Goal: Task Accomplishment & Management: Manage account settings

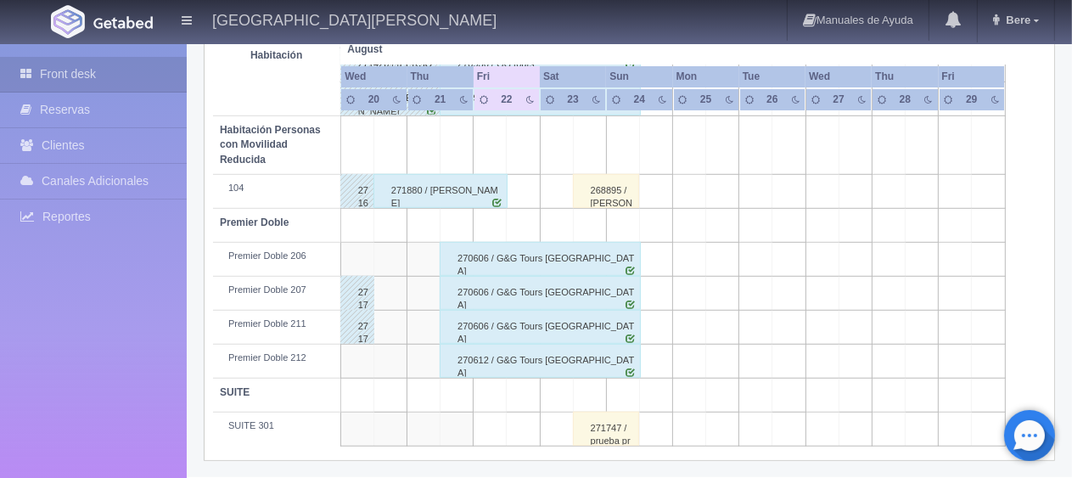
scroll to position [565, 0]
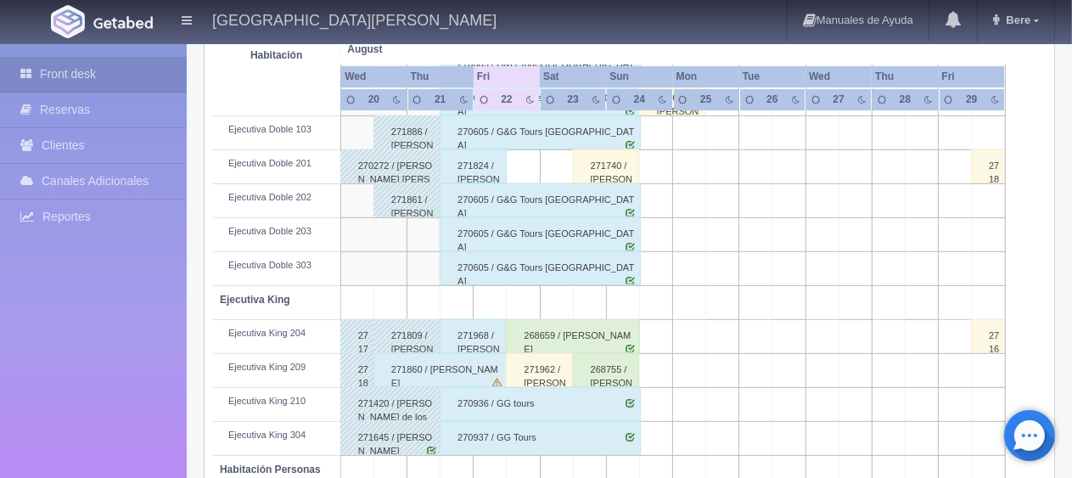
click at [468, 338] on div "271968 / [PERSON_NAME]" at bounding box center [473, 336] width 67 height 34
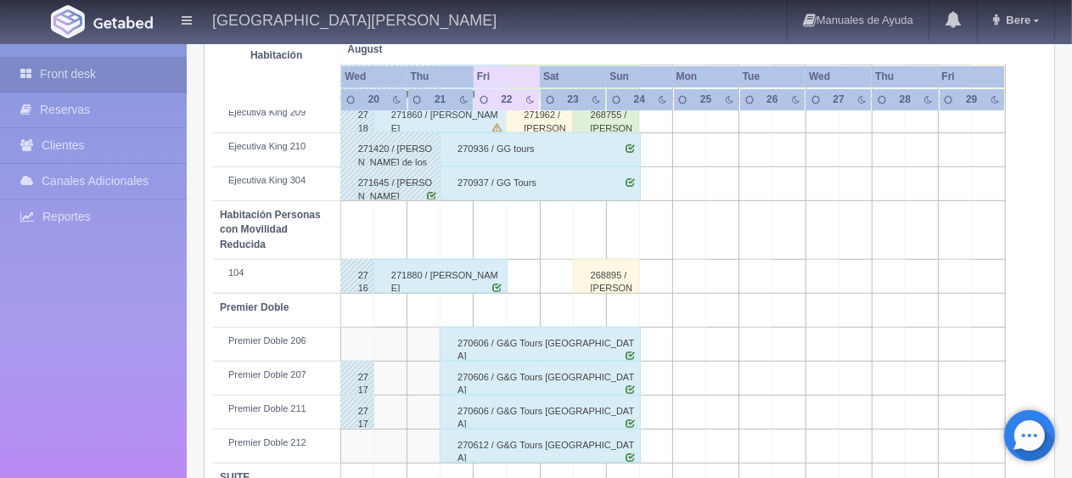
scroll to position [650, 0]
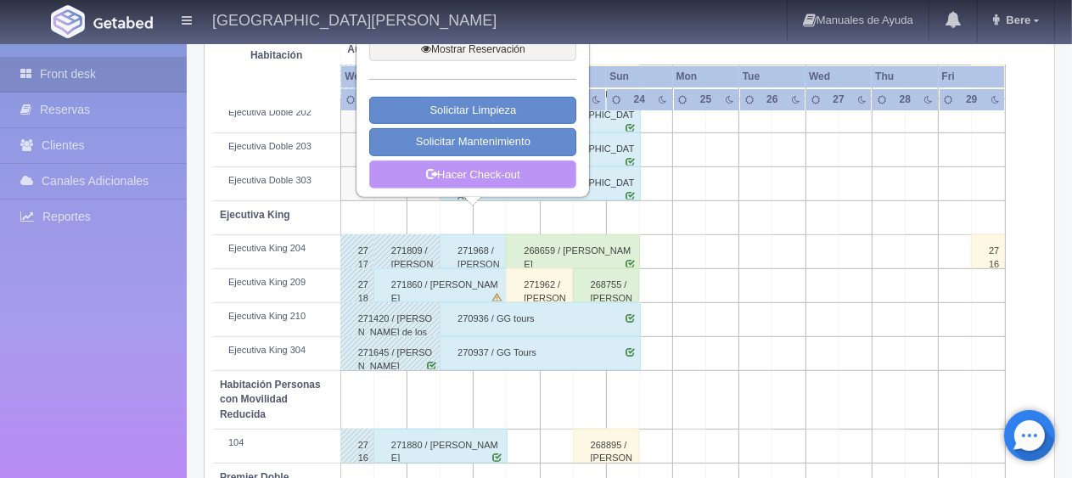
click at [521, 182] on link "Hacer Check-out" at bounding box center [472, 174] width 207 height 29
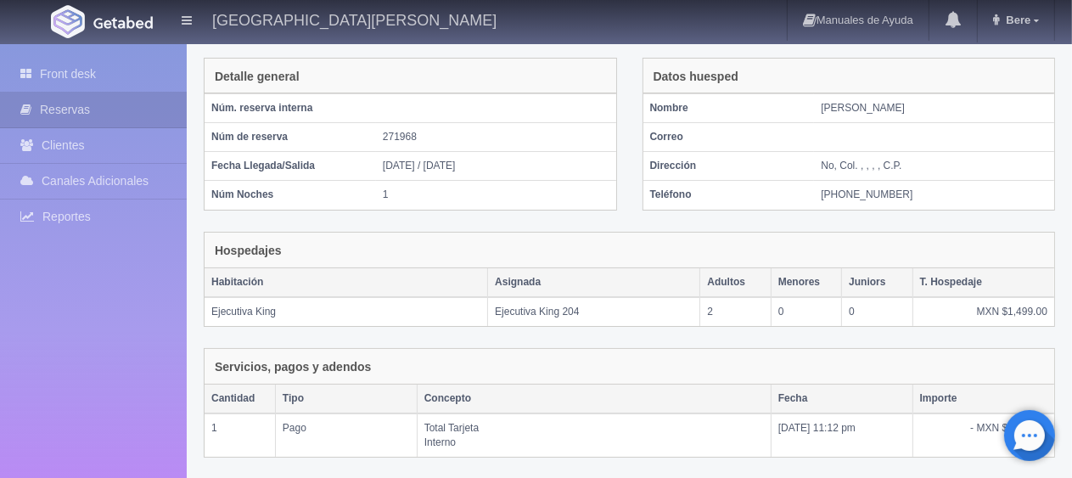
scroll to position [286, 0]
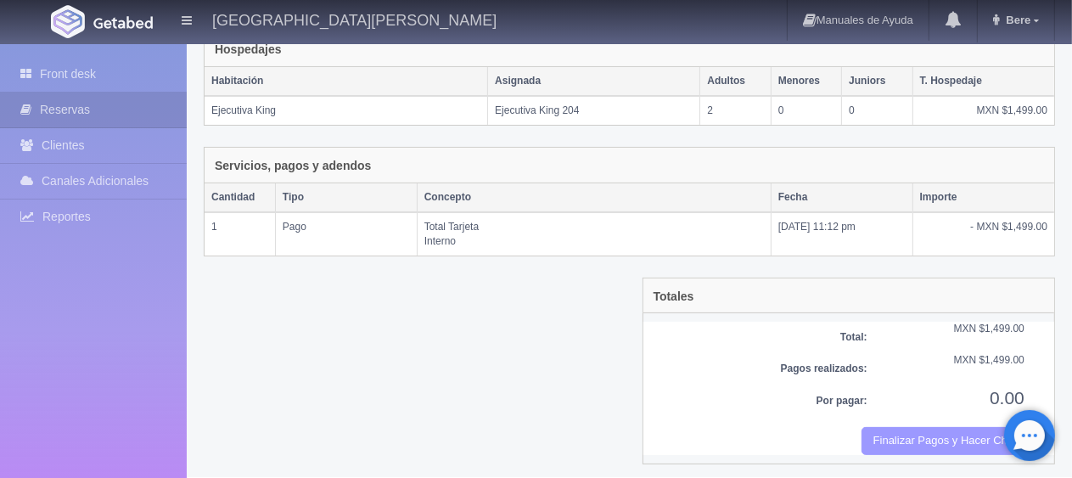
drag, startPoint x: 966, startPoint y: 433, endPoint x: 632, endPoint y: 56, distance: 503.3
click at [965, 442] on button "Finalizar Pagos y Hacer Checkout" at bounding box center [943, 441] width 163 height 28
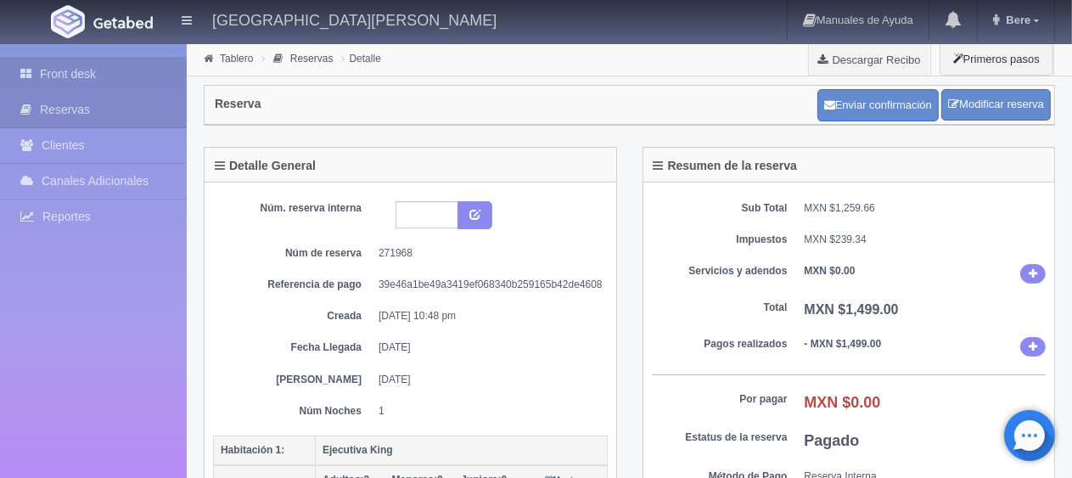
click at [119, 71] on link "Front desk" at bounding box center [93, 74] width 187 height 35
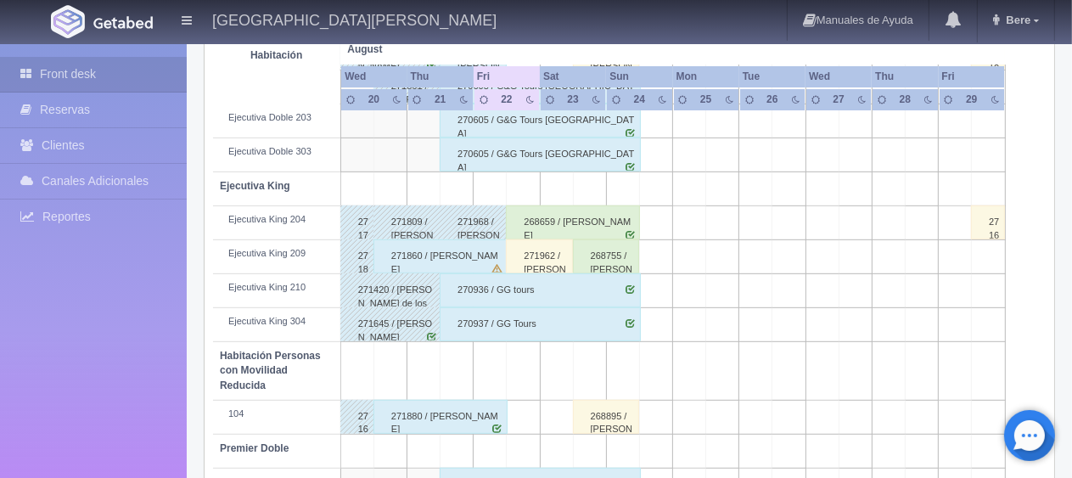
scroll to position [849, 0]
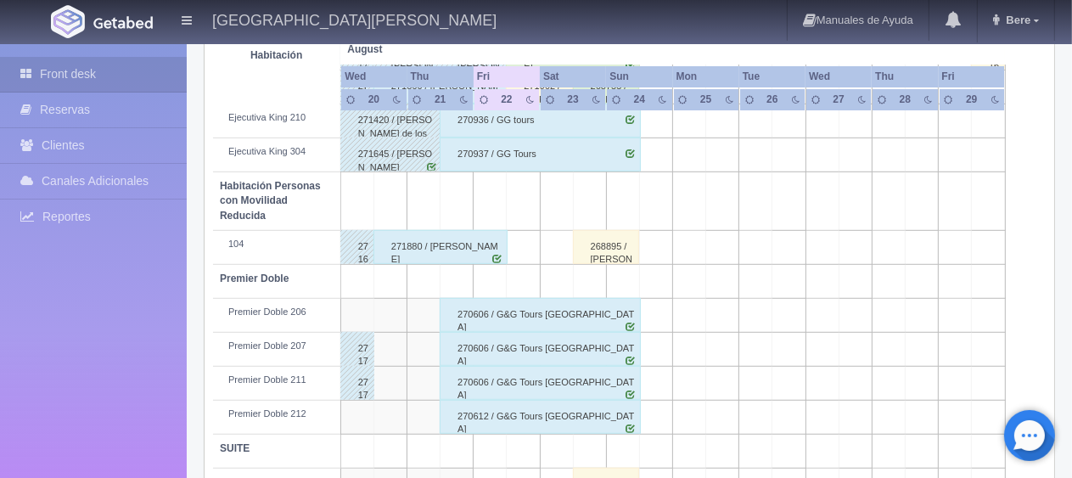
click at [434, 241] on div "271880 / [PERSON_NAME]" at bounding box center [440, 247] width 134 height 34
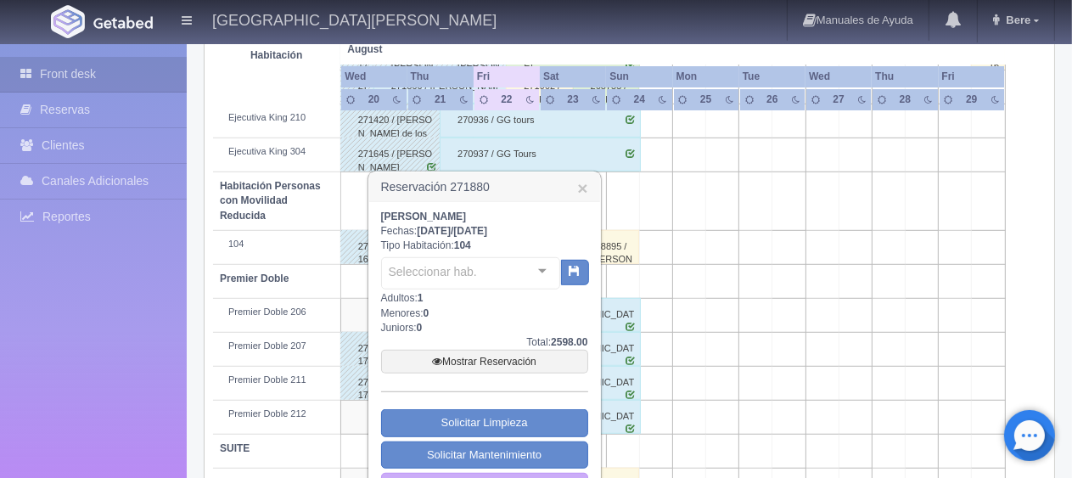
scroll to position [905, 0]
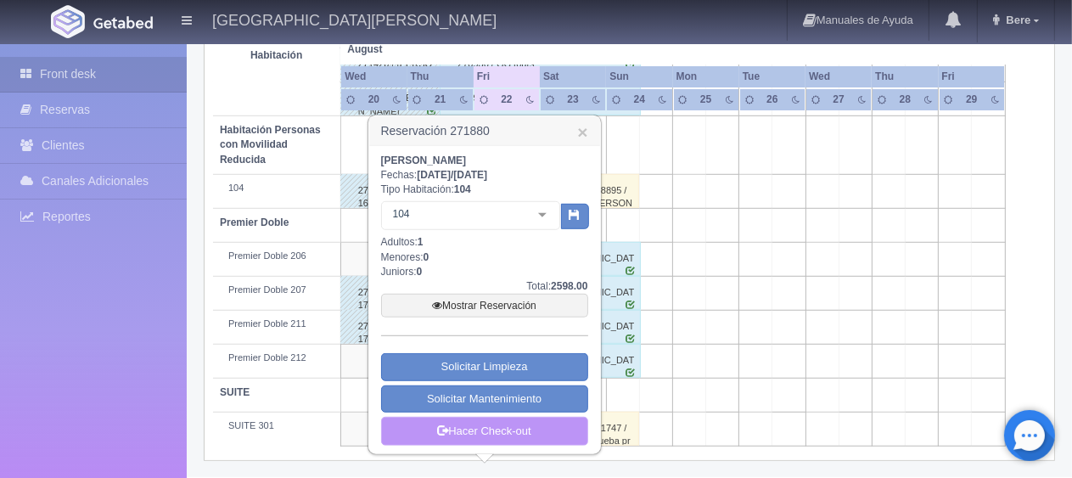
click at [489, 436] on link "Hacer Check-out" at bounding box center [484, 431] width 207 height 29
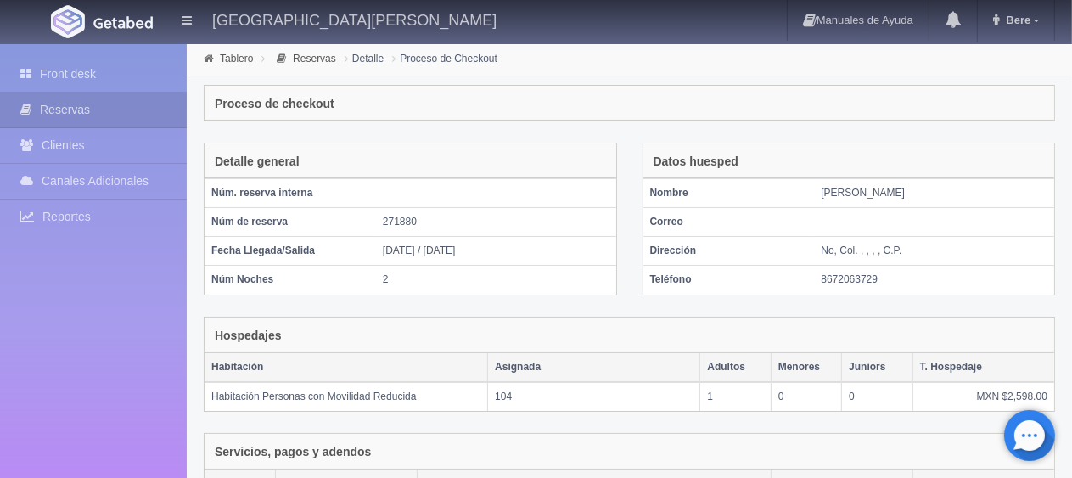
scroll to position [286, 0]
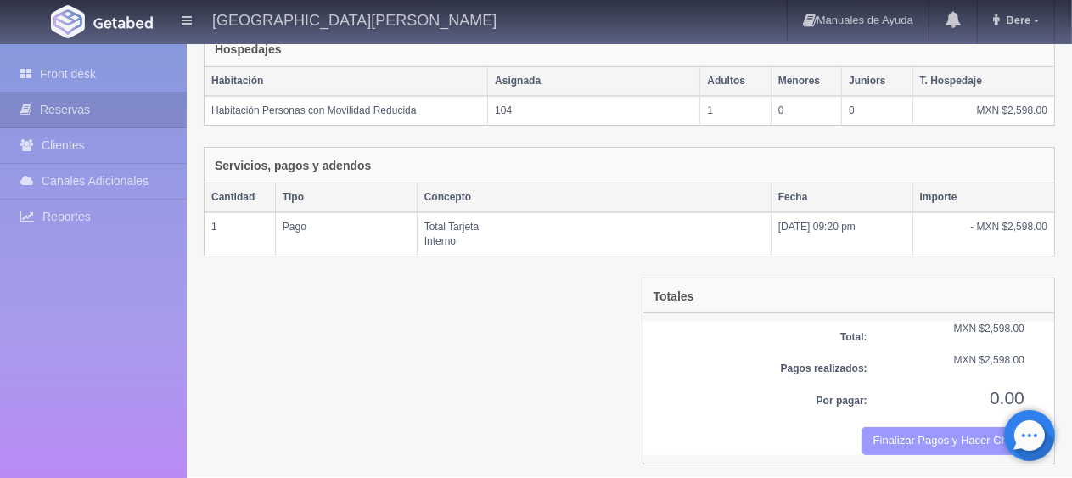
click at [913, 429] on button "Finalizar Pagos y Hacer Checkout" at bounding box center [943, 441] width 163 height 28
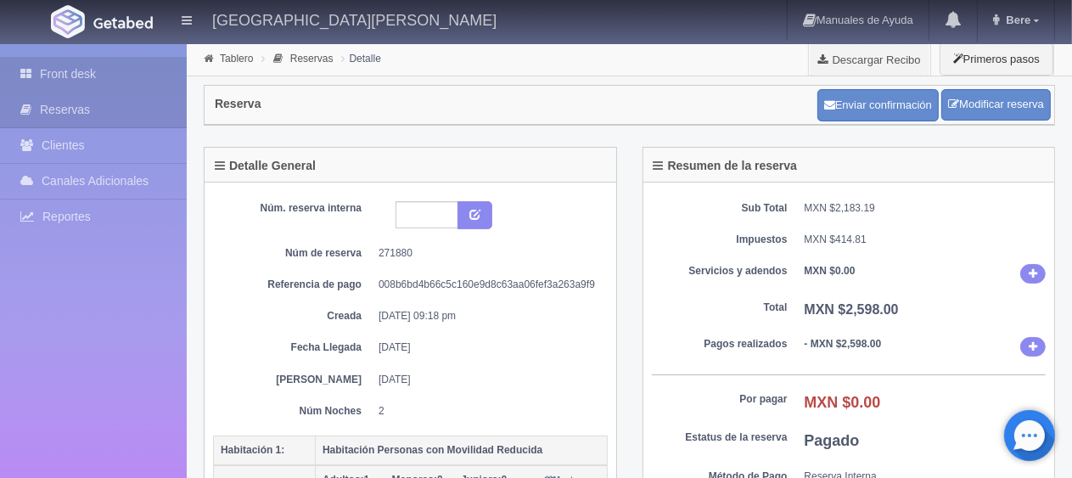
click at [53, 72] on link "Front desk" at bounding box center [93, 74] width 187 height 35
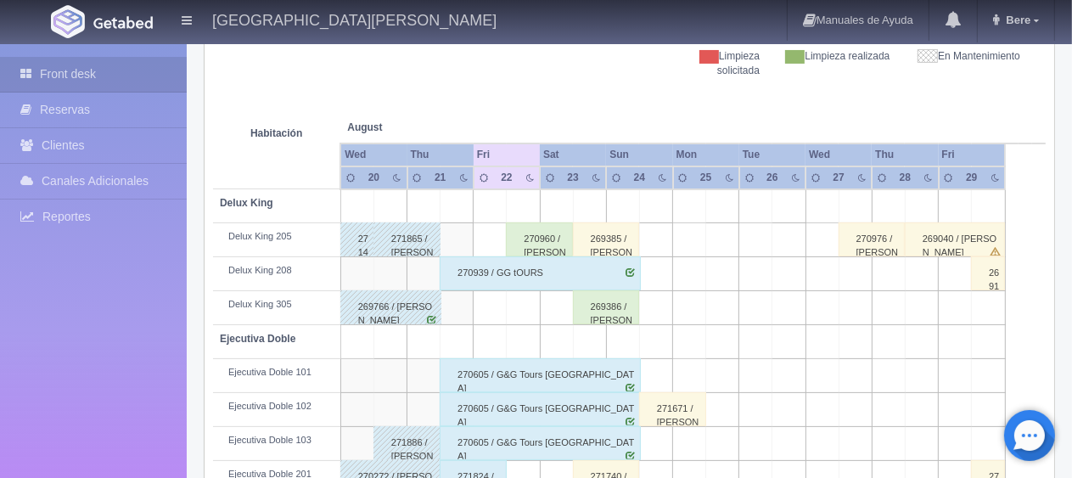
scroll to position [424, 0]
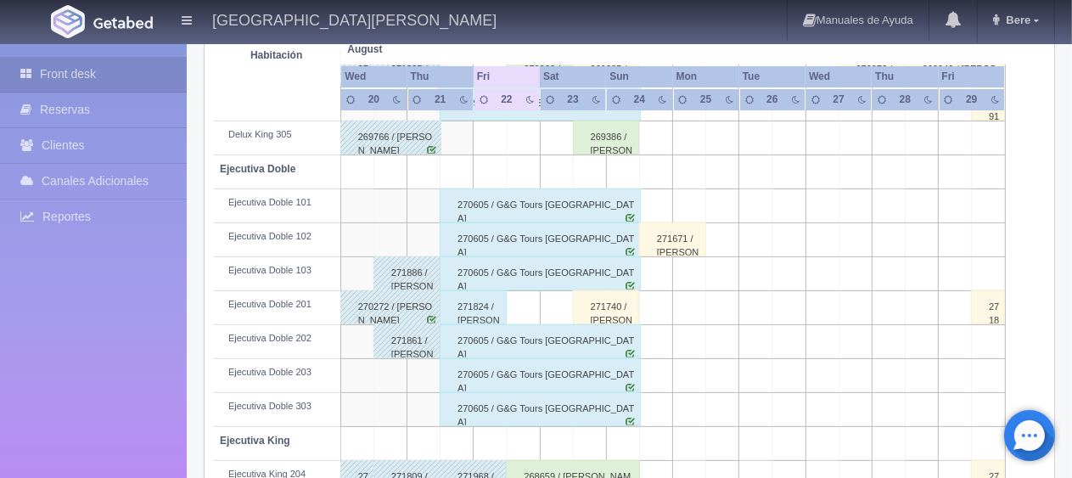
click at [457, 307] on div "271824 / Rodolfo Martinez" at bounding box center [473, 307] width 67 height 34
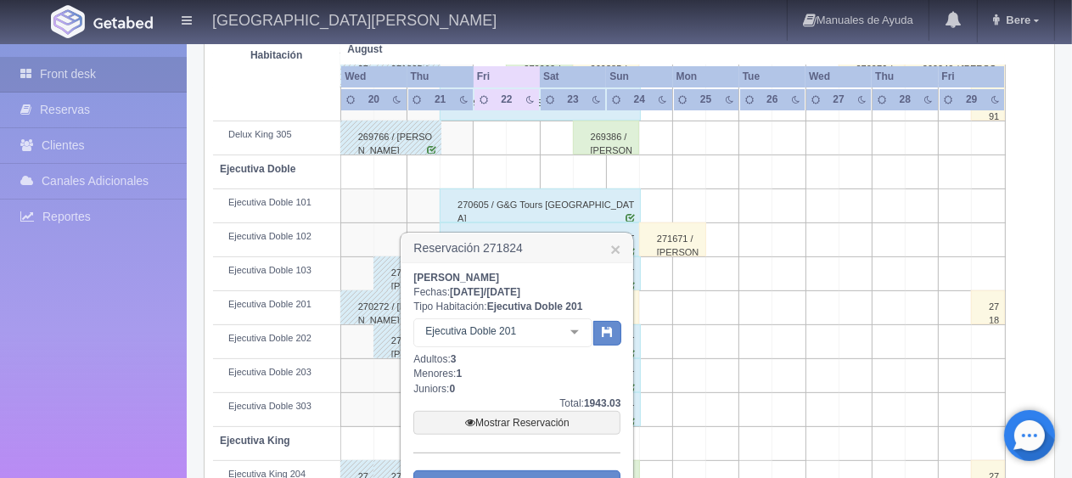
scroll to position [594, 0]
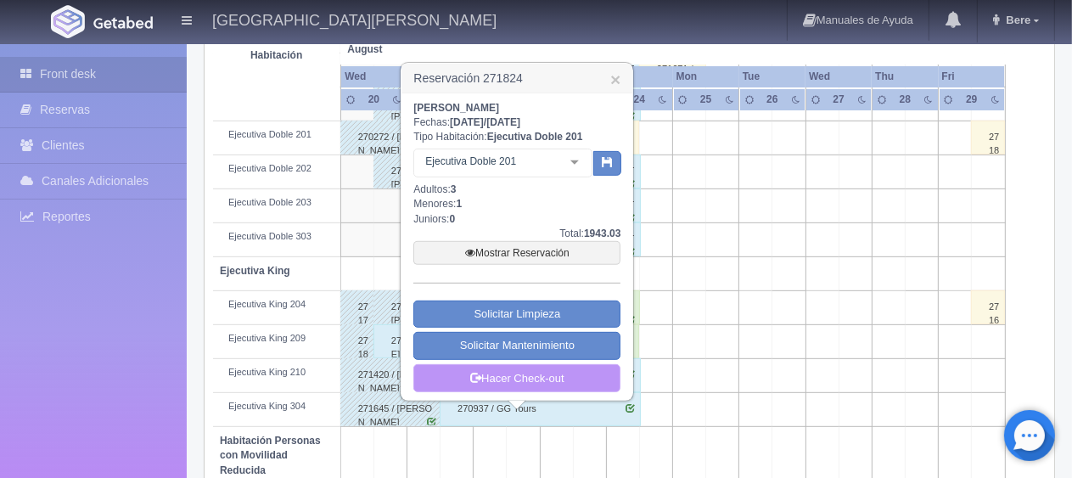
click at [608, 375] on link "Hacer Check-out" at bounding box center [516, 378] width 207 height 29
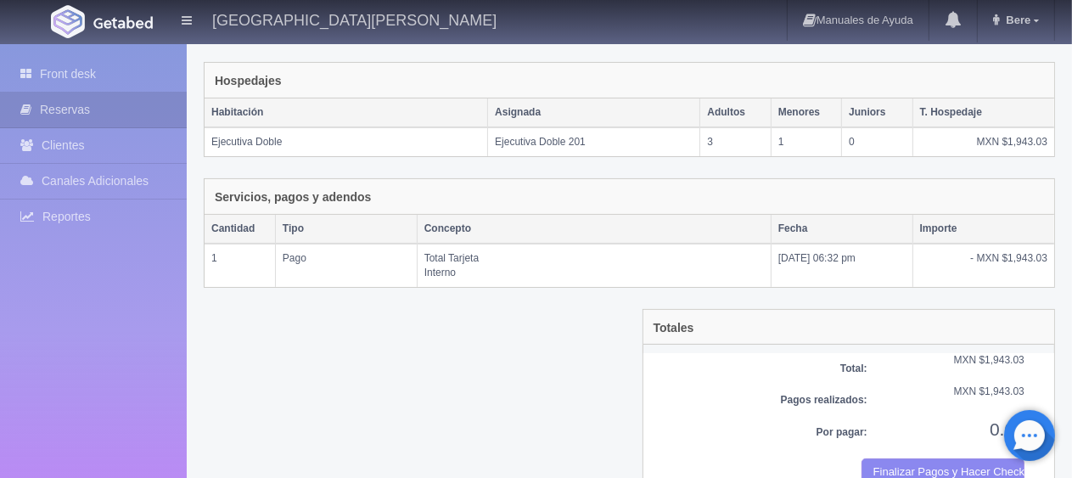
scroll to position [286, 0]
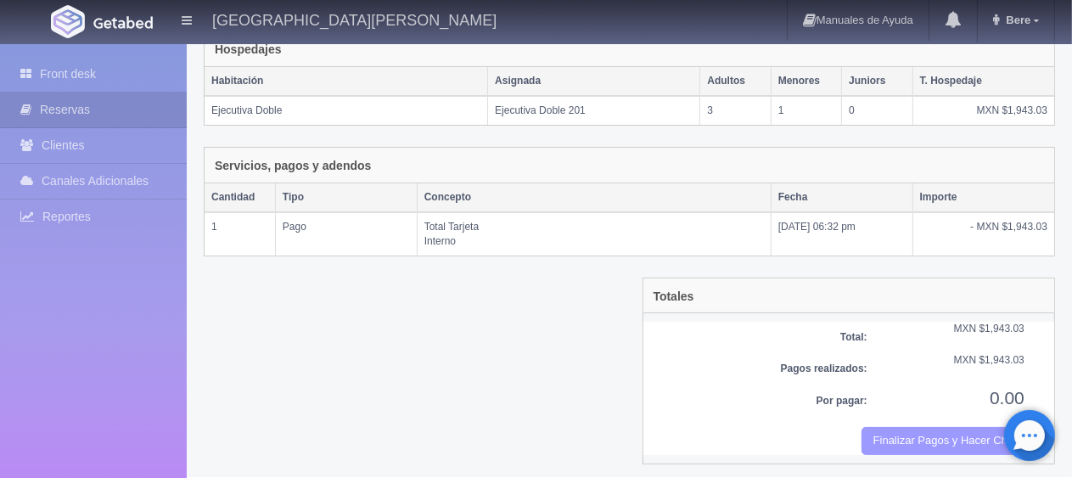
click at [900, 440] on button "Finalizar Pagos y Hacer Checkout" at bounding box center [943, 441] width 163 height 28
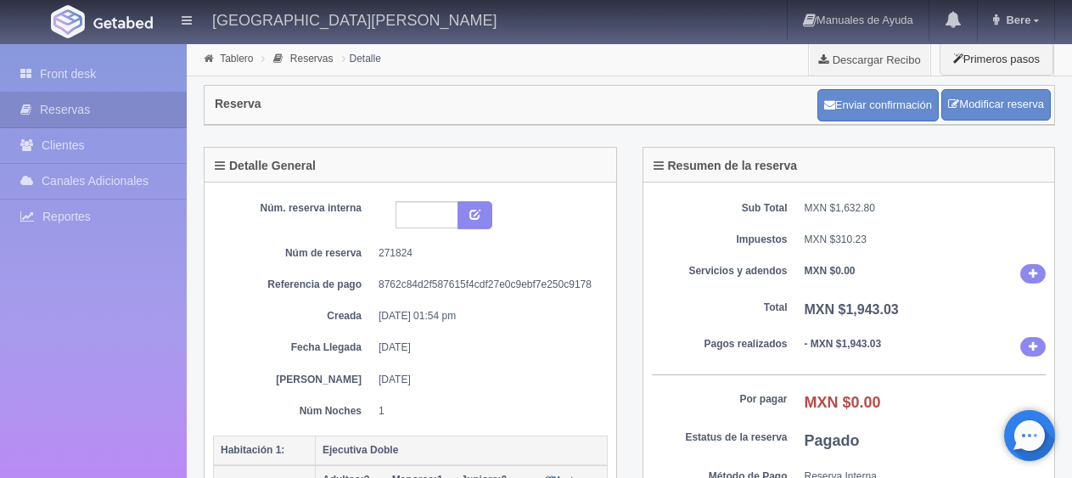
click at [67, 71] on link "Front desk" at bounding box center [93, 74] width 187 height 35
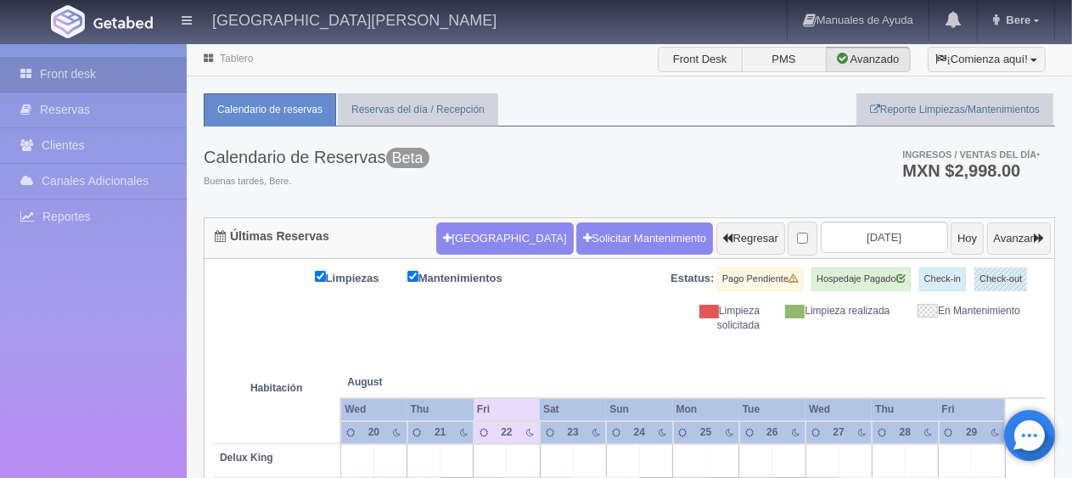
scroll to position [255, 0]
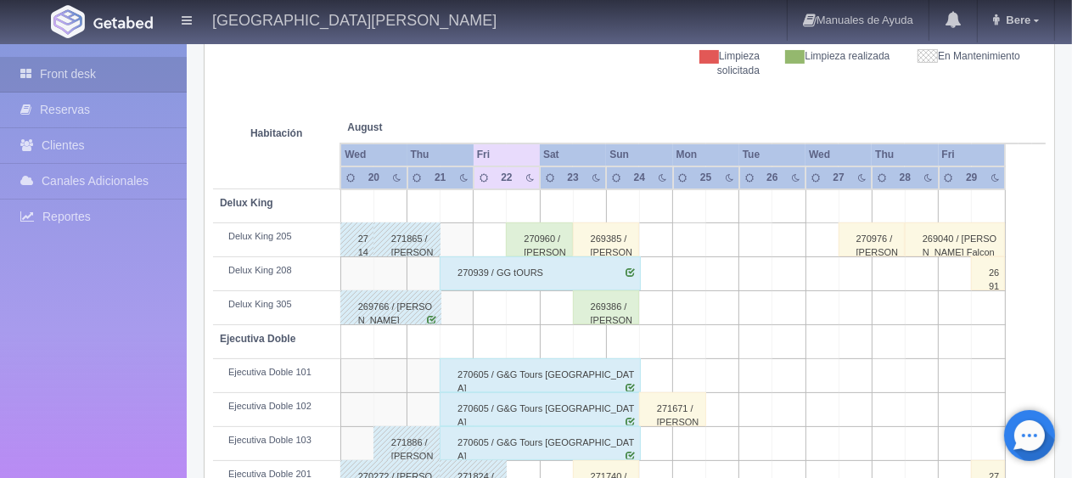
click at [536, 238] on div "270960 / [PERSON_NAME] [PERSON_NAME]" at bounding box center [539, 239] width 67 height 34
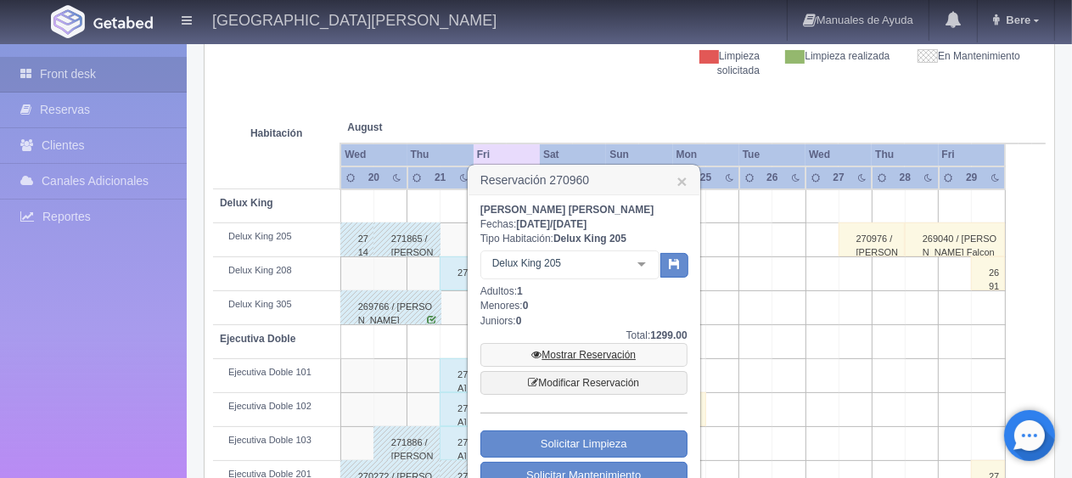
click at [570, 354] on link "Mostrar Reservación" at bounding box center [583, 355] width 207 height 24
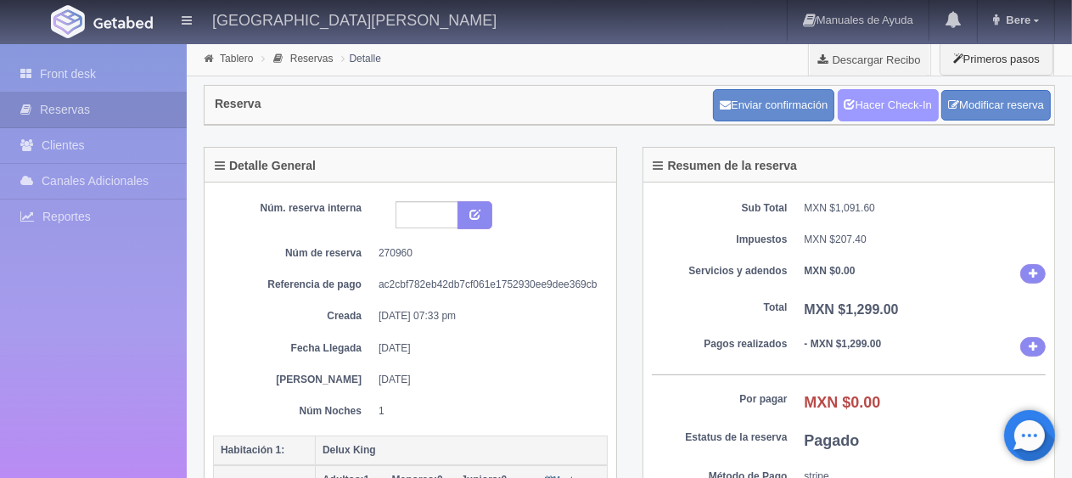
click at [887, 107] on link "Hacer Check-In" at bounding box center [888, 105] width 101 height 32
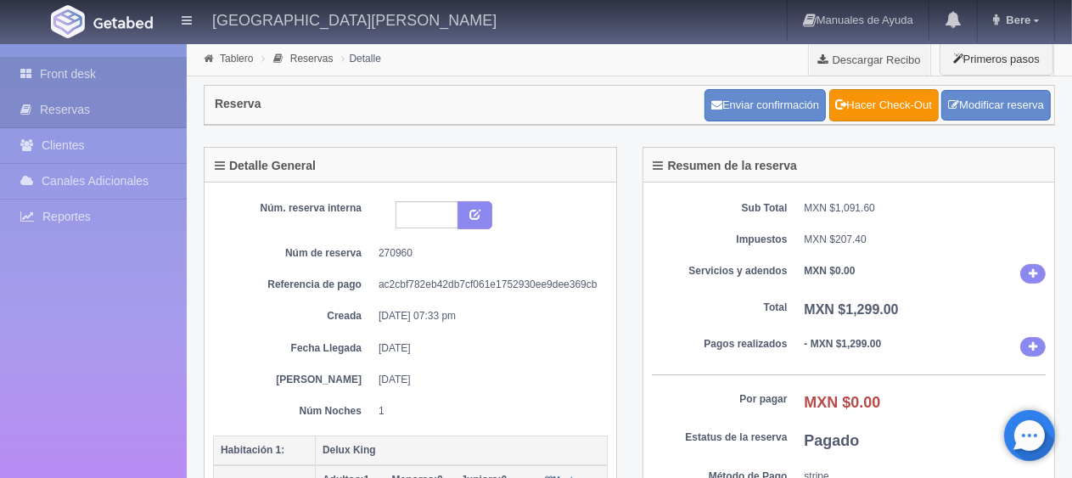
click at [83, 80] on link "Front desk" at bounding box center [93, 74] width 187 height 35
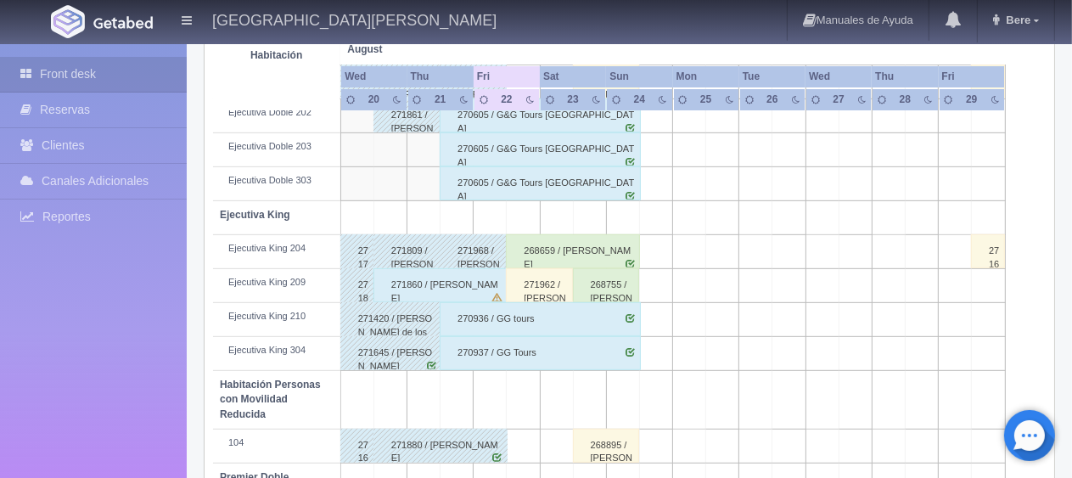
scroll to position [565, 0]
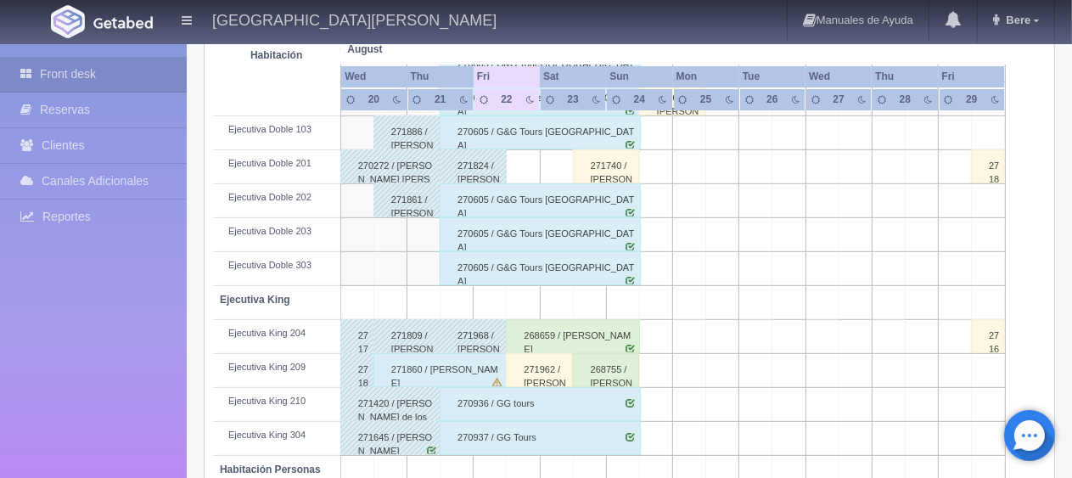
click at [442, 369] on div "271860 / Edgar Elizondo" at bounding box center [440, 370] width 134 height 34
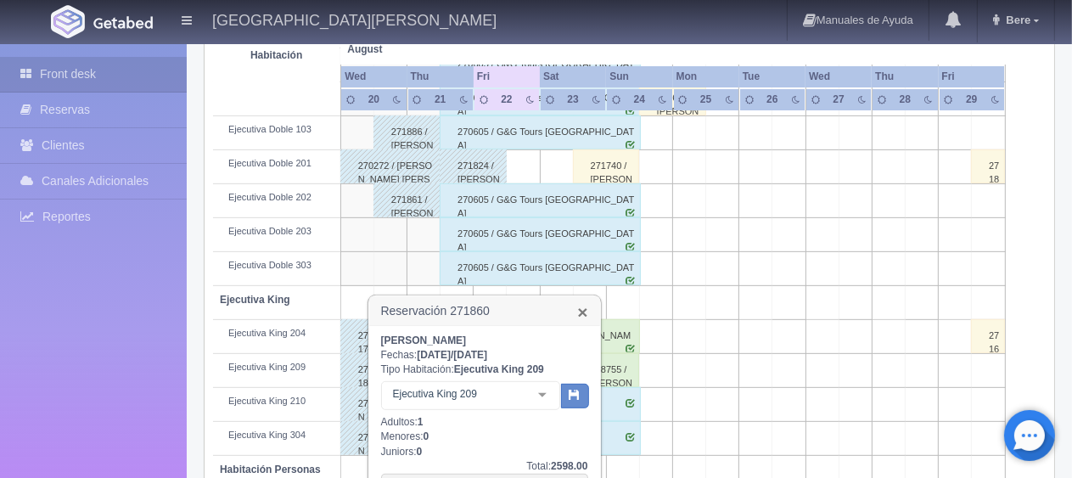
click at [587, 310] on link "×" at bounding box center [582, 312] width 10 height 18
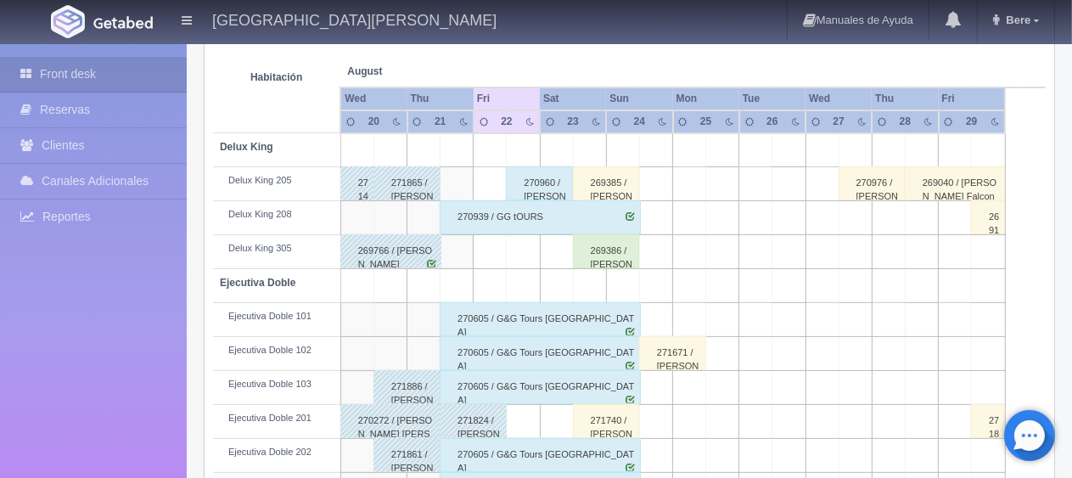
scroll to position [396, 0]
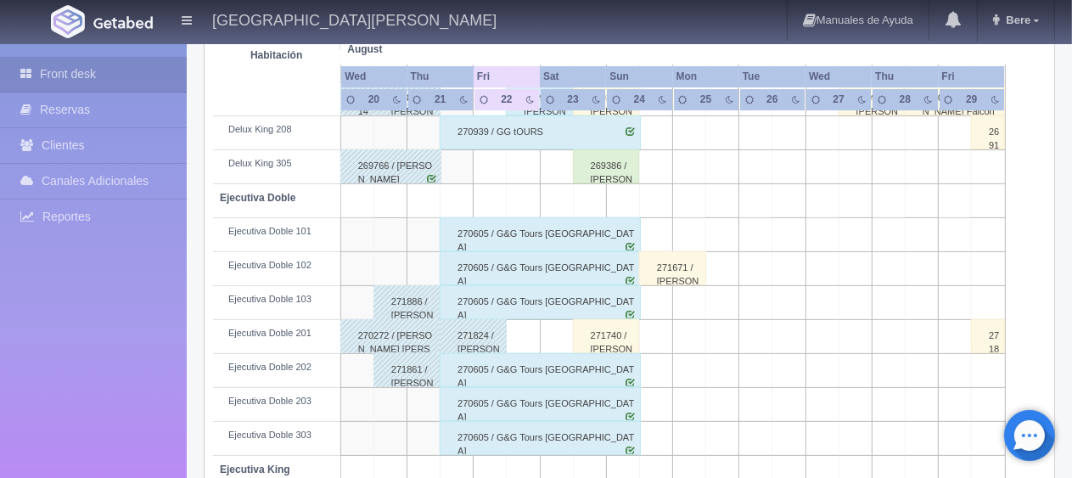
click at [610, 337] on div "271740 / DANIEL SUAREZ" at bounding box center [606, 336] width 67 height 34
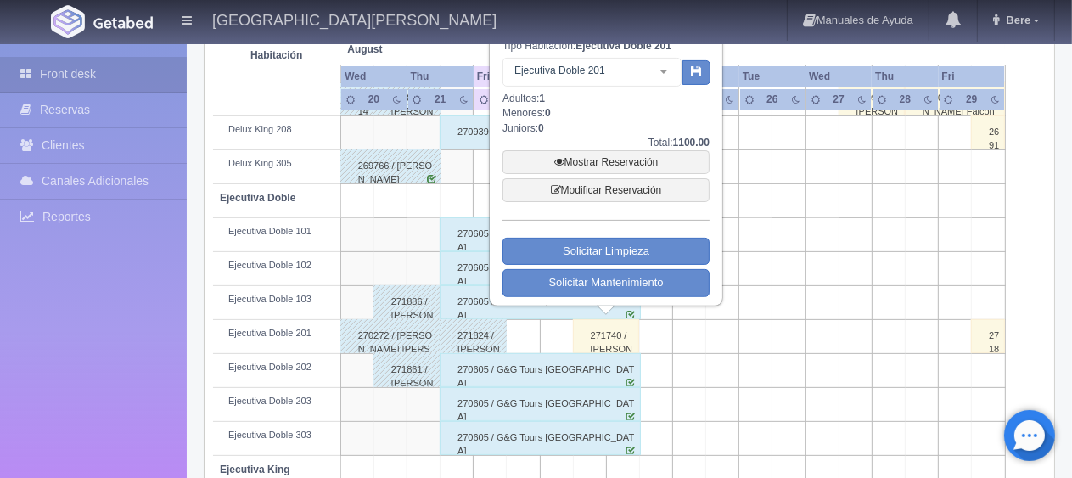
scroll to position [226, 0]
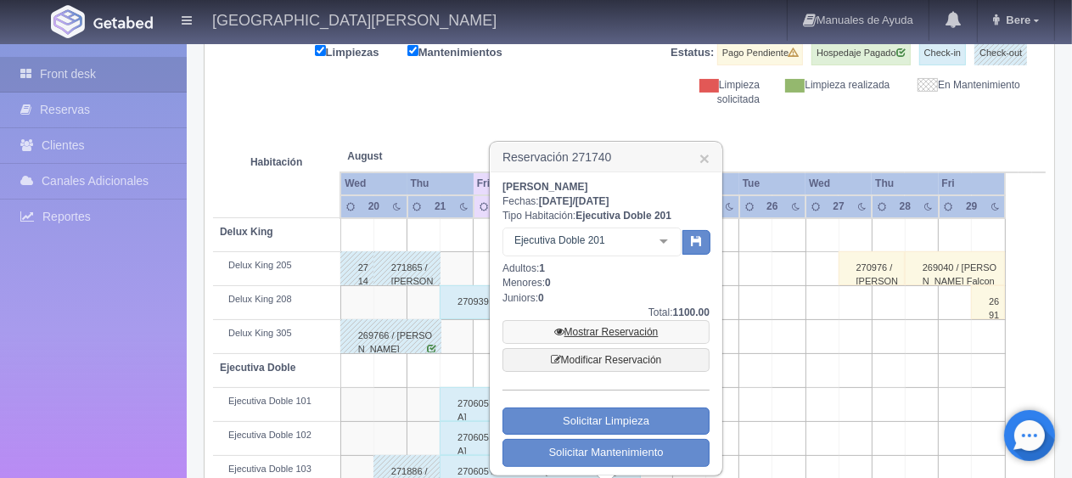
click at [618, 328] on link "Mostrar Reservación" at bounding box center [605, 332] width 207 height 24
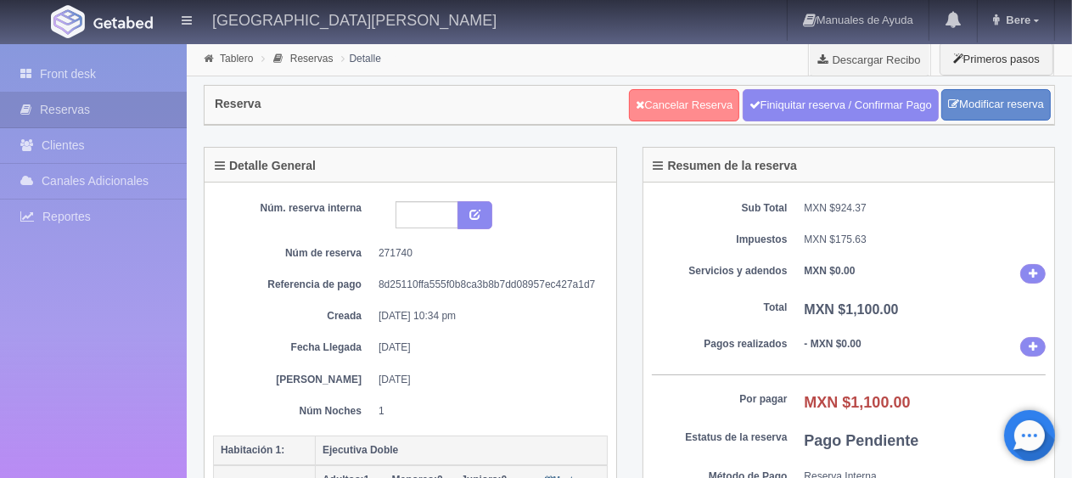
click at [693, 96] on link "Cancelar Reserva" at bounding box center [684, 105] width 110 height 32
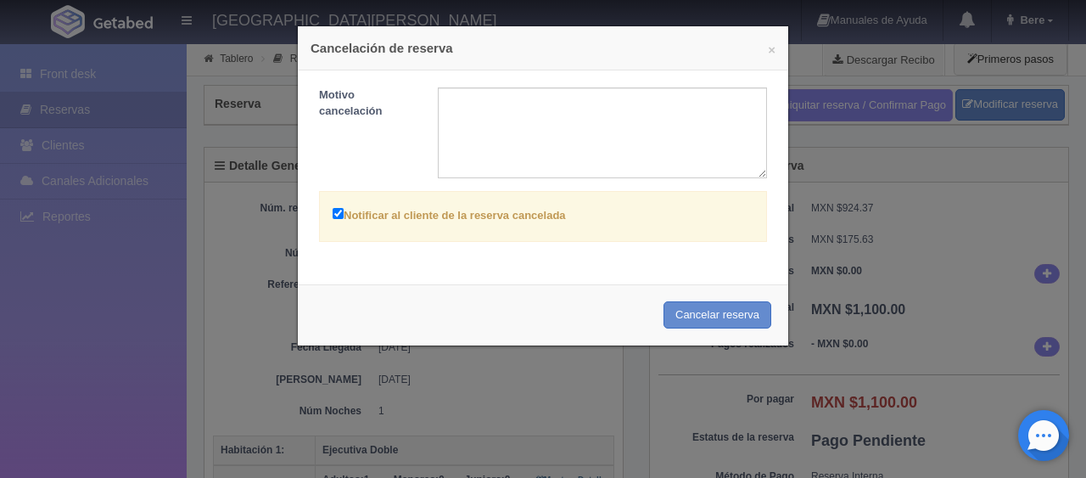
click at [432, 222] on label "Notificar al cliente de la reserva cancelada" at bounding box center [449, 215] width 233 height 20
click at [344, 219] on input "Notificar al cliente de la reserva cancelada" at bounding box center [338, 213] width 11 height 11
checkbox input "false"
click at [665, 306] on button "Cancelar reserva" at bounding box center [718, 315] width 108 height 28
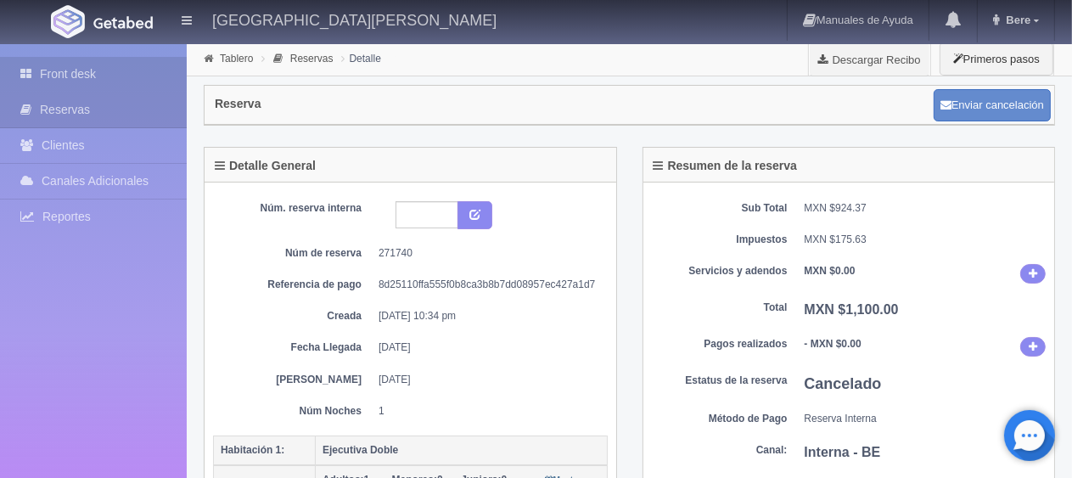
click at [12, 68] on link "Front desk" at bounding box center [93, 74] width 187 height 35
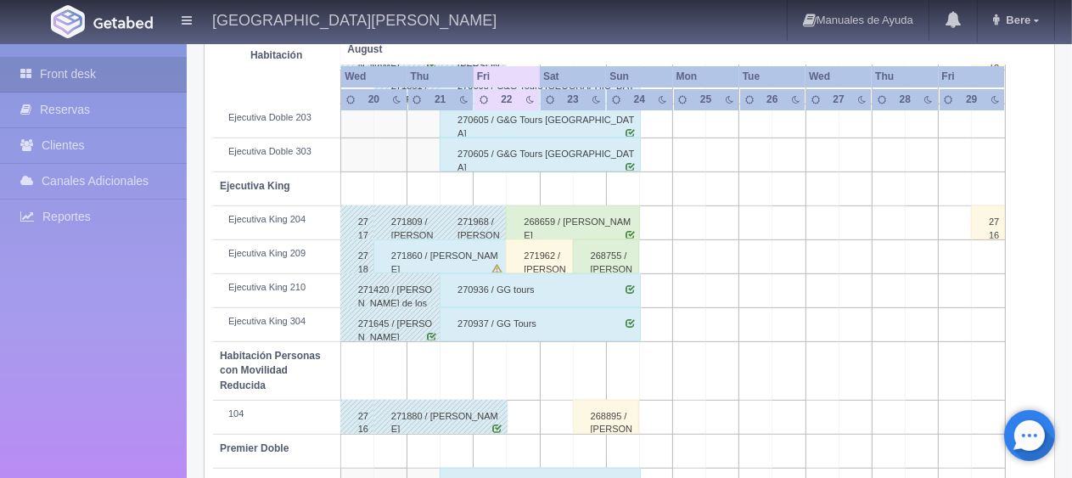
scroll to position [905, 0]
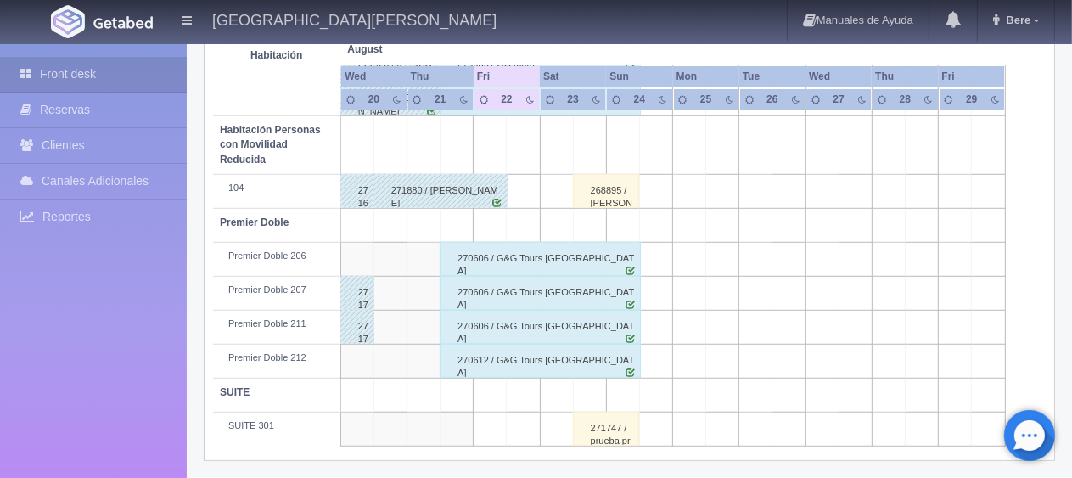
click at [591, 426] on div "271747 / prueba prueba" at bounding box center [606, 429] width 67 height 34
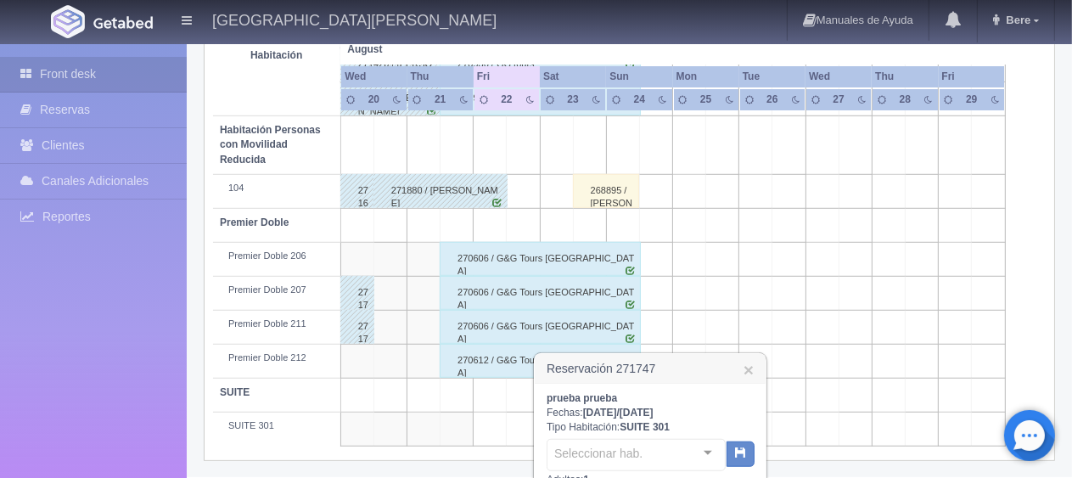
scroll to position [1075, 0]
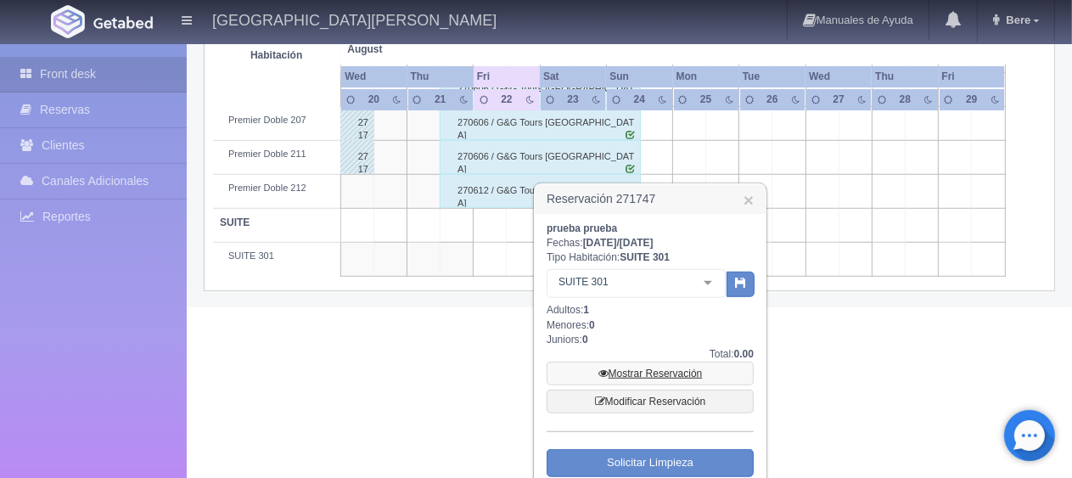
click at [631, 373] on link "Mostrar Reservación" at bounding box center [650, 374] width 207 height 24
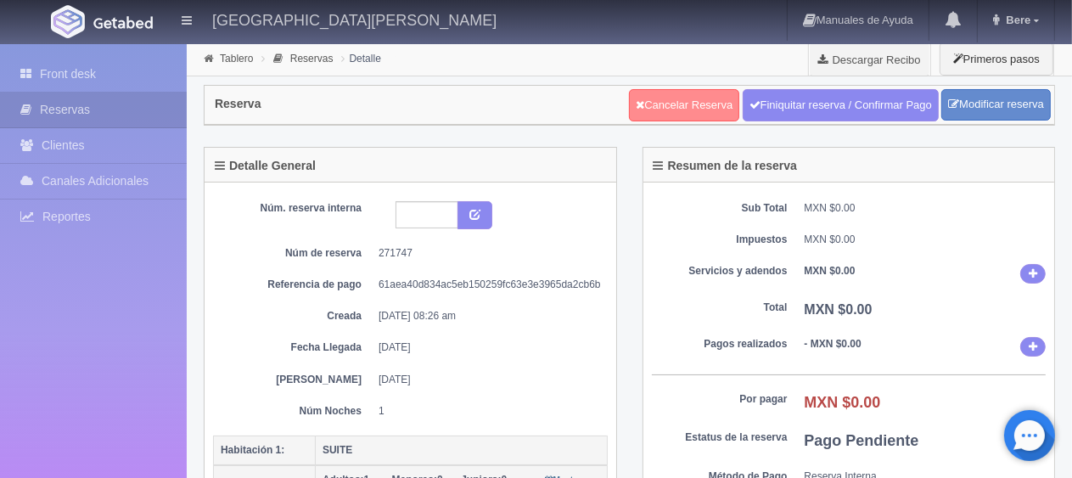
click at [642, 100] on link "Cancelar Reserva" at bounding box center [684, 105] width 110 height 32
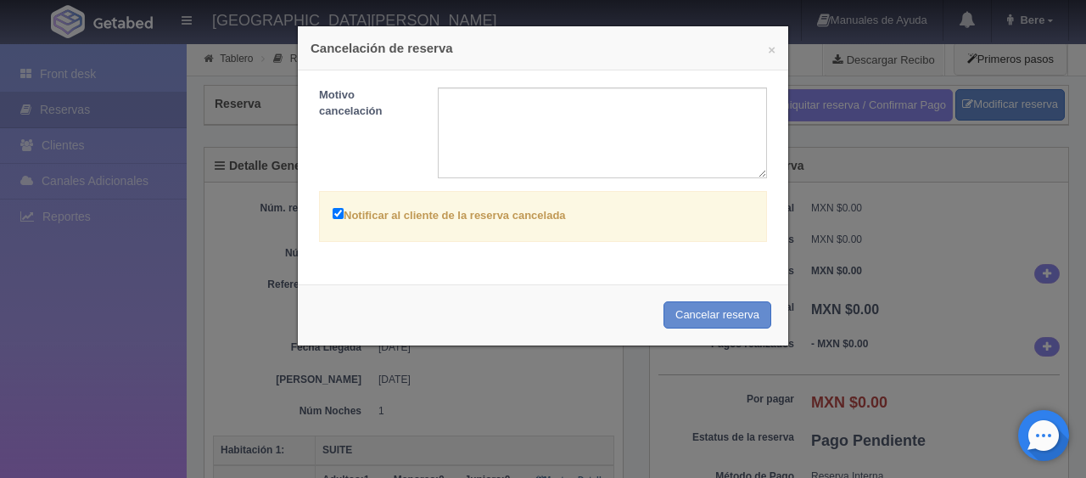
click at [479, 214] on label "Notificar al cliente de la reserva cancelada" at bounding box center [449, 215] width 233 height 20
click at [344, 214] on input "Notificar al cliente de la reserva cancelada" at bounding box center [338, 213] width 11 height 11
checkbox input "false"
click at [679, 311] on button "Cancelar reserva" at bounding box center [718, 315] width 108 height 28
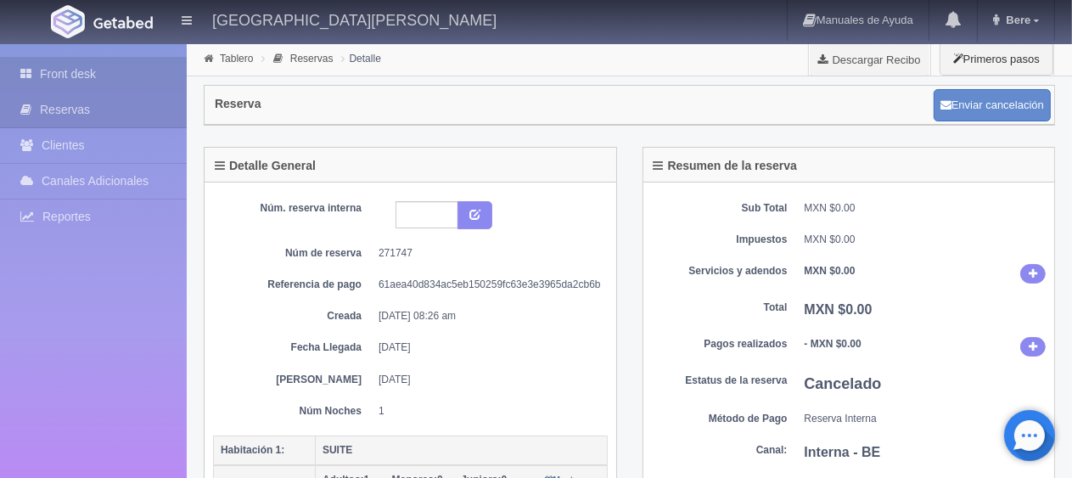
click at [44, 72] on link "Front desk" at bounding box center [93, 74] width 187 height 35
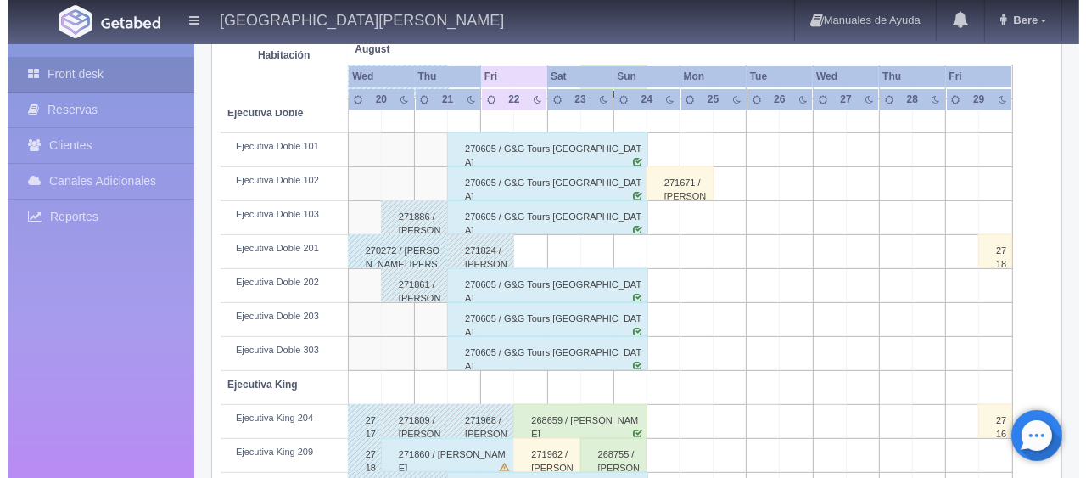
scroll to position [141, 0]
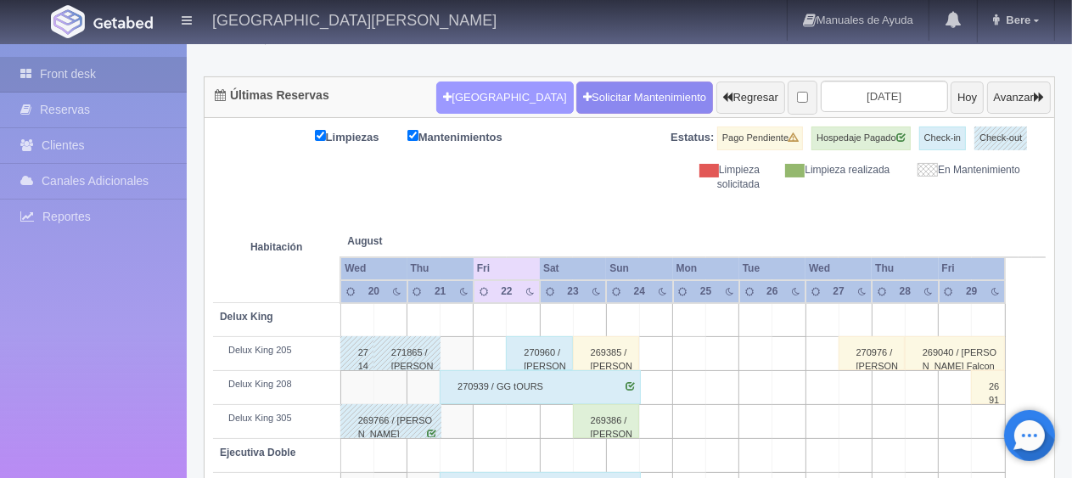
click at [491, 87] on button "Nueva Reserva" at bounding box center [504, 97] width 137 height 32
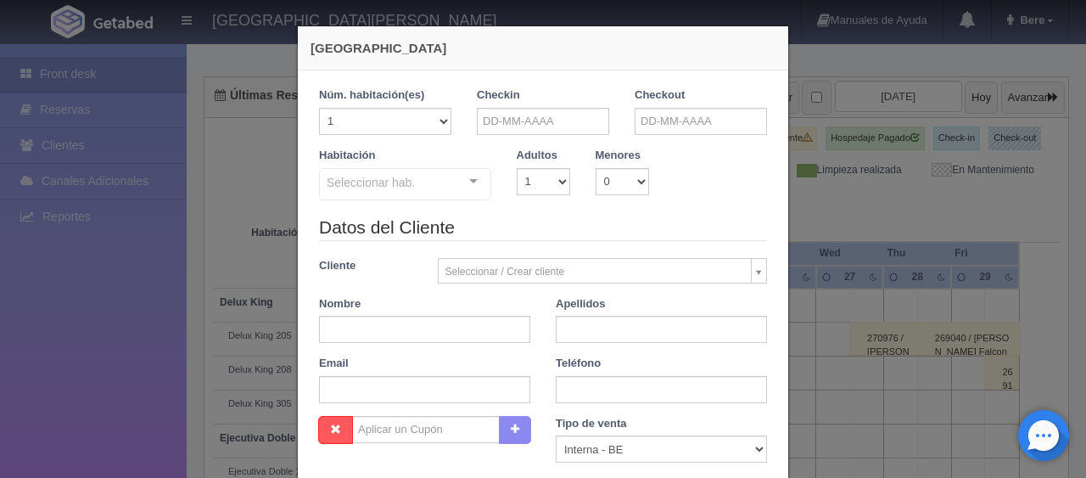
checkbox input "false"
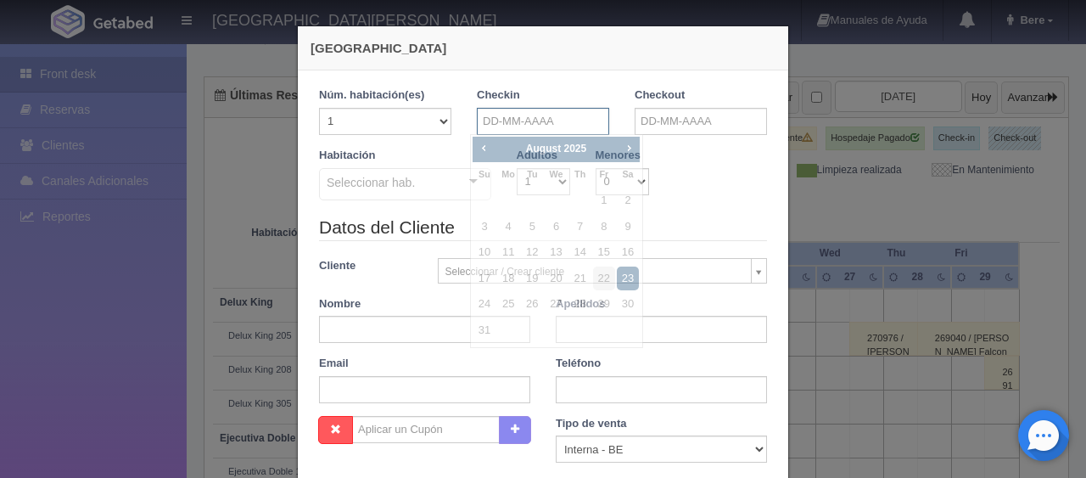
click at [530, 124] on input "text" at bounding box center [543, 121] width 132 height 27
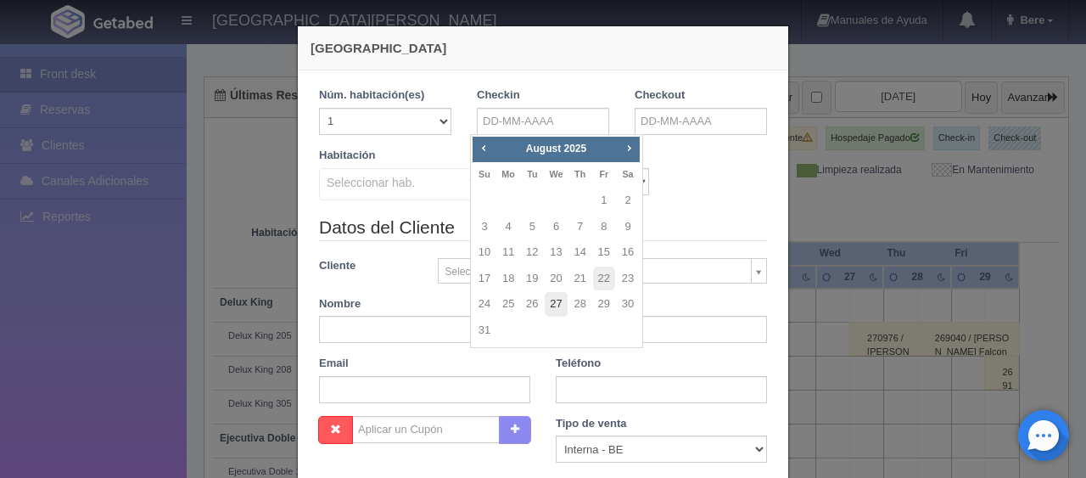
click at [558, 306] on link "27" at bounding box center [556, 304] width 22 height 25
type input "27-08-2025"
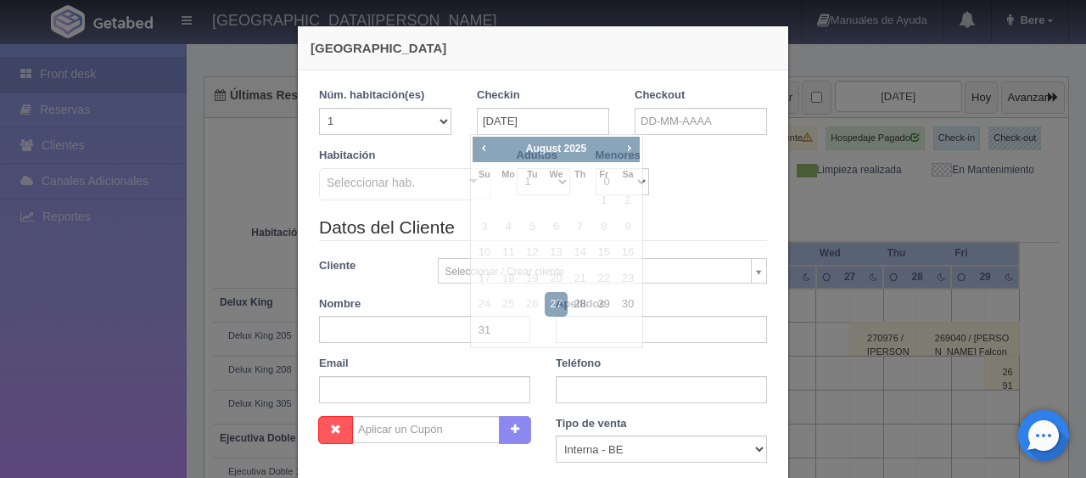
checkbox input "false"
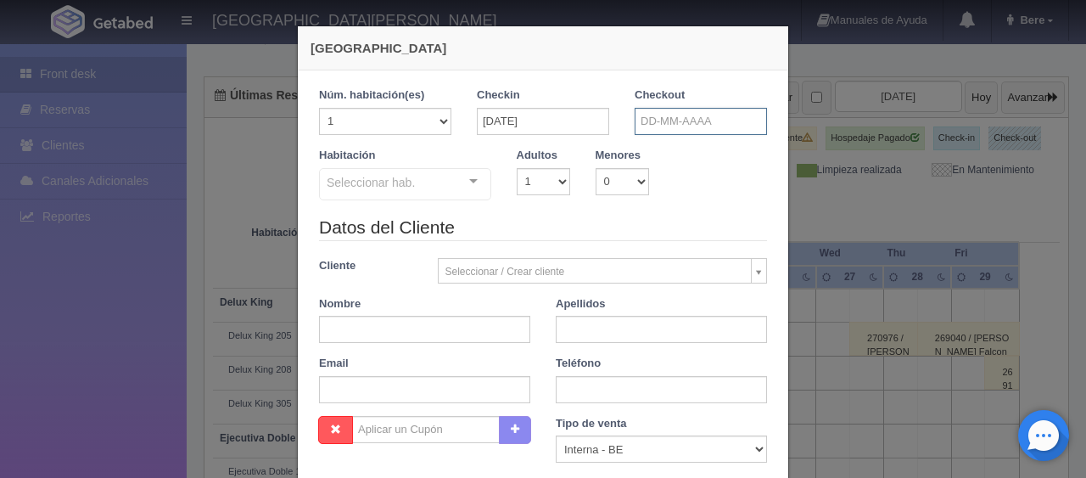
click at [659, 117] on input "text" at bounding box center [701, 121] width 132 height 27
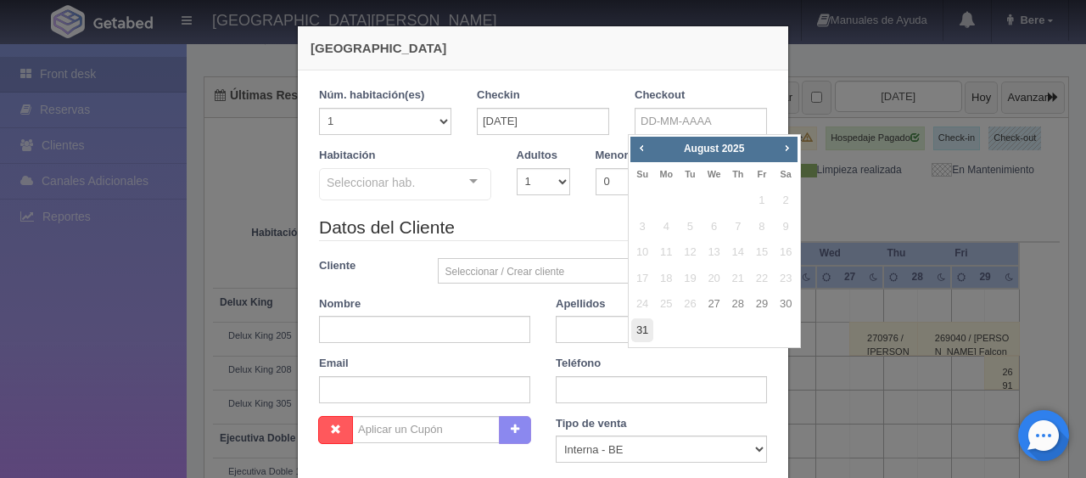
click at [638, 325] on link "31" at bounding box center [642, 330] width 22 height 25
type input "31-08-2025"
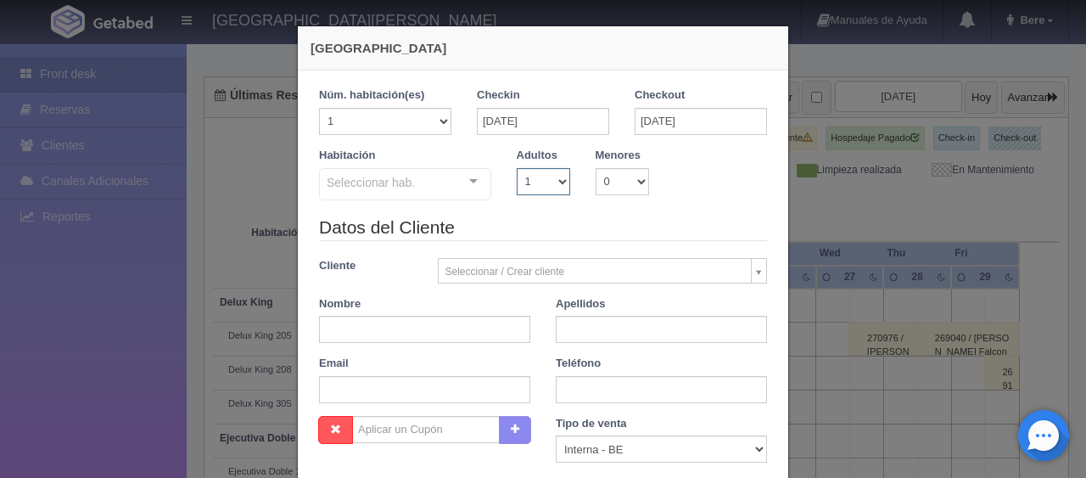
checkbox input "false"
click at [533, 193] on select "1 2 3 4 5 6 7 8 9 10" at bounding box center [543, 181] width 53 height 27
select select "3"
click at [517, 168] on select "1 2 3 4 5 6 7 8 9 10" at bounding box center [543, 181] width 53 height 27
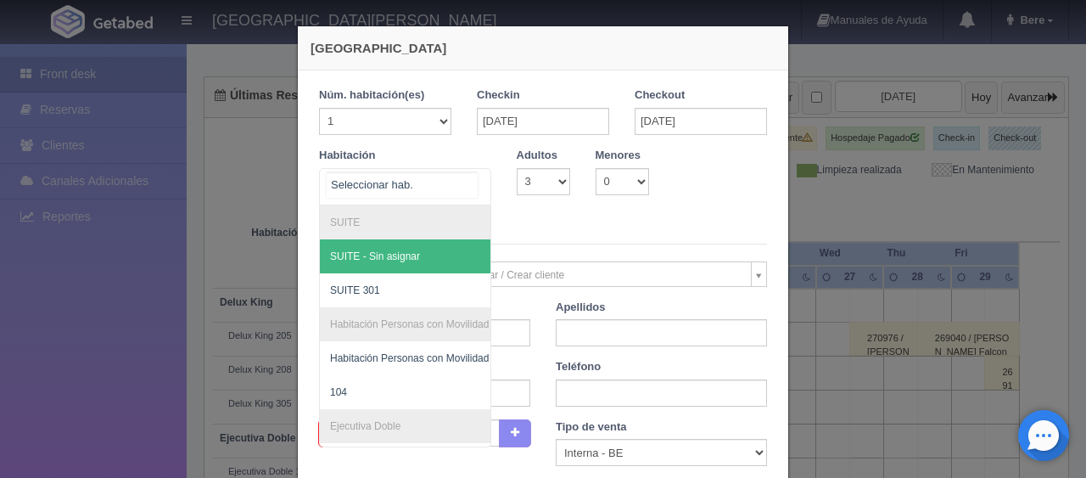
click at [477, 185] on div at bounding box center [474, 181] width 34 height 25
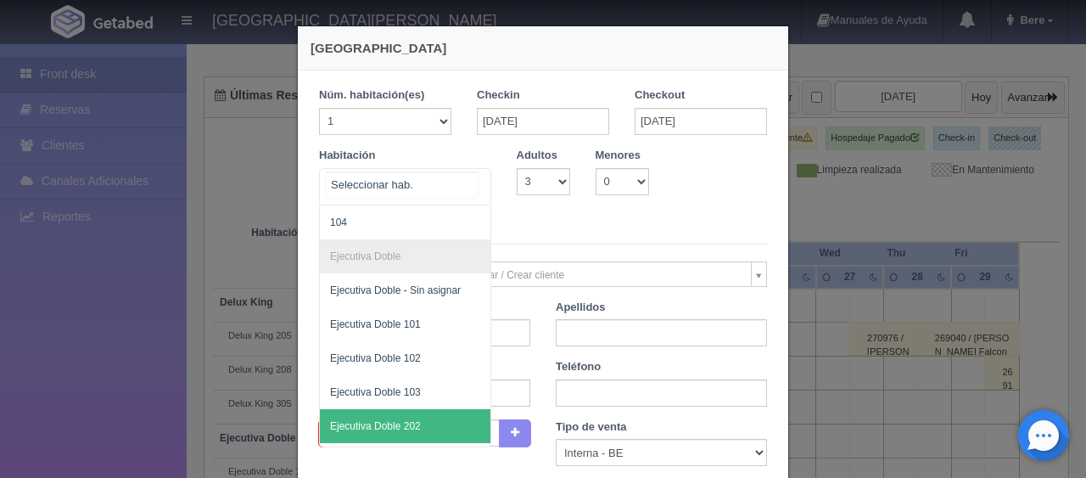
scroll to position [255, 0]
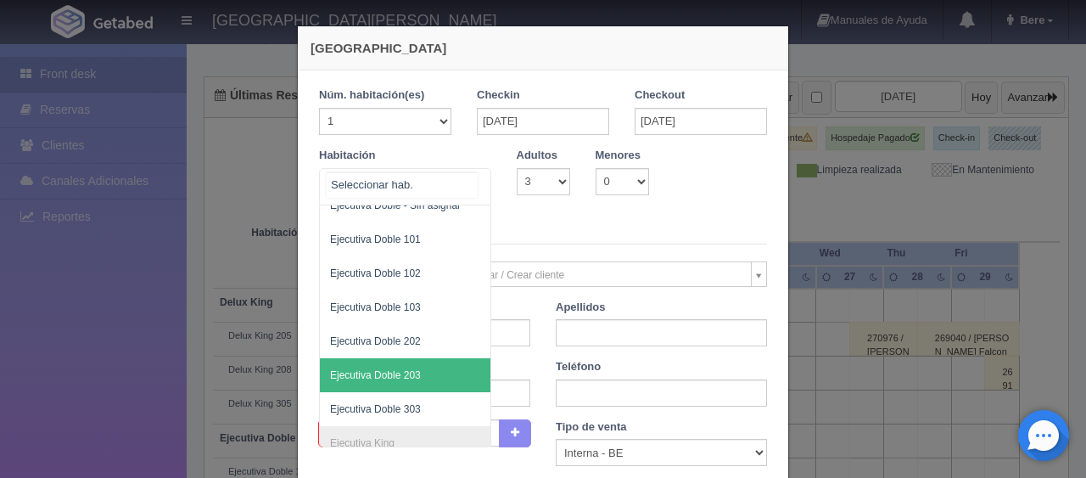
click at [428, 379] on span "Ejecutiva Doble 203" at bounding box center [462, 375] width 285 height 34
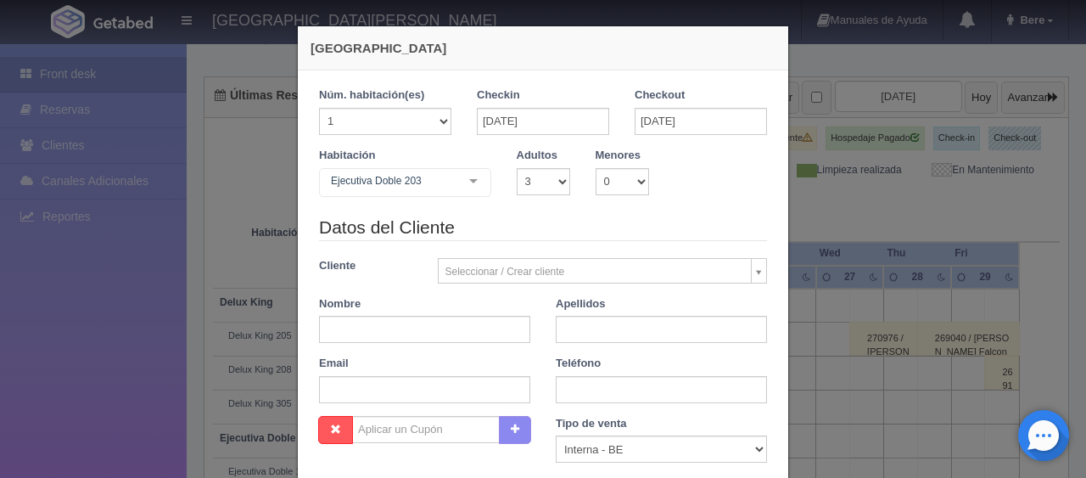
checkbox input "false"
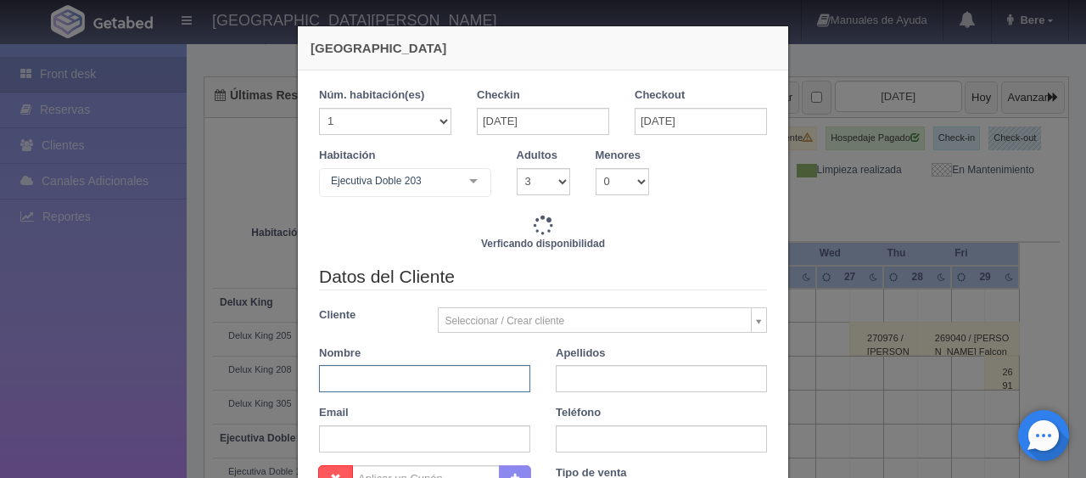
click at [516, 379] on input "text" at bounding box center [424, 378] width 211 height 27
type input "7036.00"
checkbox input "false"
paste input "Maria del Pilar Ruiz Mendoza"
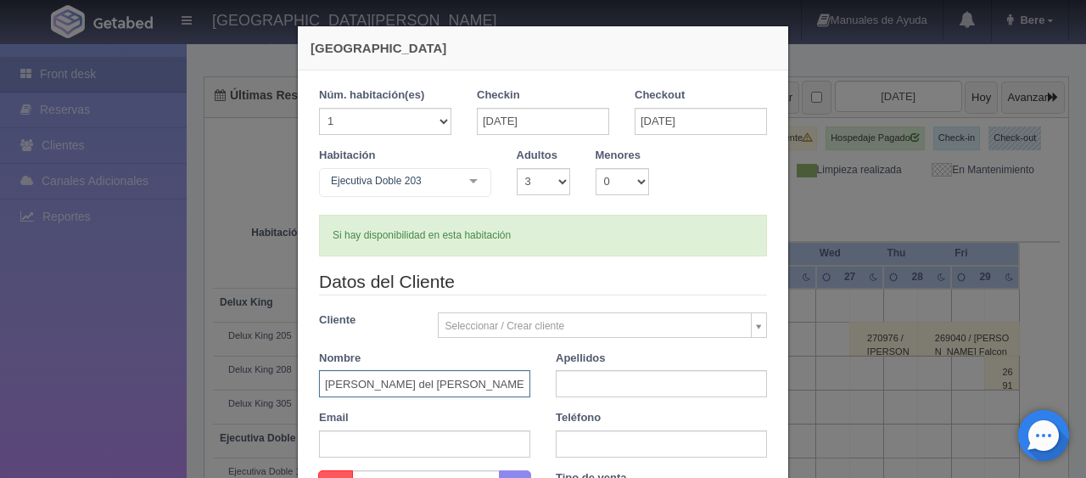
scroll to position [85, 0]
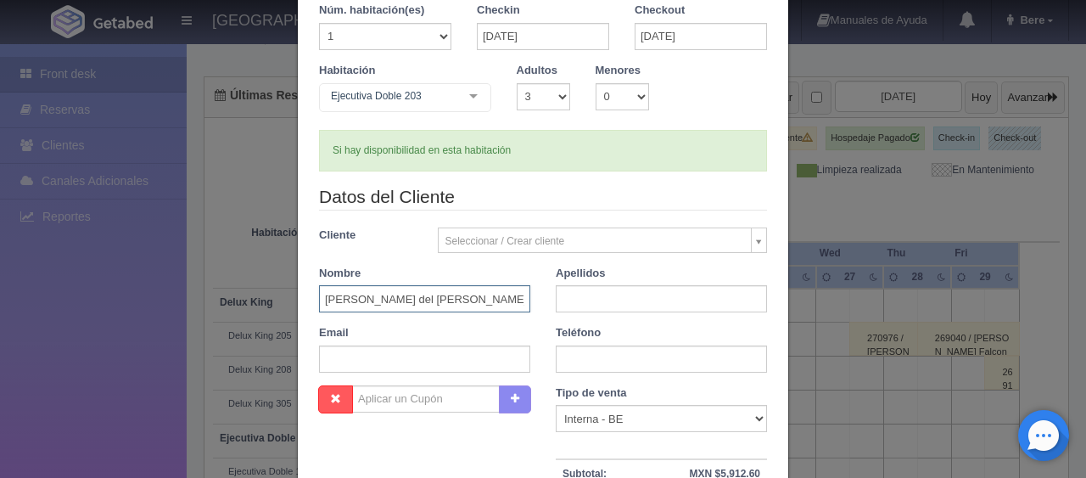
drag, startPoint x: 393, startPoint y: 295, endPoint x: 495, endPoint y: 290, distance: 102.0
click at [495, 290] on input "Maria del Pilar Ruiz Mendoza" at bounding box center [424, 298] width 211 height 27
type input "Maria del Pilar Ruiz Mendoza"
click at [624, 301] on input "text" at bounding box center [661, 298] width 211 height 27
paste input "Ruiz Mendoza"
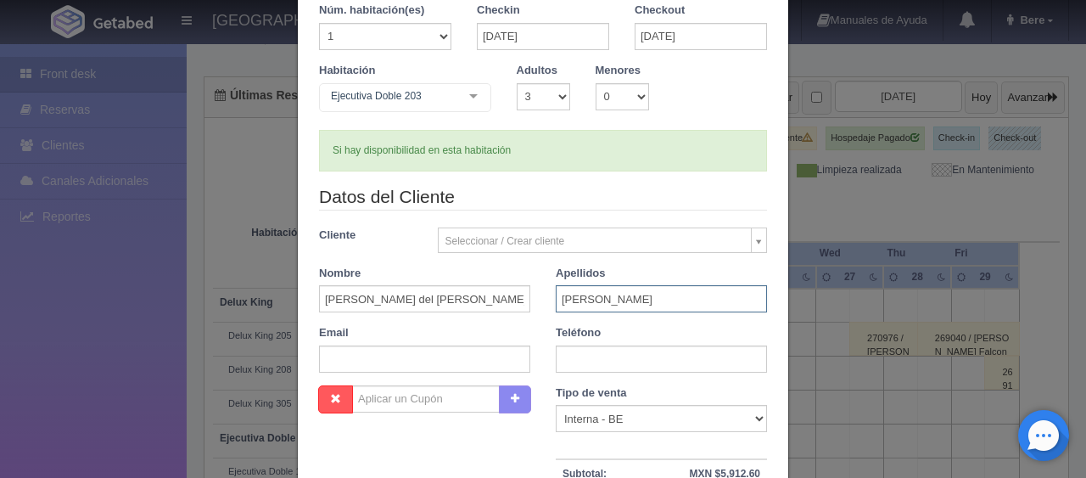
type input "Ruiz Mendoza"
click at [473, 305] on input "Maria del Pilar Ruiz Mendoza" at bounding box center [424, 298] width 211 height 27
type input "Maria del Pilar"
click at [682, 414] on select "Correo Electronico Interna - BE Llamada OTA Externa Otro WALK IN" at bounding box center [661, 418] width 211 height 27
select select "phone"
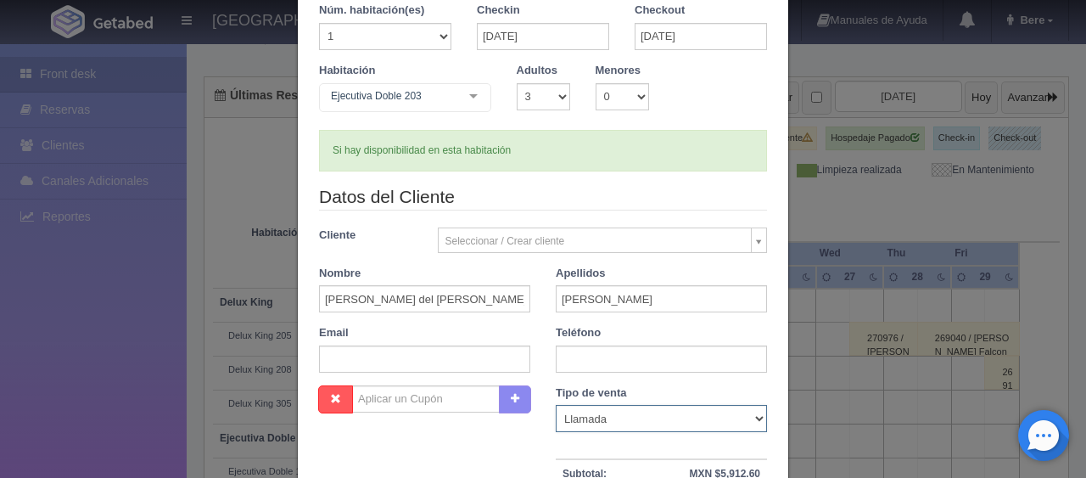
click at [556, 405] on select "Correo Electronico Interna - BE Llamada OTA Externa Otro WALK IN" at bounding box center [661, 418] width 211 height 27
click at [610, 351] on input "text" at bounding box center [661, 358] width 211 height 27
type input "3324530909"
click at [671, 189] on legend "Datos del Cliente" at bounding box center [543, 197] width 448 height 26
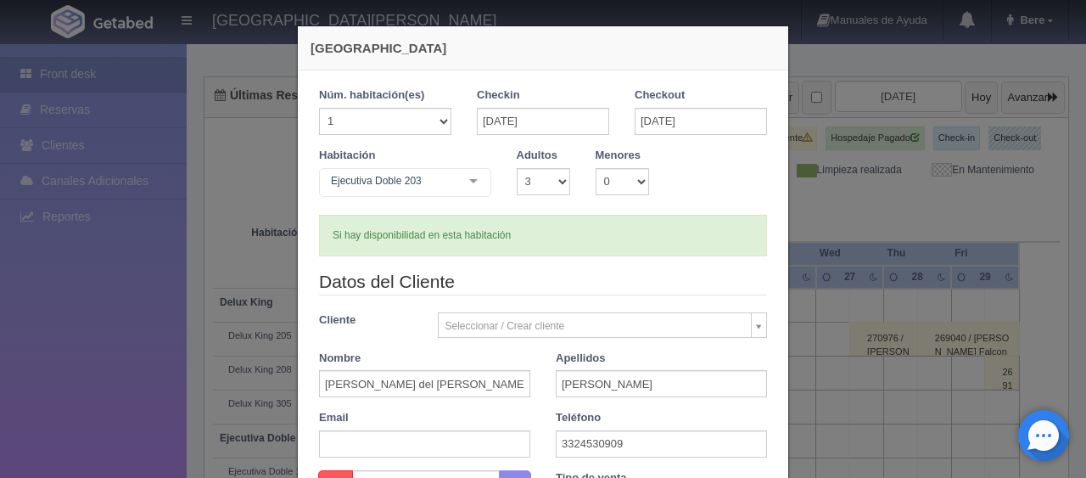
scroll to position [255, 0]
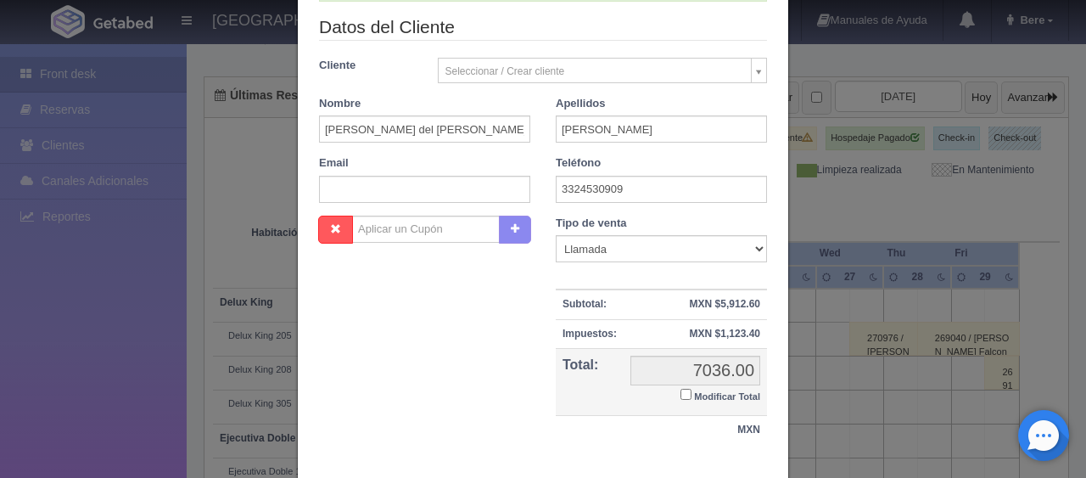
click at [681, 394] on input "Modificar Total" at bounding box center [686, 394] width 11 height 11
checkbox input "true"
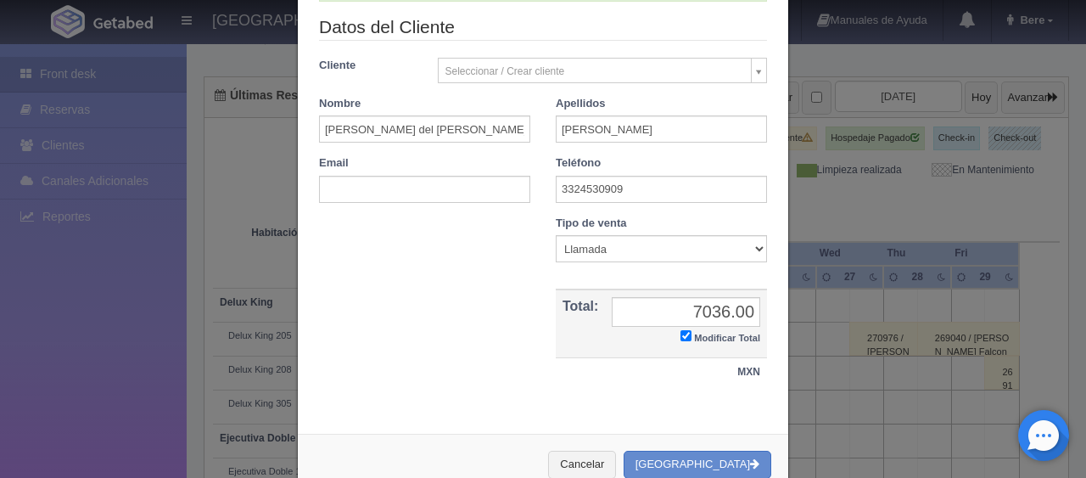
click at [513, 338] on div "Nombre Cupón : Descuentos : Tipo de venta Correo Electronico Interna - BE Llama…" at bounding box center [543, 310] width 474 height 188
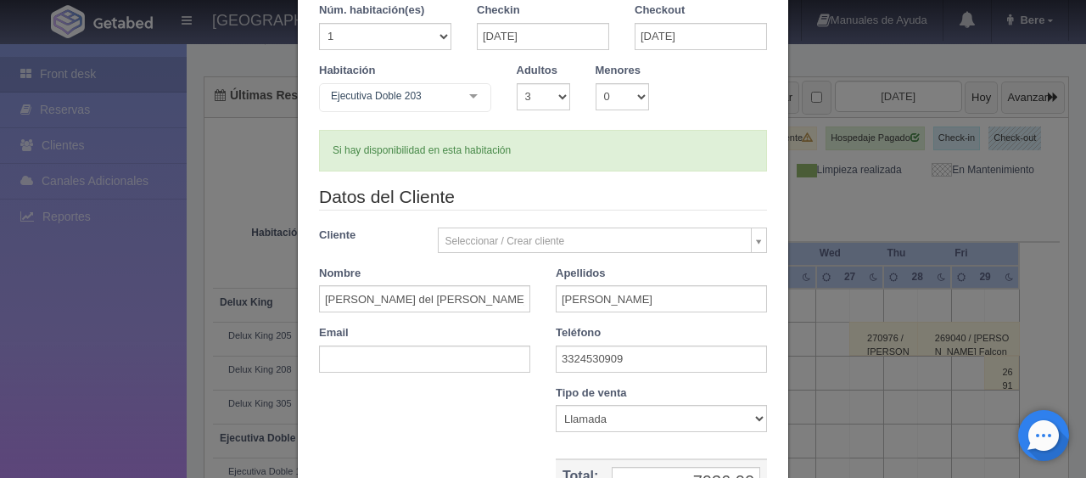
scroll to position [0, 0]
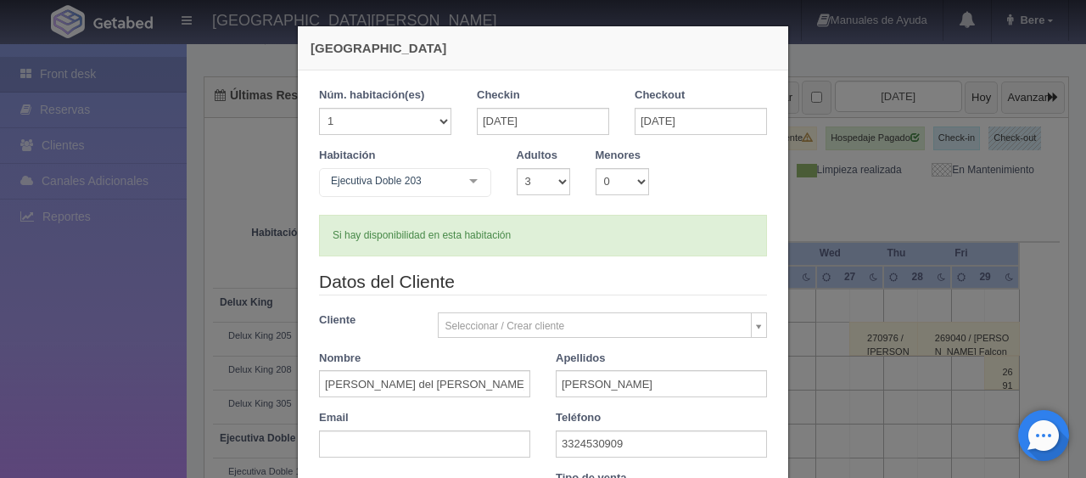
click at [516, 289] on legend "Datos del Cliente" at bounding box center [543, 282] width 448 height 26
click at [642, 282] on legend "Datos del Cliente" at bounding box center [543, 282] width 448 height 26
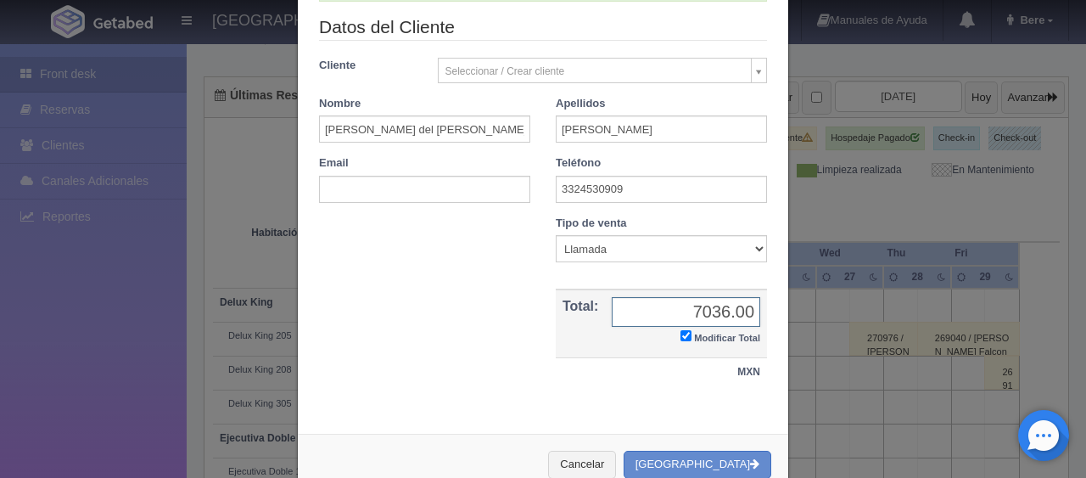
drag, startPoint x: 671, startPoint y: 314, endPoint x: 746, endPoint y: 313, distance: 75.5
click at [746, 313] on input "7036.00" at bounding box center [686, 312] width 149 height 30
type input "6796"
click at [688, 469] on button "Crear Reserva" at bounding box center [698, 465] width 148 height 28
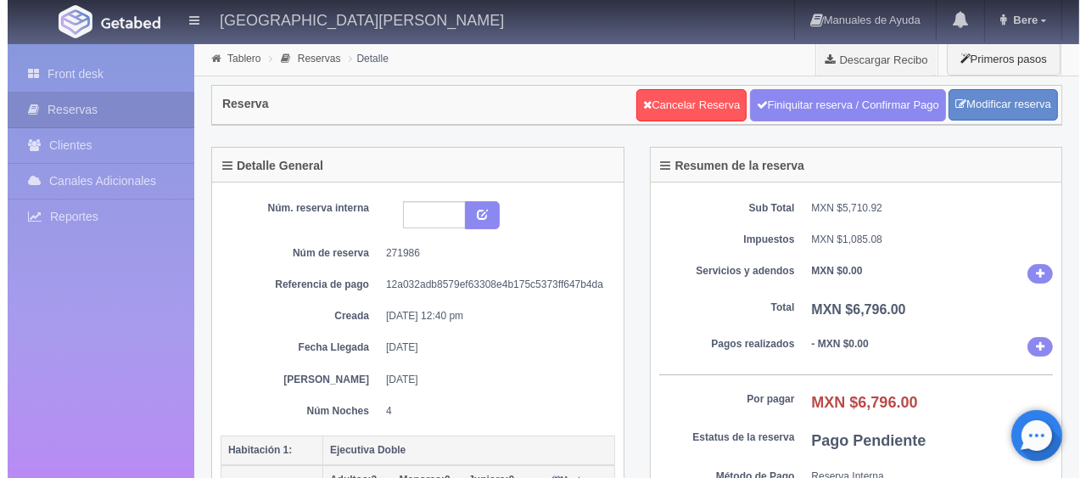
scroll to position [255, 0]
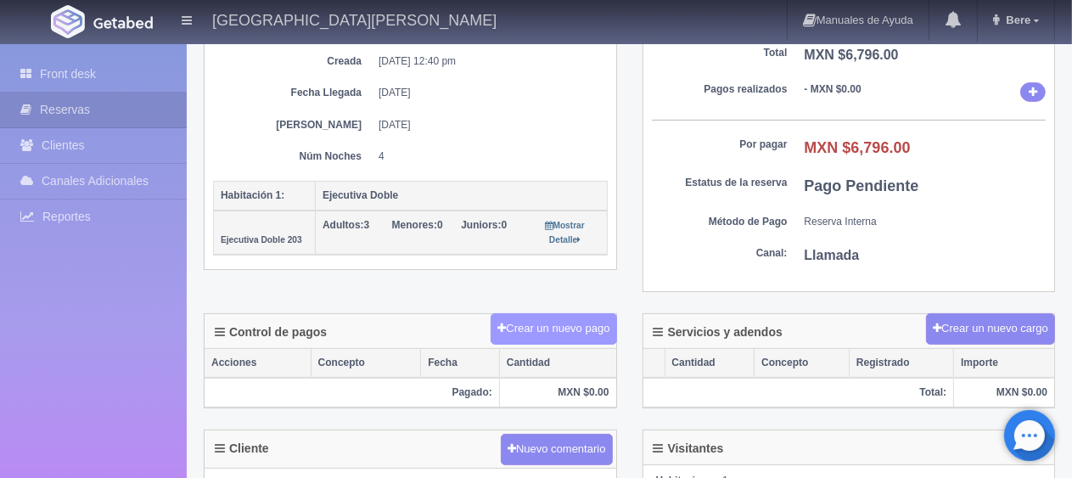
click at [530, 340] on button "Crear un nuevo pago" at bounding box center [554, 328] width 126 height 31
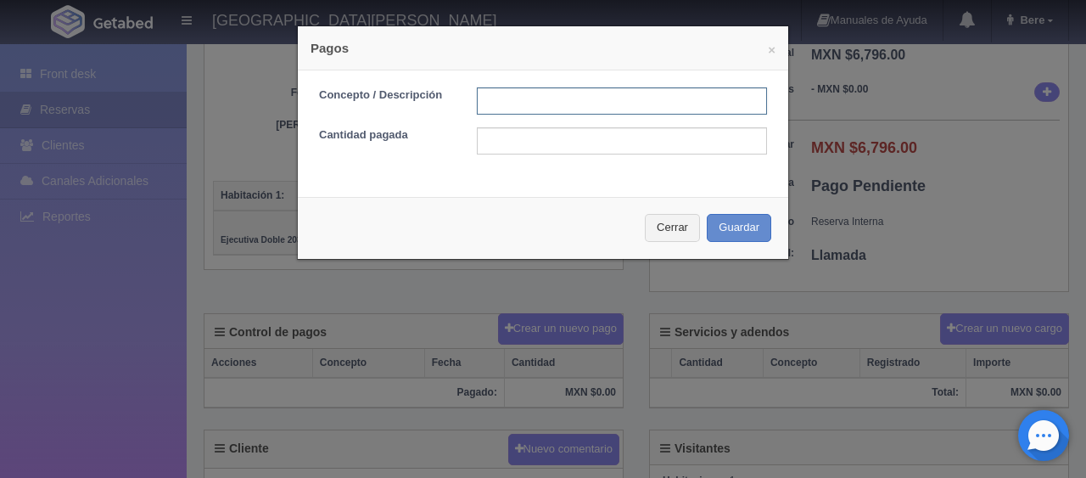
click at [526, 94] on input "text" at bounding box center [622, 100] width 290 height 27
type input "transferencia [DATE]"
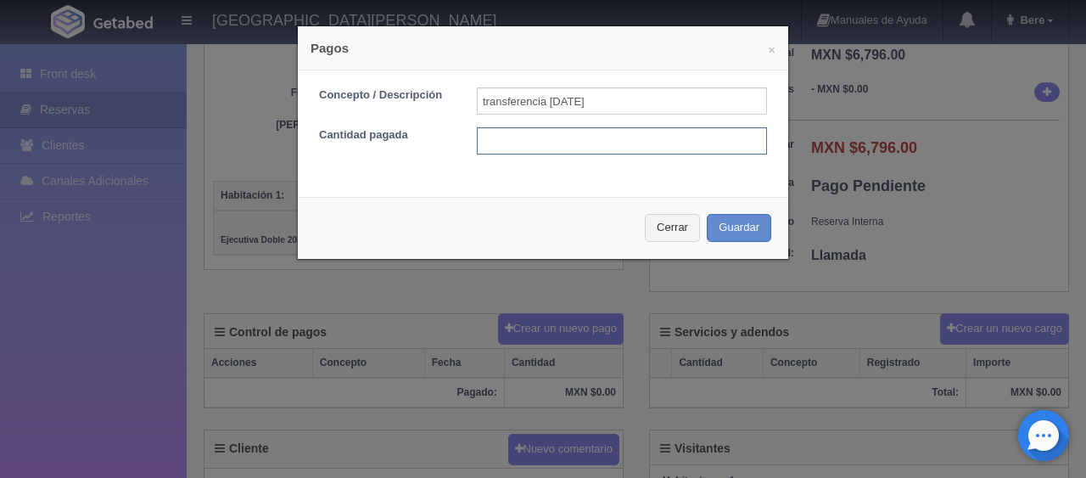
click at [490, 138] on input "text" at bounding box center [622, 140] width 290 height 27
type input "1699"
click at [731, 209] on div "Cerrar Guardar" at bounding box center [543, 228] width 491 height 62
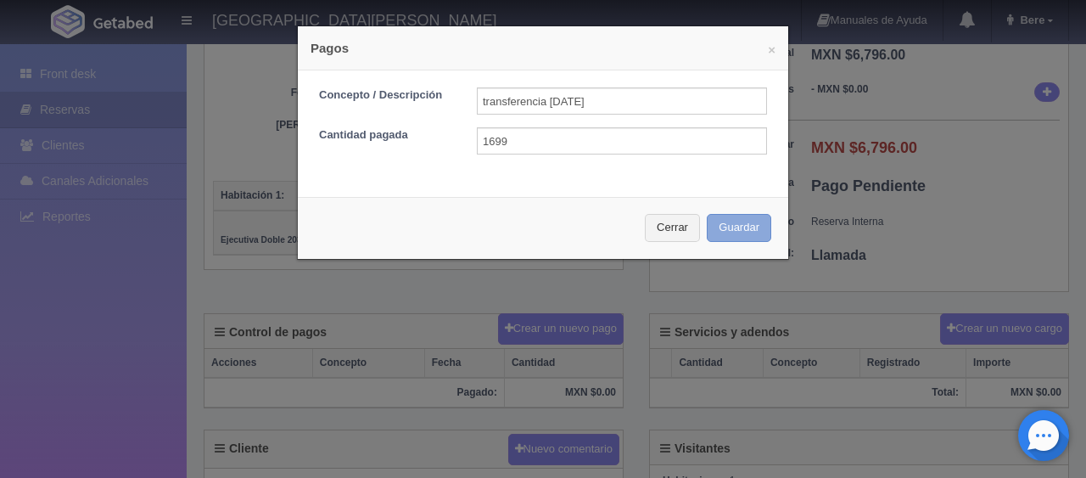
click at [733, 238] on button "Guardar" at bounding box center [739, 228] width 65 height 28
click at [733, 230] on div "Cerrar Guardar" at bounding box center [543, 228] width 491 height 62
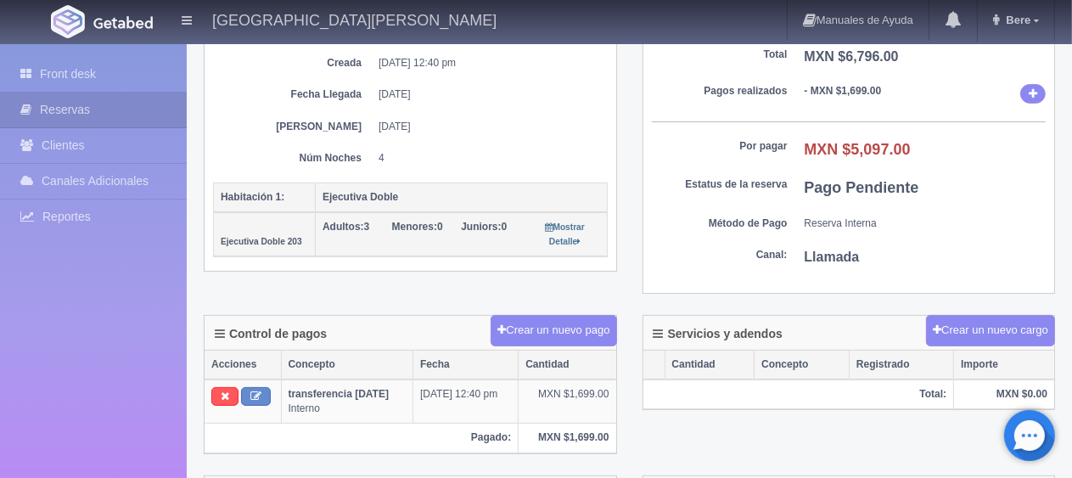
scroll to position [508, 0]
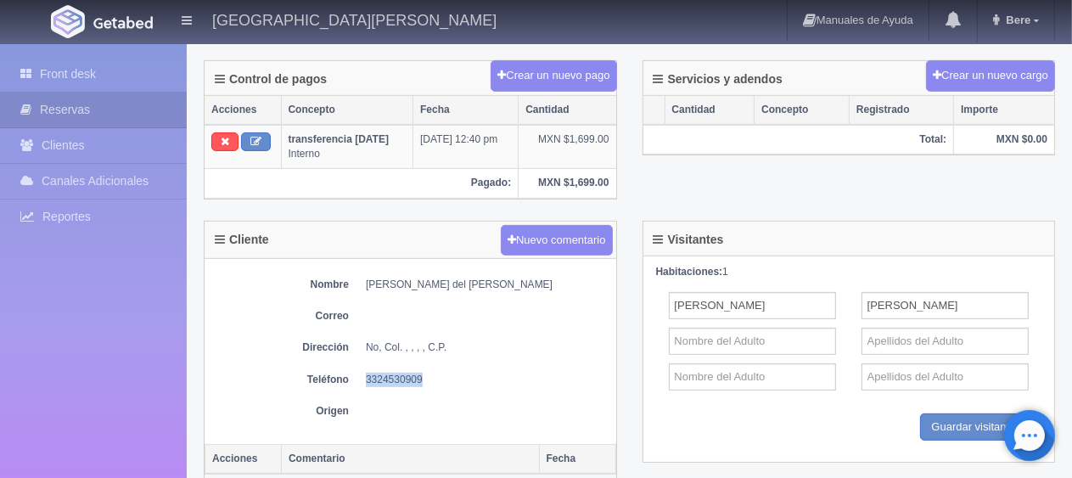
drag, startPoint x: 362, startPoint y: 375, endPoint x: 534, endPoint y: 362, distance: 172.8
click at [534, 362] on div "Nombre [PERSON_NAME] del [PERSON_NAME] Correo Dirección No, Col. , , , , C.P. T…" at bounding box center [411, 351] width 412 height 185
copy dd "3324530909"
drag, startPoint x: 356, startPoint y: 274, endPoint x: 556, endPoint y: 276, distance: 199.5
click at [556, 278] on dl "Nombre [PERSON_NAME] del [PERSON_NAME]" at bounding box center [410, 285] width 395 height 14
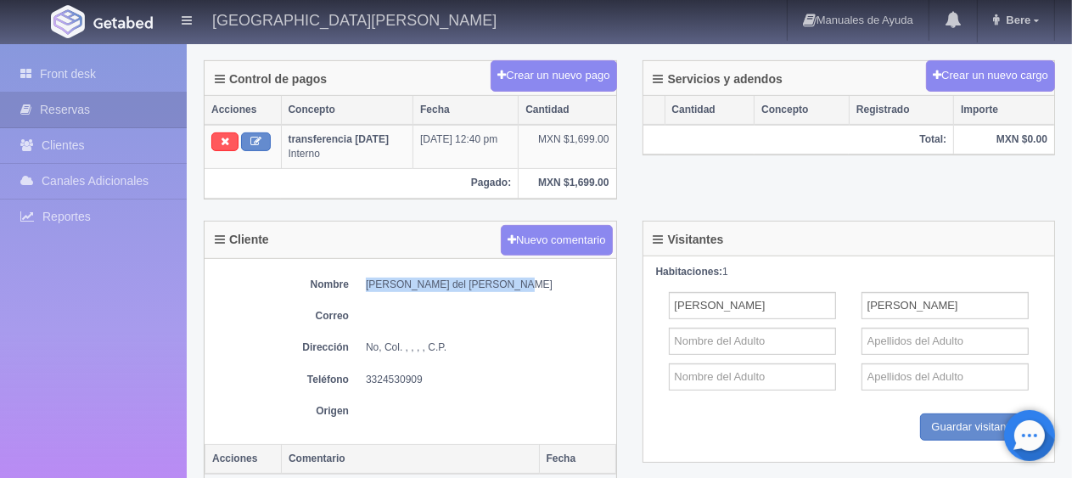
copy dd "[PERSON_NAME] del [PERSON_NAME]"
click at [383, 211] on div "Control de pagos Crear un nuevo pago Acciones Concepto Fecha Cantidad transfere…" at bounding box center [410, 140] width 439 height 160
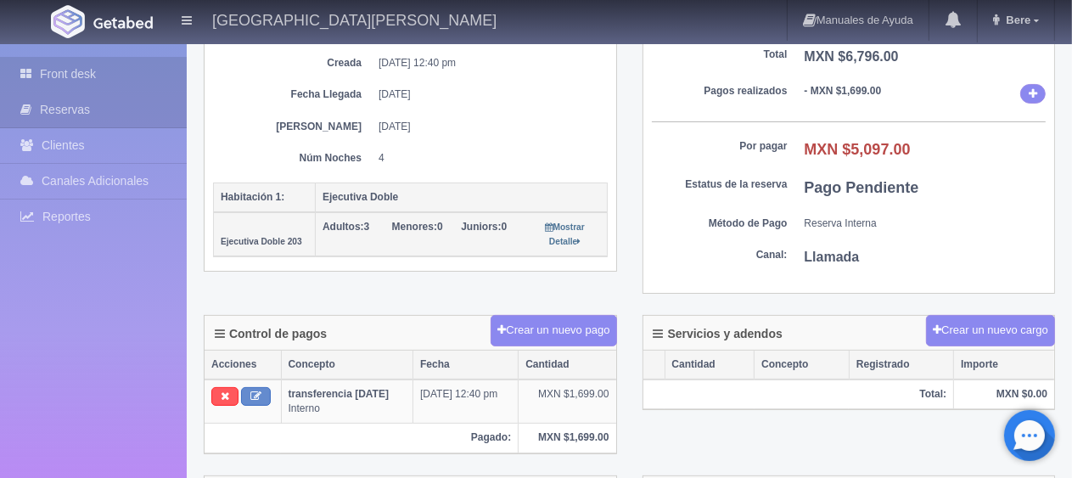
click at [132, 90] on link "Front desk" at bounding box center [93, 74] width 187 height 35
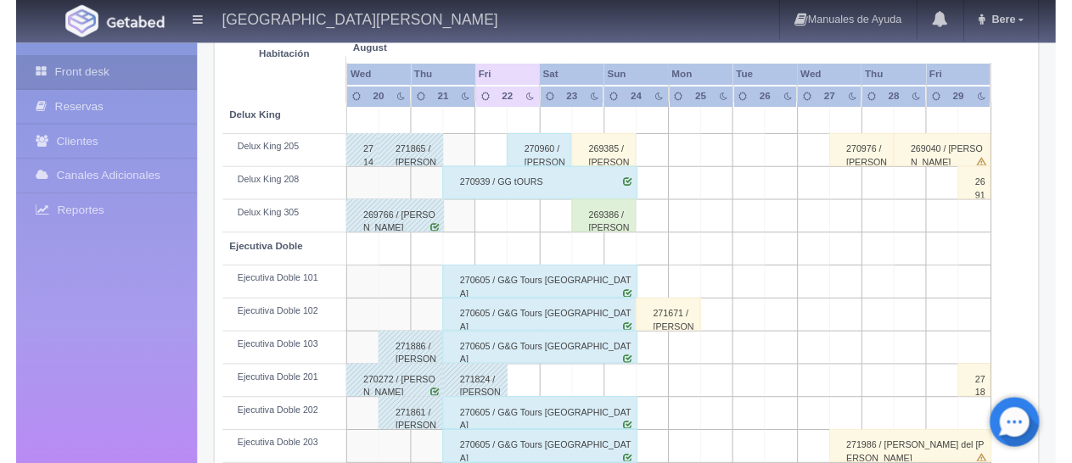
scroll to position [594, 0]
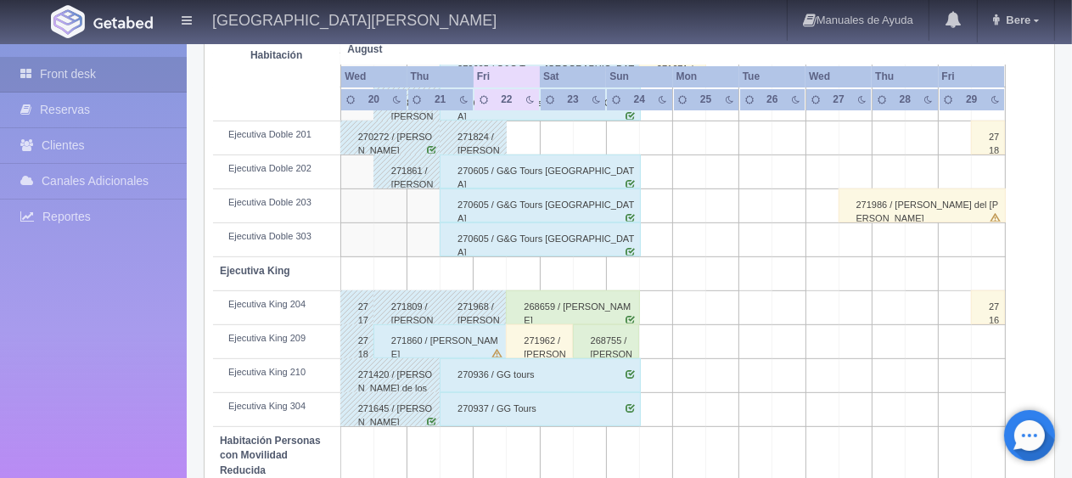
click at [901, 206] on div "271986 / [PERSON_NAME] del [PERSON_NAME]" at bounding box center [922, 205] width 167 height 34
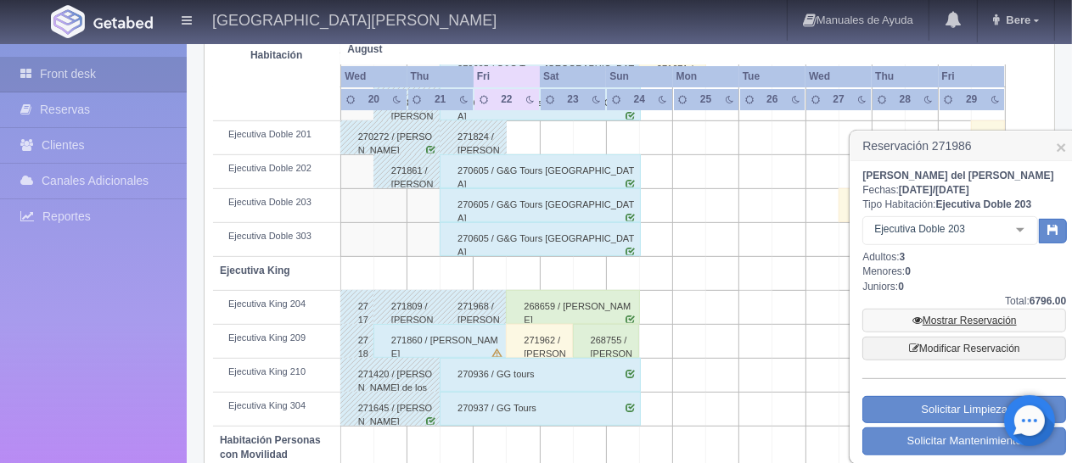
click at [938, 317] on link "Mostrar Reservación" at bounding box center [964, 321] width 204 height 24
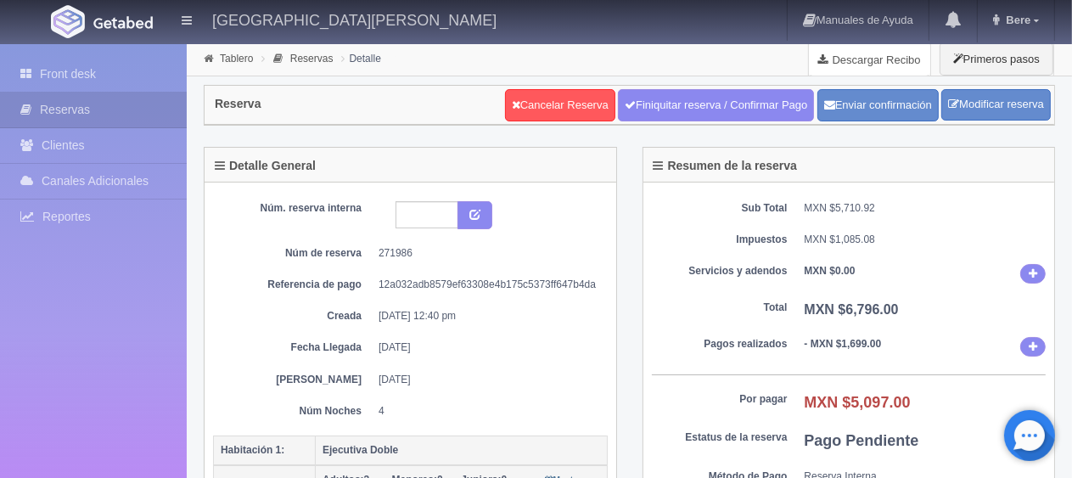
click at [876, 65] on link "Descargar Recibo" at bounding box center [869, 59] width 121 height 34
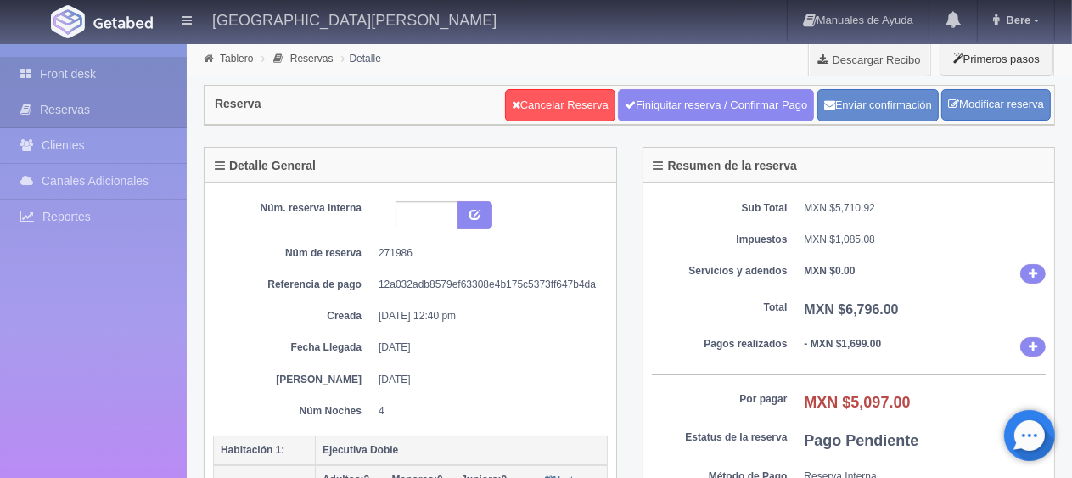
click at [98, 84] on link "Front desk" at bounding box center [93, 74] width 187 height 35
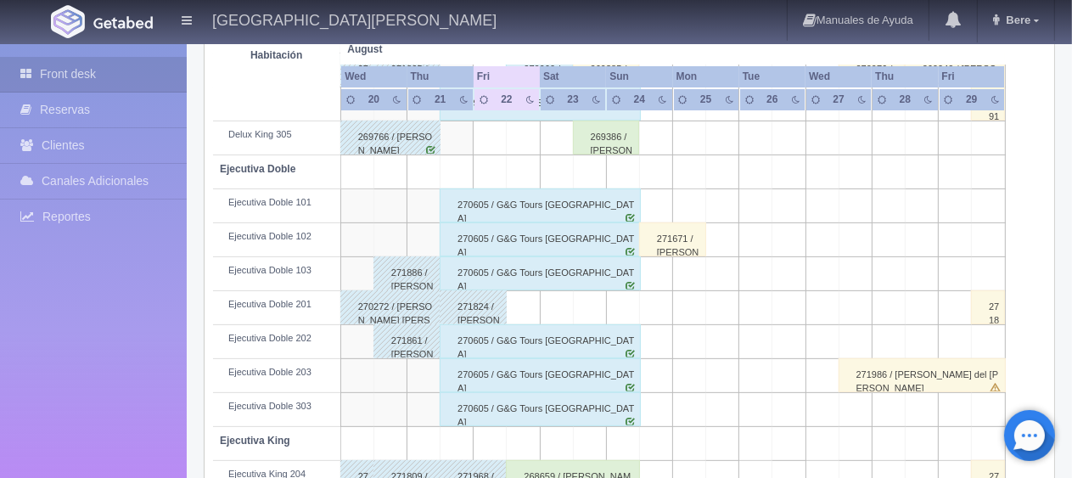
scroll to position [594, 0]
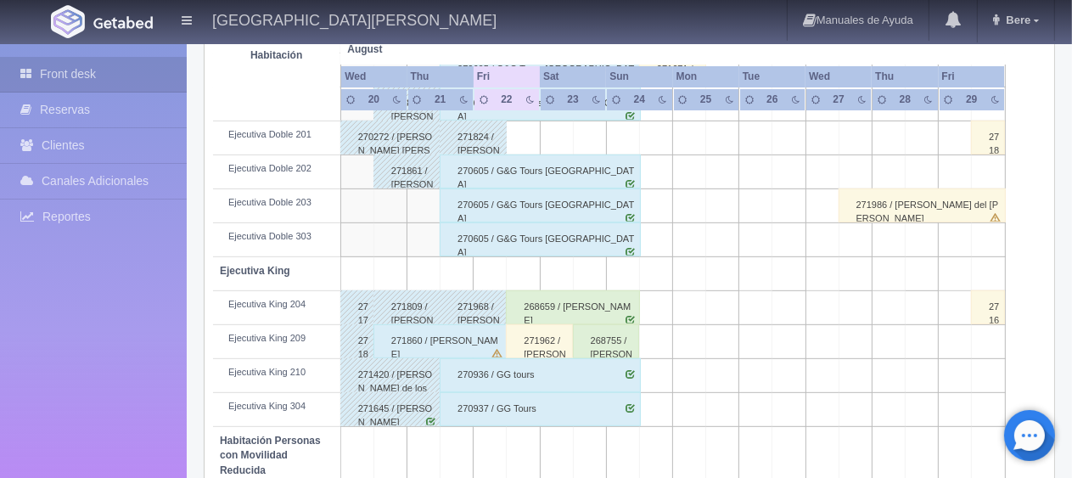
click at [465, 346] on div "271860 / [PERSON_NAME]" at bounding box center [440, 341] width 134 height 34
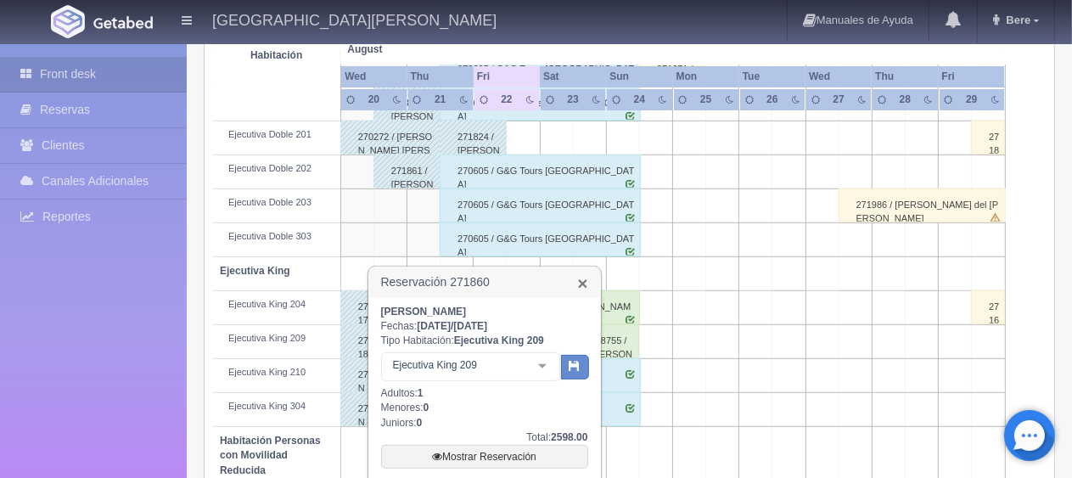
click at [581, 283] on link "×" at bounding box center [582, 283] width 10 height 18
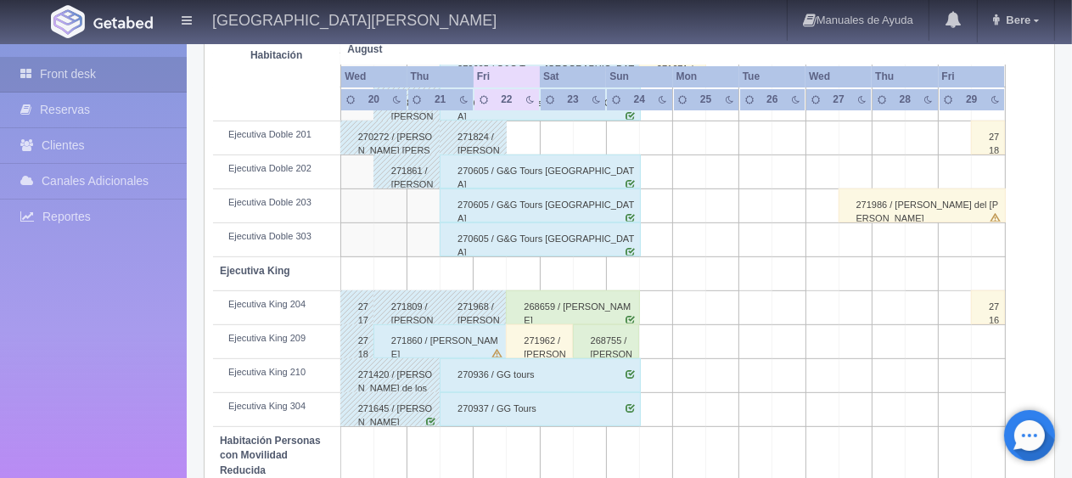
click at [414, 331] on div "271860 / Edgar Elizondo" at bounding box center [440, 341] width 134 height 34
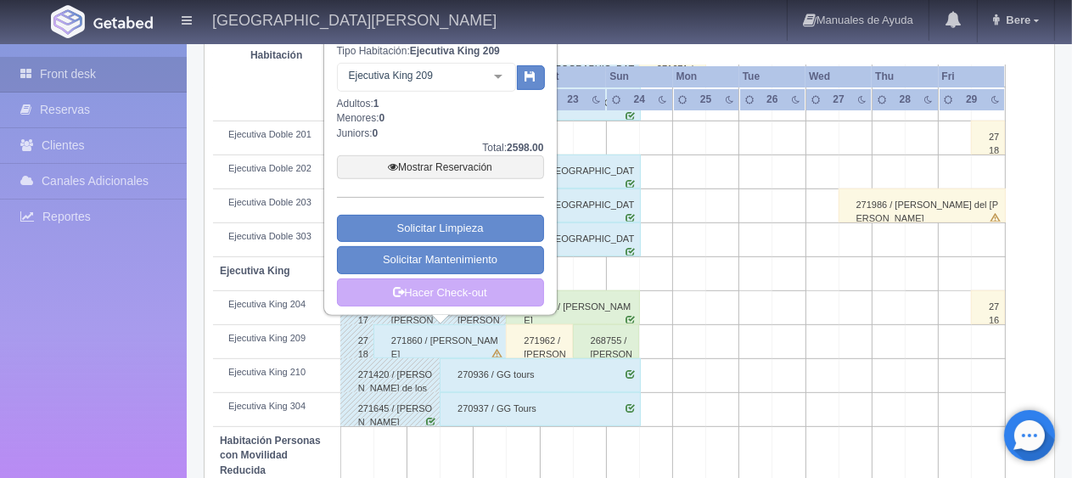
scroll to position [764, 0]
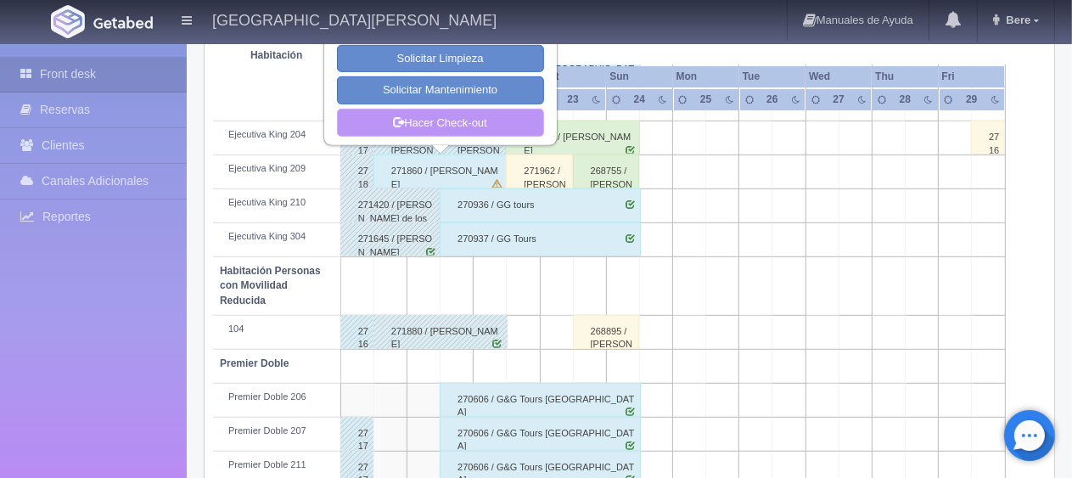
click at [469, 121] on link "Hacer Check-out" at bounding box center [440, 123] width 207 height 29
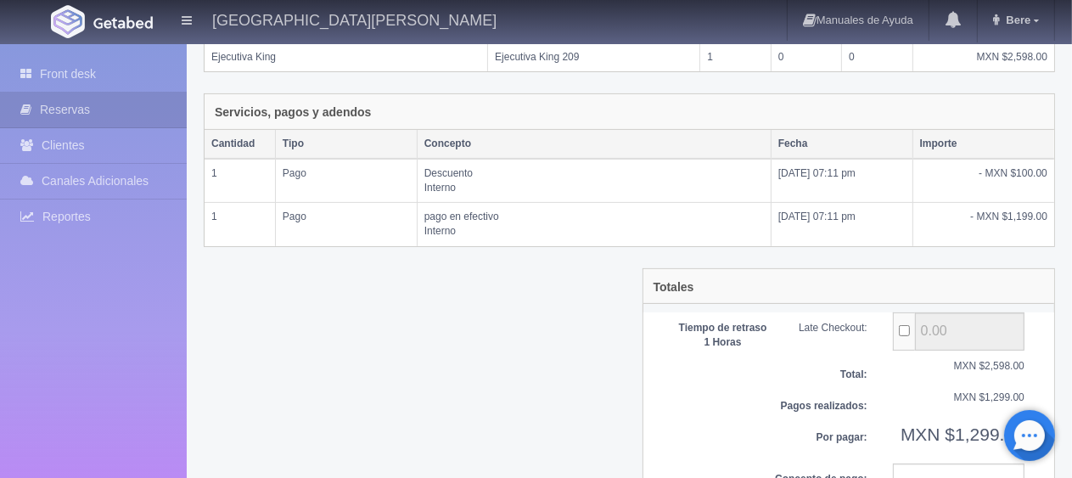
scroll to position [428, 0]
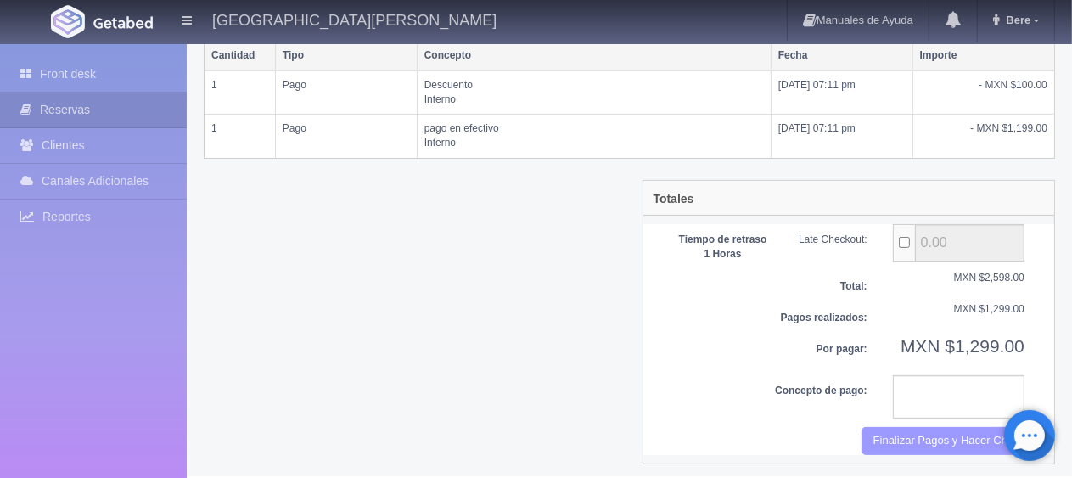
click at [877, 435] on button "Finalizar Pagos y Hacer Checkout" at bounding box center [943, 441] width 163 height 28
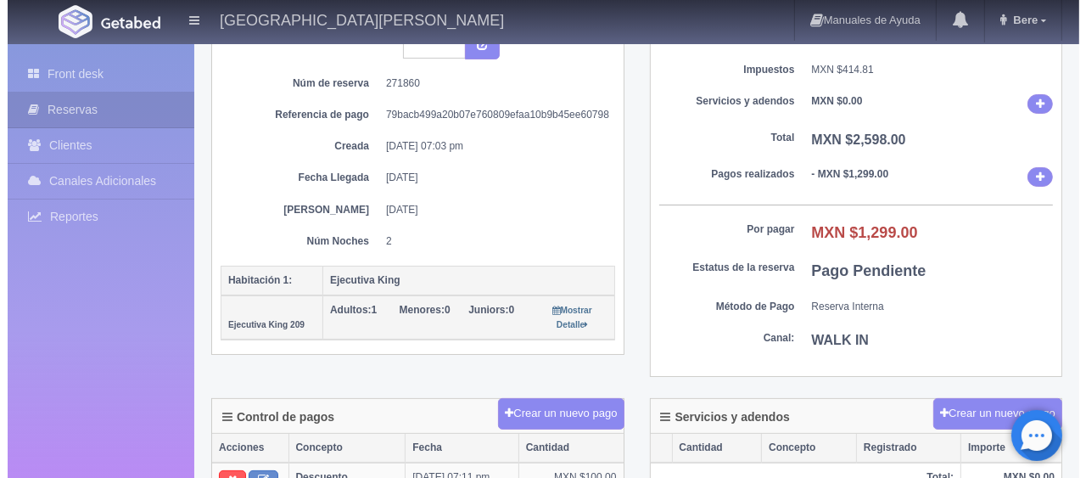
scroll to position [424, 0]
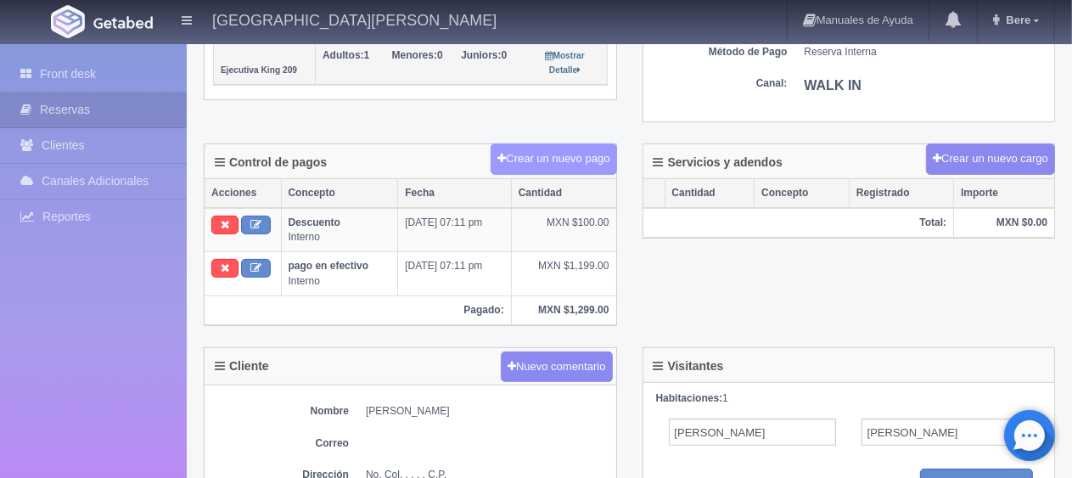
click at [550, 164] on button "Crear un nuevo pago" at bounding box center [554, 158] width 126 height 31
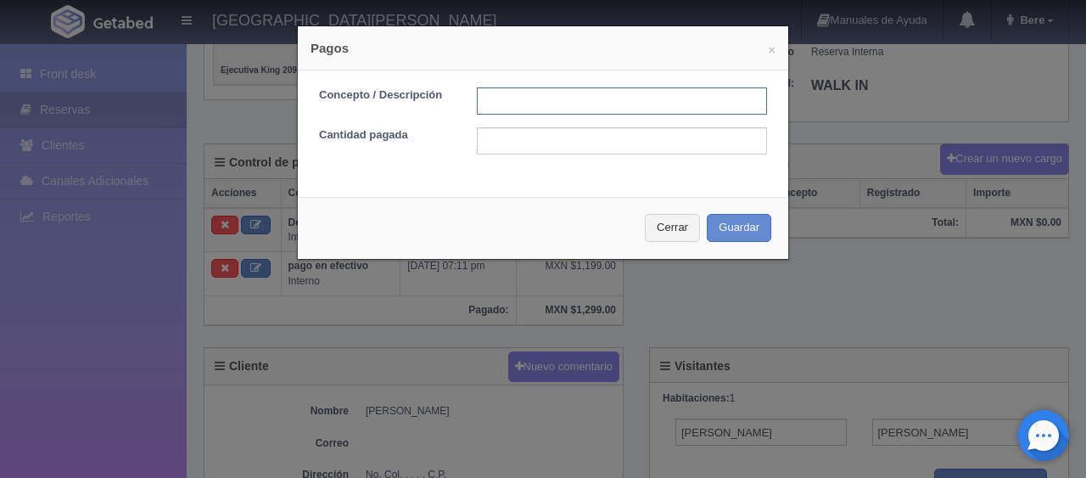
click at [549, 98] on input "text" at bounding box center [622, 100] width 290 height 27
type input "Total Tarjeta"
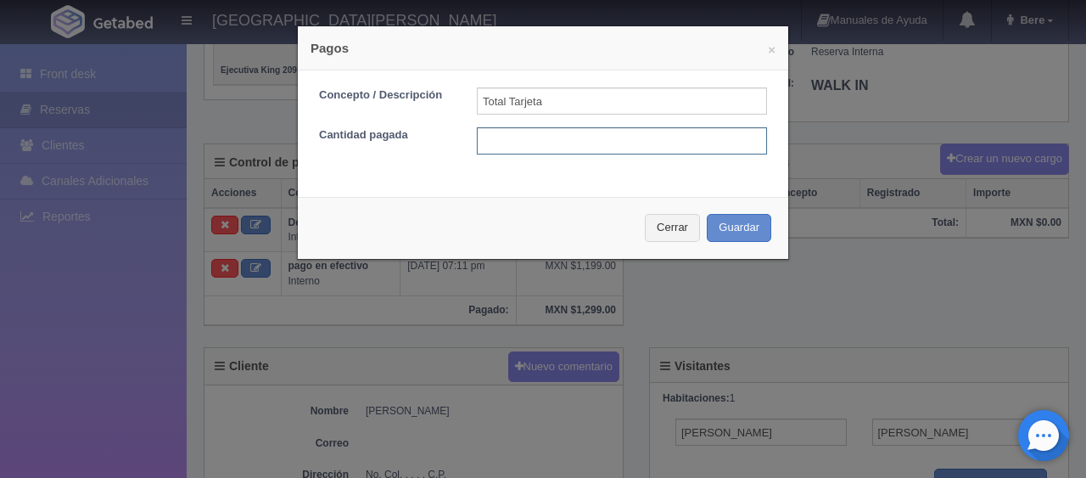
click at [526, 136] on input "text" at bounding box center [622, 140] width 290 height 27
type input "1299"
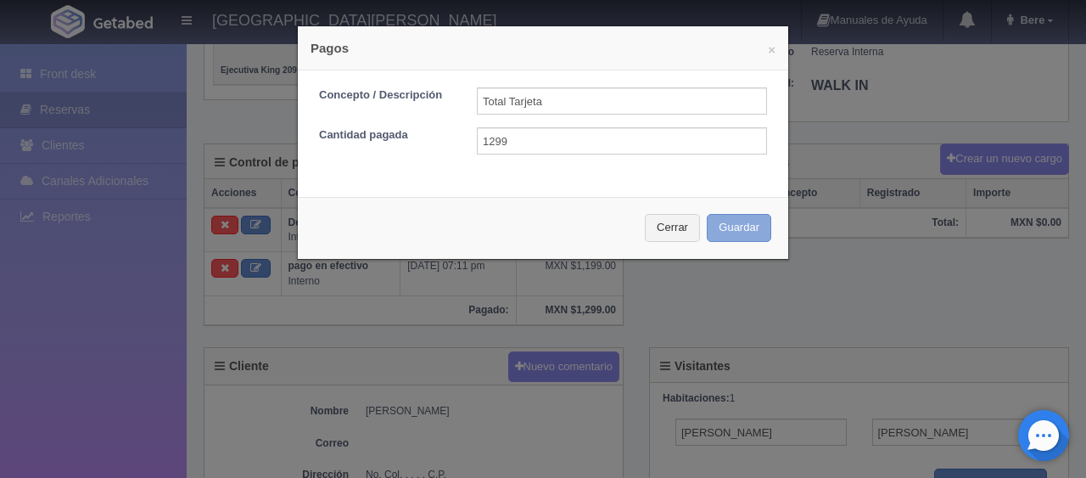
click at [745, 233] on button "Guardar" at bounding box center [739, 228] width 65 height 28
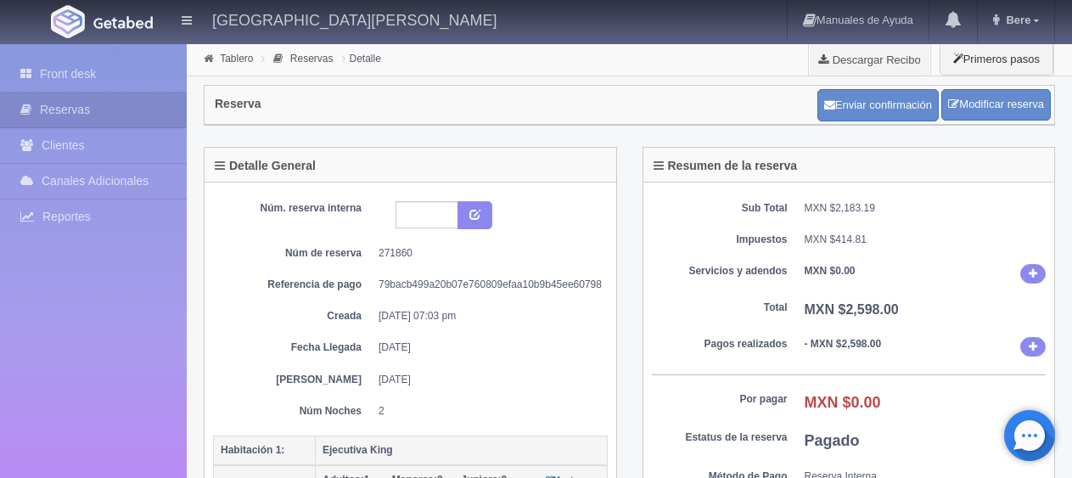
scroll to position [424, 0]
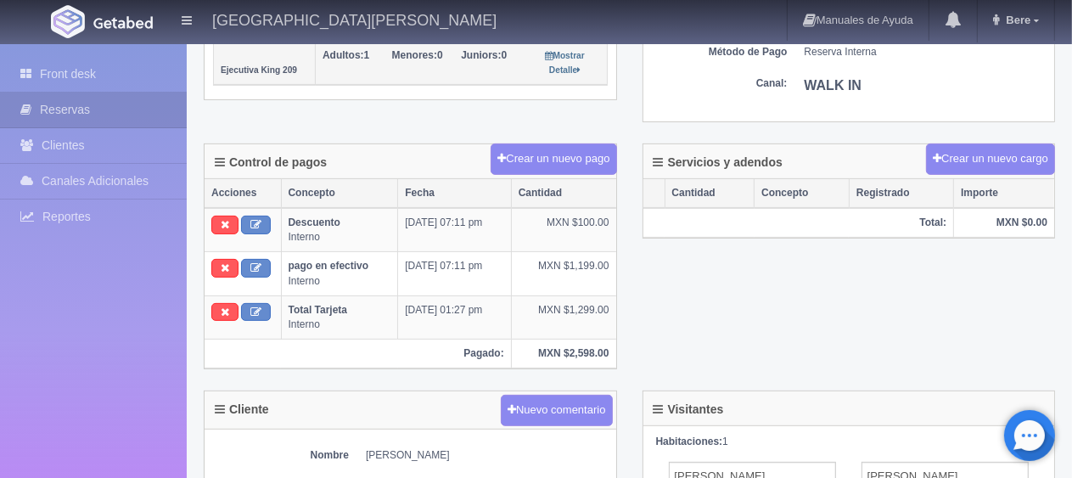
click at [713, 254] on div "Servicios y adendos Crear un nuevo cargo Cantidad Concepto Registrado Importe T…" at bounding box center [849, 201] width 439 height 116
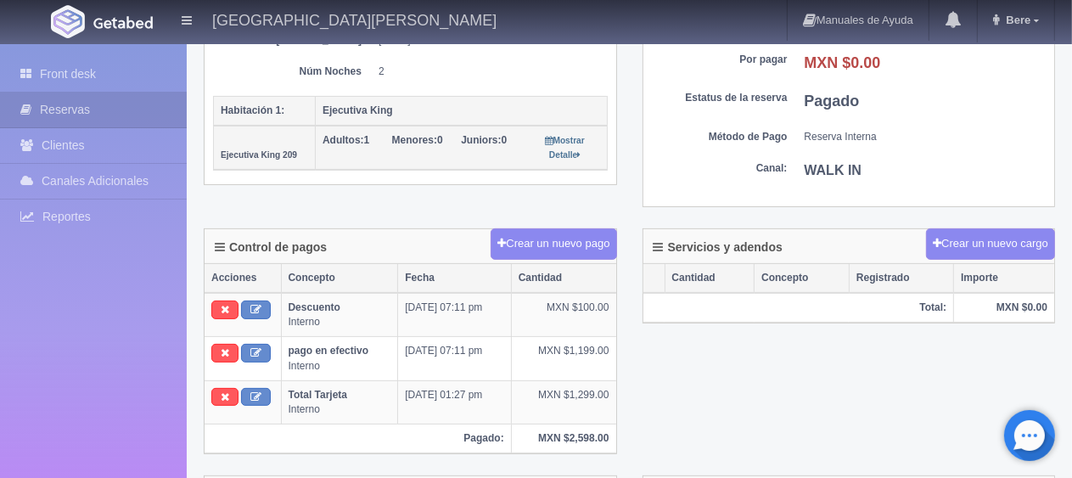
scroll to position [255, 0]
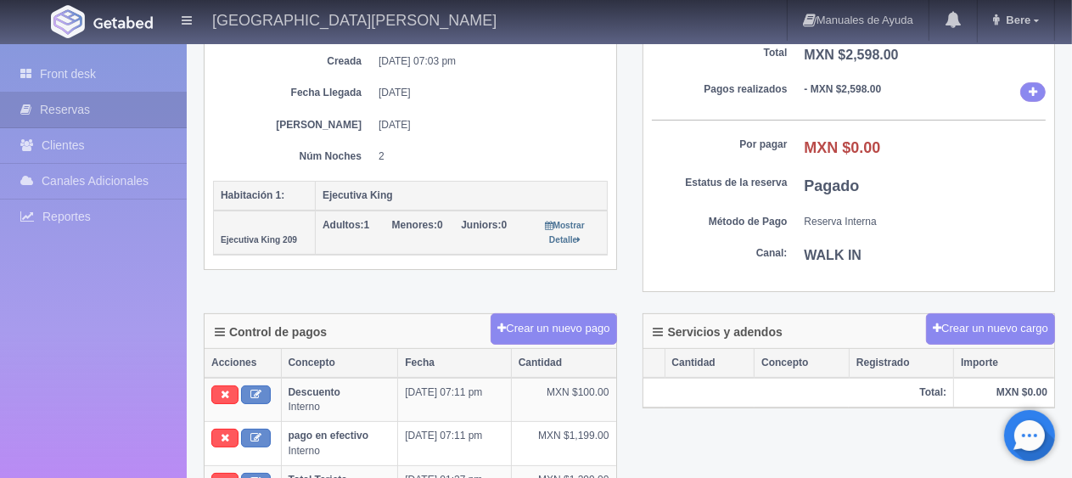
click at [659, 256] on dt "Canal:" at bounding box center [720, 253] width 136 height 14
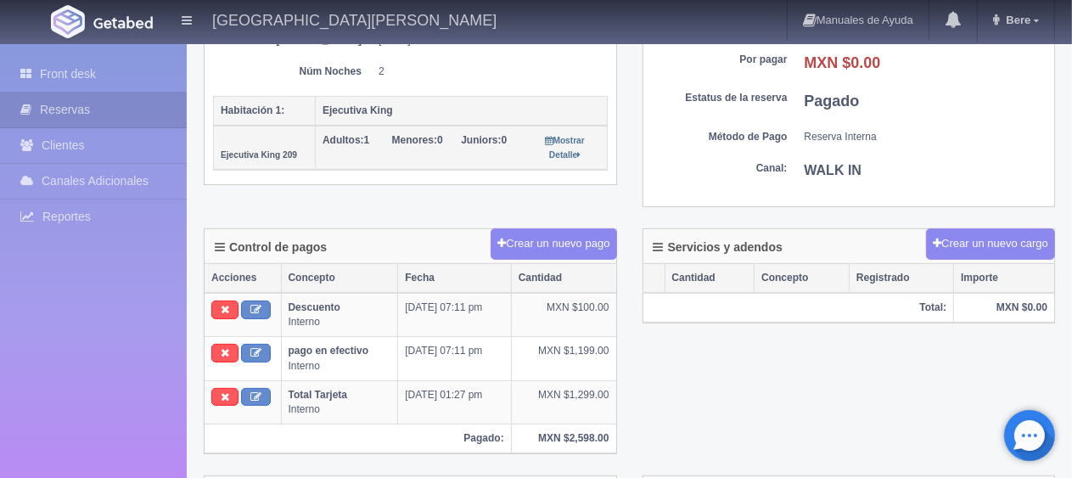
click at [671, 356] on div "Control de pagos Crear un nuevo pago Acciones Concepto Fecha Cantidad Descuento…" at bounding box center [629, 351] width 877 height 247
click at [704, 409] on div "Control de pagos Crear un nuevo pago Acciones Concepto Fecha Cantidad Descuento…" at bounding box center [629, 351] width 877 height 247
click at [679, 351] on div "Control de pagos Crear un nuevo pago Acciones Concepto Fecha Cantidad Descuento…" at bounding box center [629, 351] width 877 height 247
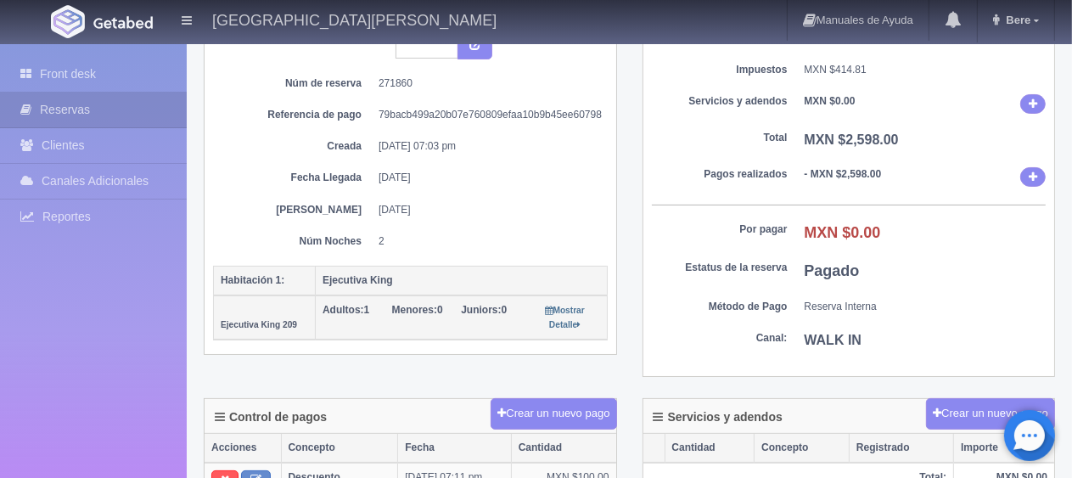
scroll to position [85, 0]
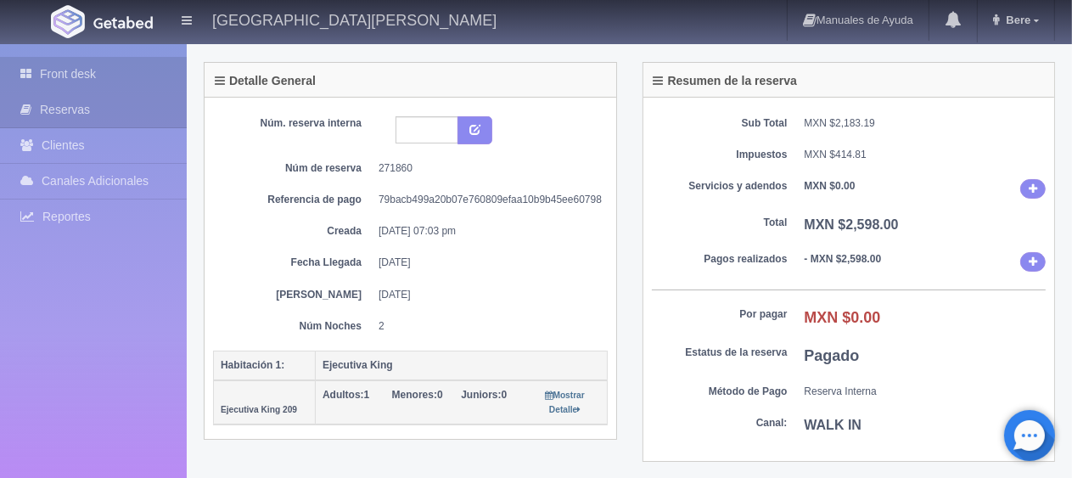
click at [62, 85] on link "Front desk" at bounding box center [93, 74] width 187 height 35
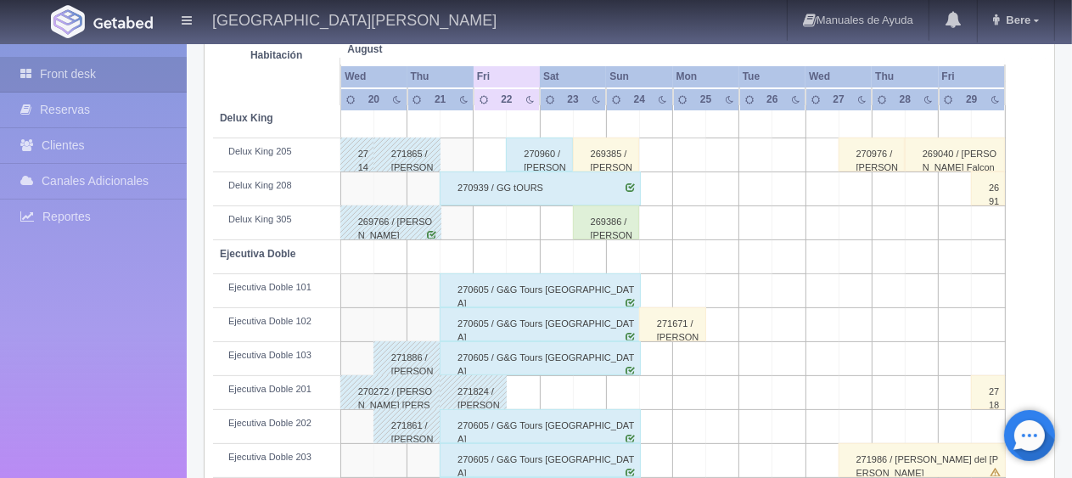
scroll to position [424, 0]
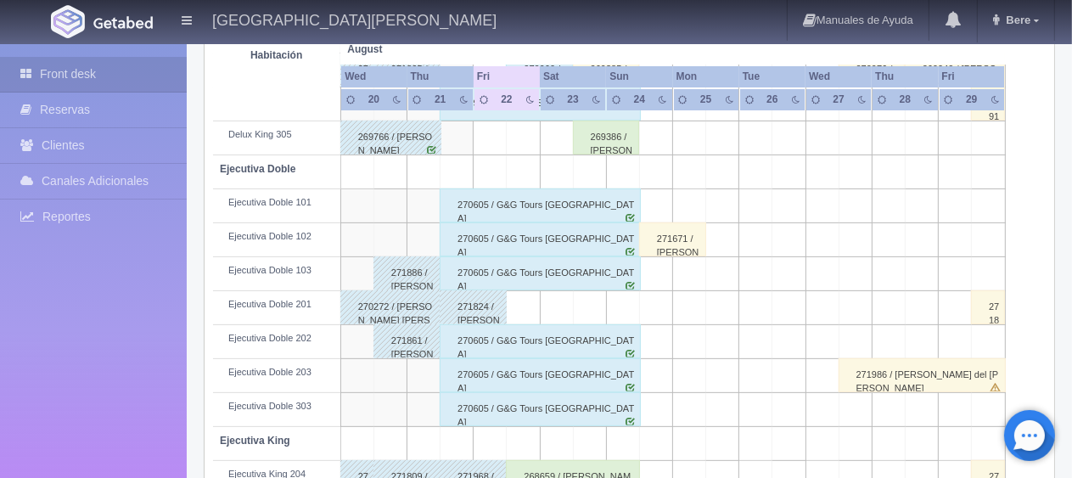
click at [384, 351] on div "271861 / Edgar Elizondo" at bounding box center [406, 341] width 67 height 34
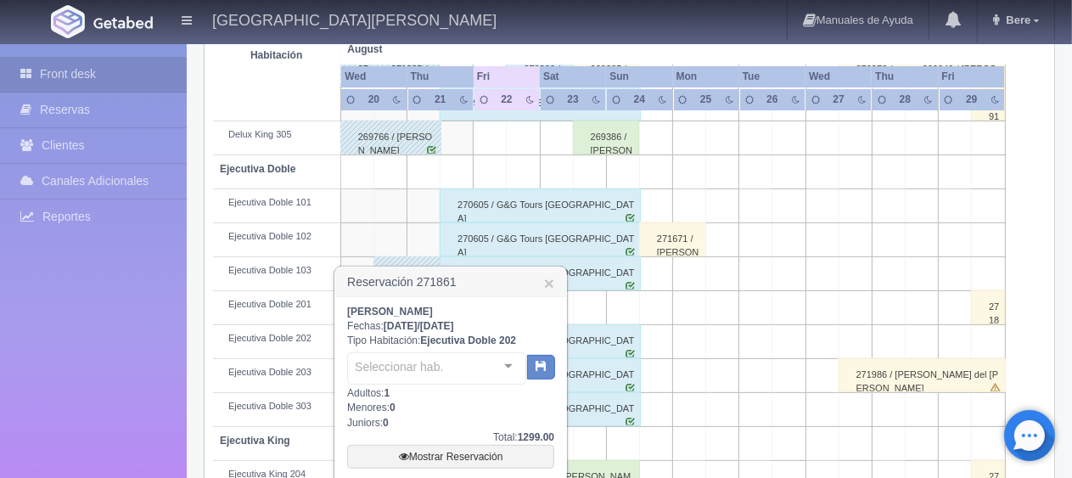
scroll to position [509, 0]
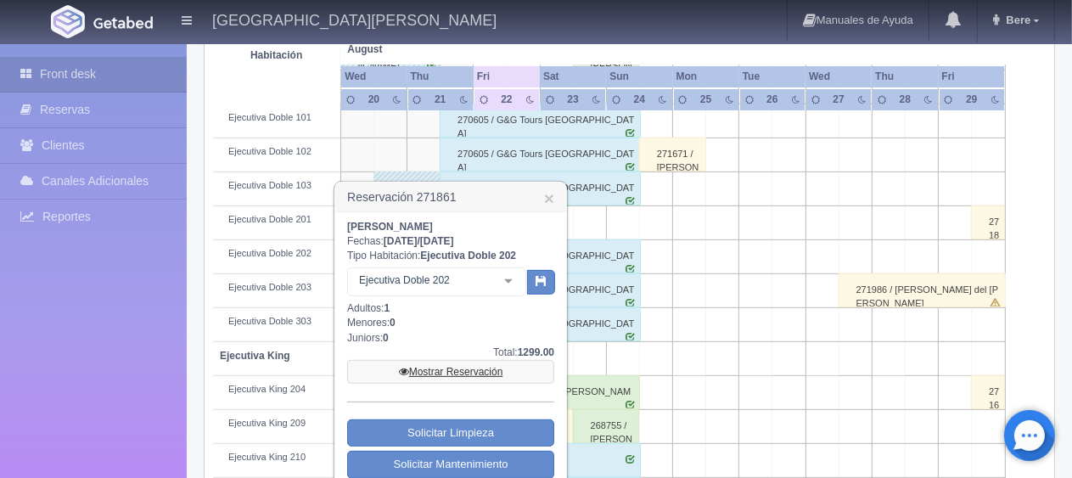
click at [441, 372] on link "Mostrar Reservación" at bounding box center [450, 372] width 207 height 24
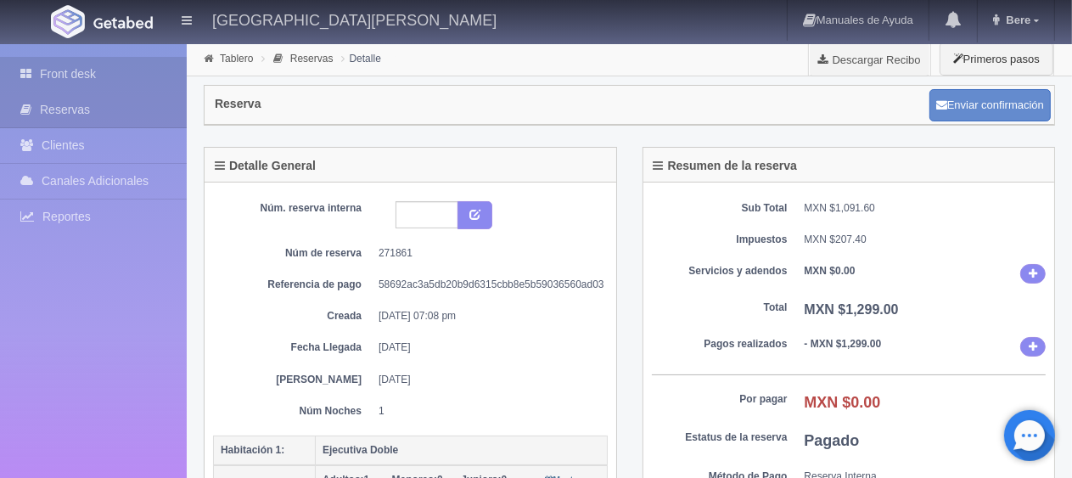
click at [122, 76] on link "Front desk" at bounding box center [93, 74] width 187 height 35
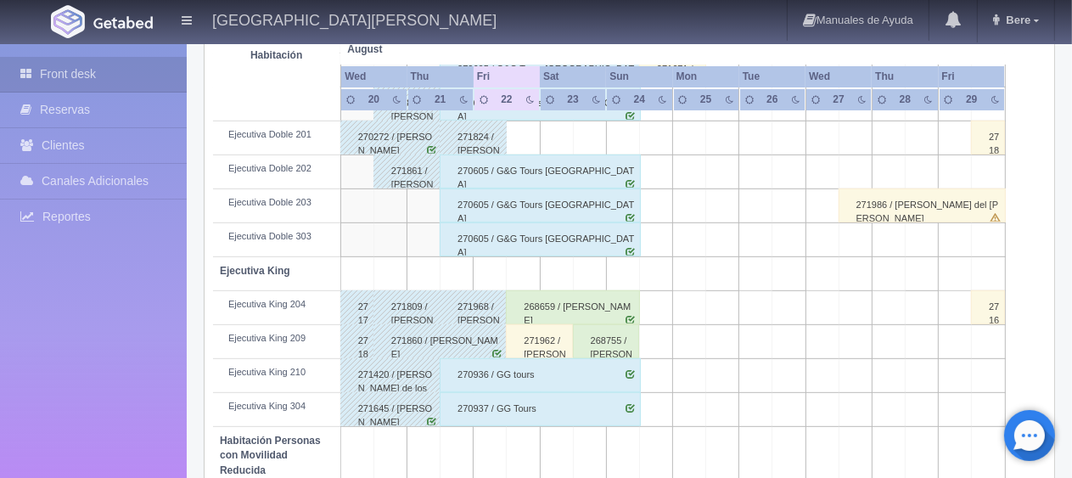
scroll to position [679, 0]
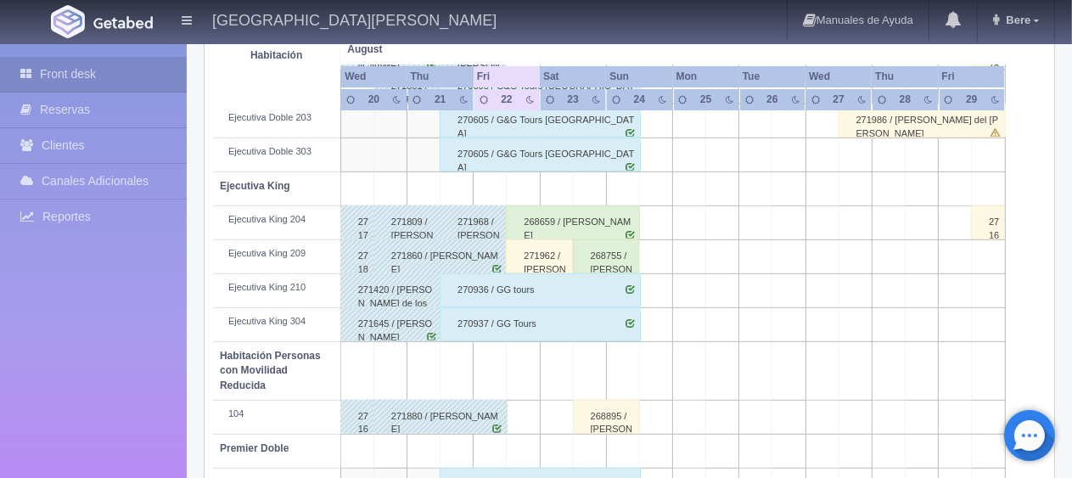
click at [554, 253] on div "271962 / [PERSON_NAME]" at bounding box center [539, 256] width 67 height 34
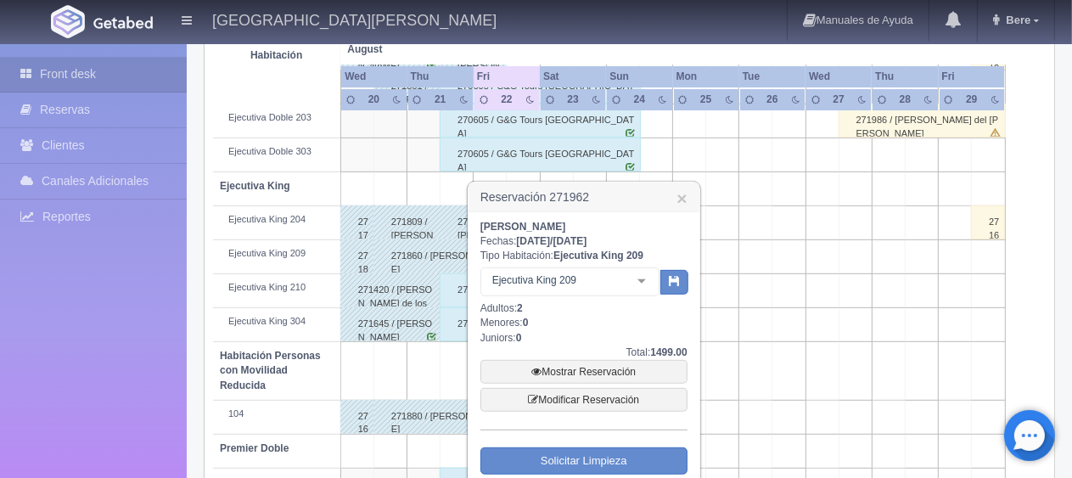
click at [671, 199] on h3 "Reservación 271962 ×" at bounding box center [584, 197] width 231 height 30
click at [677, 199] on link "×" at bounding box center [681, 198] width 10 height 18
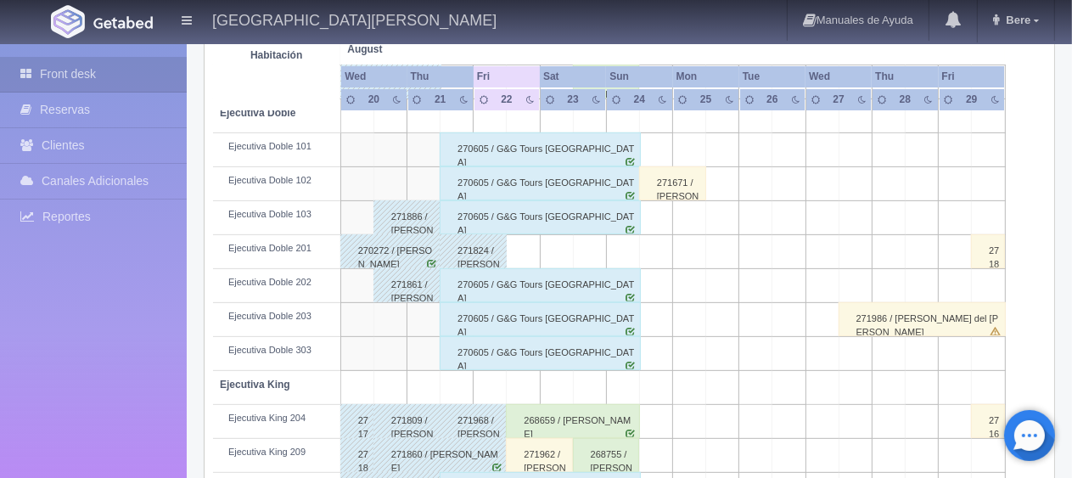
scroll to position [650, 0]
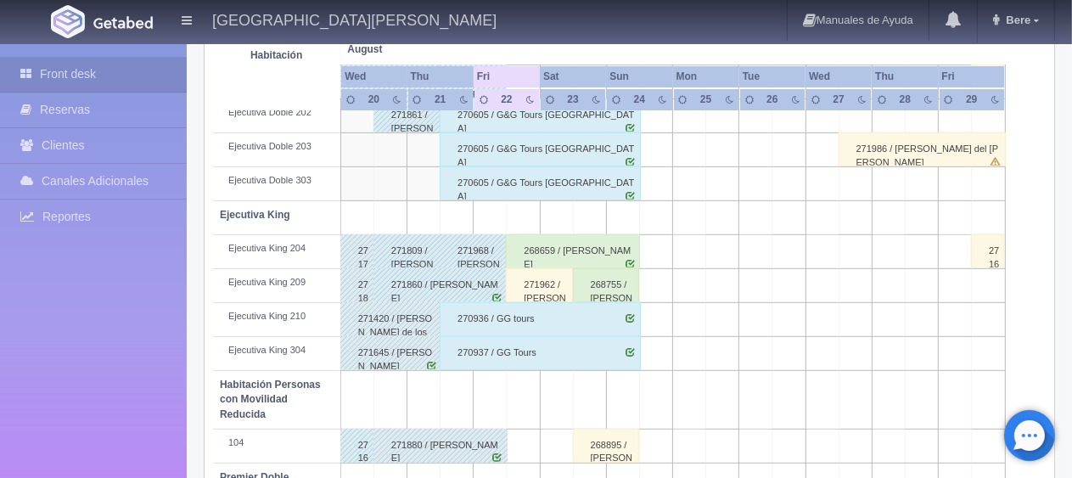
click at [537, 277] on div "271962 / [PERSON_NAME]" at bounding box center [539, 285] width 67 height 34
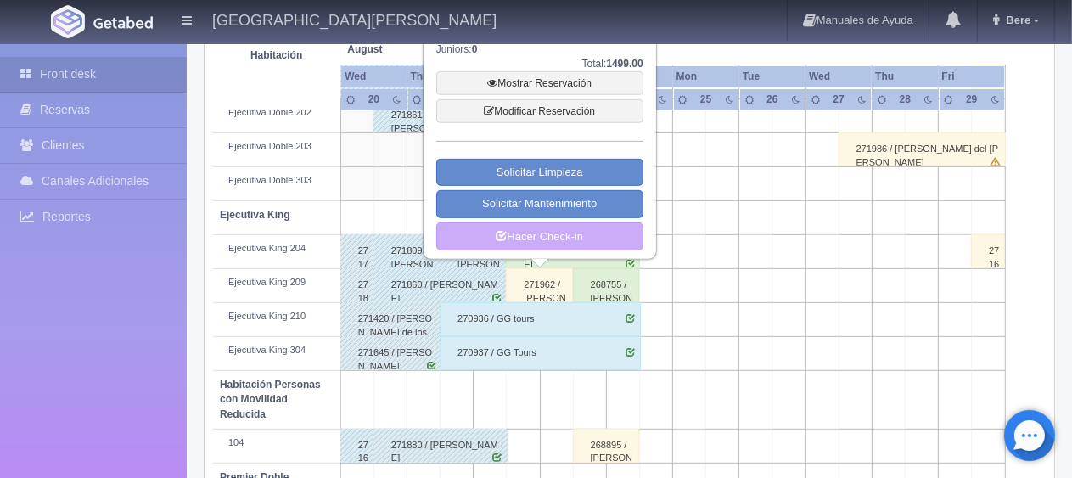
scroll to position [480, 0]
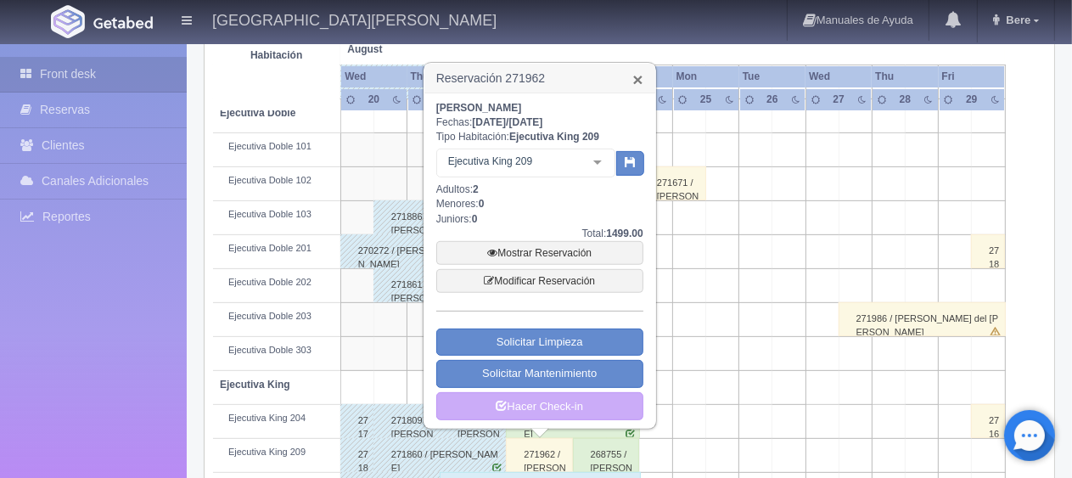
click at [635, 77] on link "×" at bounding box center [637, 79] width 10 height 18
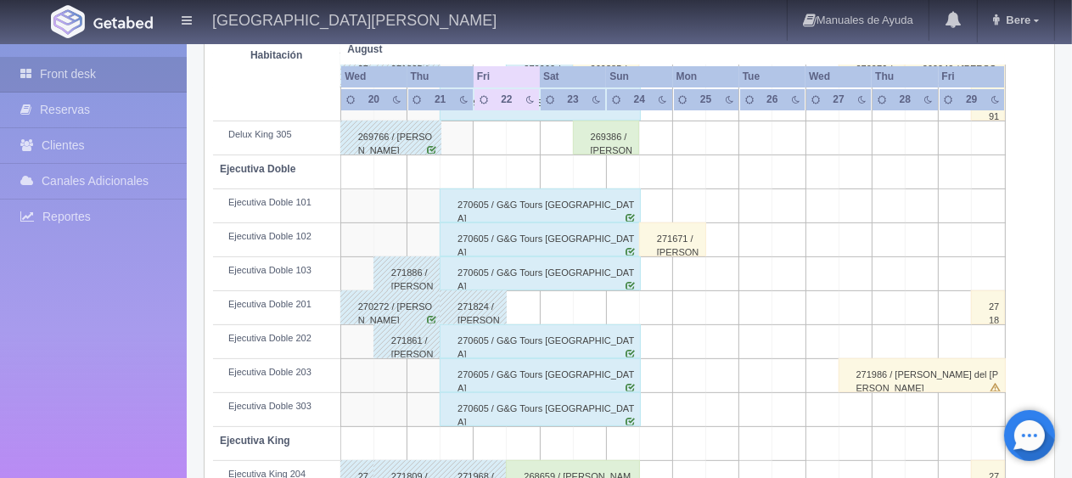
scroll to position [594, 0]
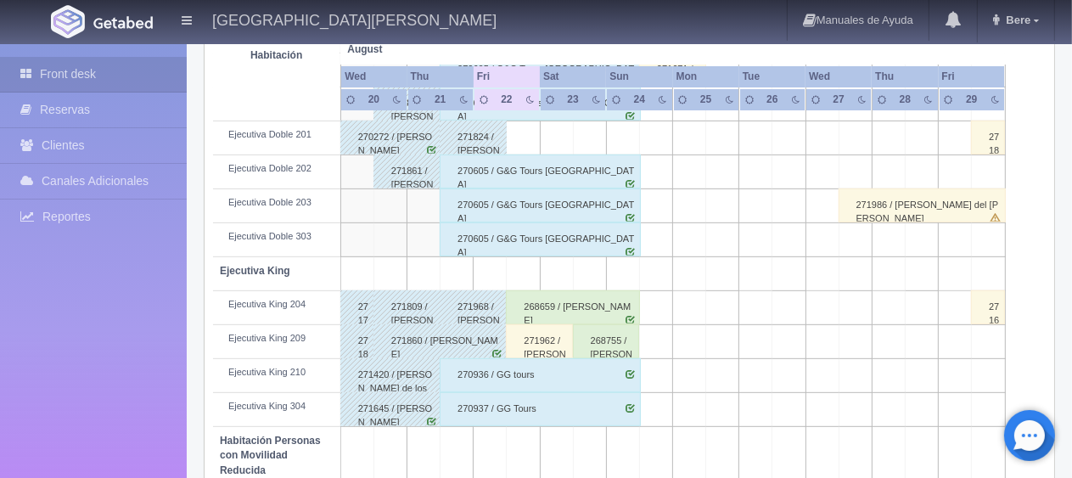
click at [533, 310] on div "268659 / Raul Serrano" at bounding box center [573, 307] width 134 height 34
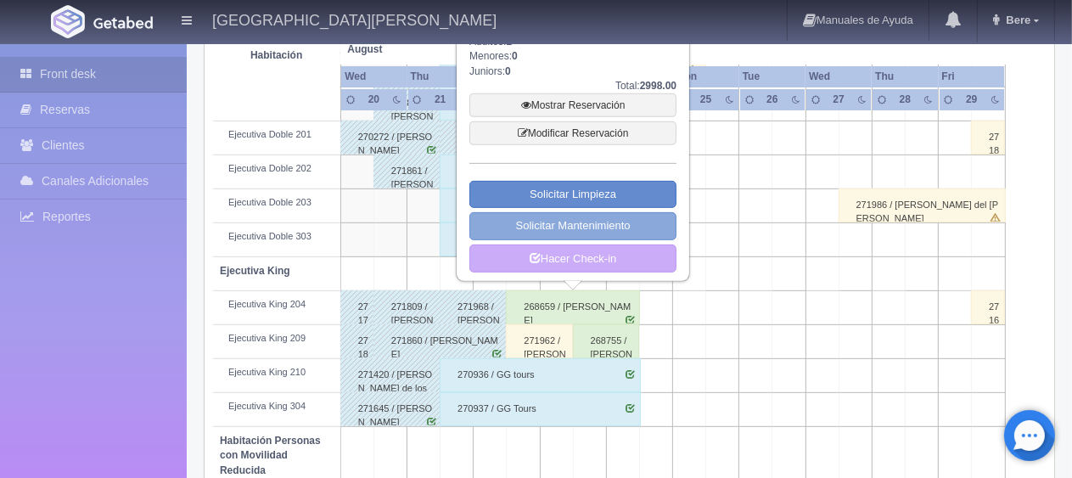
scroll to position [509, 0]
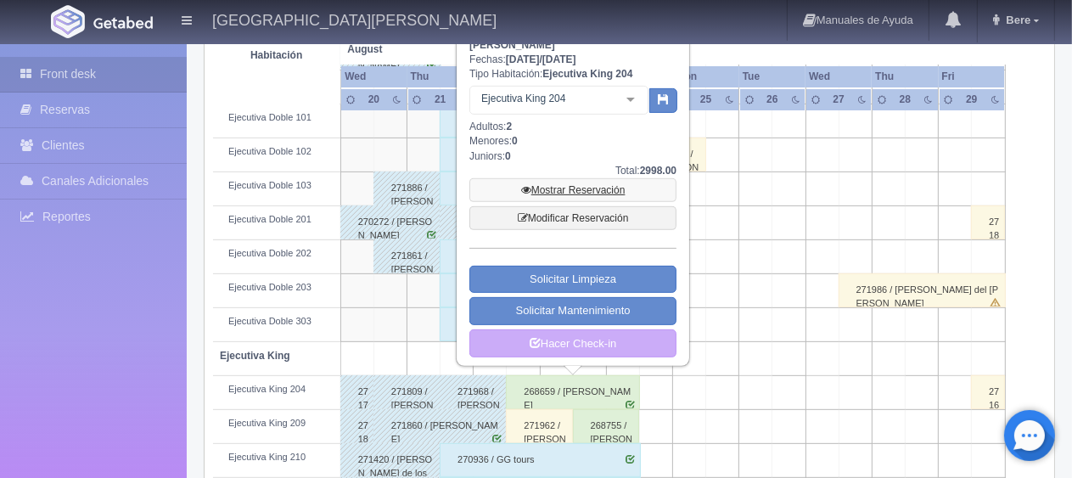
click at [555, 188] on link "Mostrar Reservación" at bounding box center [572, 190] width 207 height 24
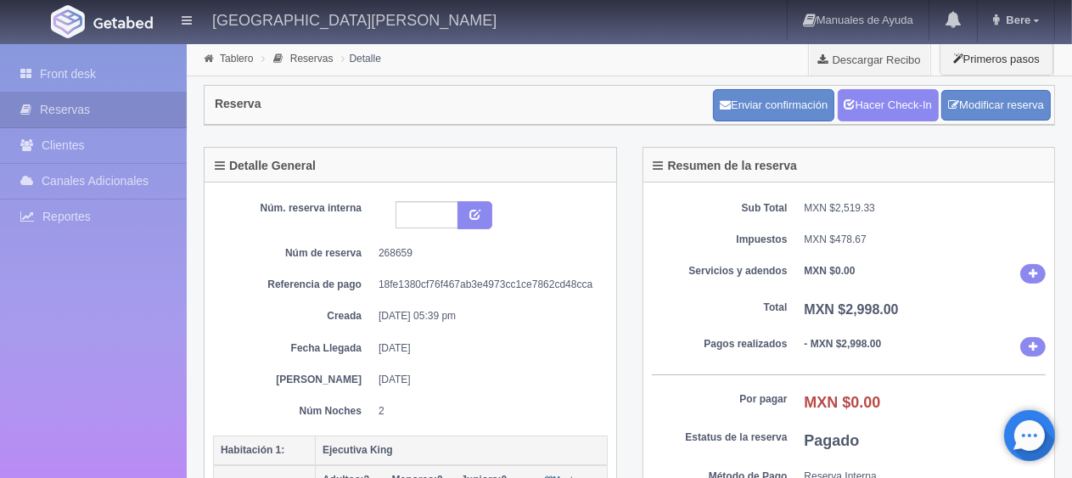
scroll to position [170, 0]
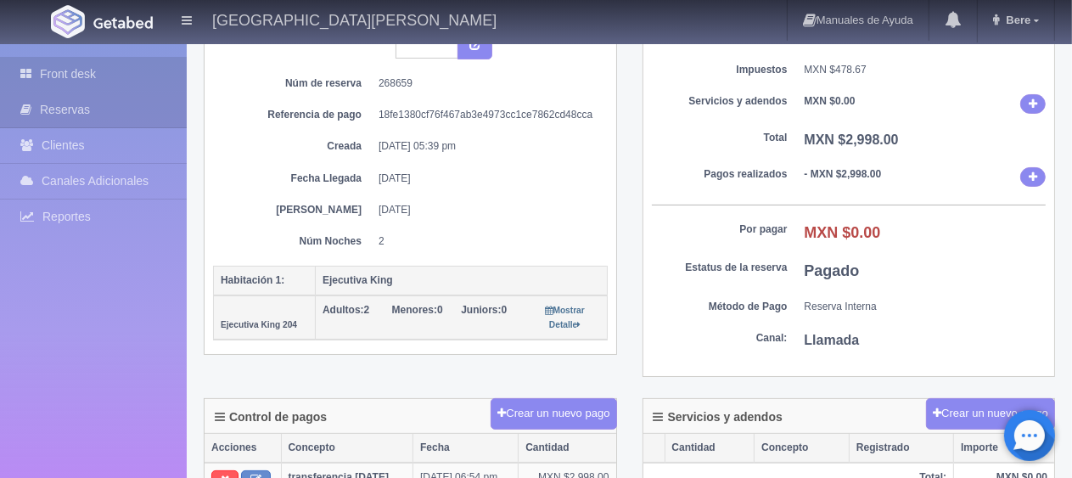
click at [48, 67] on link "Front desk" at bounding box center [93, 74] width 187 height 35
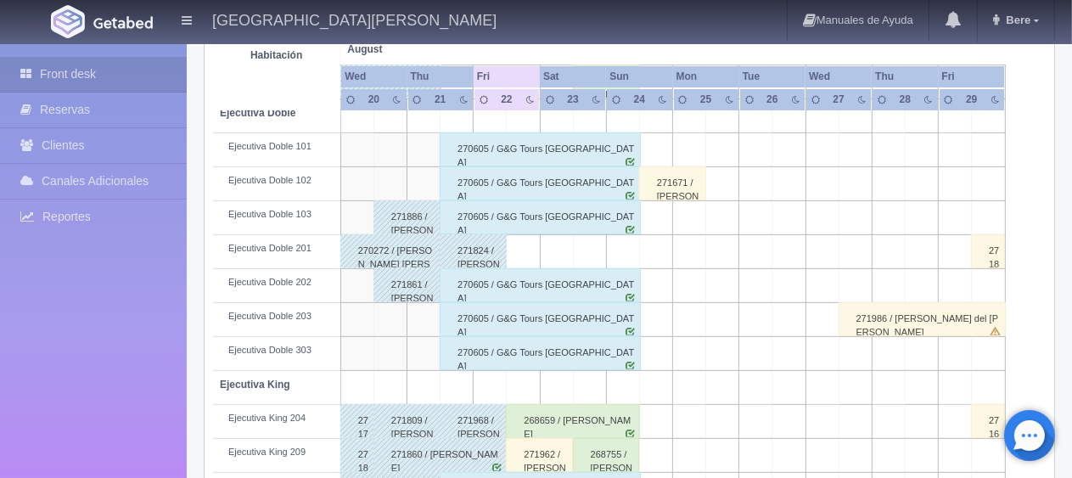
scroll to position [735, 0]
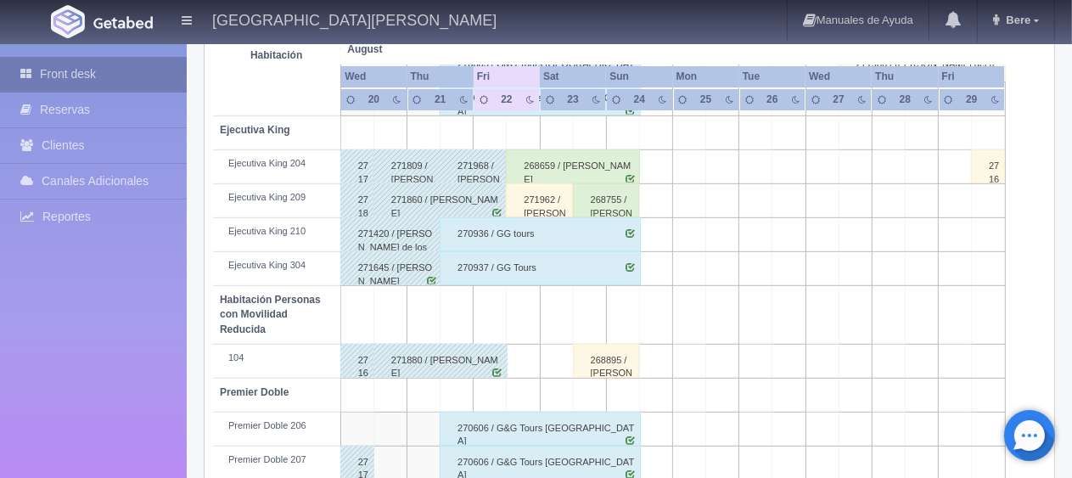
click at [48, 81] on link "Front desk" at bounding box center [93, 74] width 187 height 35
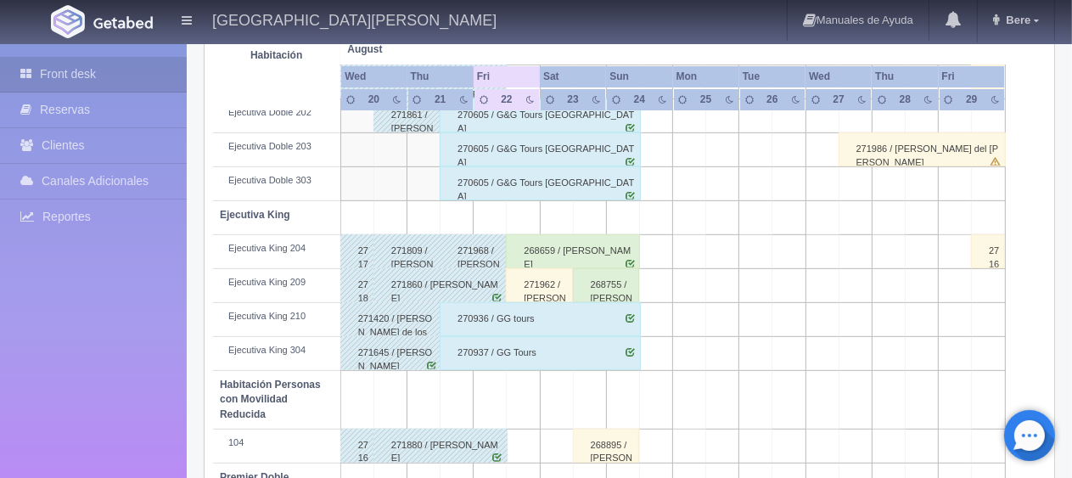
click at [538, 275] on div "271962 / [PERSON_NAME]" at bounding box center [539, 285] width 67 height 34
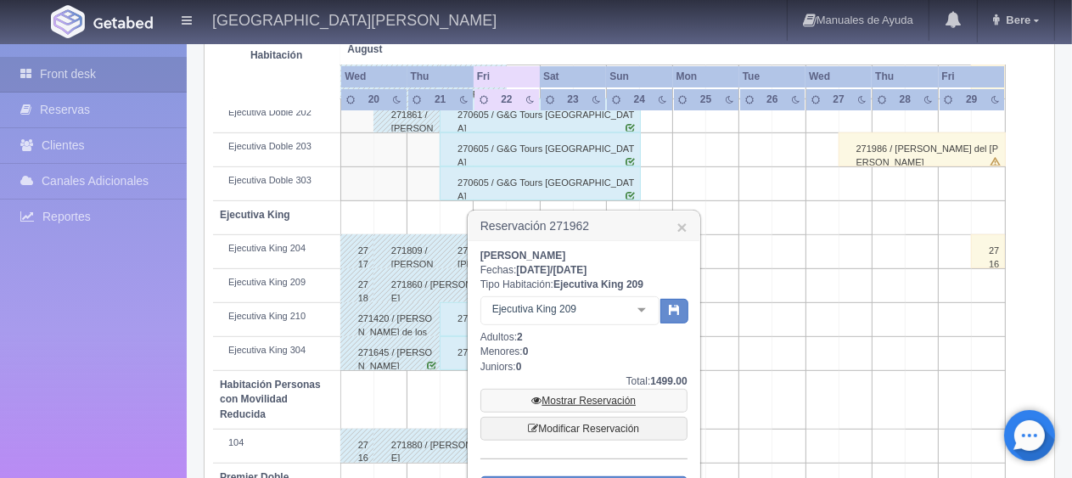
click at [591, 391] on link "Mostrar Reservación" at bounding box center [583, 401] width 207 height 24
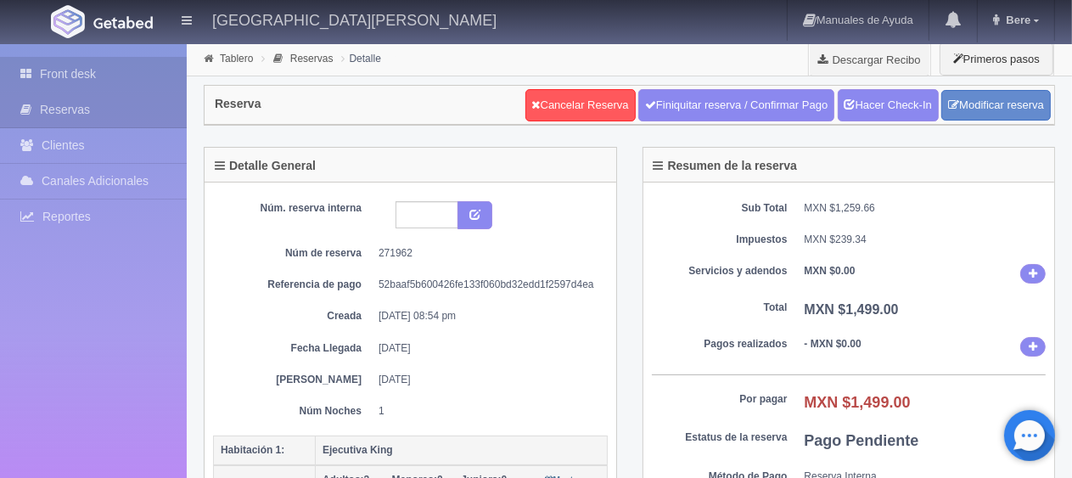
click at [92, 76] on link "Front desk" at bounding box center [93, 74] width 187 height 35
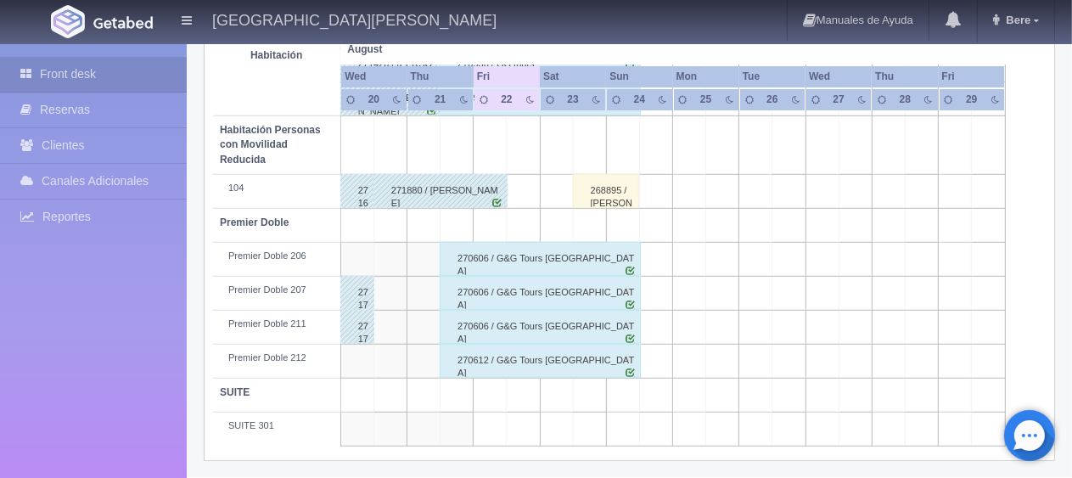
scroll to position [565, 0]
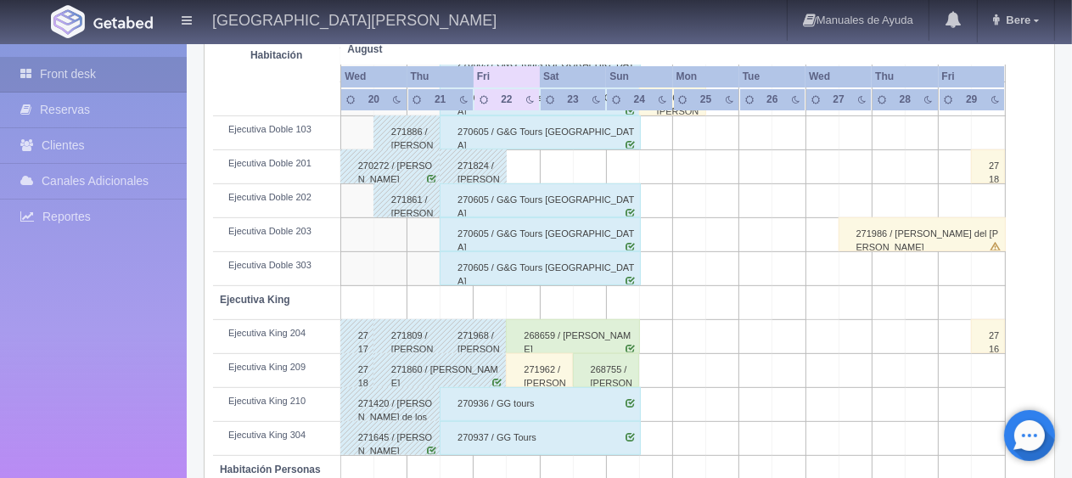
click at [530, 373] on div "271962 / [PERSON_NAME]" at bounding box center [539, 370] width 67 height 34
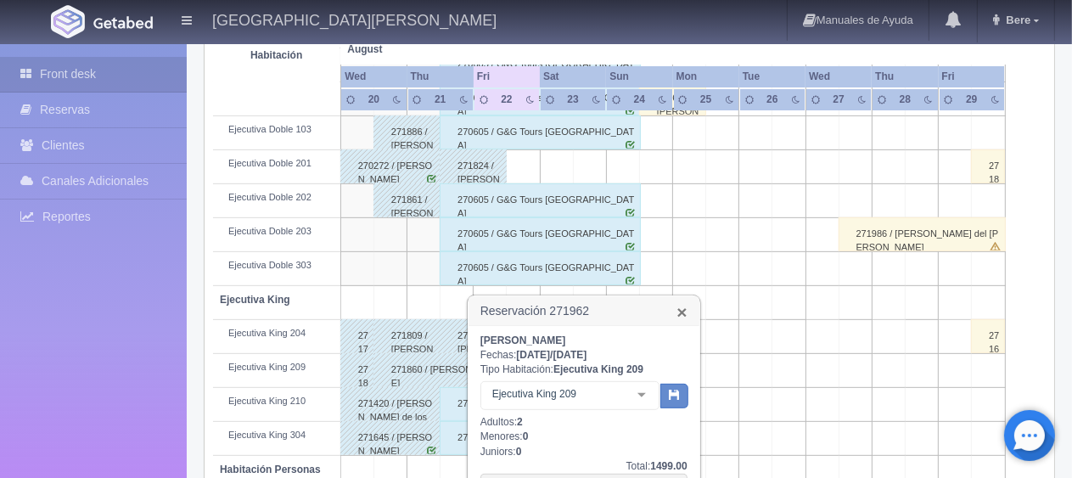
click at [682, 307] on link "×" at bounding box center [681, 312] width 10 height 18
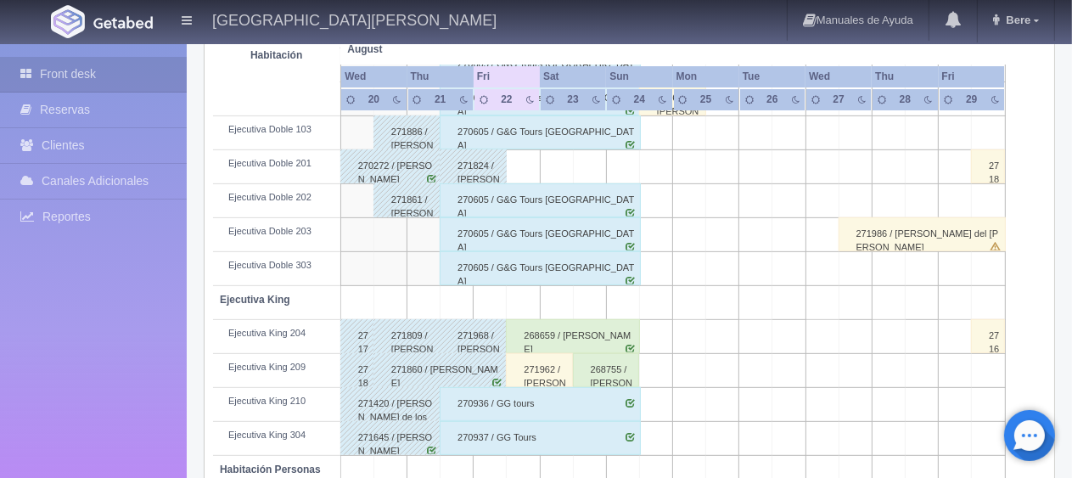
click at [436, 365] on div "271860 / Edgar Elizondo" at bounding box center [440, 370] width 134 height 34
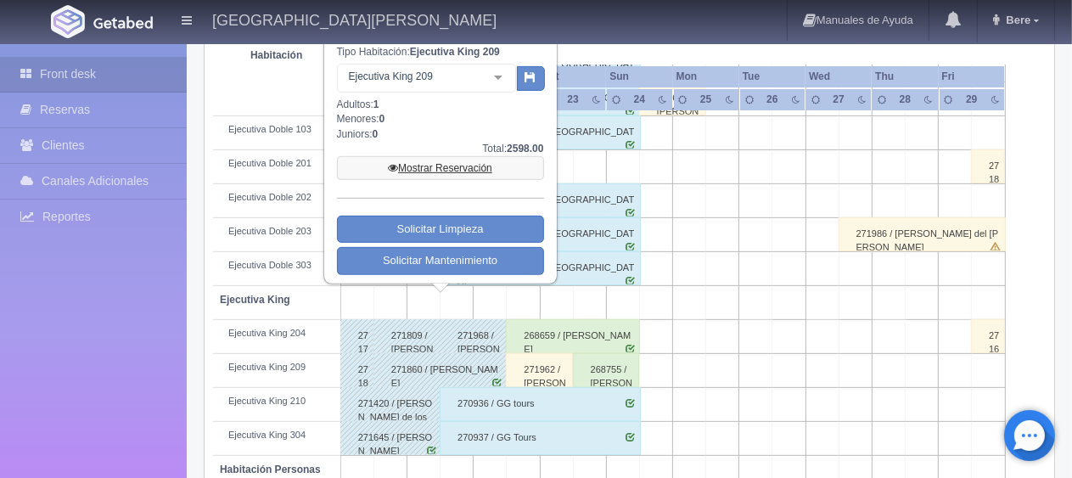
click at [479, 167] on link "Mostrar Reservación" at bounding box center [440, 168] width 207 height 24
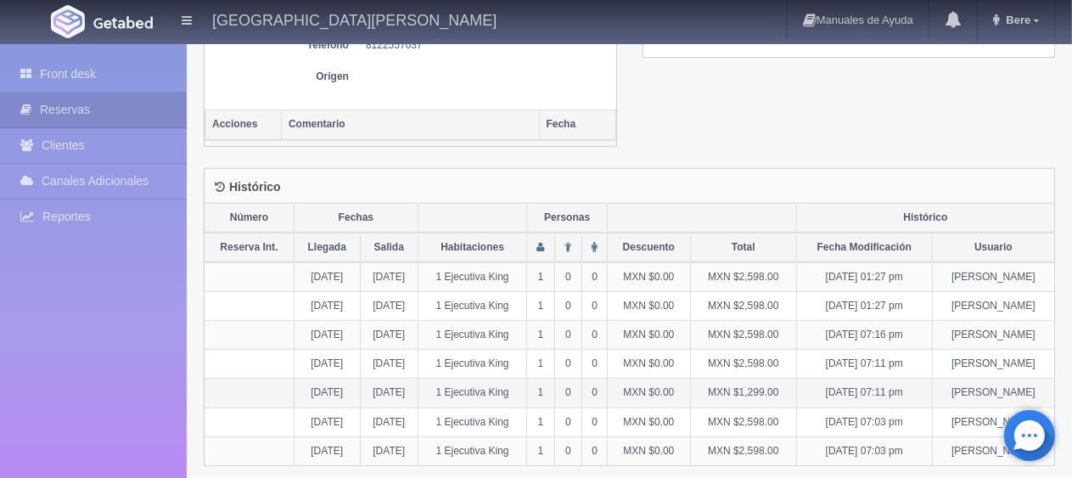
scroll to position [419, 0]
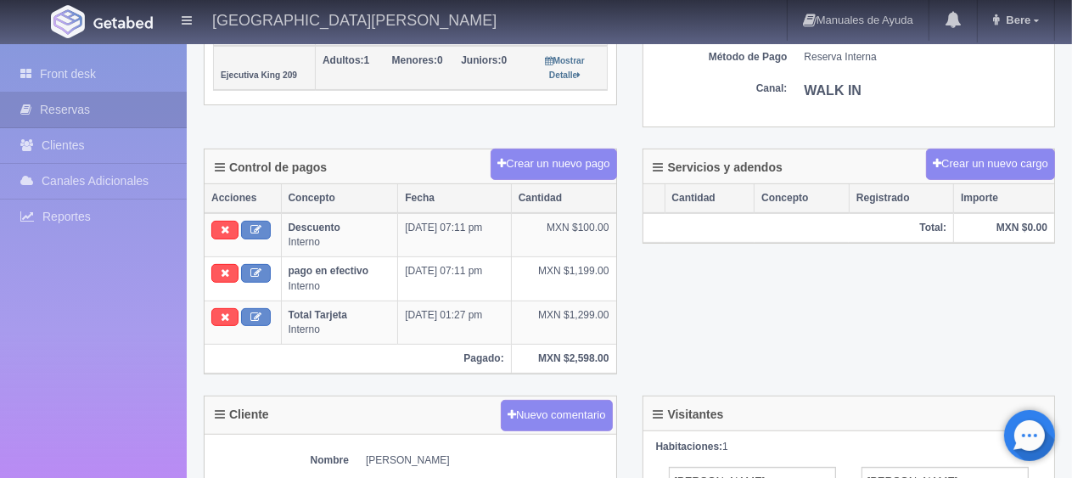
click at [743, 322] on div "Control de pagos Crear un nuevo pago Acciones Concepto Fecha Cantidad Descuento…" at bounding box center [629, 272] width 877 height 247
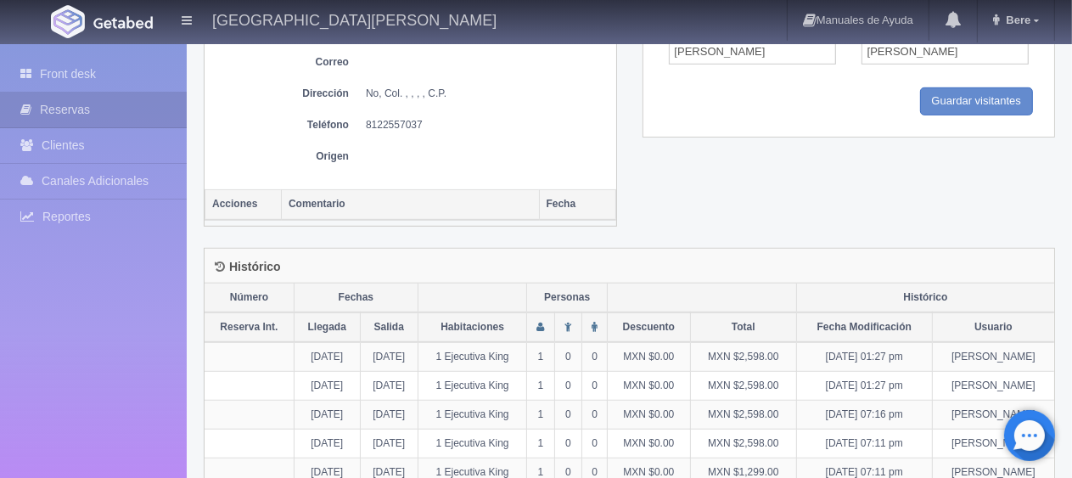
scroll to position [929, 0]
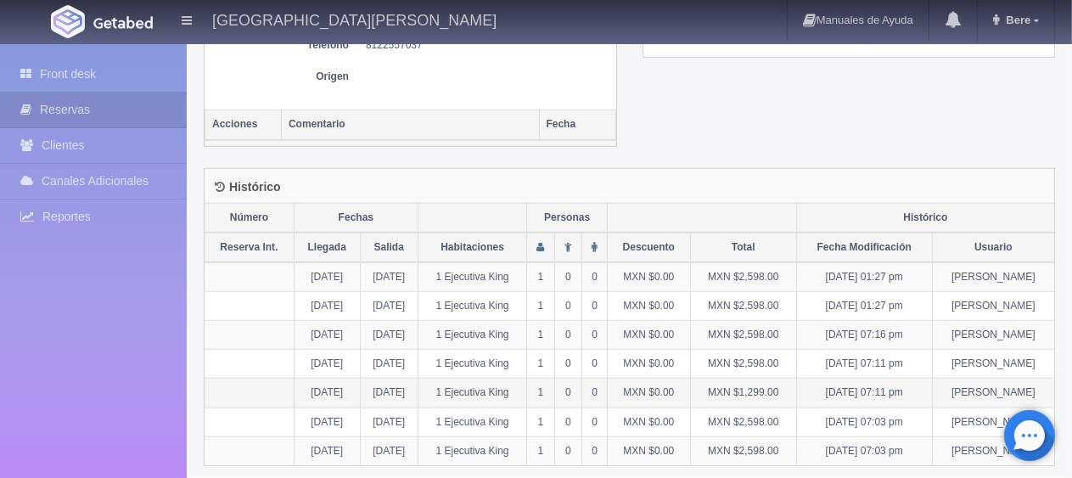
drag, startPoint x: 811, startPoint y: 385, endPoint x: 353, endPoint y: 393, distance: 458.4
click at [353, 393] on tr "[DATE] [DATE] 1 Ejecutiva [PERSON_NAME] 1 0 0 MXN $0.00 MXN $1,299.00 [DATE] 07…" at bounding box center [630, 393] width 850 height 29
click at [747, 393] on td "MXN $1,299.00" at bounding box center [743, 393] width 106 height 29
click at [812, 436] on td "[DATE] 07:03 pm" at bounding box center [864, 450] width 136 height 29
click at [796, 438] on td "MXN $2,598.00" at bounding box center [743, 450] width 106 height 29
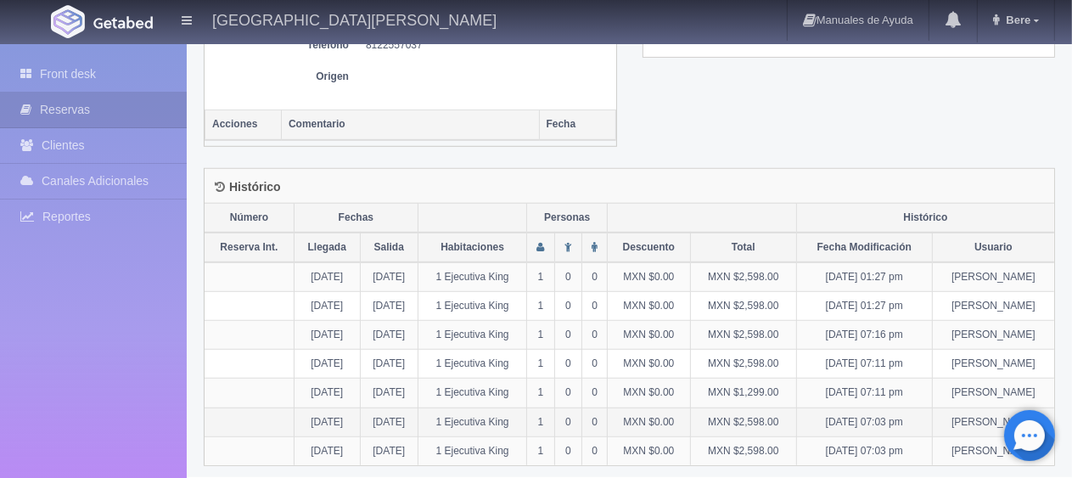
click at [796, 418] on td "MXN $2,598.00" at bounding box center [743, 421] width 106 height 29
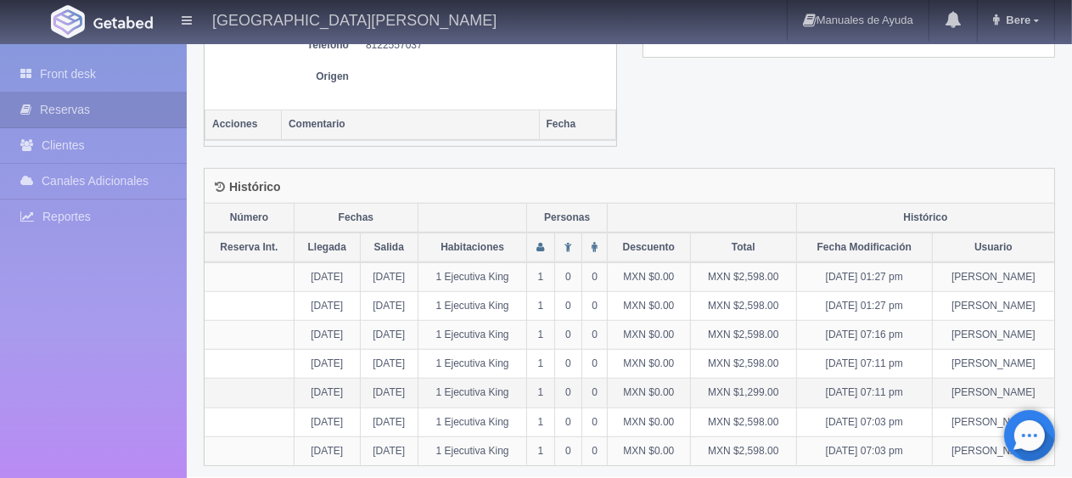
click at [796, 392] on td "MXN $1,299.00" at bounding box center [743, 393] width 106 height 29
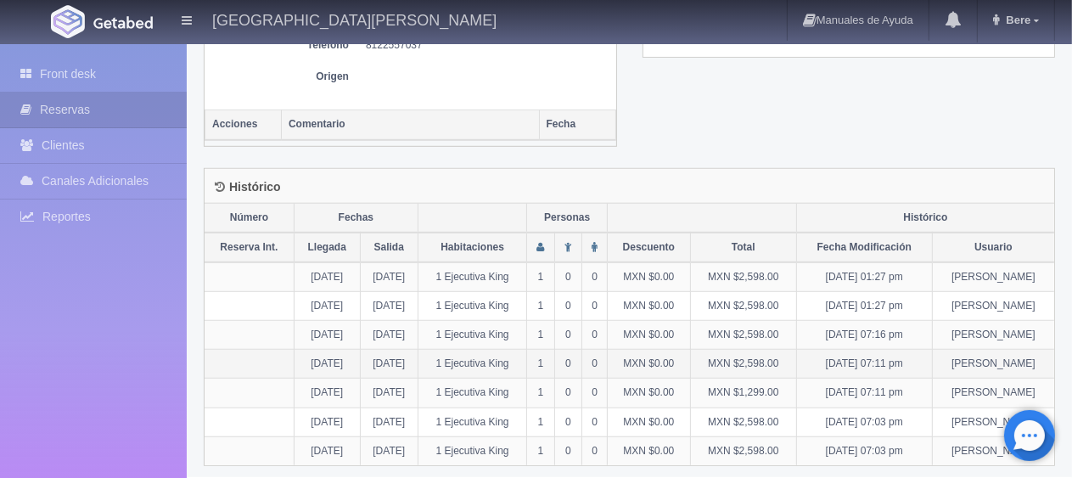
click at [796, 367] on td "MXN $2,598.00" at bounding box center [743, 364] width 106 height 29
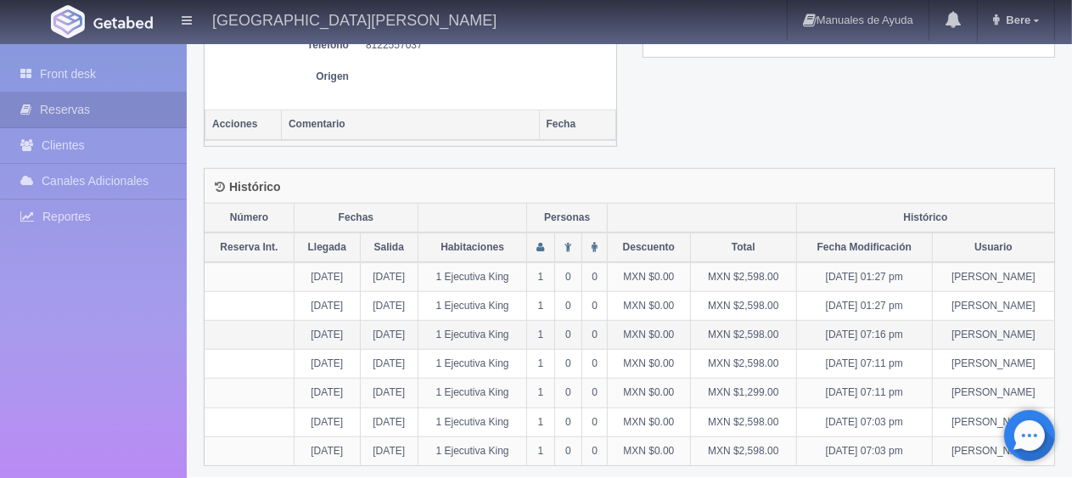
click at [796, 337] on td "MXN $2,598.00" at bounding box center [743, 335] width 106 height 29
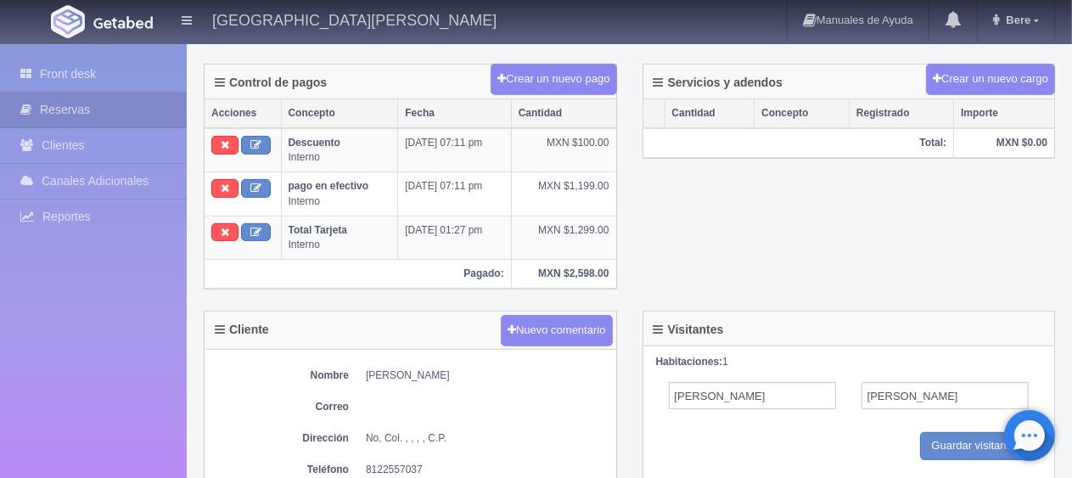
scroll to position [419, 0]
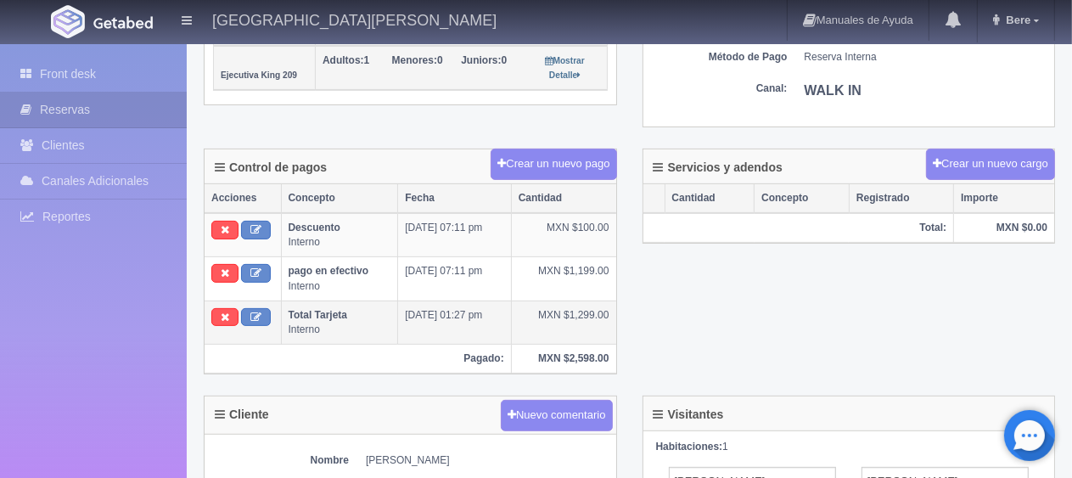
click at [511, 310] on td "[DATE] 01:27 pm" at bounding box center [454, 321] width 113 height 43
drag, startPoint x: 556, startPoint y: 262, endPoint x: 433, endPoint y: 262, distance: 123.1
click at [434, 262] on tr "pago en efectivo Interno [DATE] 07:11 pm MXN $1,199.00" at bounding box center [411, 278] width 412 height 43
click at [533, 300] on td "MXN $1,299.00" at bounding box center [563, 321] width 104 height 43
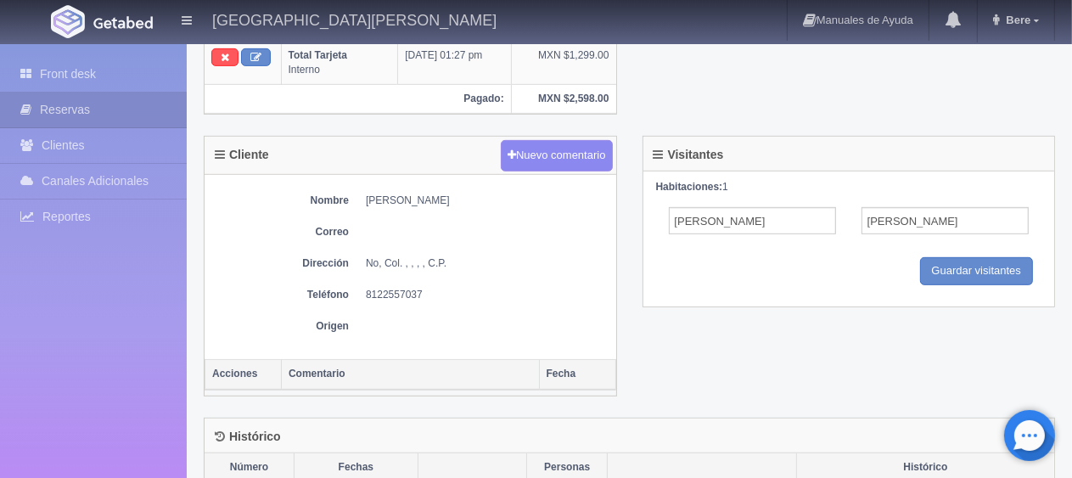
scroll to position [929, 0]
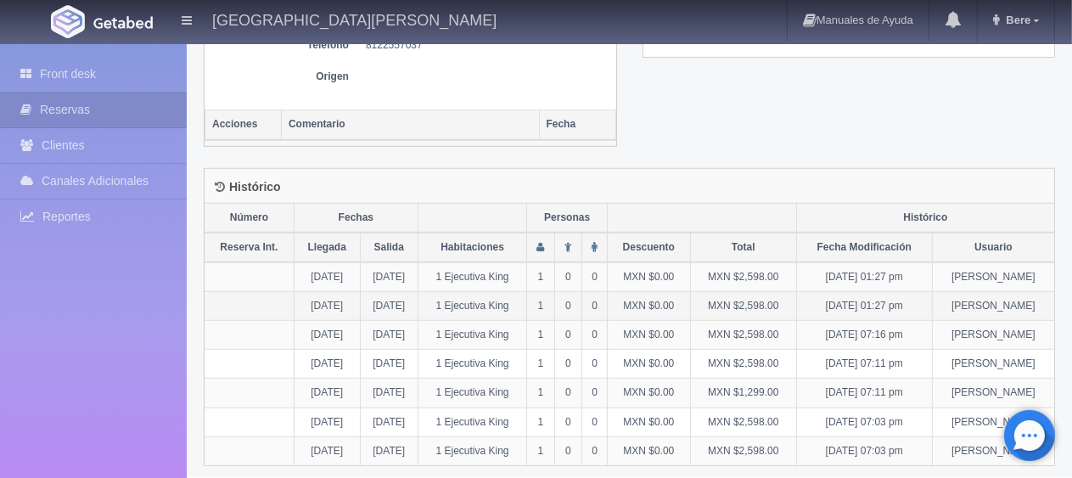
drag, startPoint x: 923, startPoint y: 327, endPoint x: 788, endPoint y: 304, distance: 136.9
click at [788, 304] on tbody "[DATE] [DATE] 1 Ejecutiva [PERSON_NAME] 1 0 0 MXN $0.00 MXN $2,598.00 [DATE] 01…" at bounding box center [630, 363] width 850 height 203
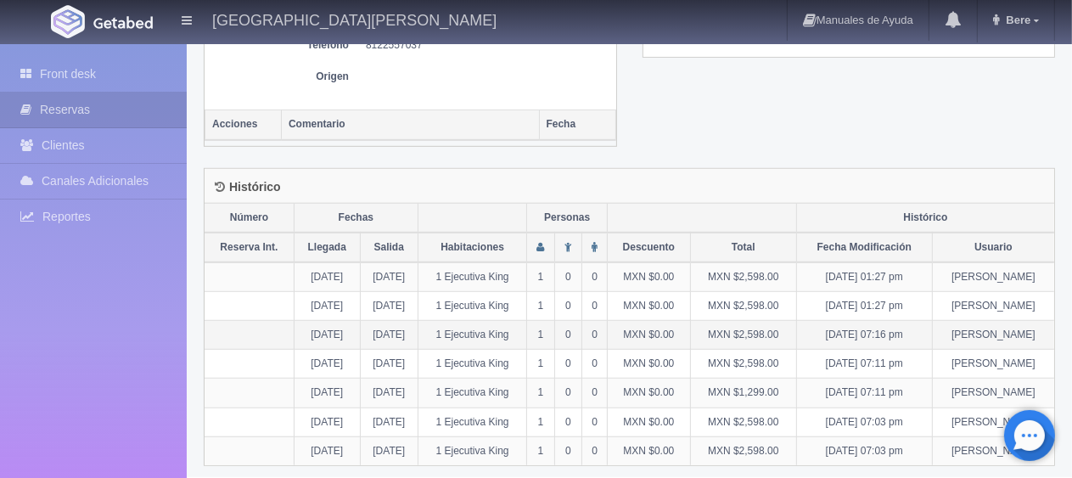
click at [895, 340] on td "[DATE] 07:16 pm" at bounding box center [864, 335] width 136 height 29
drag, startPoint x: 930, startPoint y: 333, endPoint x: 794, endPoint y: 317, distance: 137.6
click at [794, 321] on tr "[DATE] [DATE] 1 Ejecutiva [PERSON_NAME] 1 0 0 MXN $0.00 MXN $2,598.00 [DATE] 07…" at bounding box center [630, 335] width 850 height 29
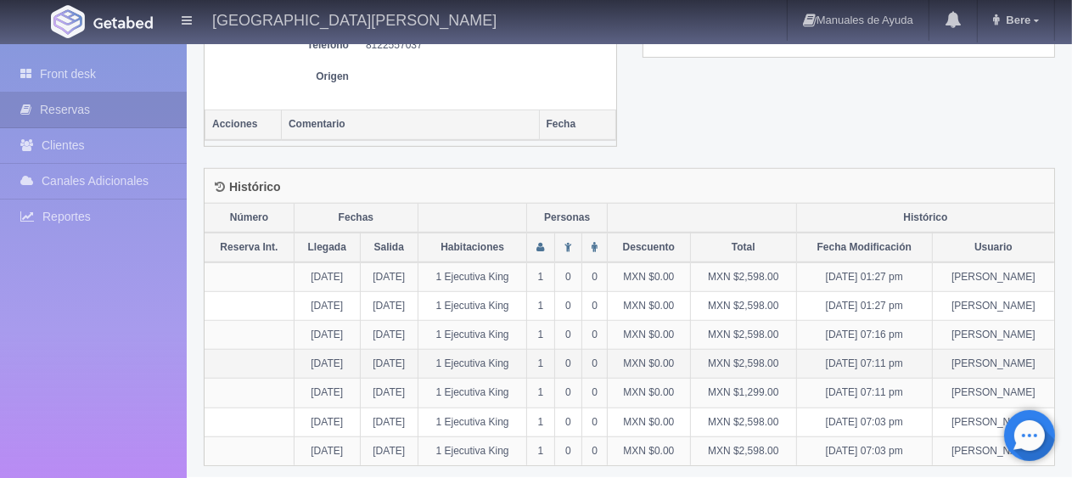
click at [908, 350] on td "[DATE] 07:11 pm" at bounding box center [864, 364] width 136 height 29
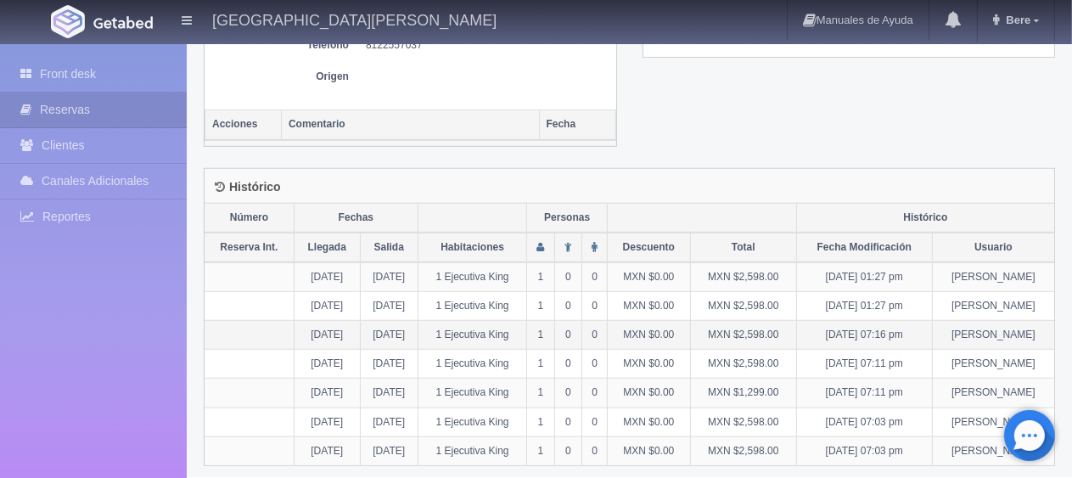
drag, startPoint x: 923, startPoint y: 333, endPoint x: 815, endPoint y: 328, distance: 108.8
click at [798, 328] on tr "[DATE] [DATE] 1 Ejecutiva [PERSON_NAME] 1 0 0 MXN $0.00 MXN $2,598.00 [DATE] 07…" at bounding box center [630, 335] width 850 height 29
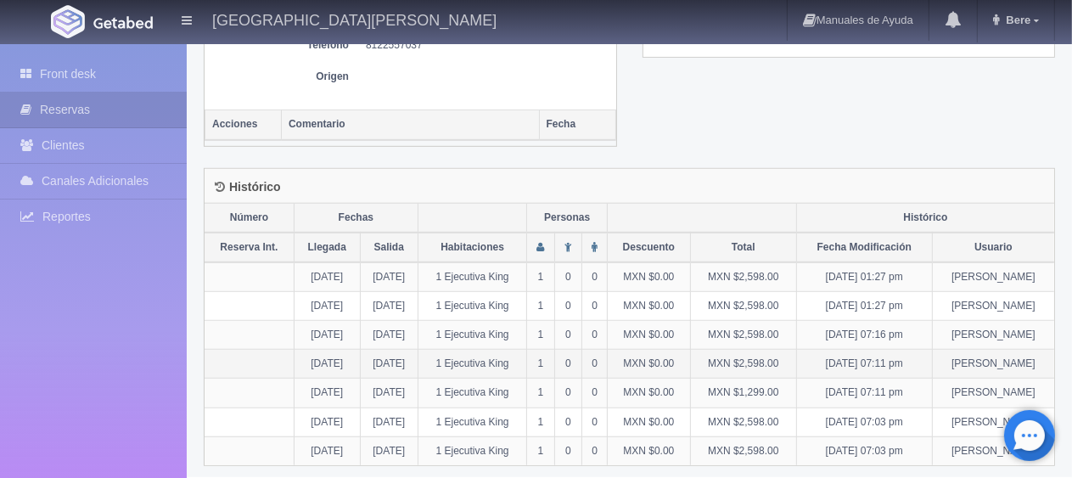
click at [922, 350] on td "[DATE] 07:11 pm" at bounding box center [864, 364] width 136 height 29
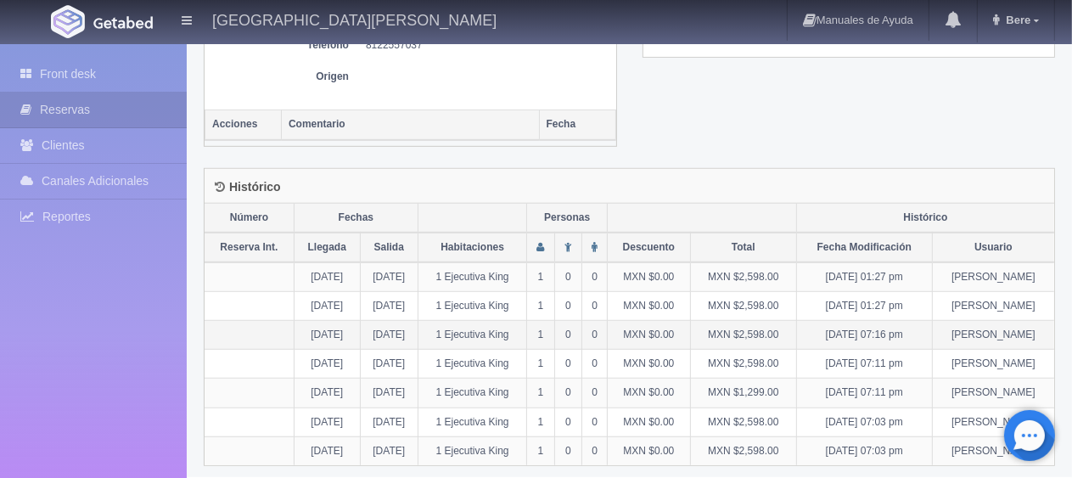
drag, startPoint x: 938, startPoint y: 337, endPoint x: 788, endPoint y: 327, distance: 150.6
click at [788, 328] on tr "[DATE] [DATE] 1 Ejecutiva [PERSON_NAME] 1 0 0 MXN $0.00 MXN $2,598.00 [DATE] 07…" at bounding box center [630, 335] width 850 height 29
click at [893, 332] on td "[DATE] 07:16 pm" at bounding box center [864, 335] width 136 height 29
click at [932, 334] on td "[DATE] 07:16 pm" at bounding box center [864, 335] width 136 height 29
drag, startPoint x: 933, startPoint y: 334, endPoint x: 845, endPoint y: 328, distance: 88.4
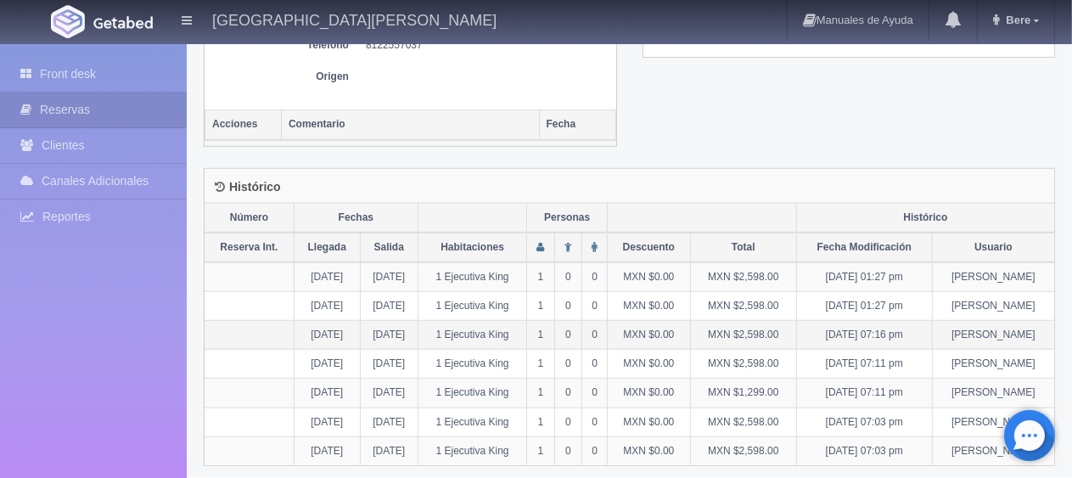
click at [845, 328] on td "[DATE] 07:16 pm" at bounding box center [864, 335] width 136 height 29
click at [925, 321] on td "[DATE] 07:16 pm" at bounding box center [864, 335] width 136 height 29
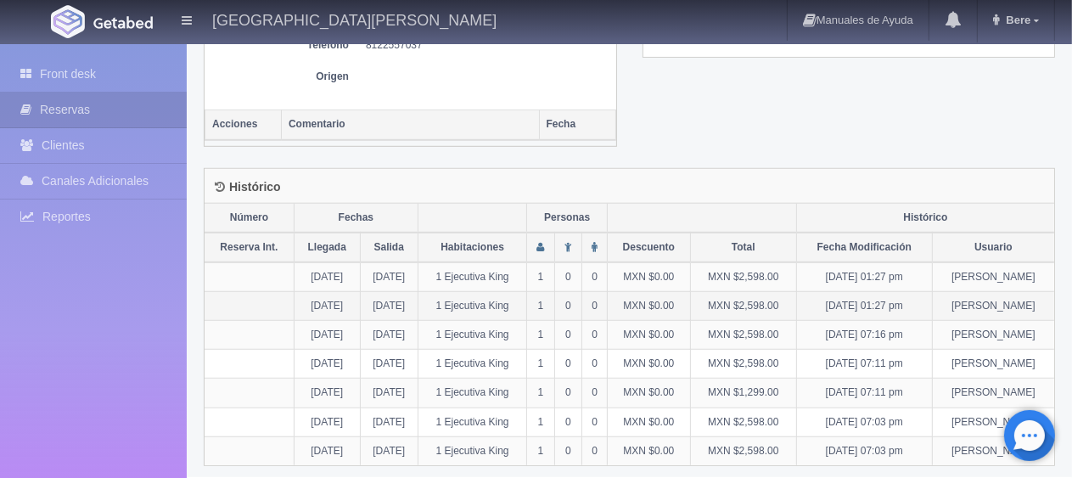
drag, startPoint x: 932, startPoint y: 304, endPoint x: 841, endPoint y: 304, distance: 90.8
click at [841, 304] on td "[DATE] 01:27 pm" at bounding box center [864, 305] width 136 height 29
click at [904, 302] on td "[DATE] 01:27 pm" at bounding box center [864, 305] width 136 height 29
click at [923, 303] on td "[DATE] 01:27 pm" at bounding box center [864, 305] width 136 height 29
click at [944, 306] on td "[PERSON_NAME]" at bounding box center [993, 305] width 122 height 29
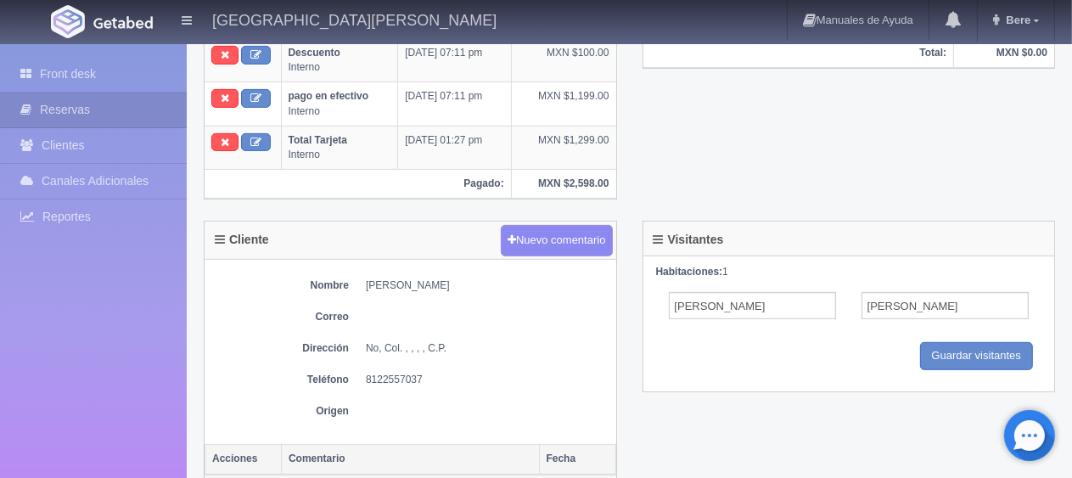
scroll to position [509, 0]
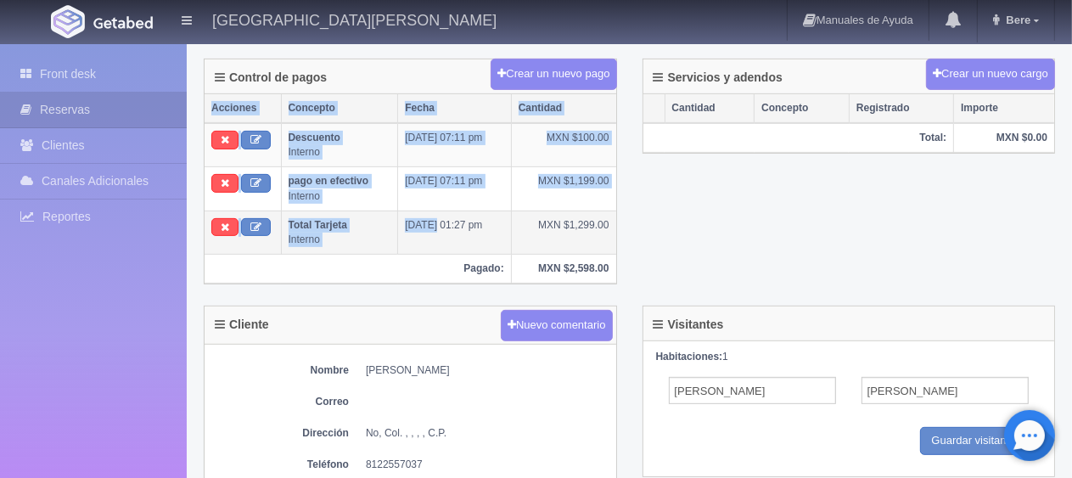
drag, startPoint x: 639, startPoint y: 209, endPoint x: 431, endPoint y: 209, distance: 207.9
click at [431, 209] on div "Control de pagos Crear un nuevo pago Acciones Concepto Fecha Cantidad Descuento…" at bounding box center [629, 182] width 877 height 247
click at [627, 190] on div "Control de pagos Crear un nuevo pago Acciones Concepto Fecha Cantidad Descuento…" at bounding box center [410, 182] width 439 height 247
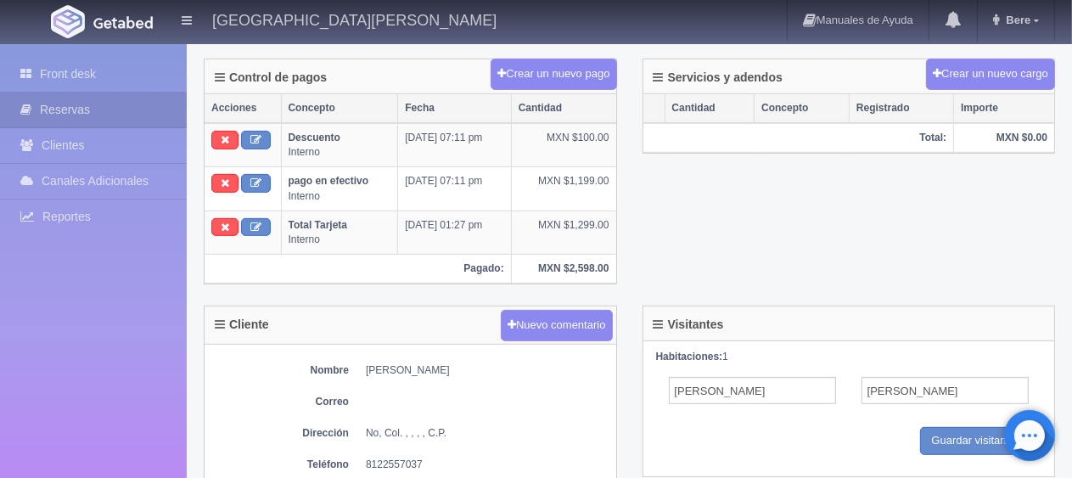
scroll to position [340, 0]
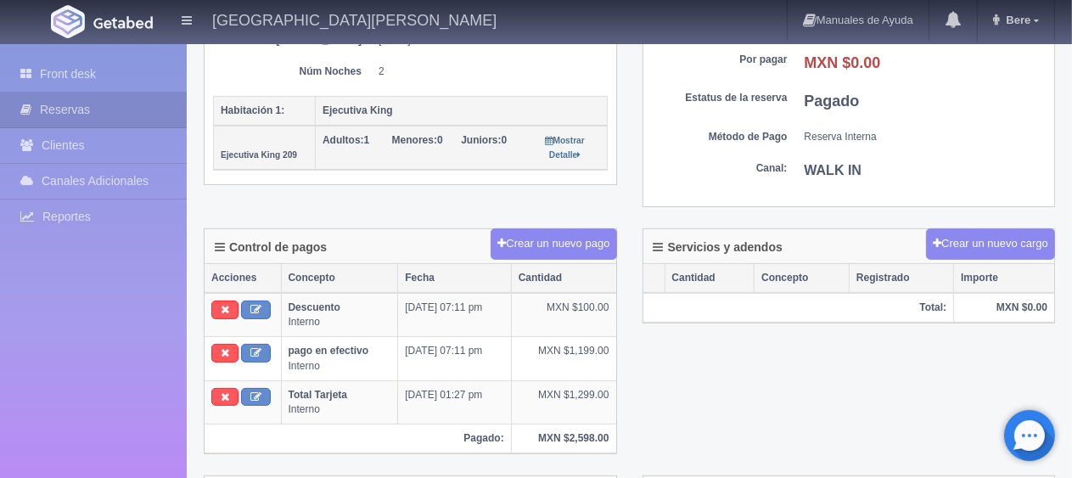
click at [719, 328] on div "Servicios y adendos Crear un nuevo cargo Cantidad Concepto Registrado Importe T…" at bounding box center [849, 286] width 439 height 116
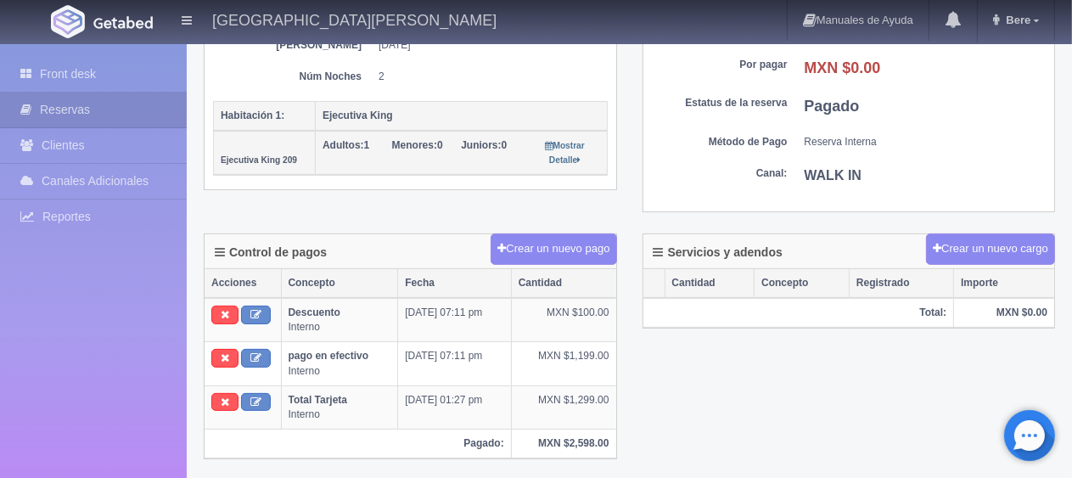
scroll to position [80, 0]
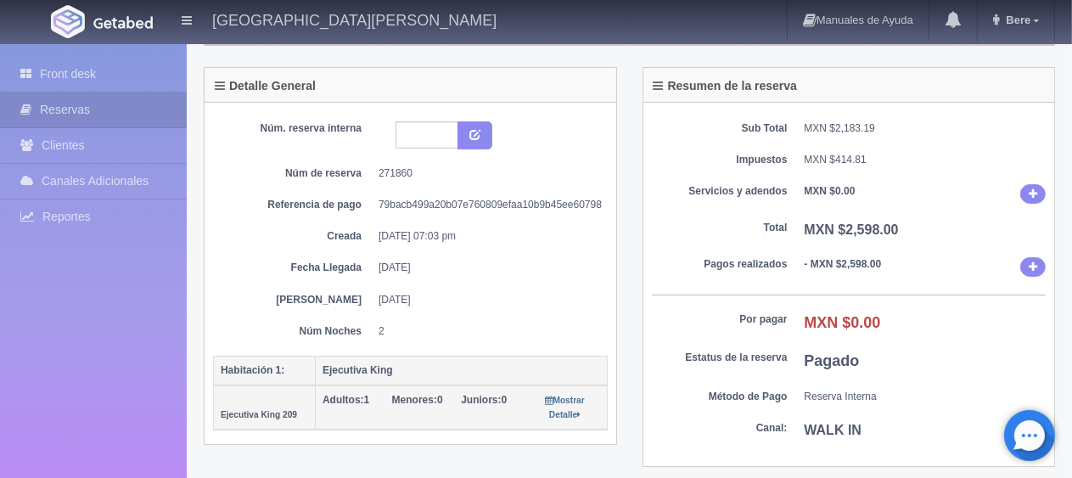
click at [521, 270] on dd "20-08-2025" at bounding box center [487, 268] width 216 height 14
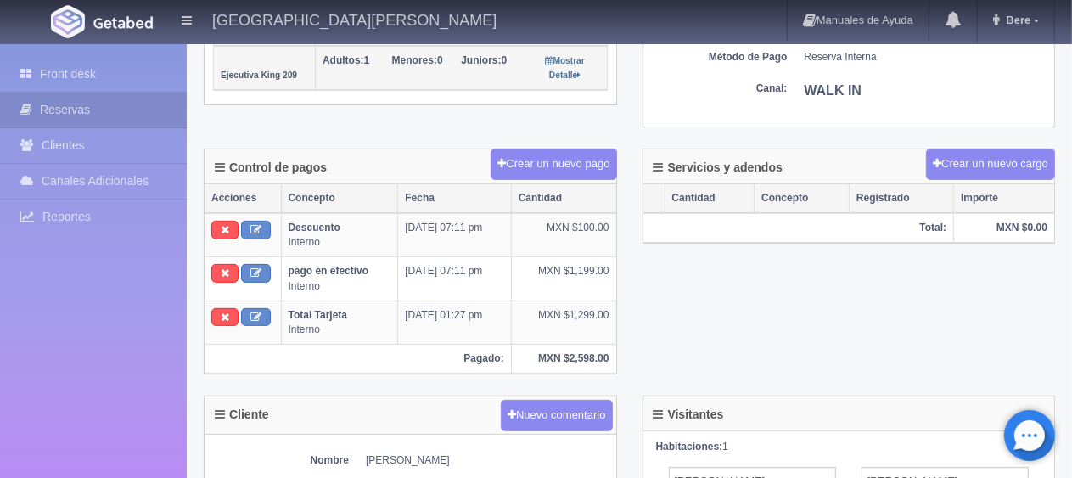
scroll to position [0, 0]
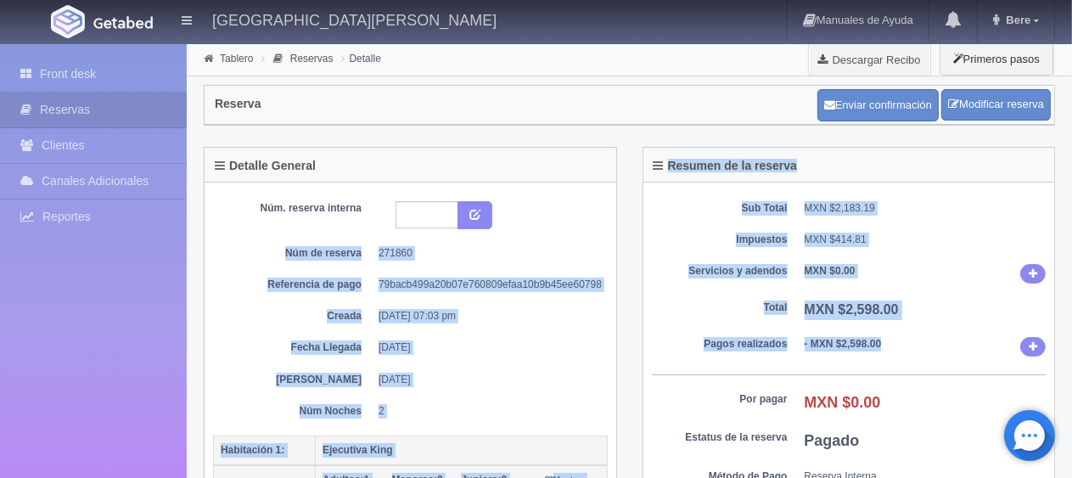
drag, startPoint x: 888, startPoint y: 365, endPoint x: 452, endPoint y: 171, distance: 477.3
click at [295, 178] on div "Detalle General Núm. reserva interna Núm de reserva 271860 Referencia de pago 7…" at bounding box center [629, 358] width 877 height 422
click at [895, 283] on div "Sub Total MXN $2,183.19 Impuestos MXN $414.81 Servicios y adendos MXN $0.00 Tot…" at bounding box center [849, 364] width 412 height 364
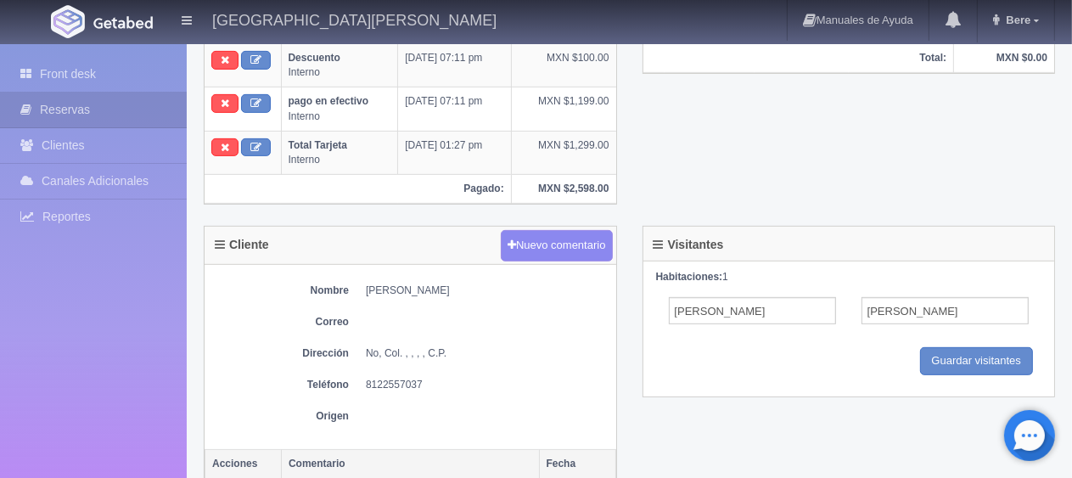
scroll to position [165, 0]
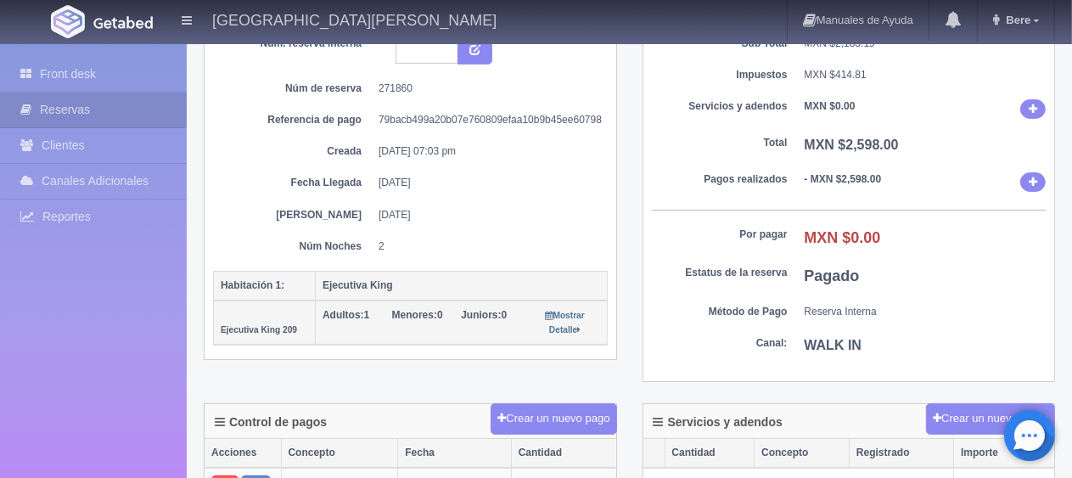
click at [783, 277] on dl "Estatus de la reserva Pagado" at bounding box center [849, 277] width 395 height 22
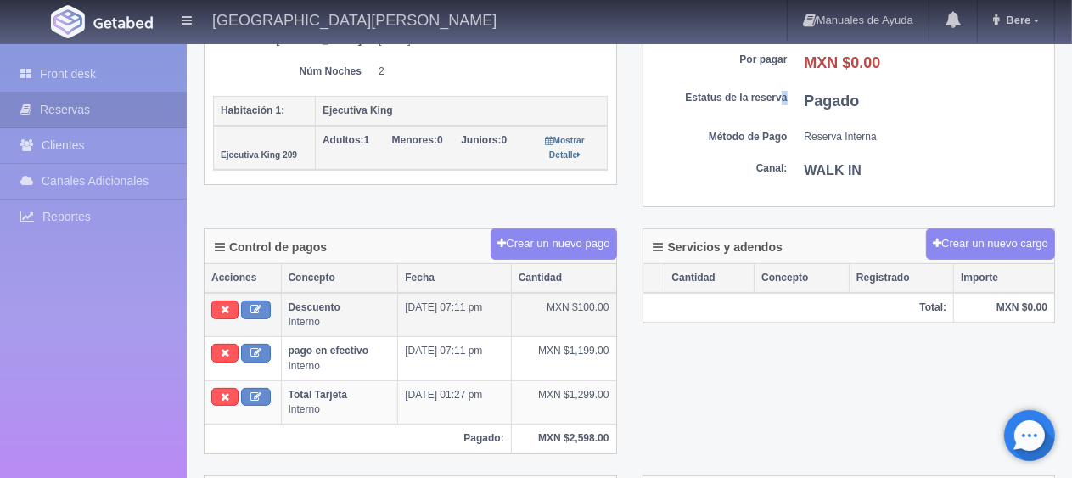
scroll to position [594, 0]
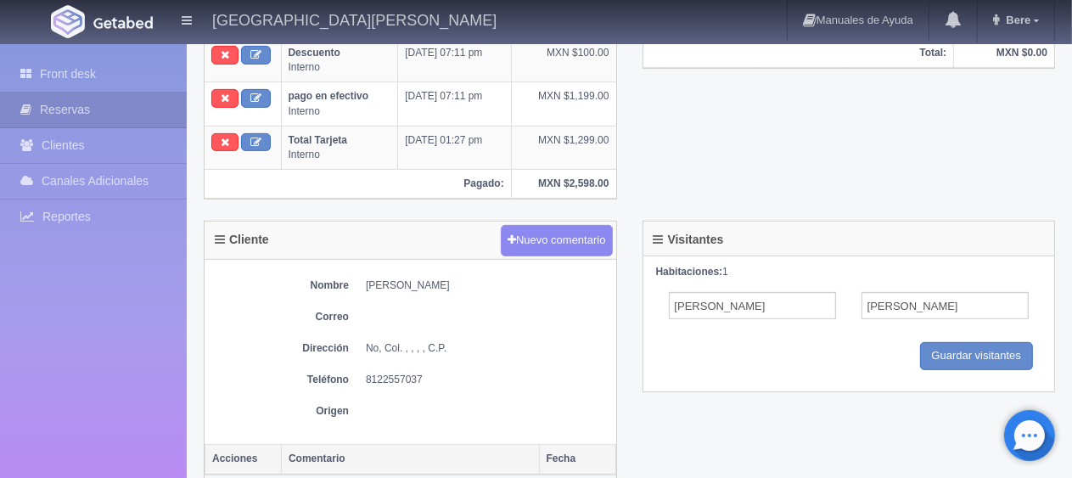
drag, startPoint x: 362, startPoint y: 271, endPoint x: 222, endPoint y: 278, distance: 139.4
click at [222, 266] on div "Nombre Edgar Elizondo Correo Dirección No, Col. , , , , C.P. Teléfono 812255703…" at bounding box center [411, 352] width 412 height 185
click at [384, 374] on dd "8122557037" at bounding box center [487, 380] width 242 height 14
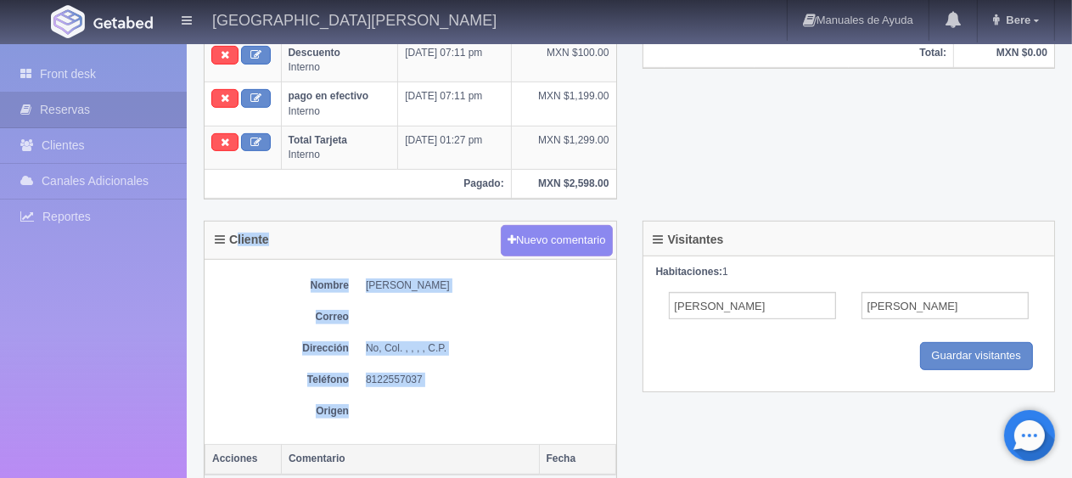
drag, startPoint x: 489, startPoint y: 392, endPoint x: 261, endPoint y: 205, distance: 294.8
click at [239, 221] on div "Cliente Nuevo comentario Nombre Edgar Elizondo Correo Dirección No, Col. , , , …" at bounding box center [410, 351] width 413 height 260
click at [375, 374] on dd "8122557037" at bounding box center [487, 380] width 242 height 14
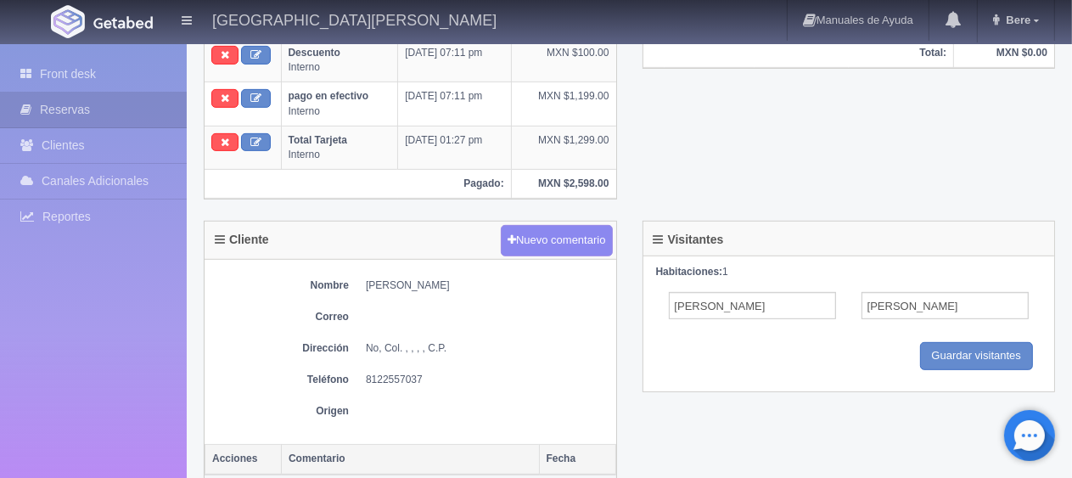
click at [409, 412] on dd at bounding box center [487, 411] width 242 height 14
drag, startPoint x: 372, startPoint y: 285, endPoint x: 568, endPoint y: 357, distance: 208.9
click at [519, 328] on div "Nombre Edgar Elizondo Correo Dirección No, Col. , , , , C.P. Teléfono 812255703…" at bounding box center [411, 352] width 412 height 185
drag, startPoint x: 568, startPoint y: 357, endPoint x: 529, endPoint y: 397, distance: 55.8
click at [558, 375] on div "Nombre Edgar Elizondo Correo Dirección No, Col. , , , , C.P. Teléfono 812255703…" at bounding box center [411, 352] width 412 height 185
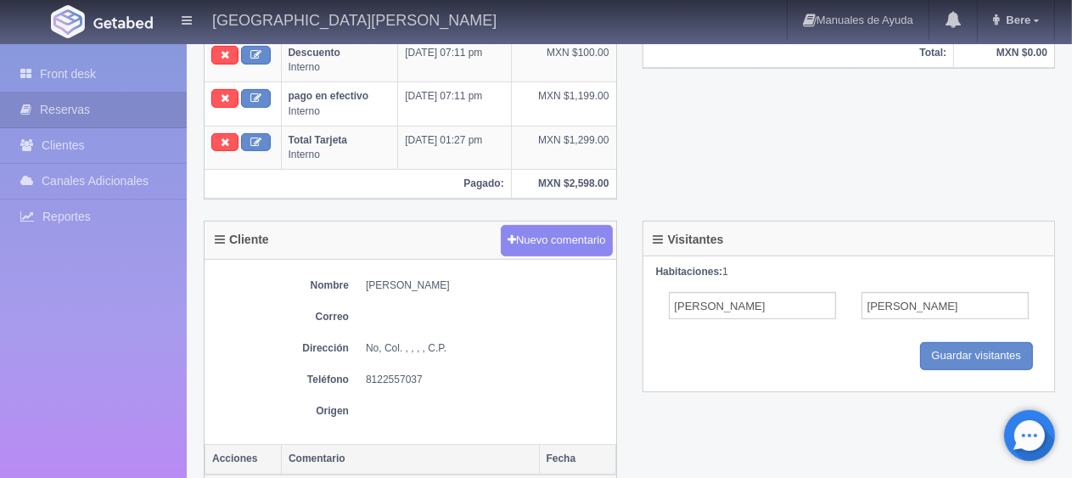
click at [460, 421] on div "Nombre Edgar Elizondo Correo Dirección No, Col. , , , , C.P. Teléfono 812255703…" at bounding box center [411, 352] width 412 height 185
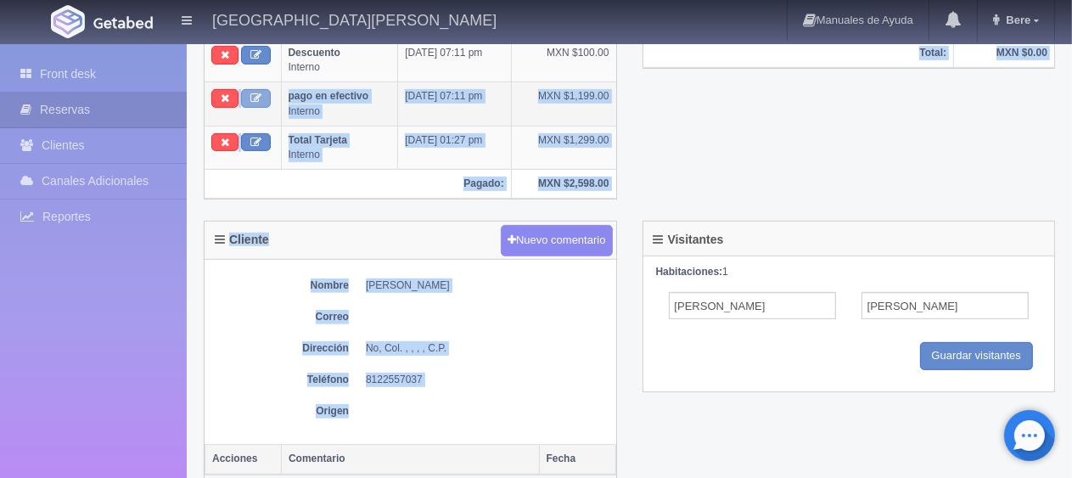
drag, startPoint x: 452, startPoint y: 429, endPoint x: 255, endPoint y: 92, distance: 391.4
click at [239, 87] on div "Tablero Reservas Detalle Descargar Recibo Primeros pasos Reserva Enviar confirm…" at bounding box center [629, 134] width 851 height 1373
click at [495, 313] on dd at bounding box center [487, 317] width 242 height 14
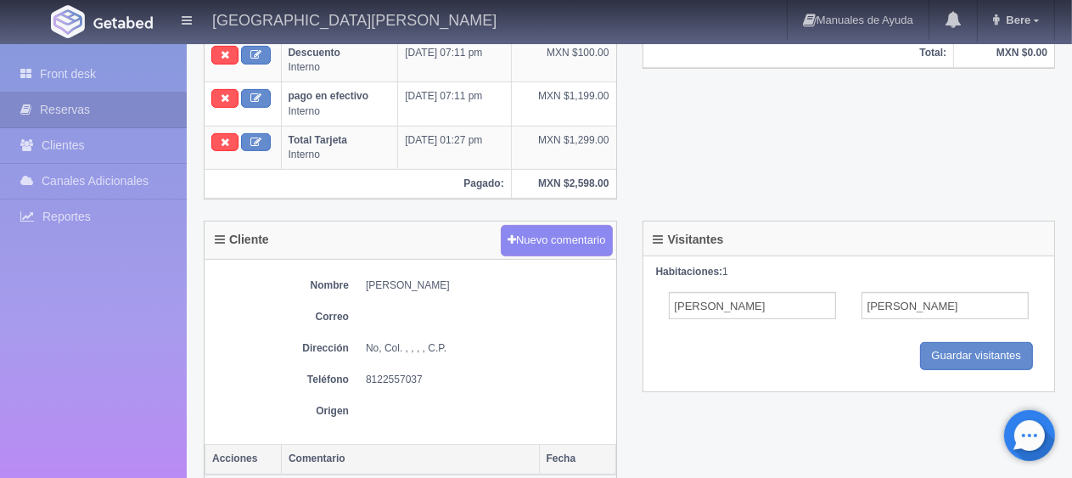
click at [359, 396] on div "Nombre Edgar Elizondo Correo Dirección No, Col. , , , , C.P. Teléfono 812255703…" at bounding box center [411, 352] width 412 height 185
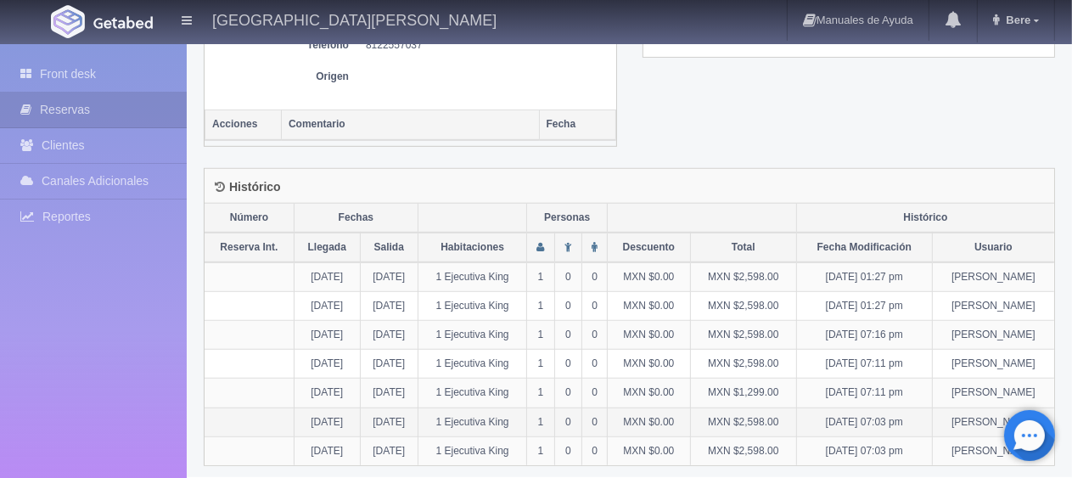
scroll to position [589, 0]
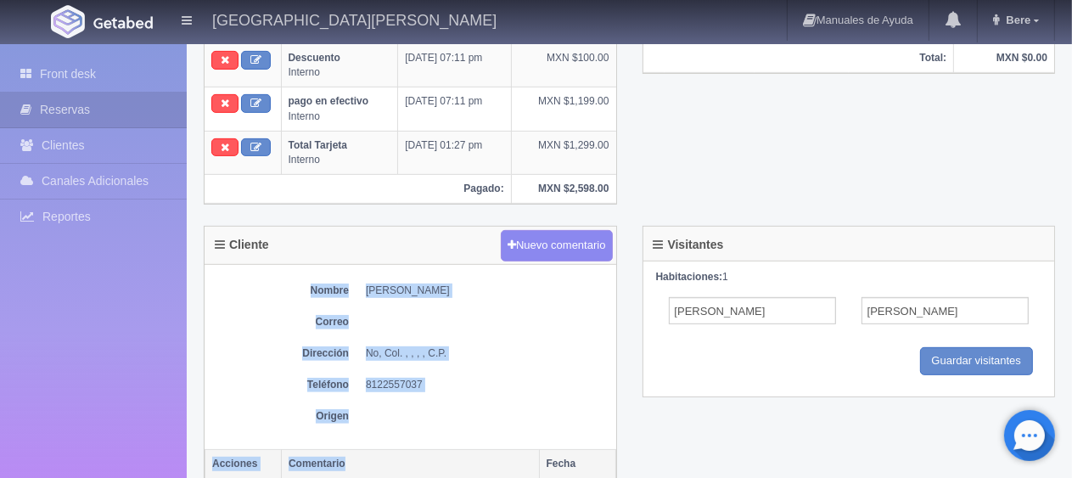
drag, startPoint x: 251, startPoint y: 257, endPoint x: 469, endPoint y: 453, distance: 292.7
click at [469, 453] on div "Cliente Nuevo comentario Nombre Edgar Elizondo Correo Dirección No, Col. , , , …" at bounding box center [410, 356] width 413 height 260
click at [401, 411] on dd at bounding box center [487, 416] width 242 height 14
drag, startPoint x: 452, startPoint y: 403, endPoint x: 252, endPoint y: 276, distance: 236.6
click at [252, 276] on div "Nombre Edgar Elizondo Correo Dirección No, Col. , , , , C.P. Teléfono 812255703…" at bounding box center [411, 357] width 412 height 185
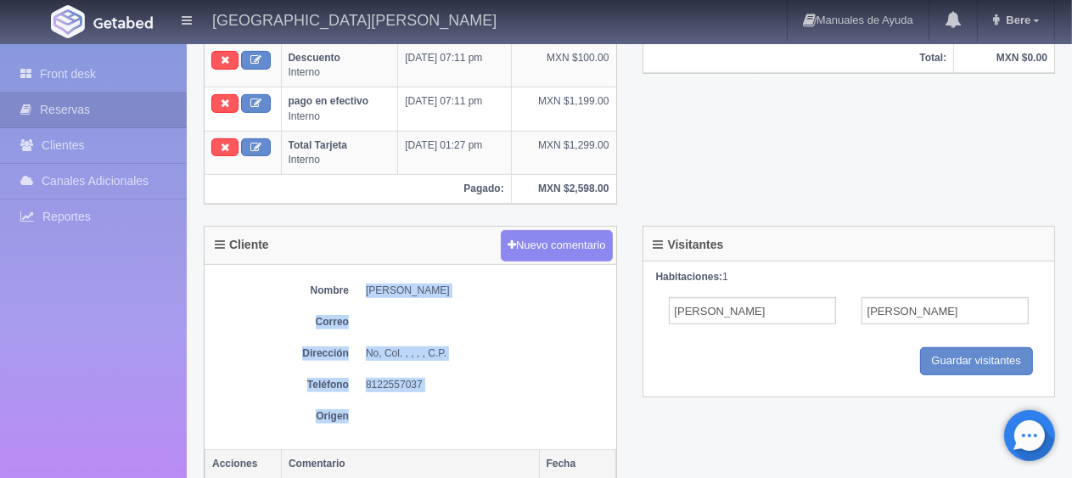
click at [367, 351] on dd "No, Col. , , , , C.P." at bounding box center [487, 353] width 242 height 14
drag, startPoint x: 279, startPoint y: 283, endPoint x: 437, endPoint y: 443, distance: 224.5
click at [436, 439] on div "Nombre Edgar Elizondo Correo Dirección No, Col. , , , , C.P. Teléfono 812255703…" at bounding box center [411, 357] width 412 height 185
click at [443, 440] on div "Nombre Edgar Elizondo Correo Dirección No, Col. , , , , C.P. Teléfono 812255703…" at bounding box center [411, 357] width 412 height 185
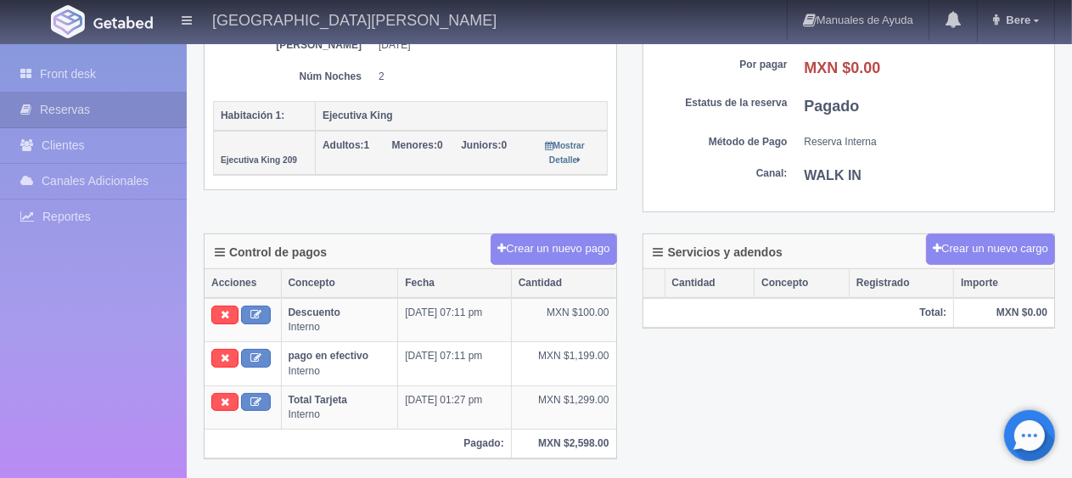
scroll to position [80, 0]
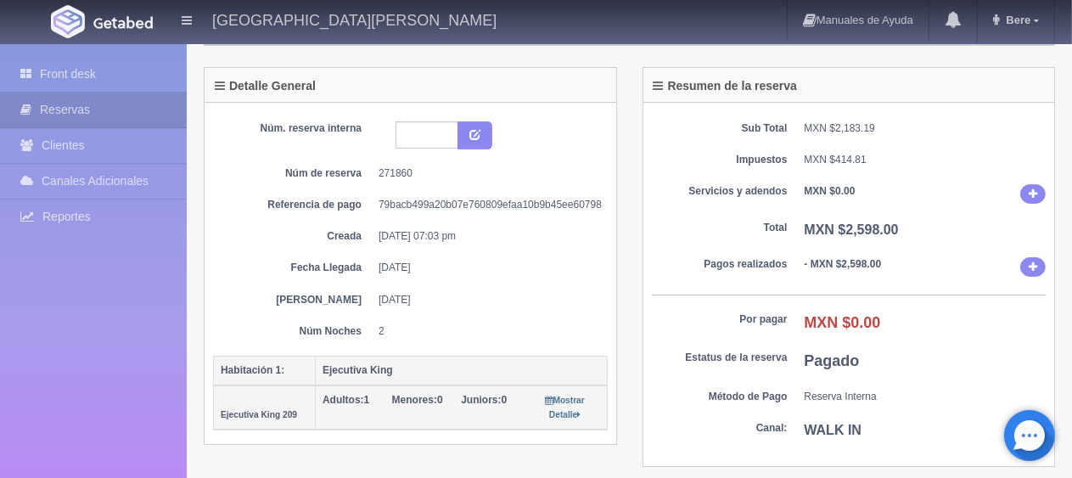
click at [781, 318] on dt "Por pagar" at bounding box center [720, 319] width 136 height 14
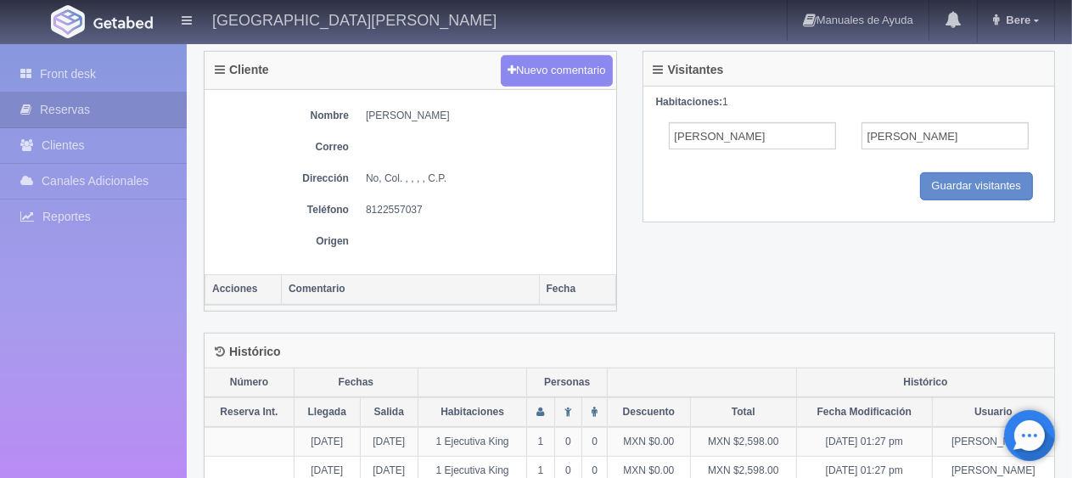
scroll to position [929, 0]
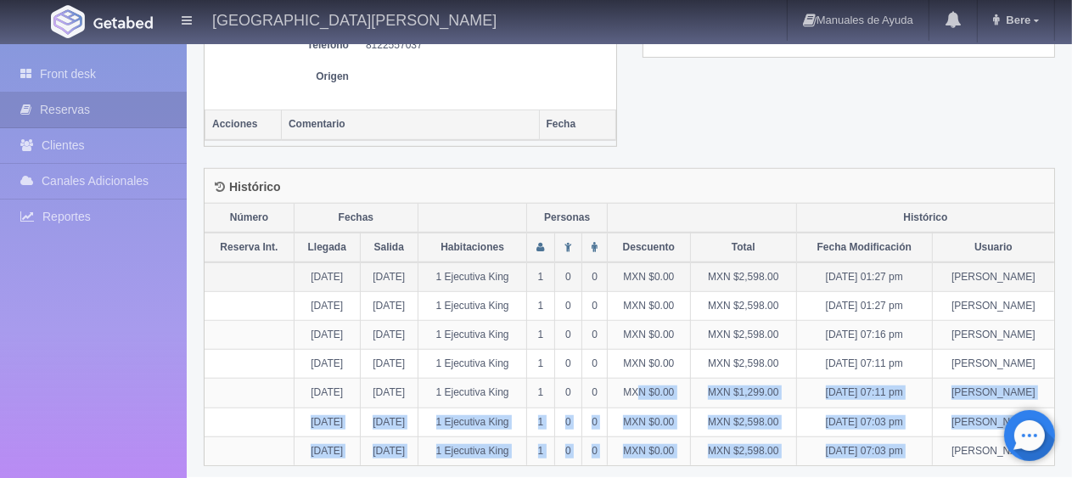
drag, startPoint x: 947, startPoint y: 432, endPoint x: 712, endPoint y: 255, distance: 294.0
click at [638, 300] on tbody "20-08-2025 22-08-2025 1 Ejecutiva King 1 0 0 MXN $0.00 MXN $2,598.00 22-08-25 0…" at bounding box center [630, 363] width 850 height 203
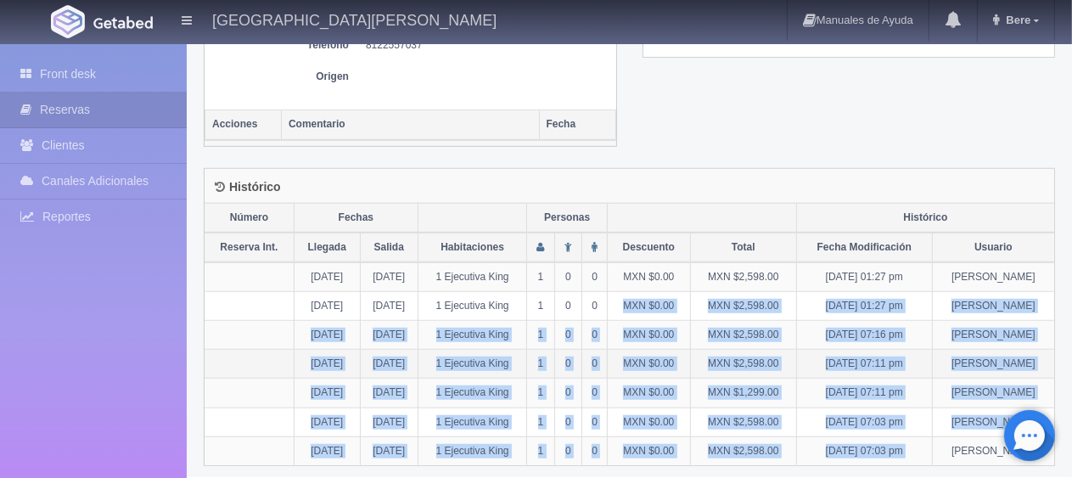
click at [828, 356] on td "[DATE] 07:11 pm" at bounding box center [864, 364] width 136 height 29
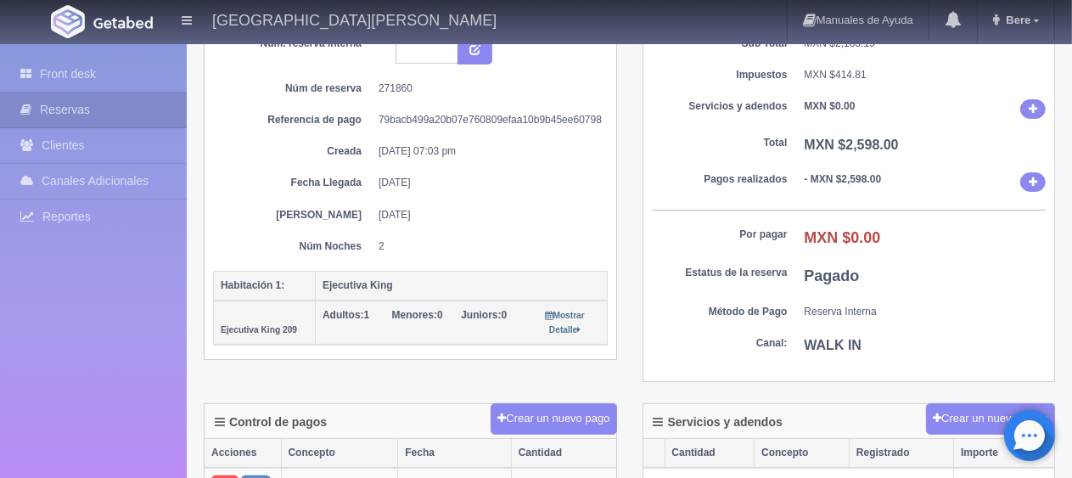
click at [733, 284] on dl "Estatus de la reserva Pagado" at bounding box center [849, 277] width 395 height 22
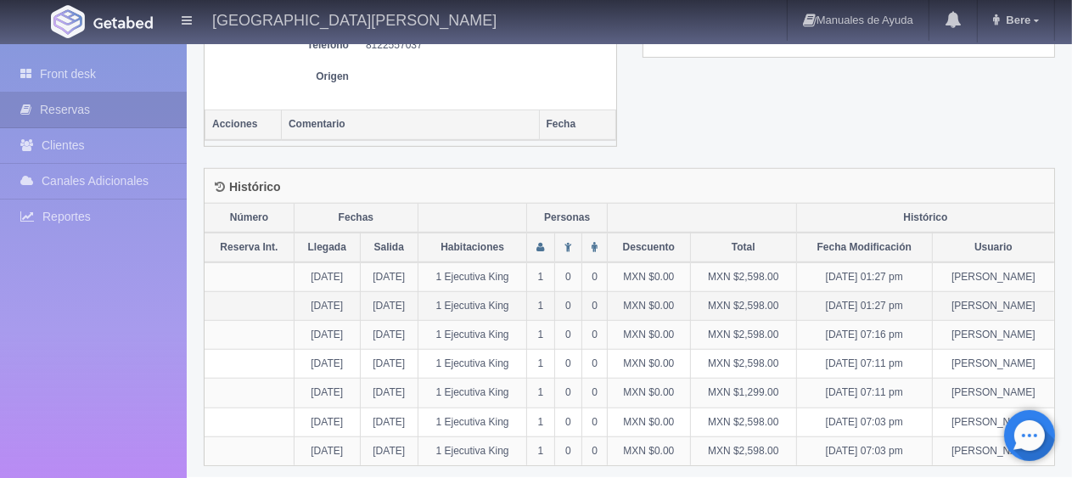
click at [932, 306] on td "[DATE] 01:27 pm" at bounding box center [864, 305] width 136 height 29
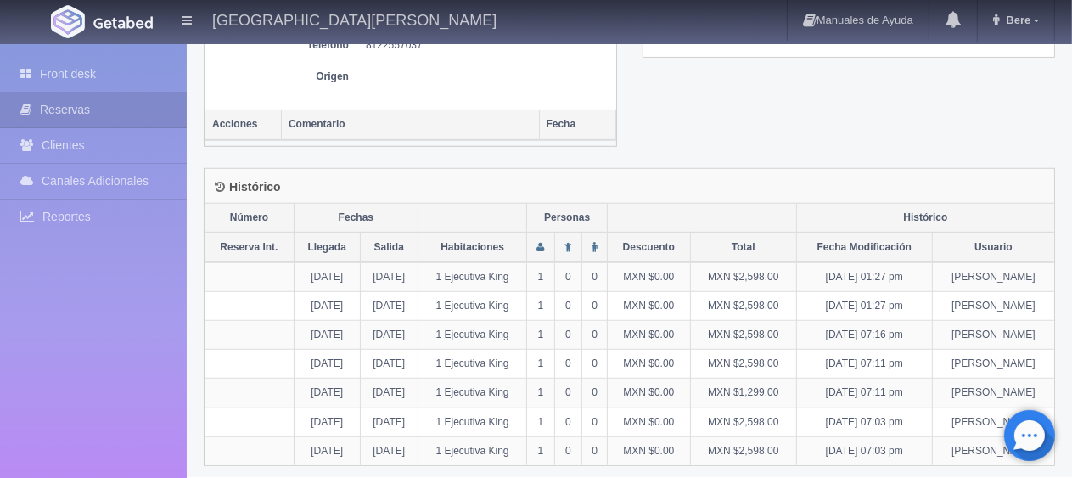
click at [649, 188] on div "Histórico" at bounding box center [630, 186] width 850 height 35
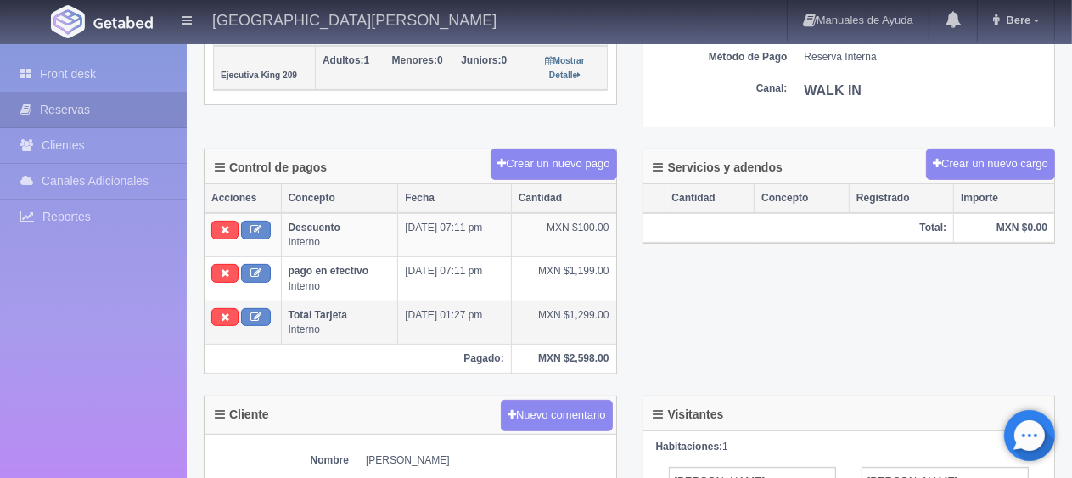
click at [485, 306] on td "[DATE] 01:27 pm" at bounding box center [454, 321] width 113 height 43
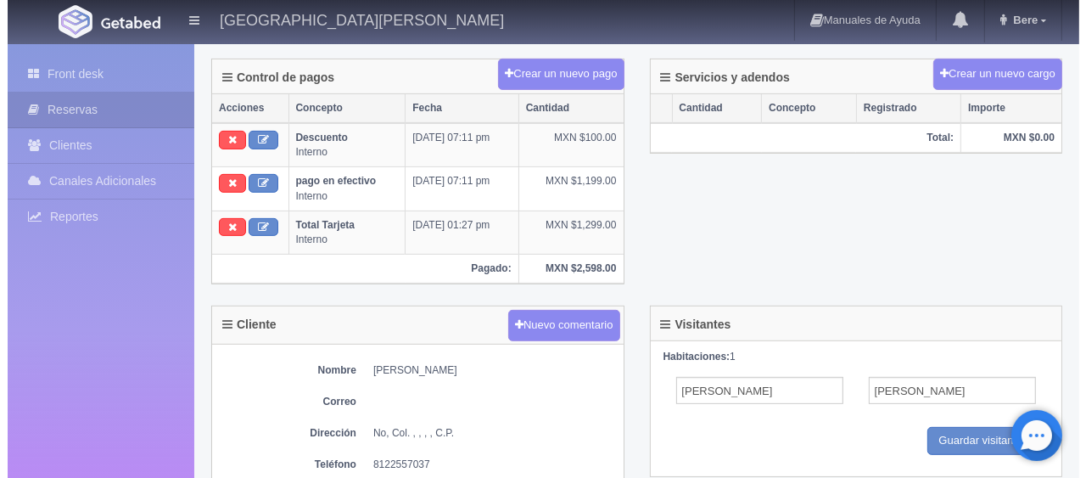
scroll to position [0, 0]
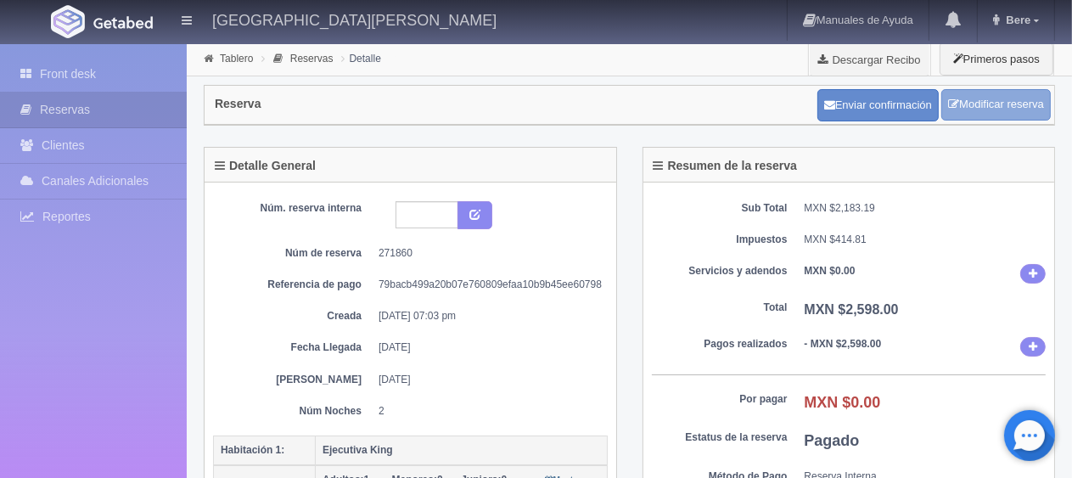
click at [1032, 93] on link "Modificar reserva" at bounding box center [995, 104] width 109 height 31
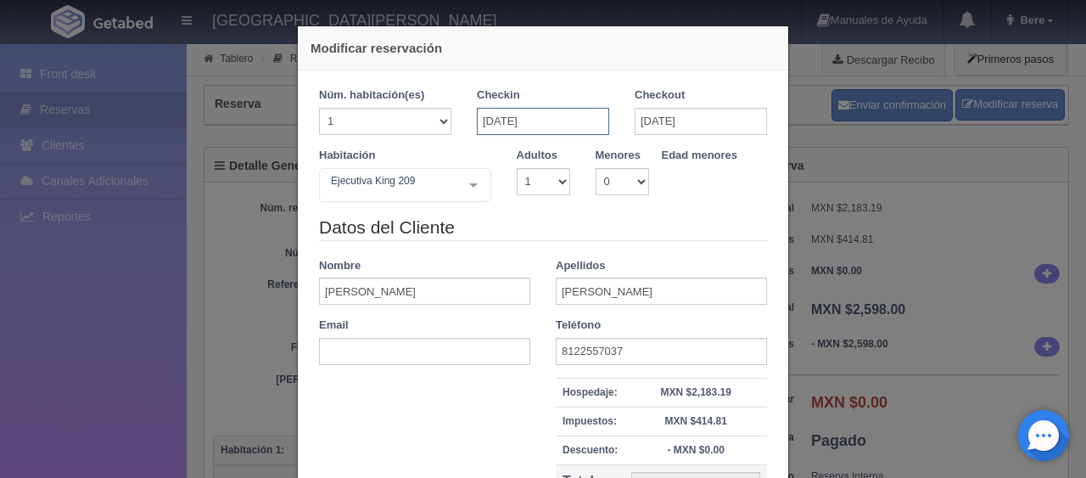
click at [581, 122] on input "[DATE]" at bounding box center [543, 121] width 132 height 27
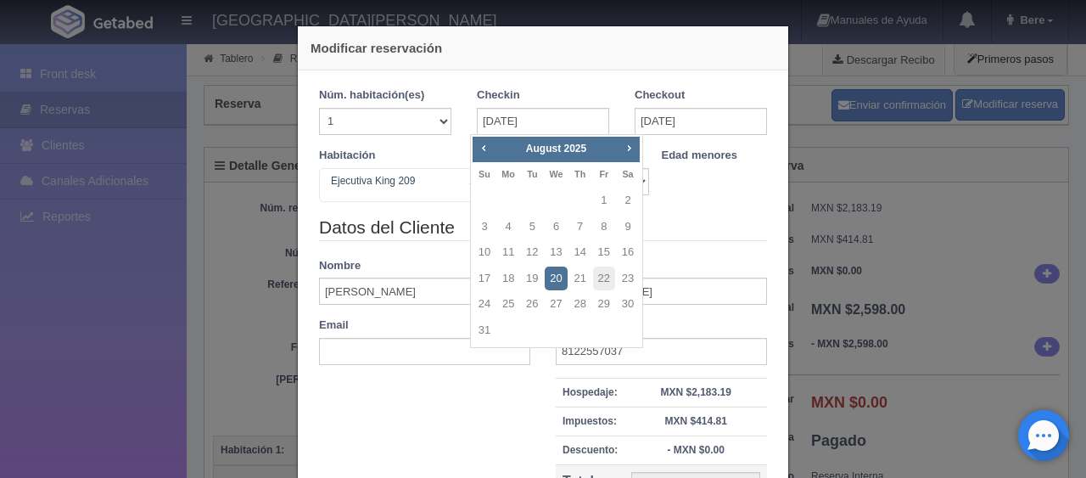
click at [564, 272] on link "20" at bounding box center [556, 279] width 22 height 25
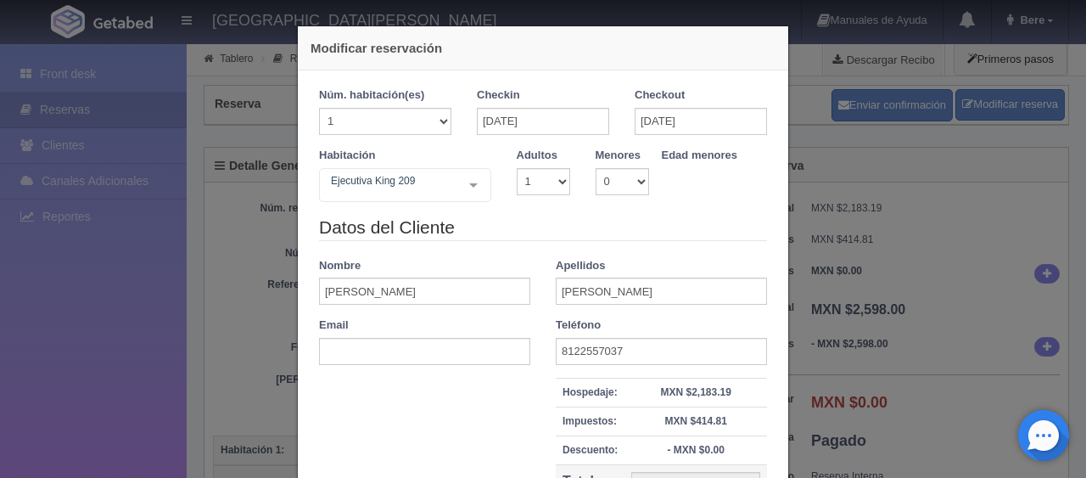
checkbox input "false"
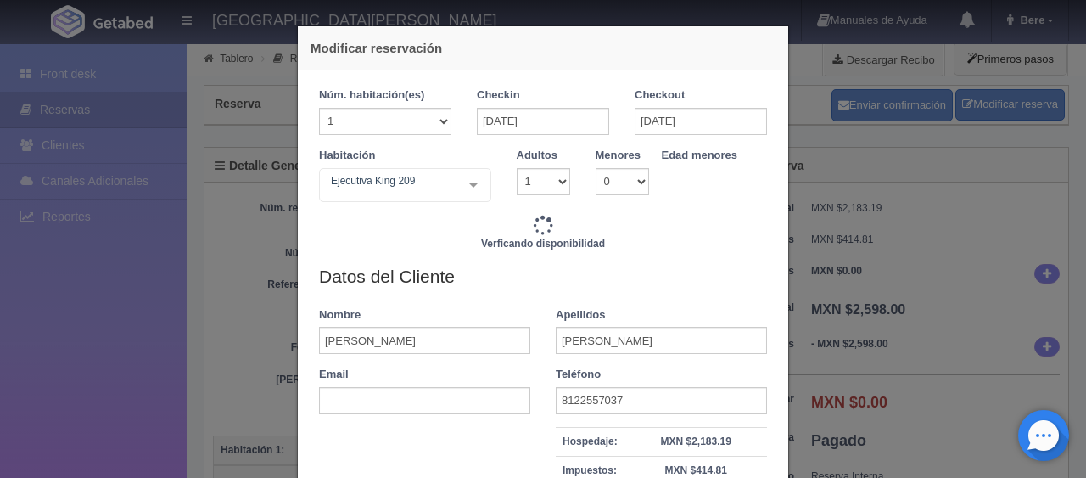
type input "2598.00"
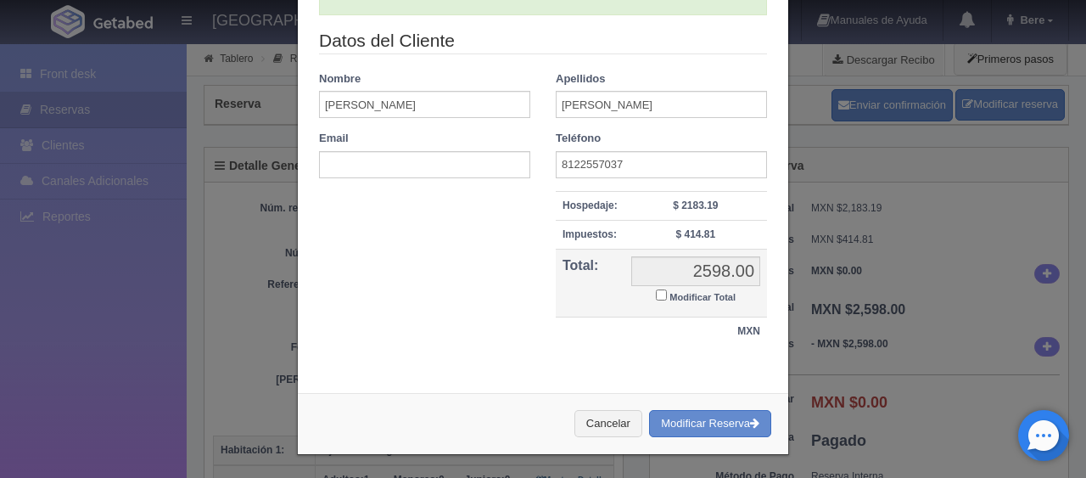
click at [723, 296] on small "Modificar Total" at bounding box center [703, 297] width 66 height 10
click at [667, 296] on input "Modificar Total" at bounding box center [661, 294] width 11 height 11
checkbox input "true"
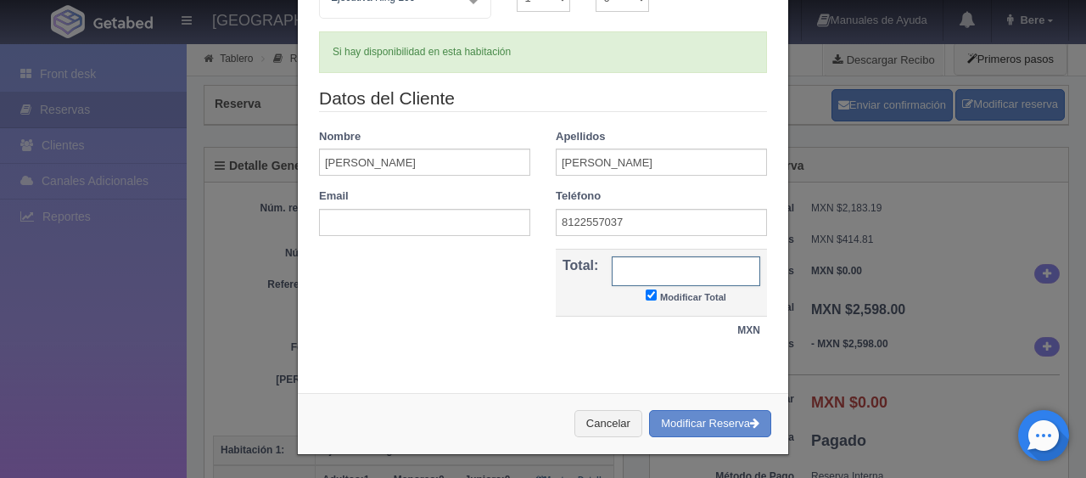
click at [727, 265] on input "text" at bounding box center [686, 271] width 149 height 30
type input "2798"
click at [649, 410] on button "Modificar Reserva" at bounding box center [710, 424] width 122 height 28
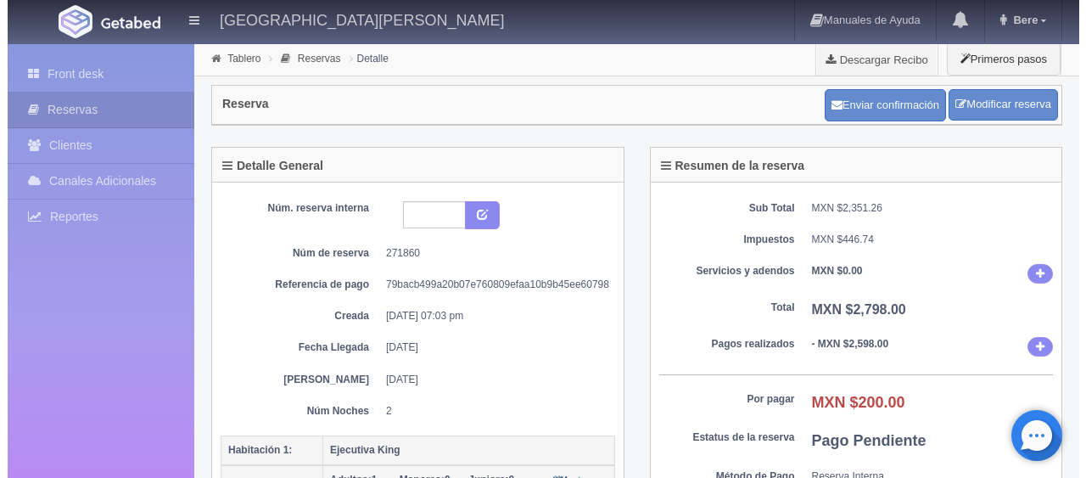
scroll to position [424, 0]
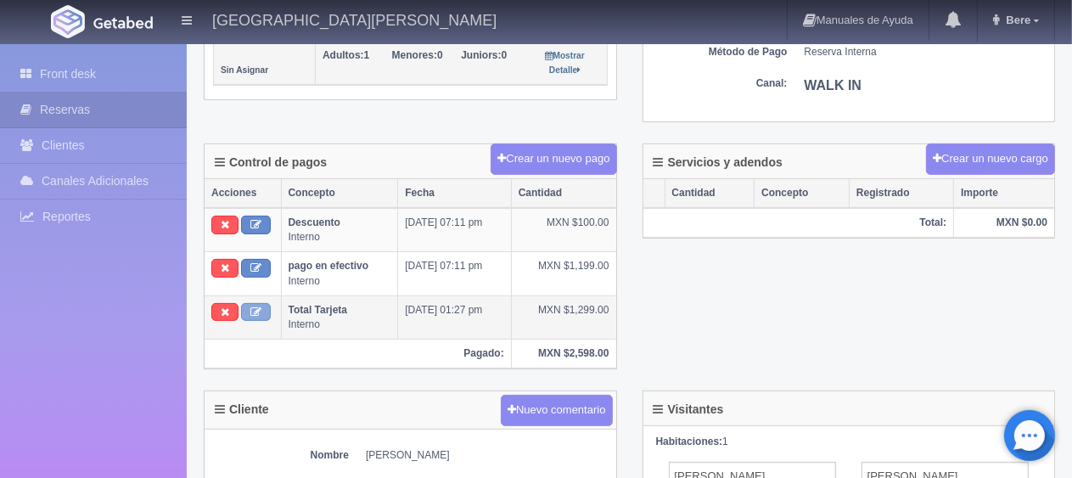
click at [261, 306] on icon at bounding box center [255, 311] width 11 height 11
type input "Total Tarjeta"
type input "1299.00"
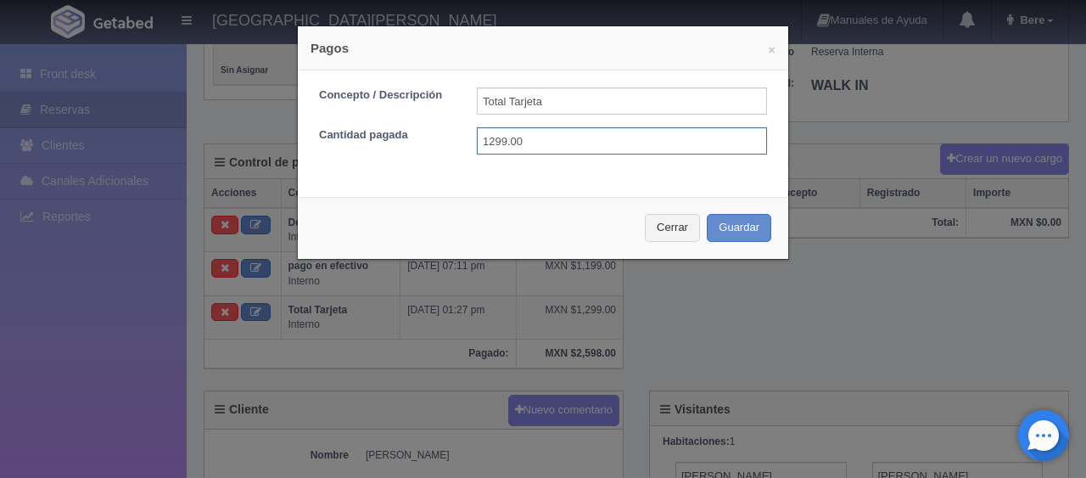
click at [544, 132] on input "1299.00" at bounding box center [622, 140] width 290 height 27
drag, startPoint x: 571, startPoint y: 98, endPoint x: 341, endPoint y: 93, distance: 230.1
click at [341, 93] on div "Concepto / Descripción Total Tarjeta" at bounding box center [543, 100] width 474 height 27
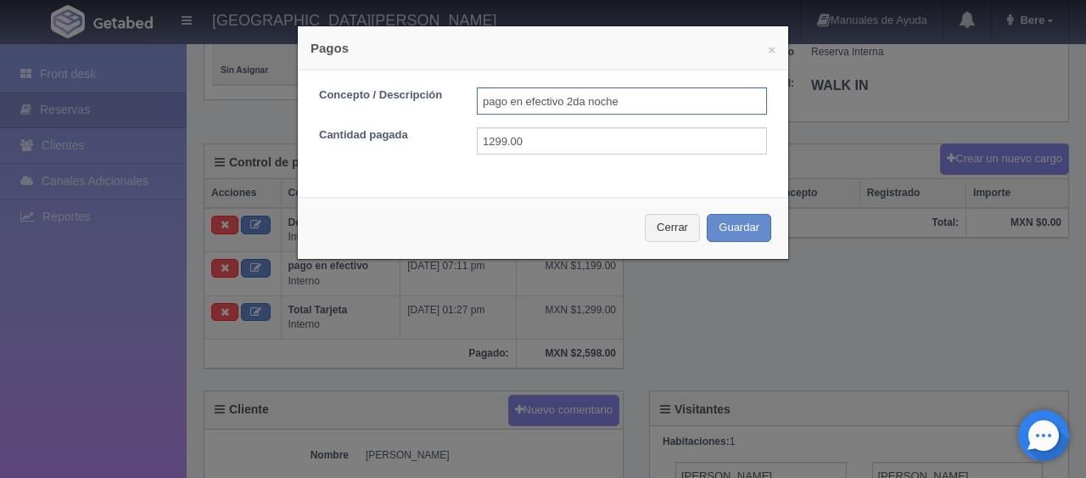
type input "pago en efectivo 2da noche"
click at [617, 143] on input "1299.00" at bounding box center [622, 140] width 290 height 27
type input "1"
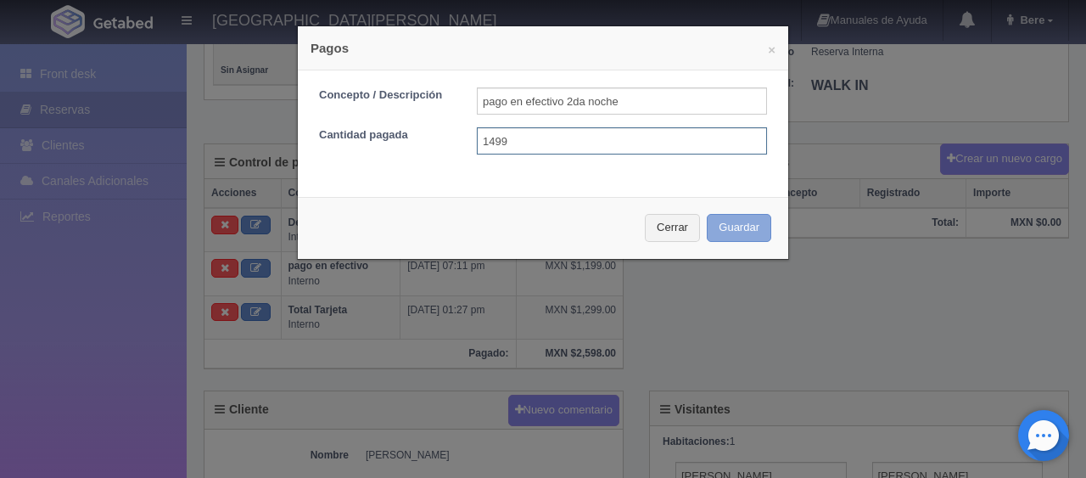
type input "1499"
click at [751, 224] on button "Guardar" at bounding box center [739, 228] width 65 height 28
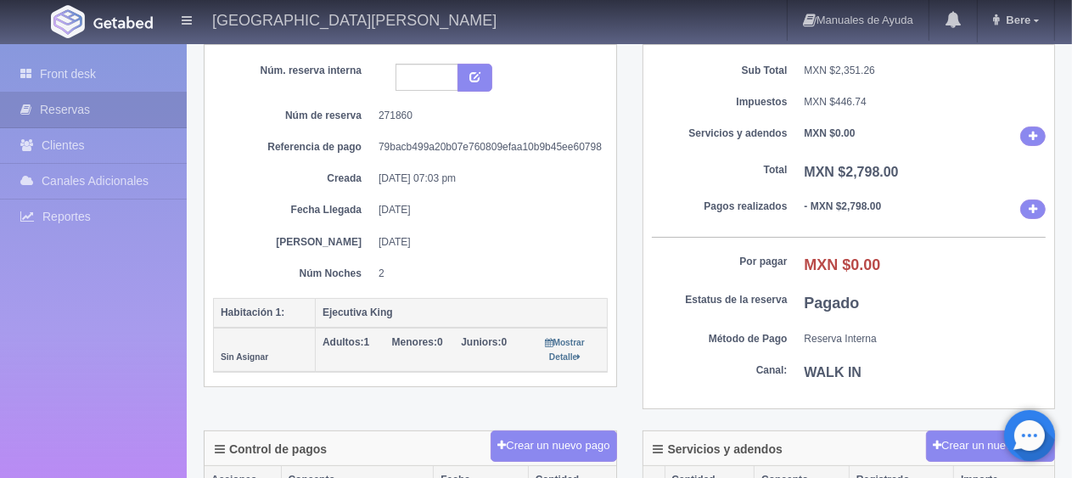
scroll to position [53, 0]
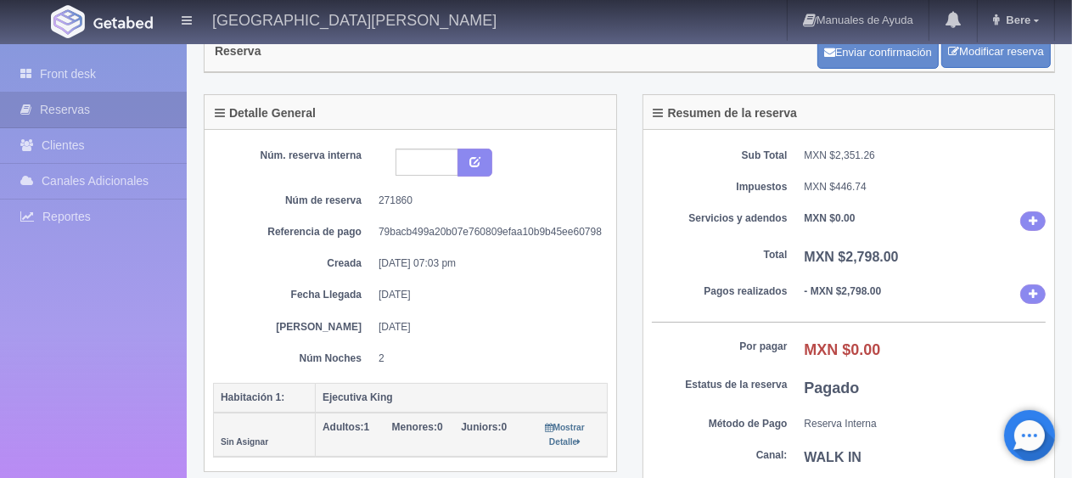
click at [770, 331] on div "Sub Total MXN $2,351.26 Impuestos MXN $446.74 Servicios y adendos MXN $0.00 Tot…" at bounding box center [849, 312] width 412 height 364
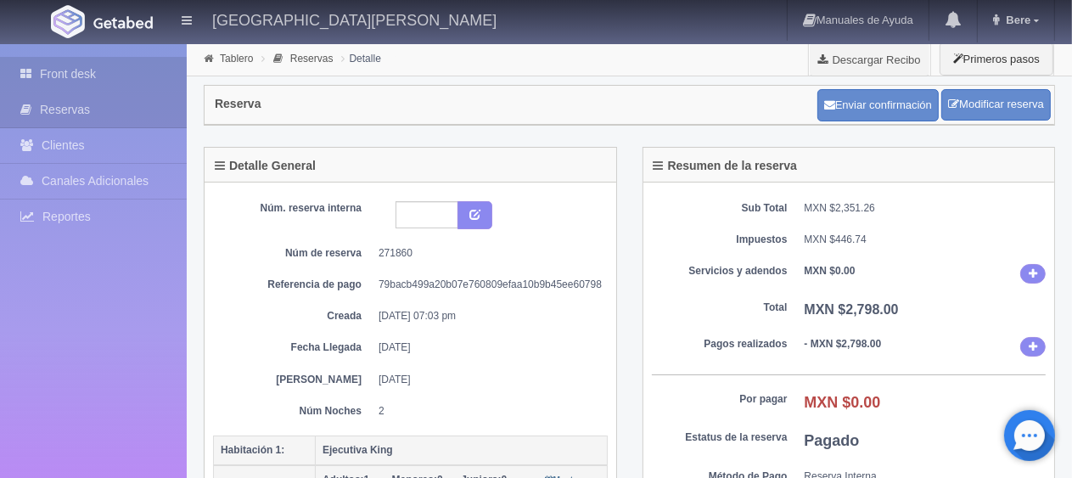
click at [127, 64] on link "Front desk" at bounding box center [93, 74] width 187 height 35
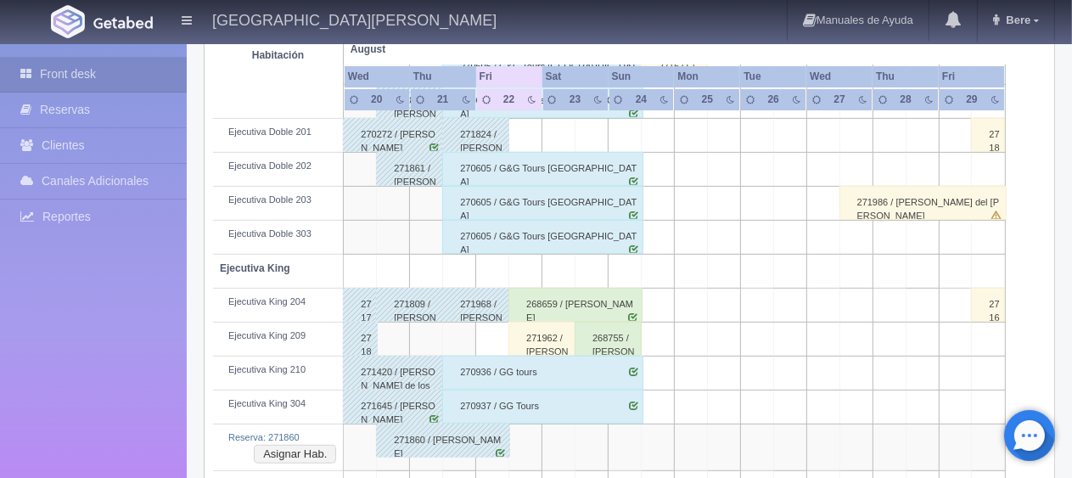
scroll to position [766, 0]
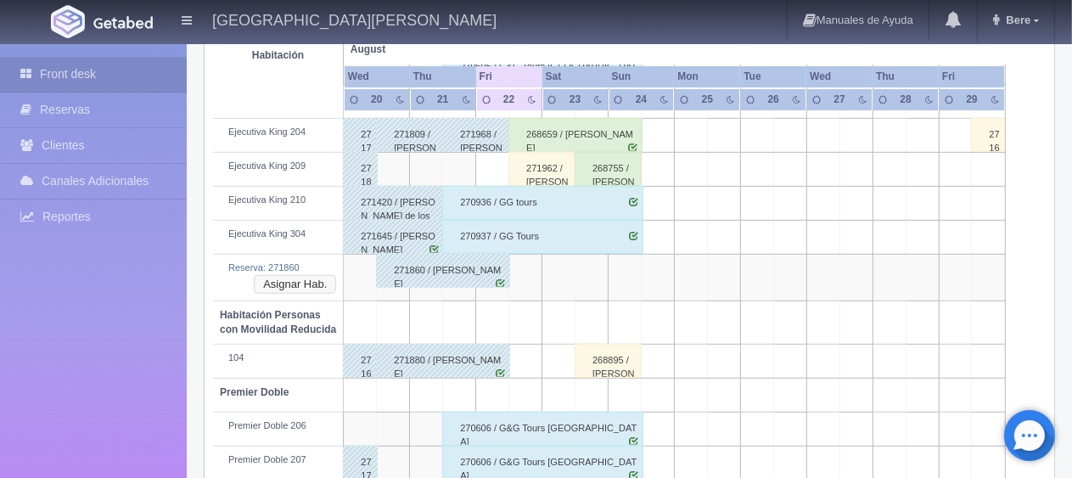
click at [319, 276] on button "Asignar Hab." at bounding box center [295, 284] width 82 height 19
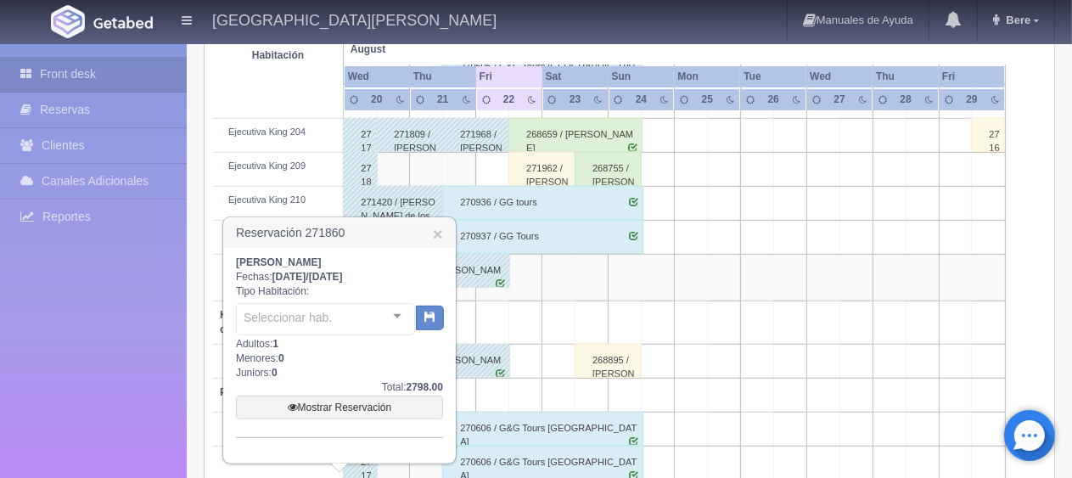
click at [330, 300] on div "Seleccionar hab. No elements found. Consider changing the search query. List is…" at bounding box center [339, 318] width 207 height 38
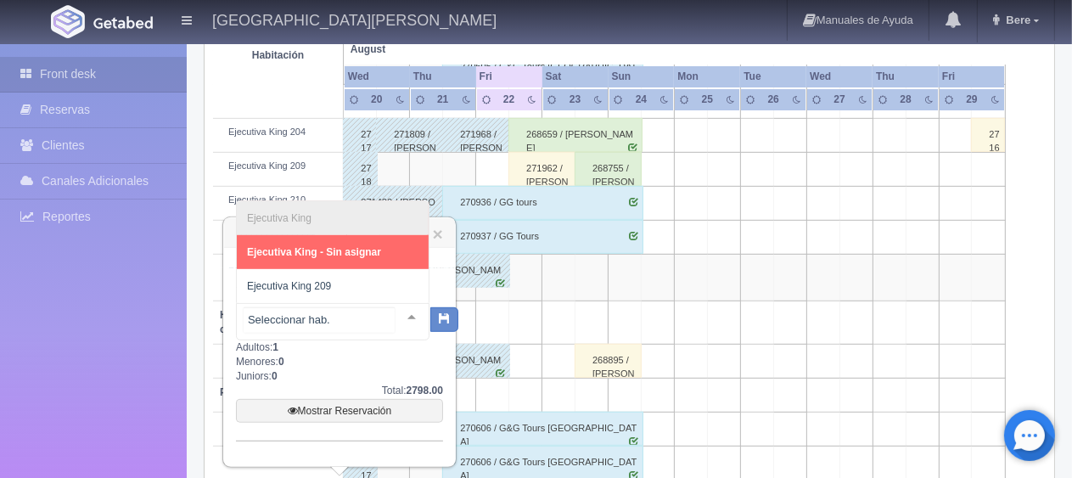
click at [384, 287] on span "Ejecutiva King 209" at bounding box center [333, 286] width 192 height 34
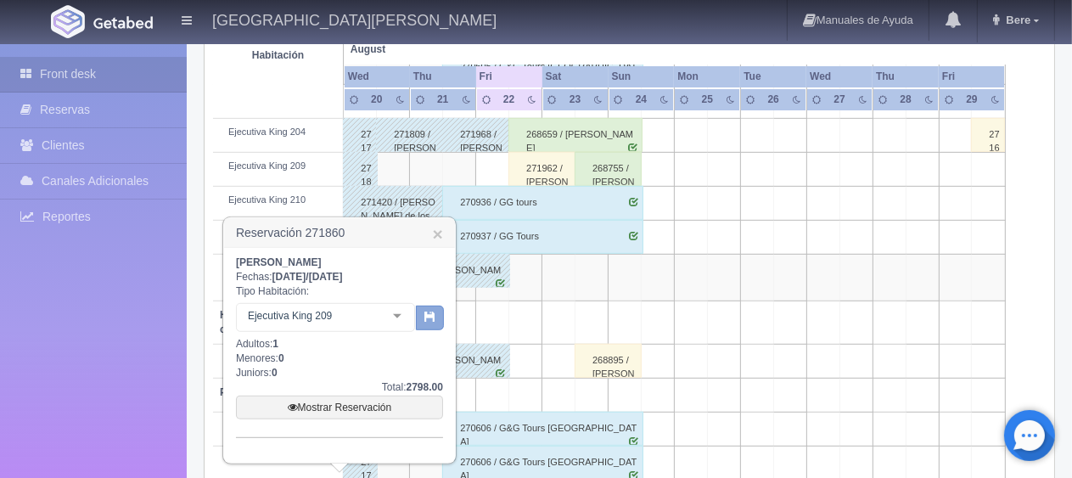
click at [428, 314] on icon "button" at bounding box center [429, 316] width 11 height 11
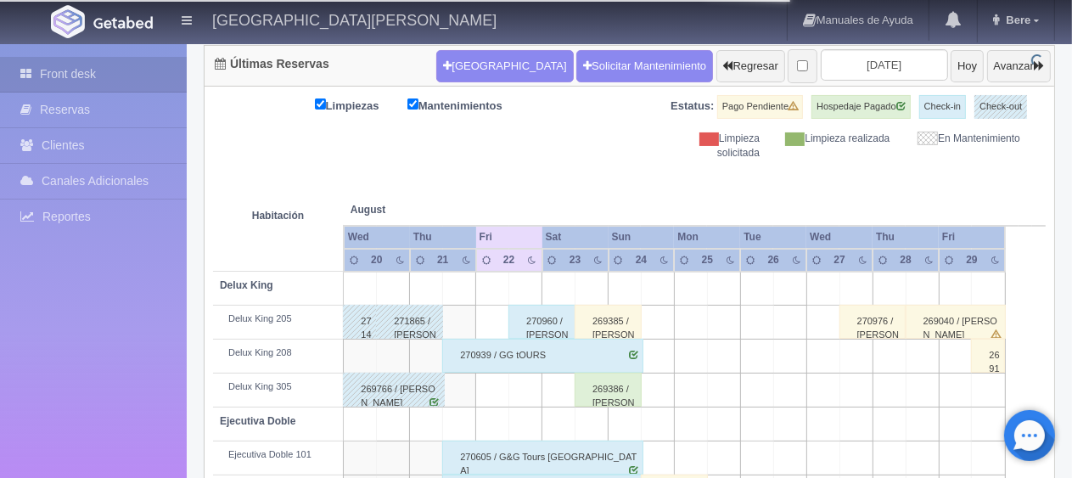
scroll to position [87, 0]
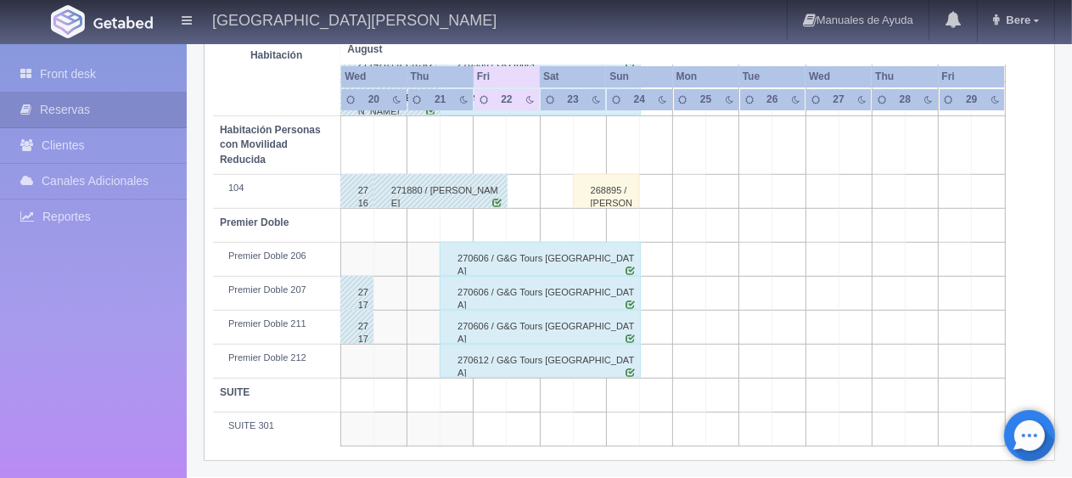
scroll to position [650, 0]
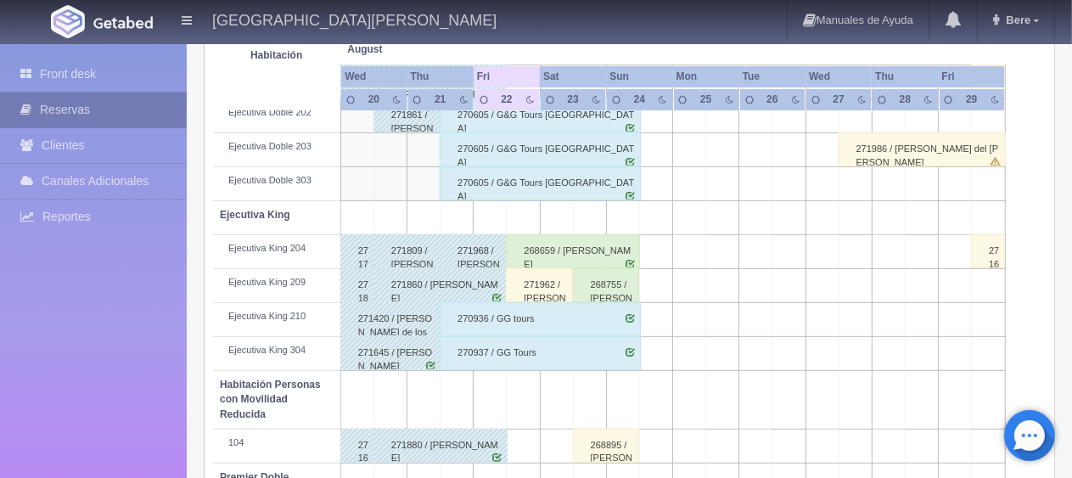
click at [149, 103] on link "Reservas" at bounding box center [93, 110] width 187 height 35
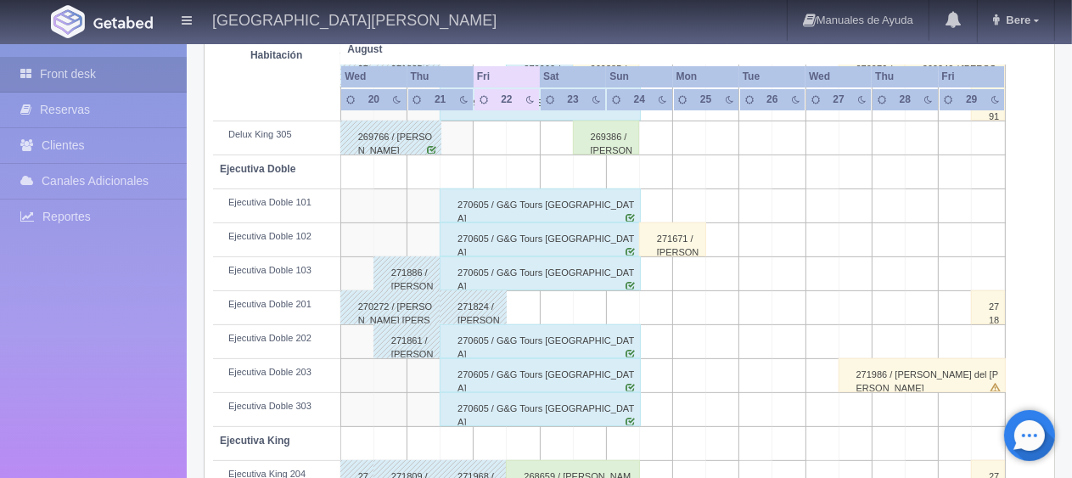
scroll to position [424, 0]
click at [416, 341] on div "271861 / [PERSON_NAME]" at bounding box center [406, 341] width 67 height 34
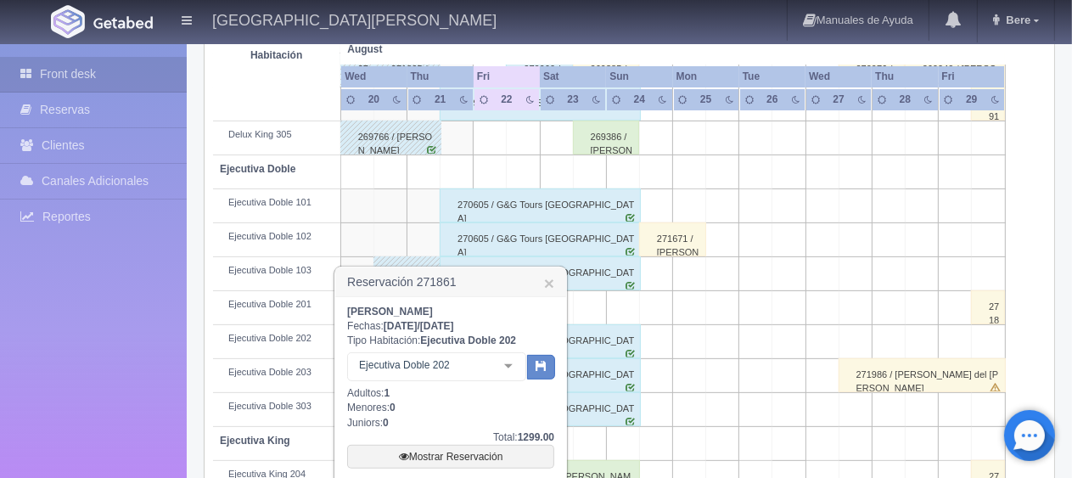
scroll to position [509, 0]
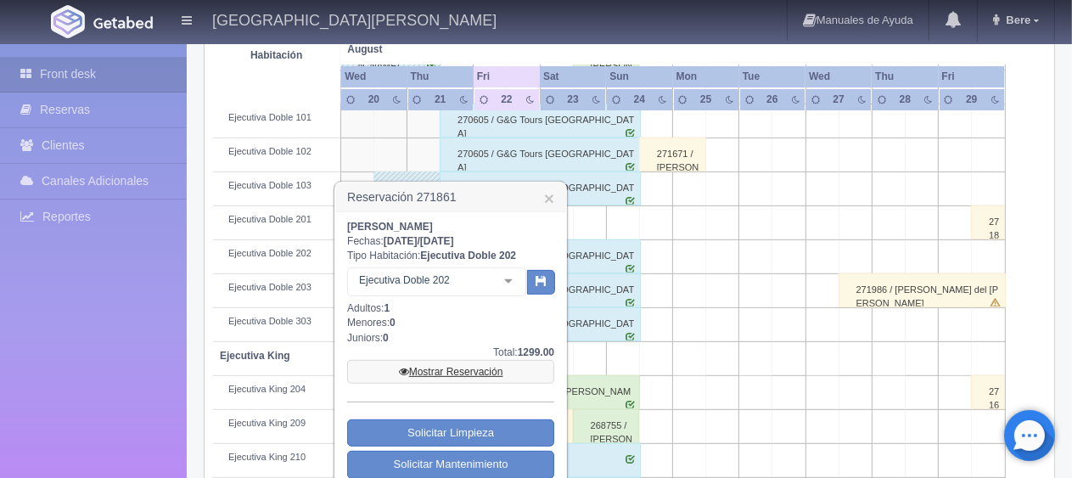
click at [453, 360] on link "Mostrar Reservación" at bounding box center [450, 372] width 207 height 24
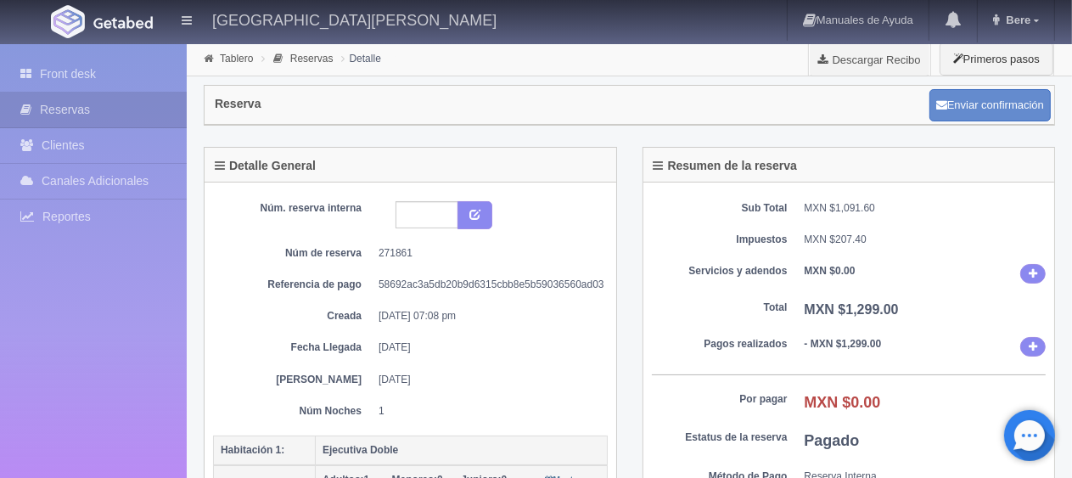
scroll to position [340, 0]
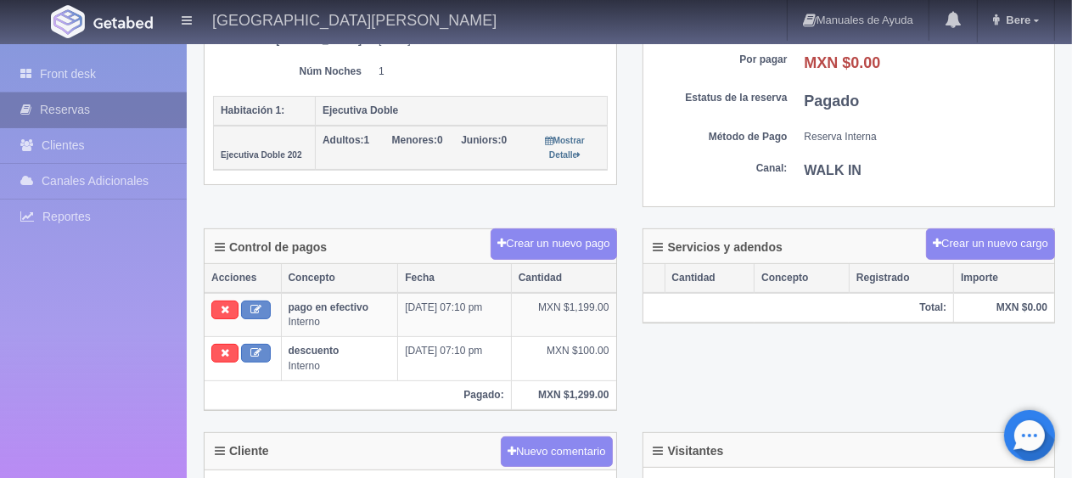
drag, startPoint x: 64, startPoint y: 69, endPoint x: 129, endPoint y: 101, distance: 72.9
click at [65, 68] on link "Front desk" at bounding box center [93, 74] width 187 height 35
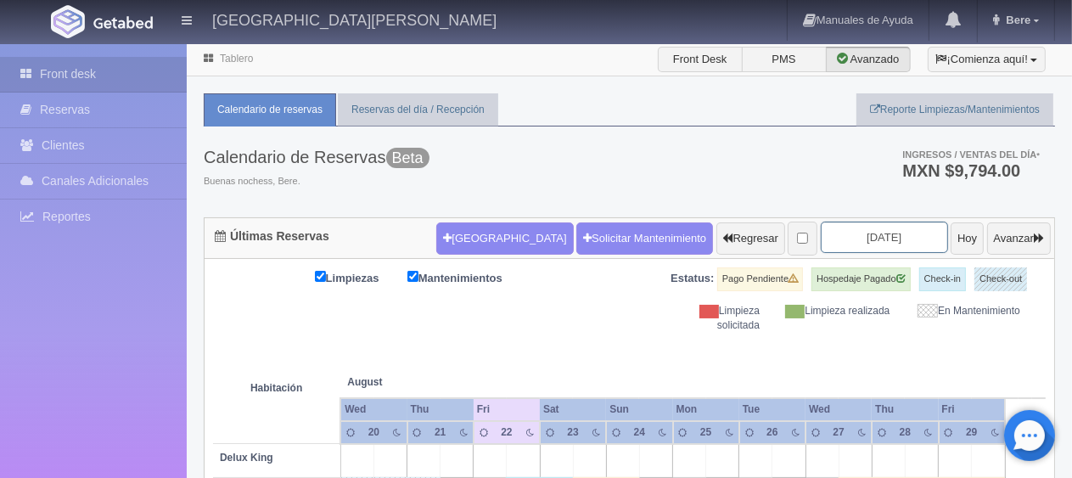
click at [875, 230] on input "2025-08-22" at bounding box center [884, 237] width 127 height 31
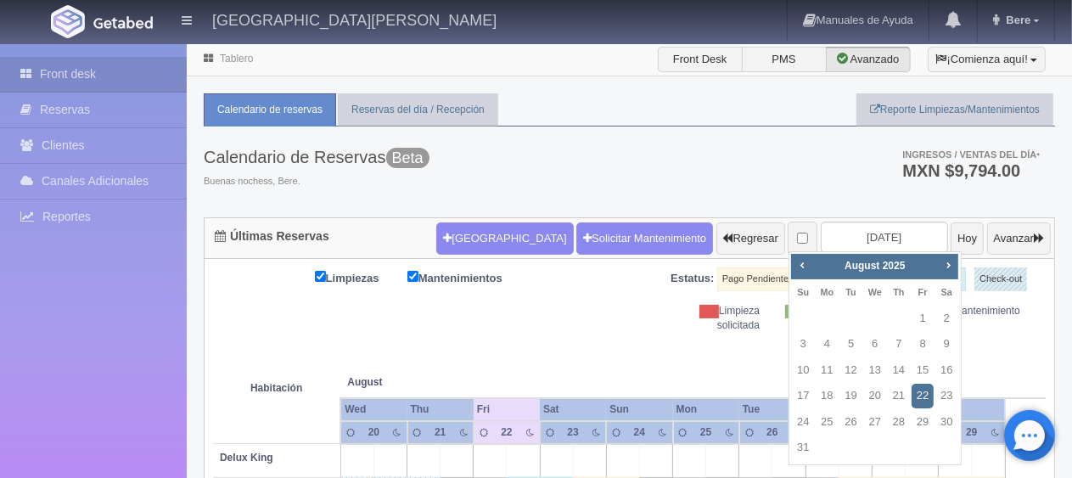
click at [954, 268] on span "Next" at bounding box center [948, 265] width 14 height 14
click at [951, 318] on link "6" at bounding box center [946, 318] width 22 height 25
type input "[DATE]"
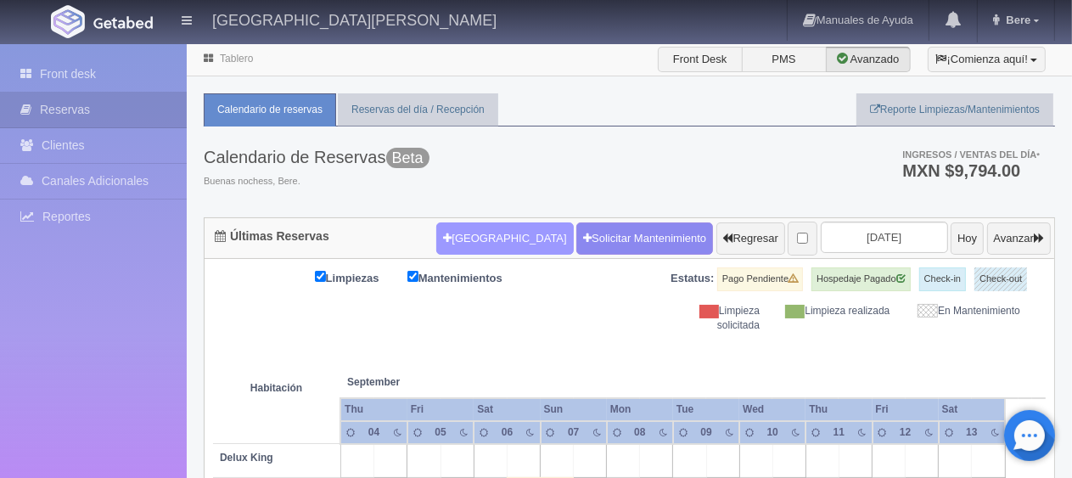
click at [497, 246] on button "[GEOGRAPHIC_DATA]" at bounding box center [504, 238] width 137 height 32
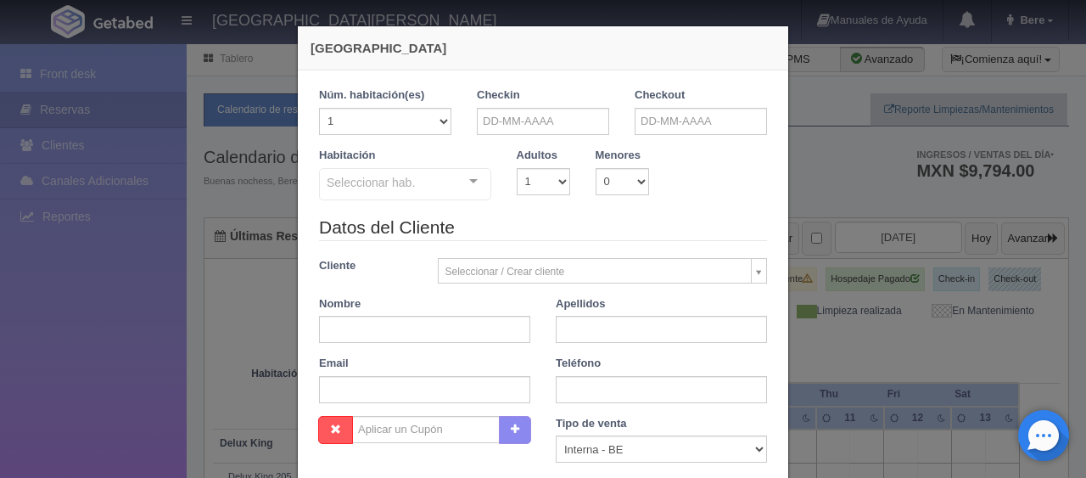
checkbox input "false"
click at [573, 126] on input "text" at bounding box center [543, 121] width 132 height 27
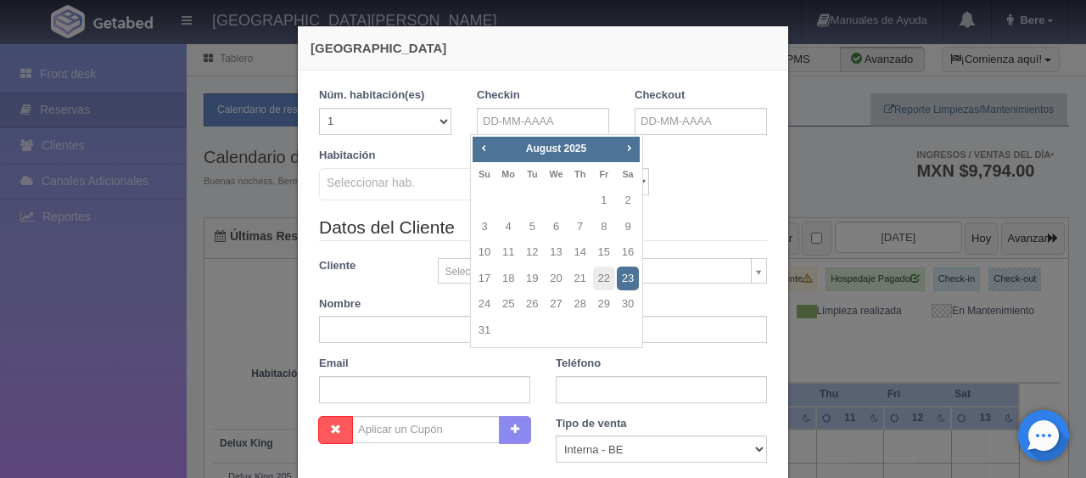
click at [690, 158] on div "Habitación Seleccionar hab. SUITE SUITE - Sin asignar SUITE 301 Habitación Pers…" at bounding box center [543, 181] width 474 height 67
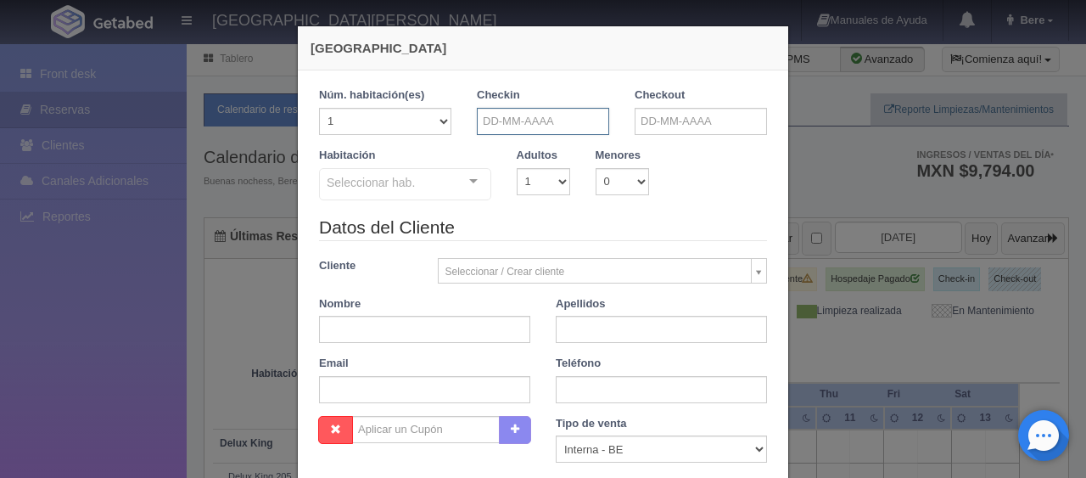
click at [541, 123] on input "text" at bounding box center [543, 121] width 132 height 27
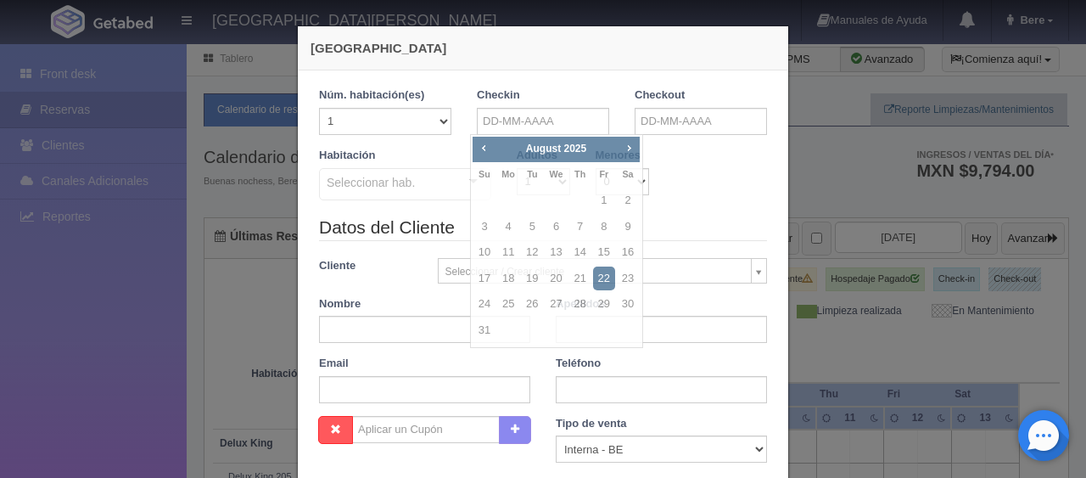
click at [678, 182] on div "Habitación Seleccionar hab. SUITE SUITE - Sin asignar SUITE 301 Habitación Pers…" at bounding box center [543, 181] width 474 height 67
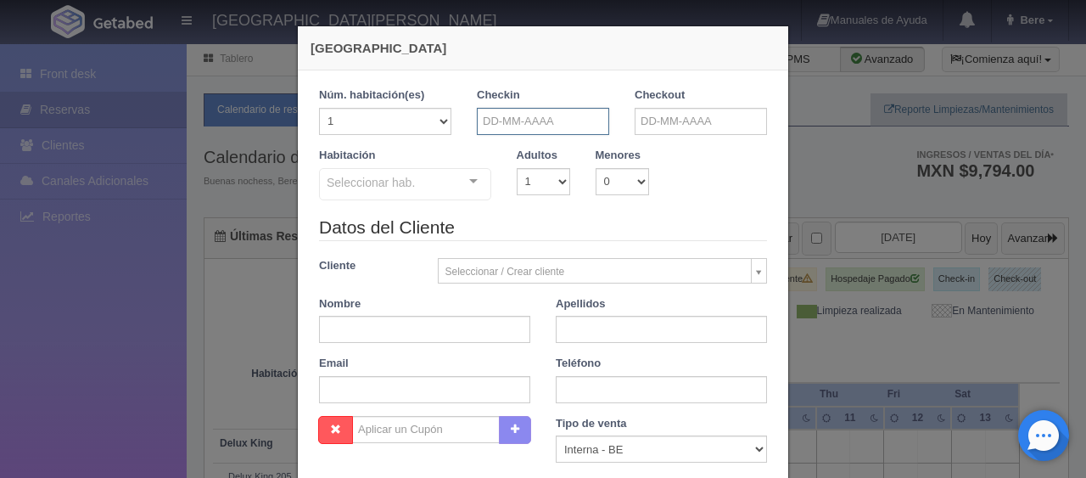
click at [561, 121] on input "text" at bounding box center [543, 121] width 132 height 27
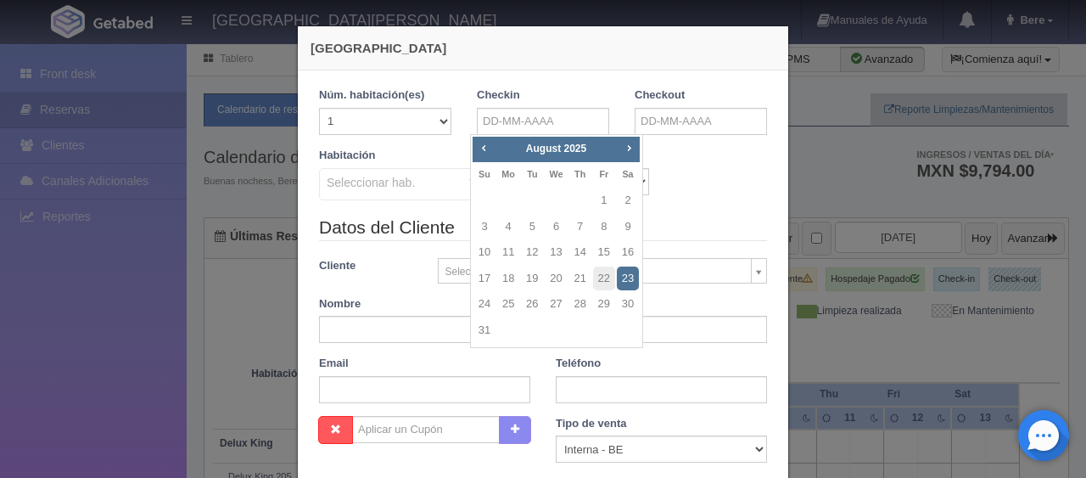
click at [682, 183] on div "Habitación Seleccionar hab. SUITE SUITE - Sin asignar SUITE 301 Habitación Pers…" at bounding box center [543, 181] width 474 height 67
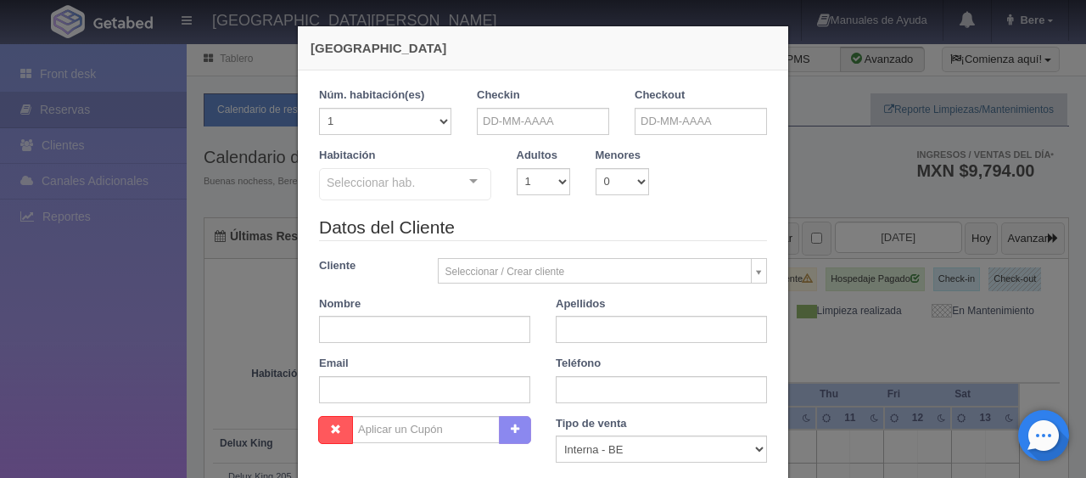
click at [526, 141] on div "Checkin" at bounding box center [543, 117] width 158 height 60
click at [533, 120] on input "text" at bounding box center [543, 121] width 132 height 27
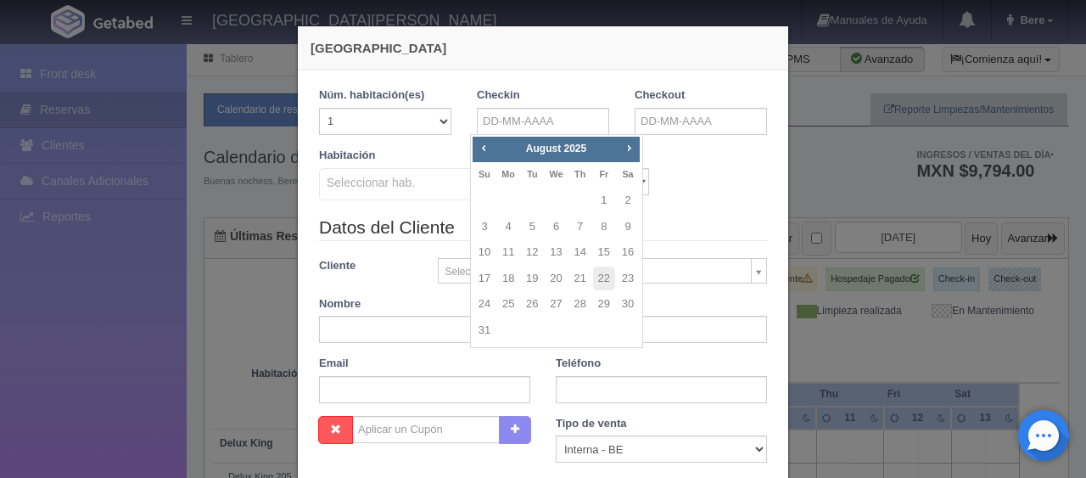
click at [658, 183] on div "Habitación Seleccionar hab. SUITE SUITE - Sin asignar SUITE 301 Habitación Pers…" at bounding box center [543, 181] width 474 height 67
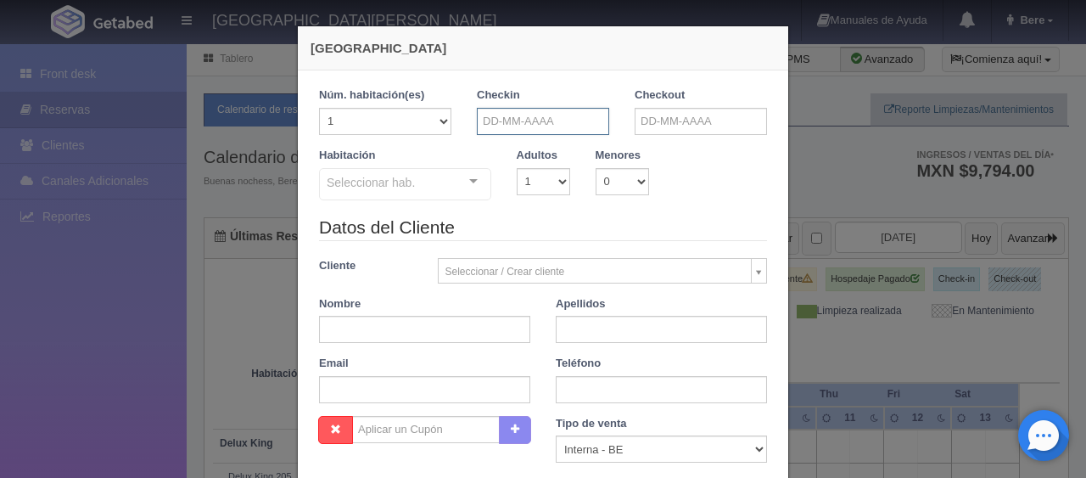
click at [568, 128] on input "text" at bounding box center [543, 121] width 132 height 27
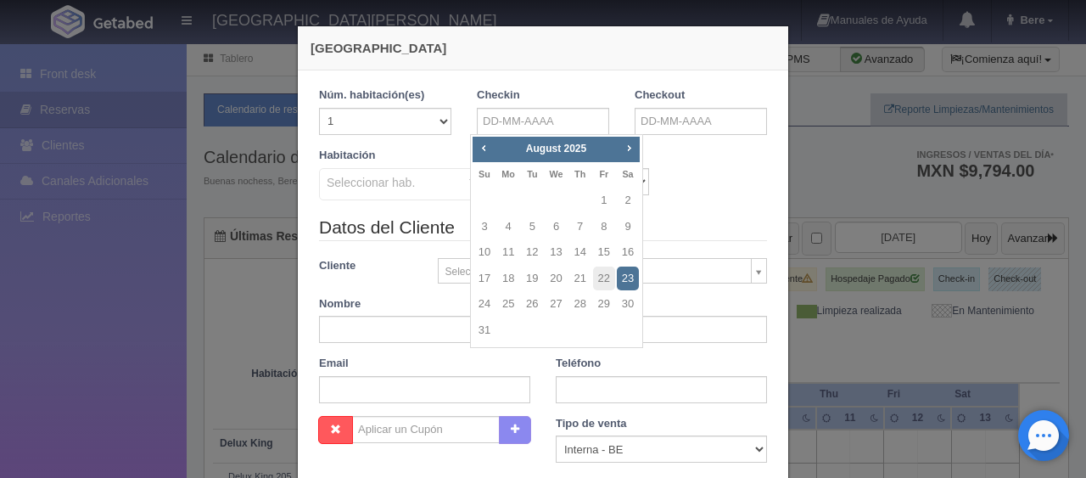
click at [419, 233] on legend "Datos del Cliente" at bounding box center [543, 228] width 448 height 26
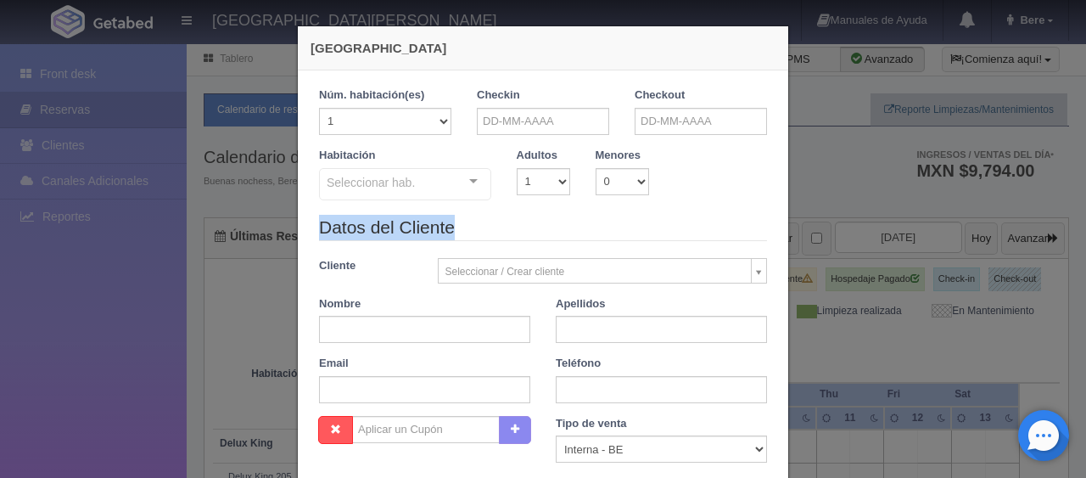
drag, startPoint x: 464, startPoint y: 235, endPoint x: 301, endPoint y: 230, distance: 163.0
click at [306, 230] on div "Datos del Cliente" at bounding box center [543, 228] width 474 height 26
click at [389, 230] on legend "Datos del Cliente" at bounding box center [543, 228] width 448 height 26
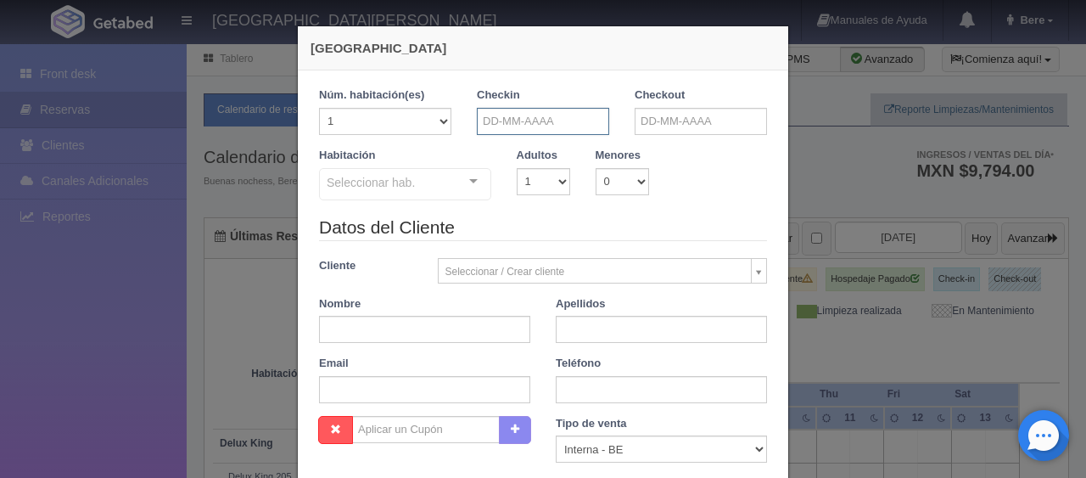
click at [545, 115] on input "text" at bounding box center [543, 121] width 132 height 27
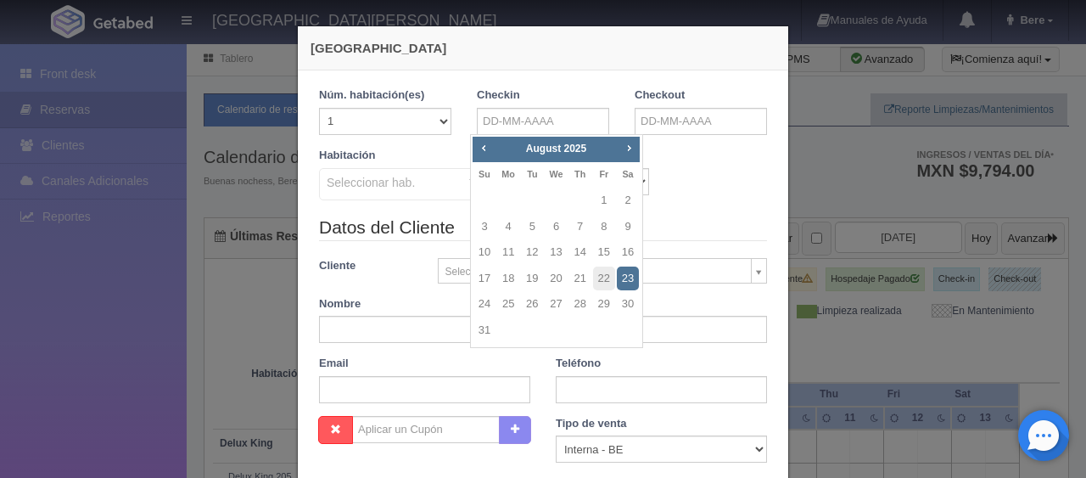
click at [705, 211] on div "Habitación Seleccionar hab. SUITE SUITE - Sin asignar SUITE 301 Habitación Pers…" at bounding box center [543, 181] width 474 height 67
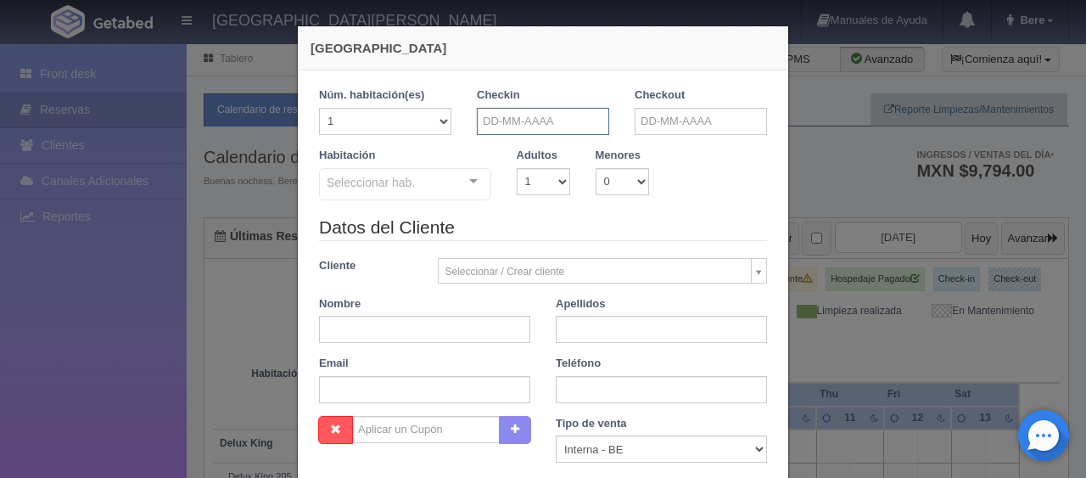
click at [575, 120] on input "text" at bounding box center [543, 121] width 132 height 27
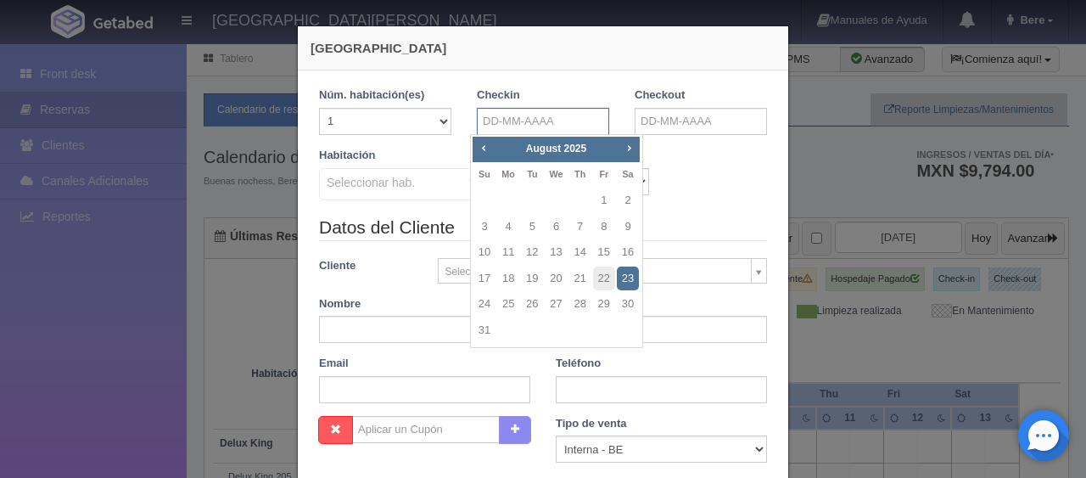
click at [580, 116] on input "text" at bounding box center [543, 121] width 132 height 27
click at [682, 199] on div "Habitación Seleccionar hab. SUITE SUITE - Sin asignar SUITE 301 Habitación Pers…" at bounding box center [543, 181] width 474 height 67
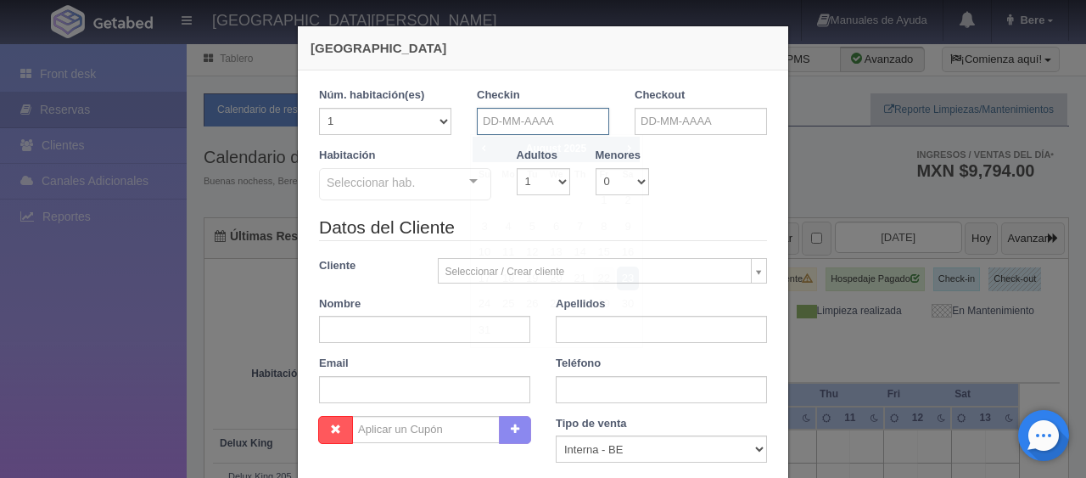
click at [550, 117] on input "text" at bounding box center [543, 121] width 132 height 27
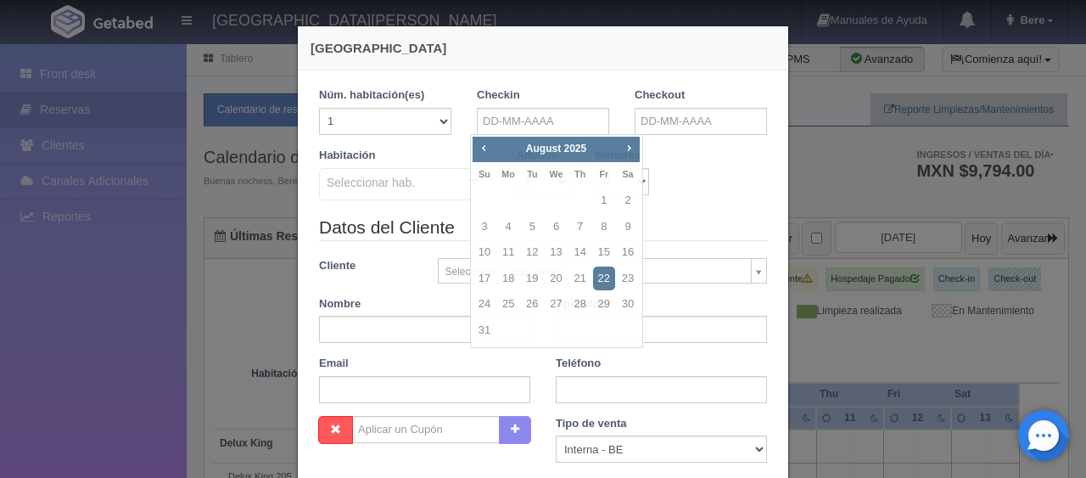
click at [688, 151] on div "Habitación Seleccionar hab. SUITE SUITE - Sin asignar SUITE 301 Habitación Pers…" at bounding box center [543, 181] width 474 height 67
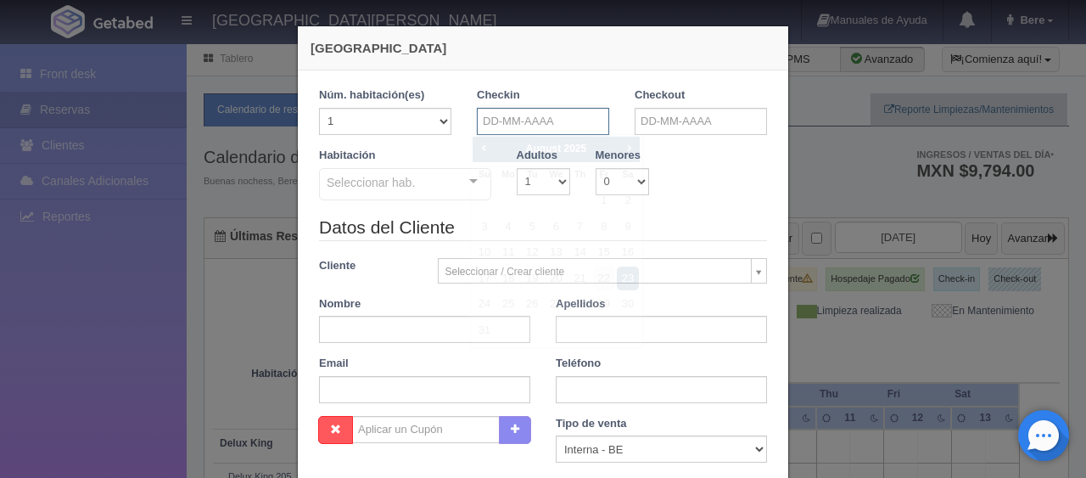
click at [595, 115] on input "text" at bounding box center [543, 121] width 132 height 27
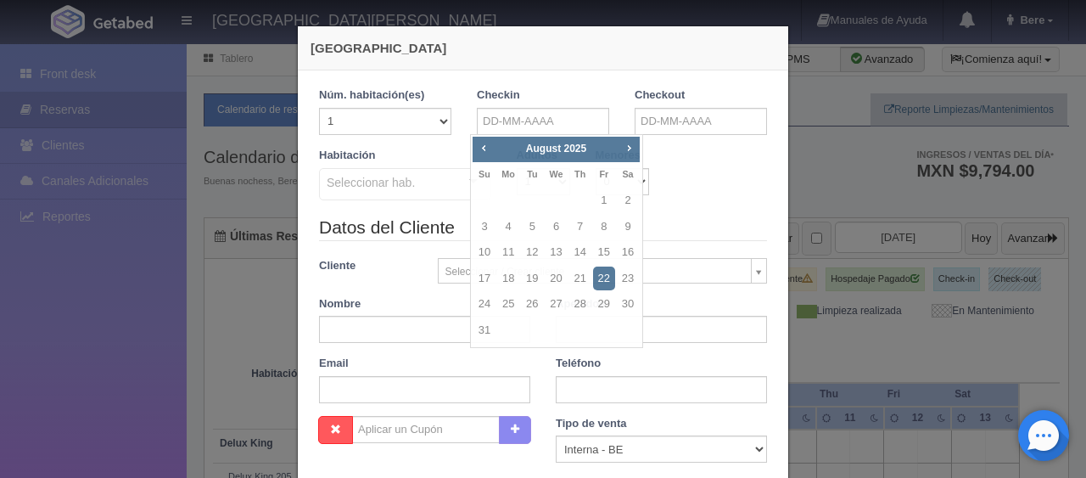
click at [666, 194] on div "Habitación Seleccionar hab. SUITE SUITE - Sin asignar SUITE 301 Habitación Pers…" at bounding box center [543, 181] width 474 height 67
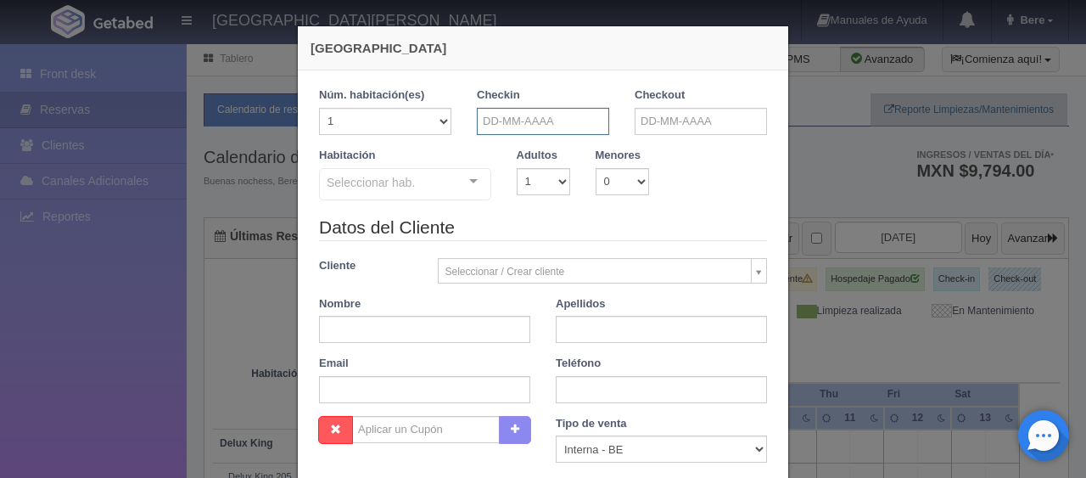
click at [564, 123] on input "text" at bounding box center [543, 121] width 132 height 27
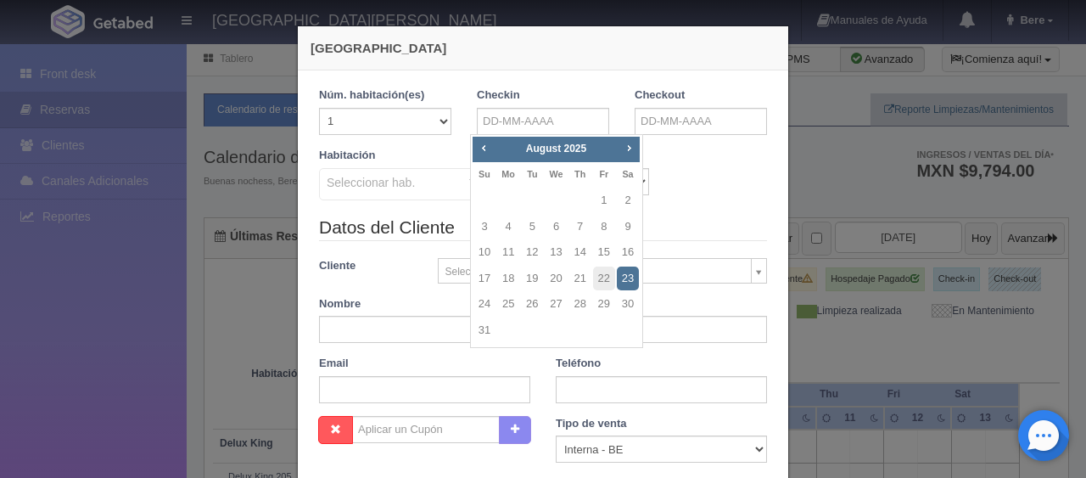
click at [696, 171] on div "Habitación Seleccionar hab. SUITE SUITE - Sin asignar SUITE 301 Habitación Pers…" at bounding box center [543, 181] width 474 height 67
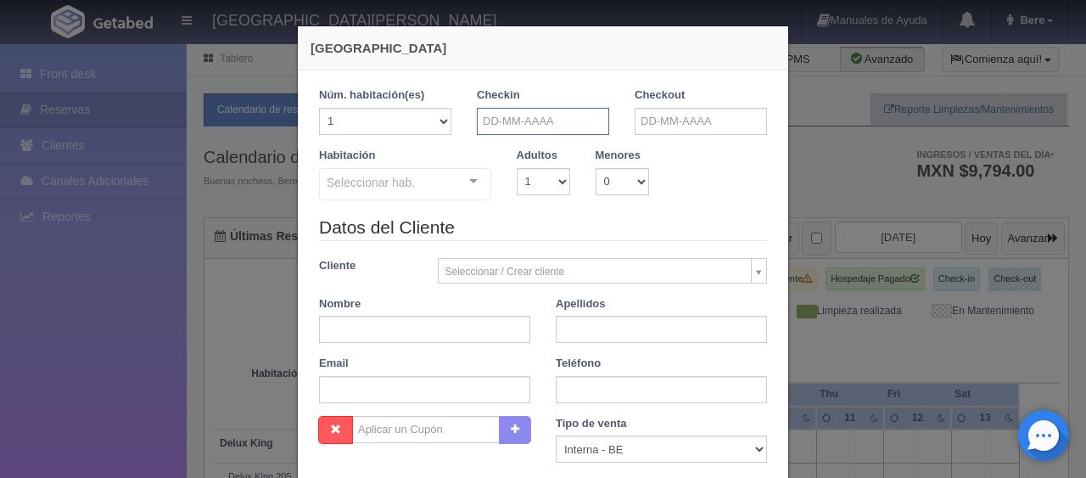
click at [499, 121] on input "text" at bounding box center [543, 121] width 132 height 27
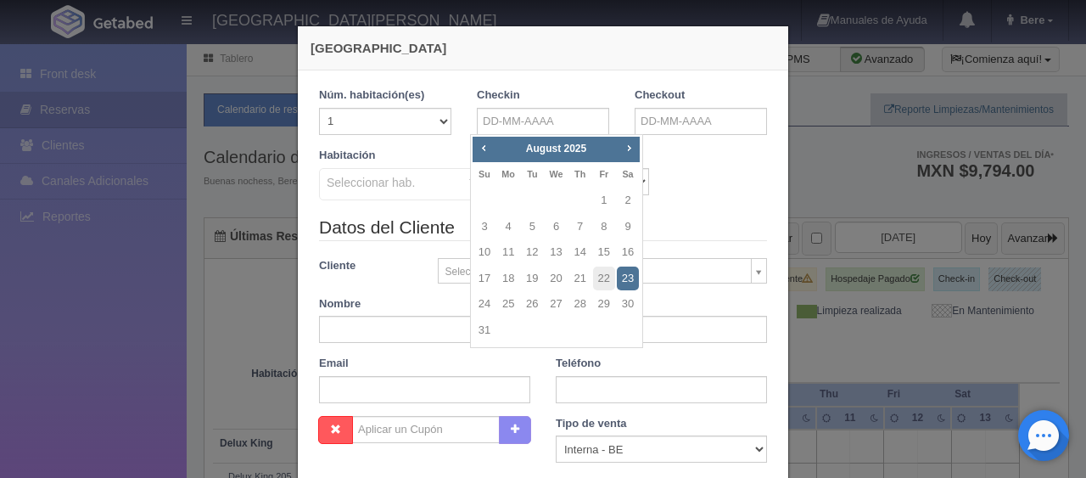
click at [665, 150] on div "Habitación Seleccionar hab. SUITE SUITE - Sin asignar SUITE 301 Habitación Pers…" at bounding box center [543, 181] width 474 height 67
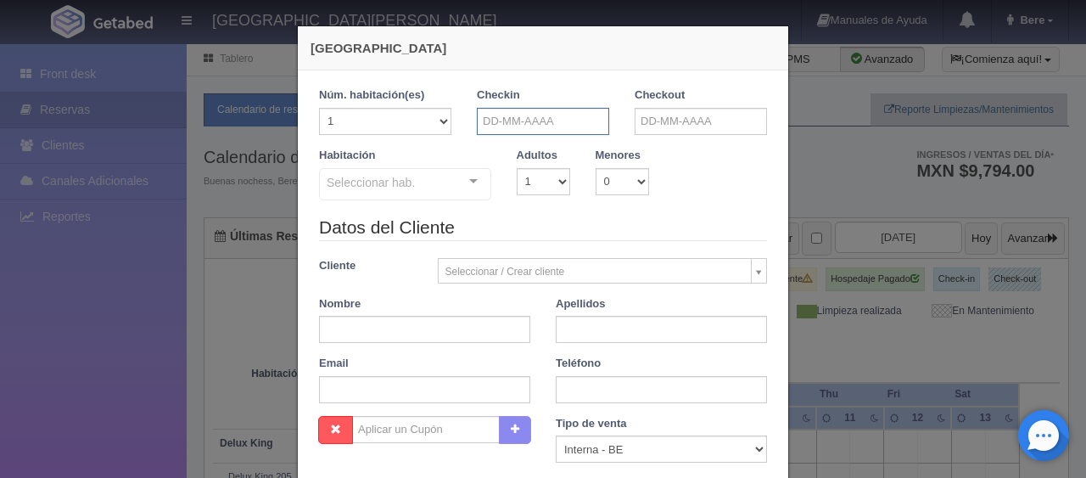
click at [564, 115] on input "text" at bounding box center [543, 121] width 132 height 27
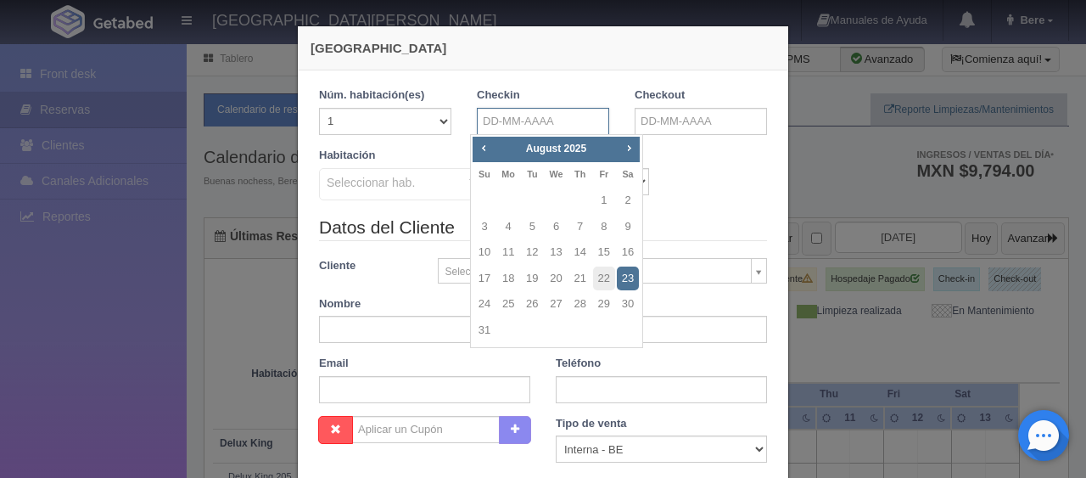
click at [570, 114] on input "text" at bounding box center [543, 121] width 132 height 27
click at [571, 87] on div "Checkin" at bounding box center [543, 111] width 132 height 48
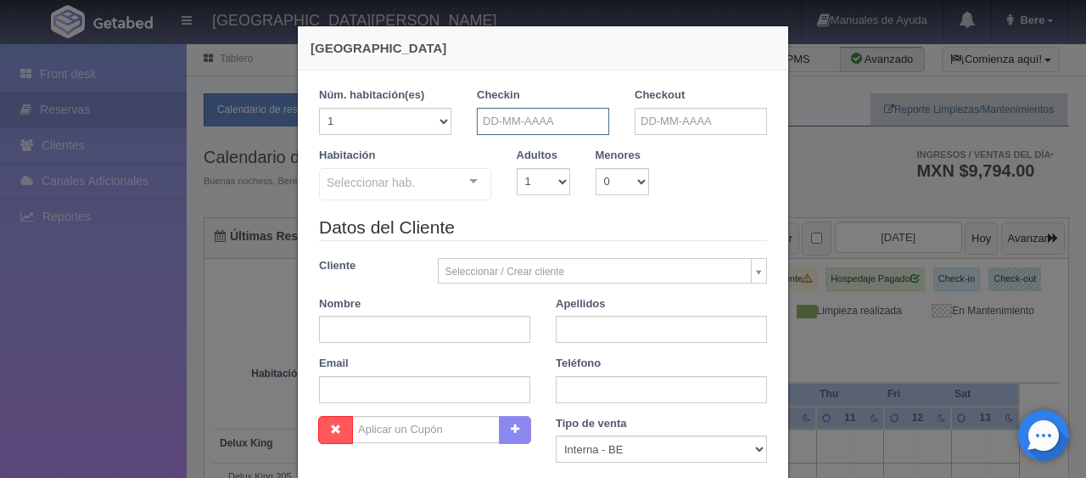
click at [579, 131] on input "text" at bounding box center [543, 121] width 132 height 27
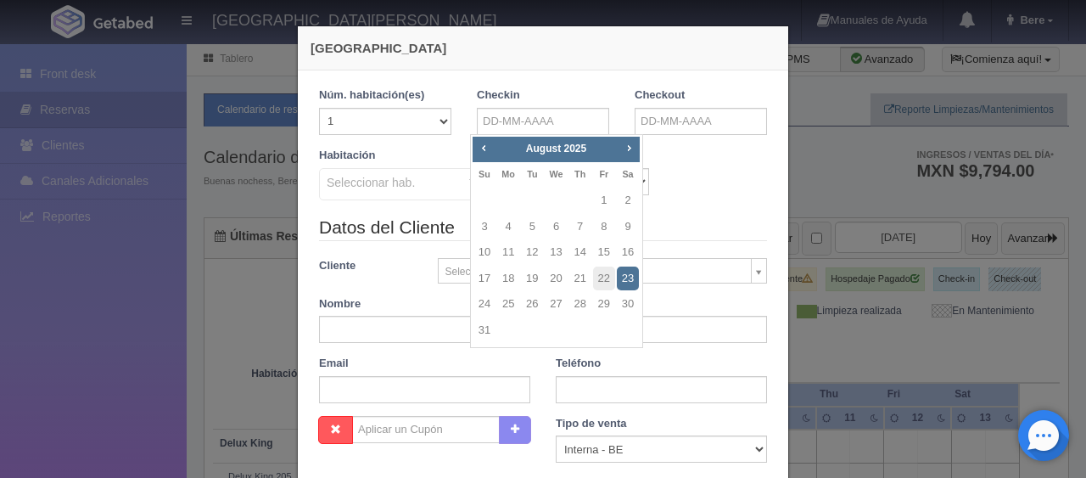
click at [711, 162] on div "Habitación Seleccionar hab. SUITE SUITE - Sin asignar SUITE 301 Habitación Pers…" at bounding box center [543, 181] width 474 height 67
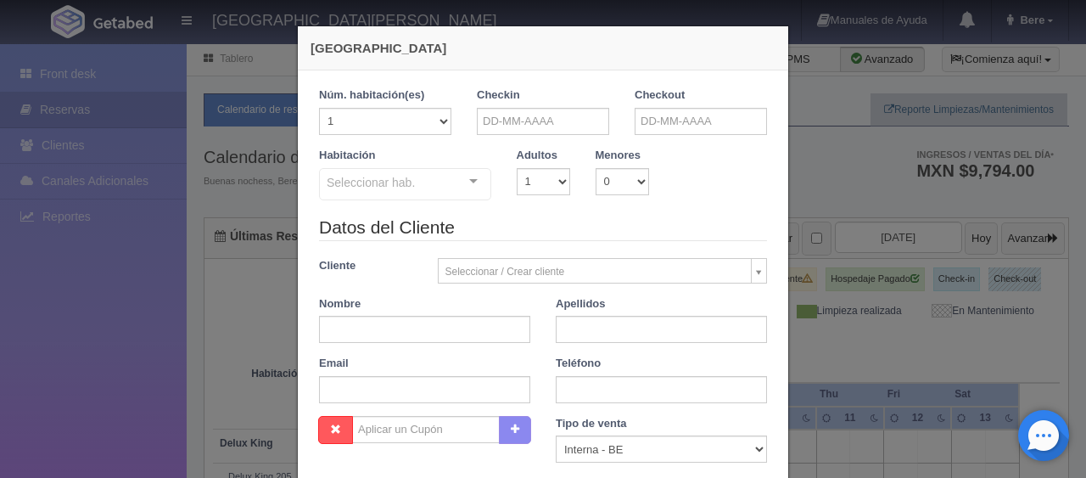
click at [693, 169] on div "Habitación Seleccionar hab. SUITE SUITE - Sin asignar SUITE 301 Habitación Pers…" at bounding box center [543, 181] width 474 height 67
click at [574, 115] on input "text" at bounding box center [543, 121] width 132 height 27
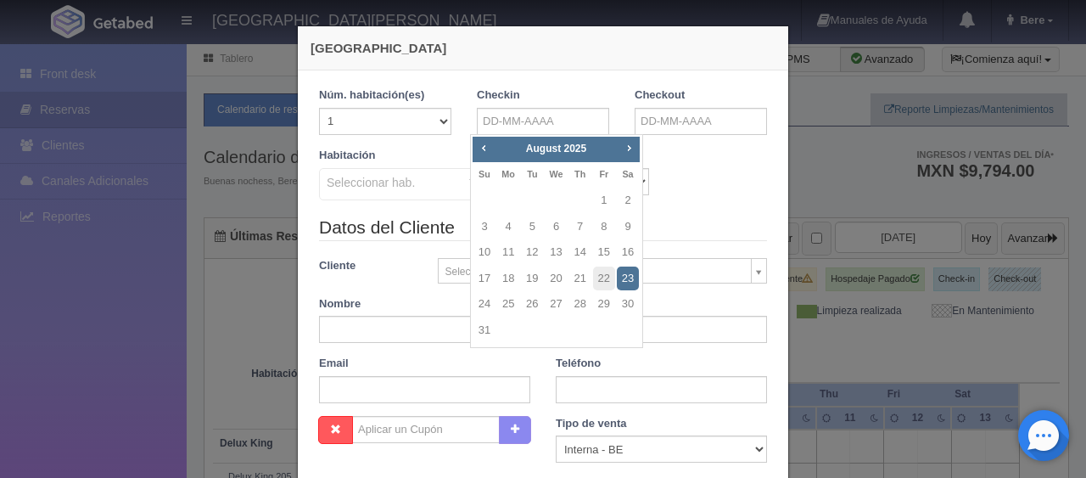
click at [727, 185] on div "Habitación Seleccionar hab. SUITE SUITE - Sin asignar SUITE 301 Habitación Pers…" at bounding box center [543, 181] width 474 height 67
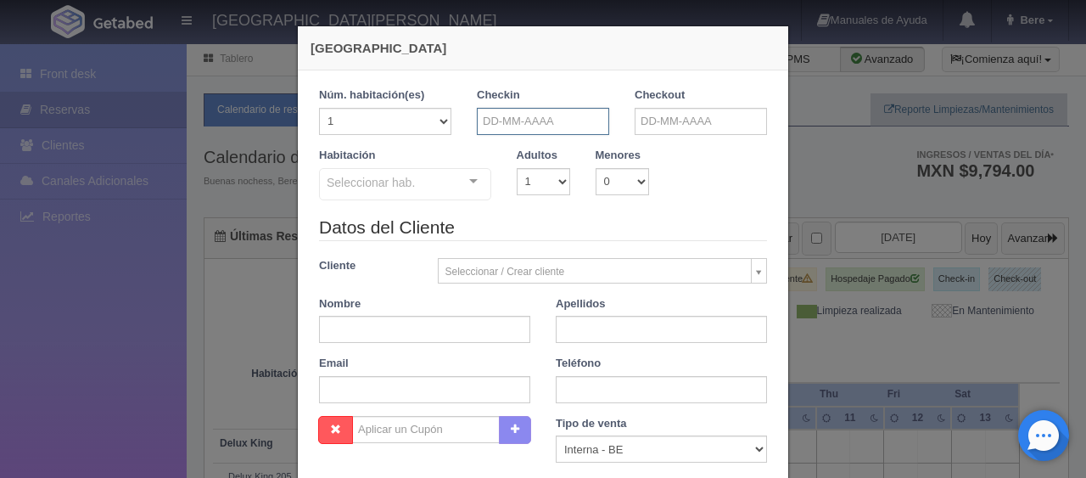
click at [591, 121] on input "text" at bounding box center [543, 121] width 132 height 27
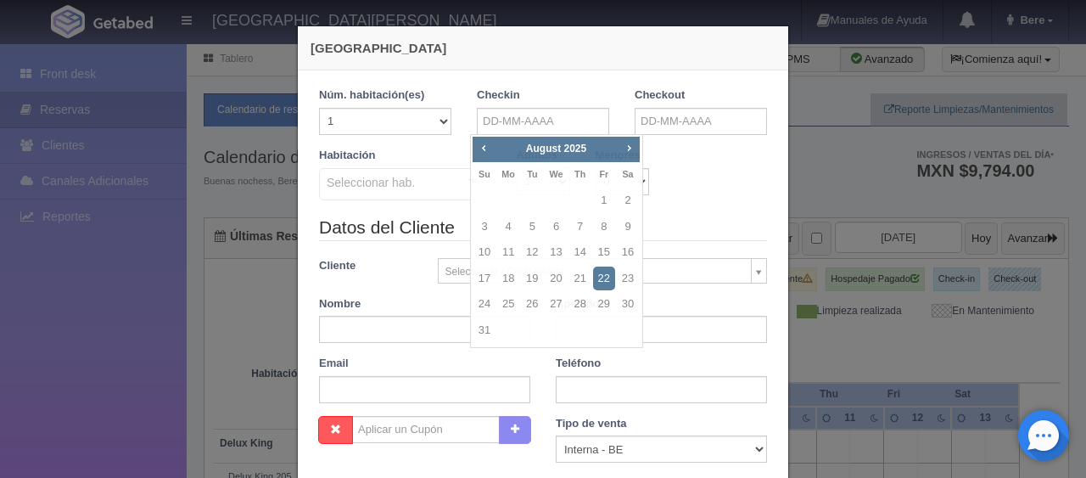
click at [672, 181] on div "Habitación Seleccionar hab. SUITE SUITE - Sin asignar SUITE 301 Habitación Pers…" at bounding box center [543, 181] width 474 height 67
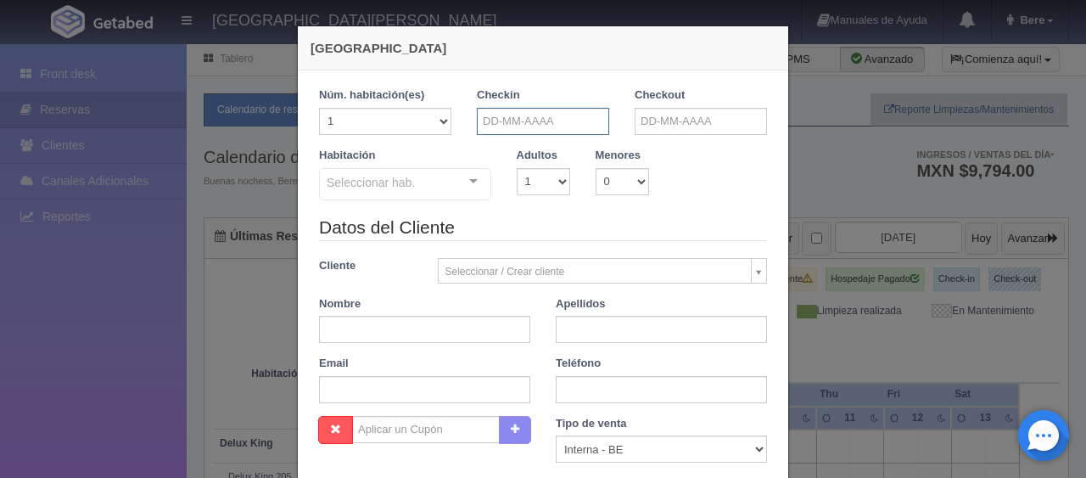
click at [586, 121] on input "text" at bounding box center [543, 121] width 132 height 27
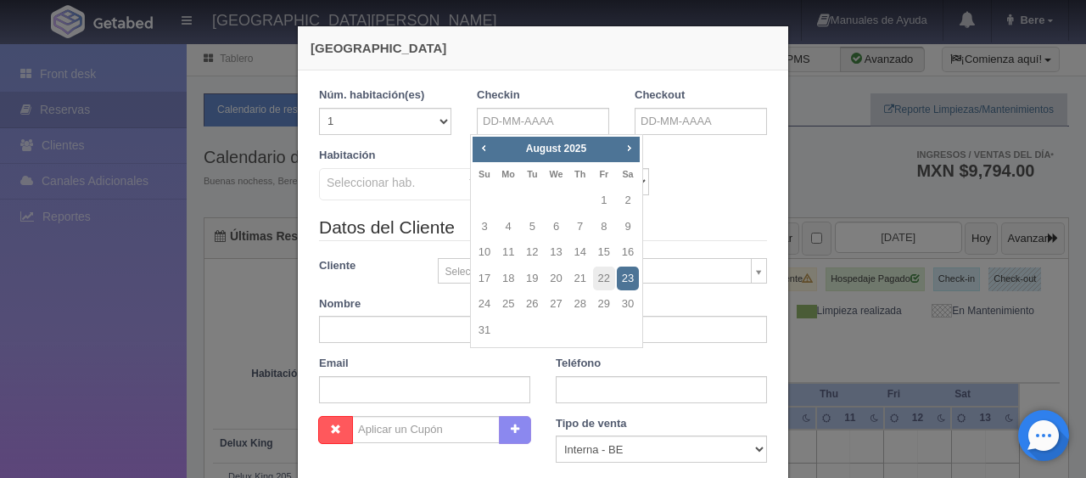
click at [696, 158] on div "Habitación Seleccionar hab. SUITE SUITE - Sin asignar SUITE 301 Habitación Pers…" at bounding box center [543, 181] width 474 height 67
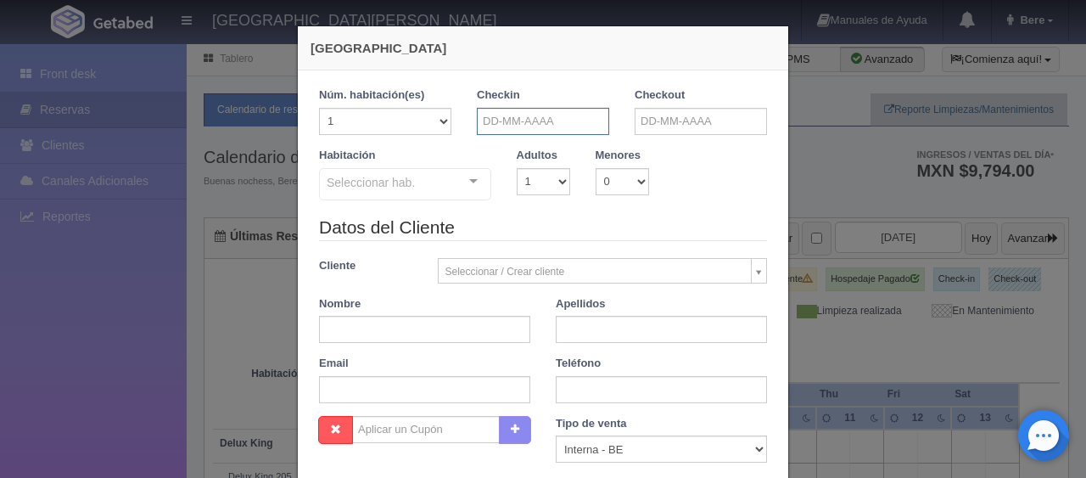
click at [553, 126] on input "text" at bounding box center [543, 121] width 132 height 27
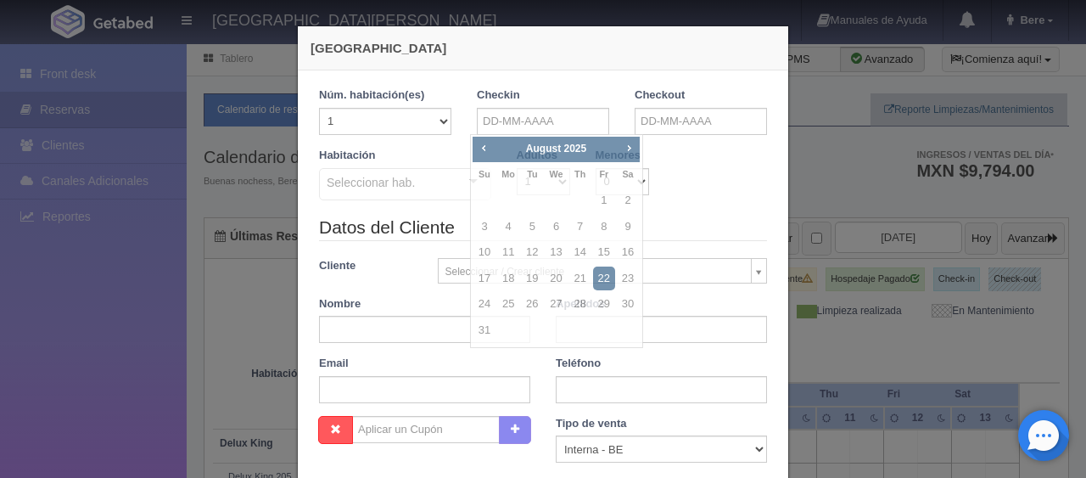
click at [667, 226] on legend "Datos del Cliente" at bounding box center [543, 228] width 448 height 26
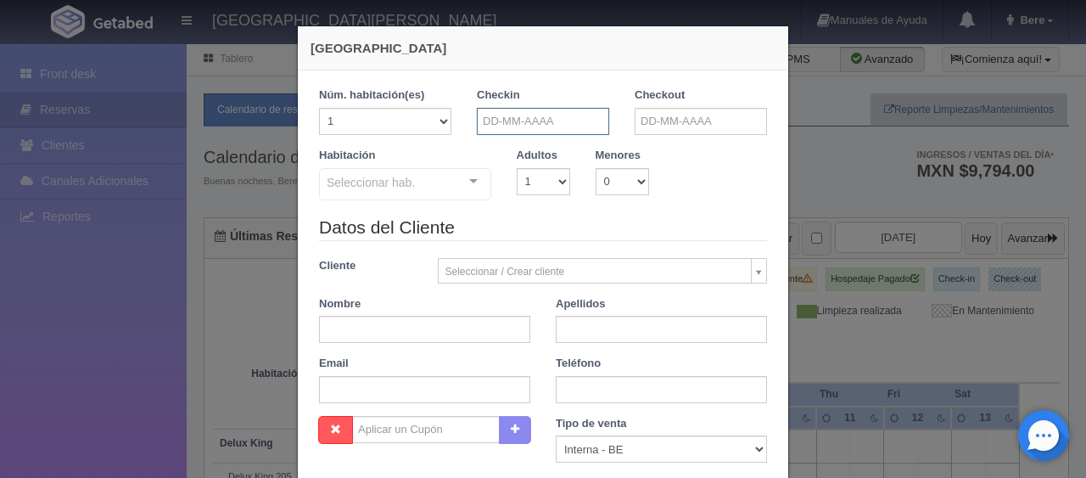
click at [547, 114] on input "text" at bounding box center [543, 121] width 132 height 27
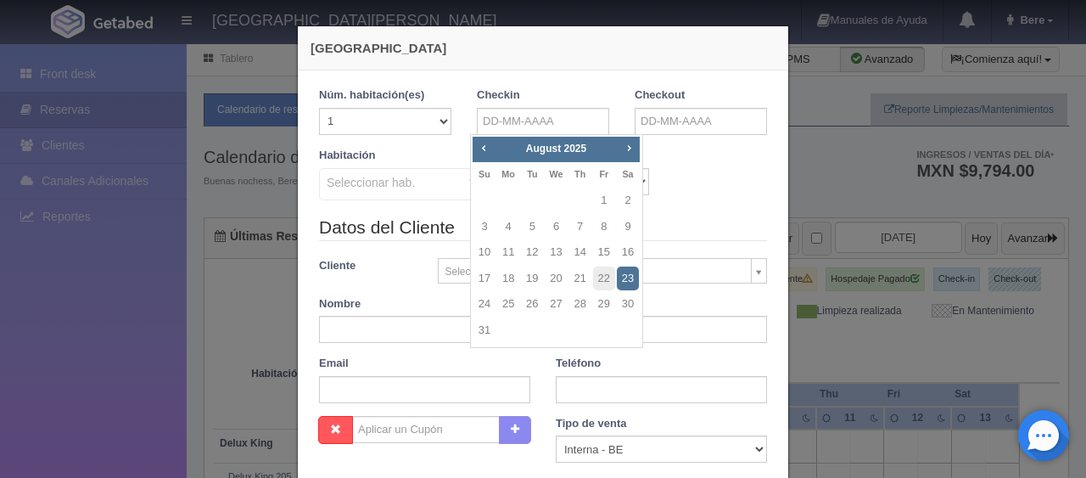
click at [658, 187] on div "Habitación Seleccionar hab. SUITE SUITE - Sin asignar SUITE 301 Habitación Pers…" at bounding box center [543, 181] width 474 height 67
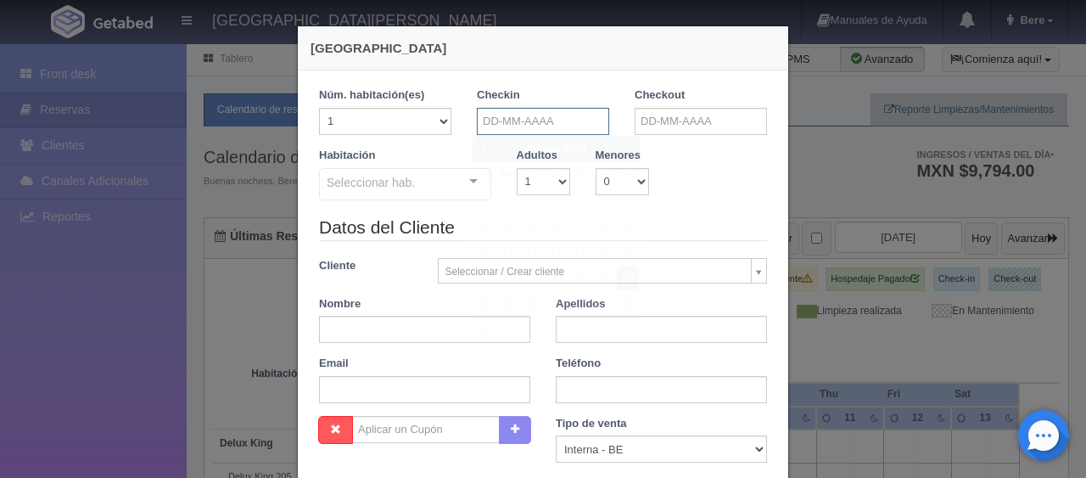
click at [574, 121] on input "text" at bounding box center [543, 121] width 132 height 27
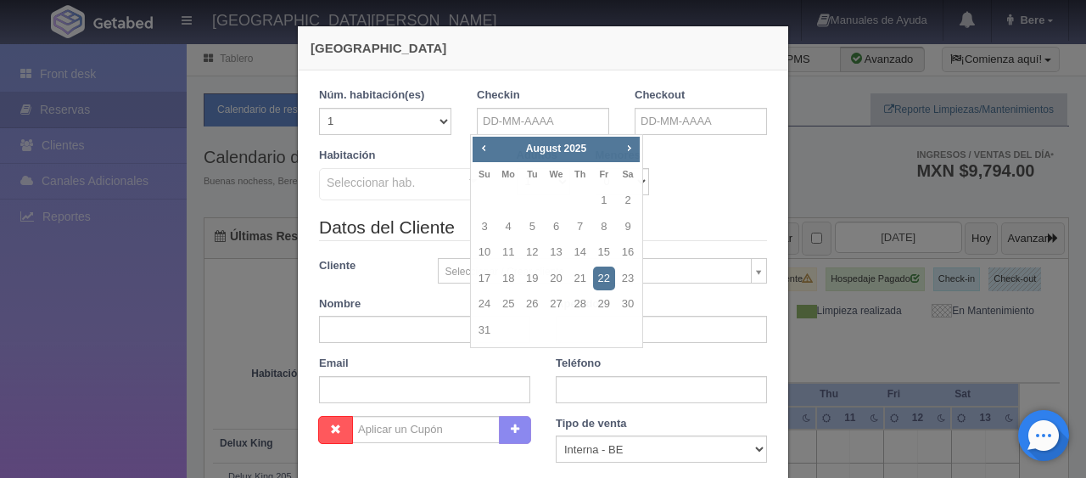
click at [667, 182] on div "Habitación Seleccionar hab. SUITE SUITE - Sin asignar SUITE 301 Habitación Pers…" at bounding box center [543, 181] width 474 height 67
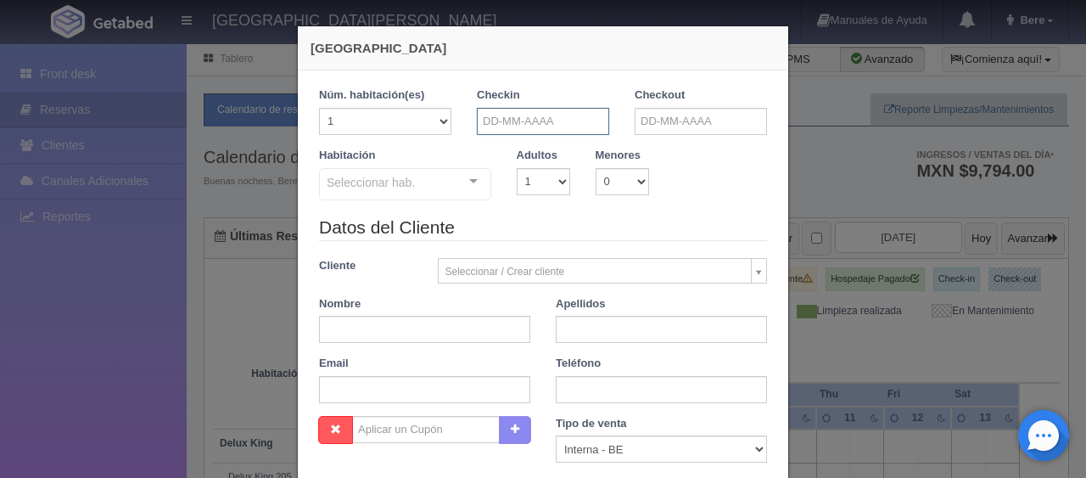
click at [581, 124] on input "text" at bounding box center [543, 121] width 132 height 27
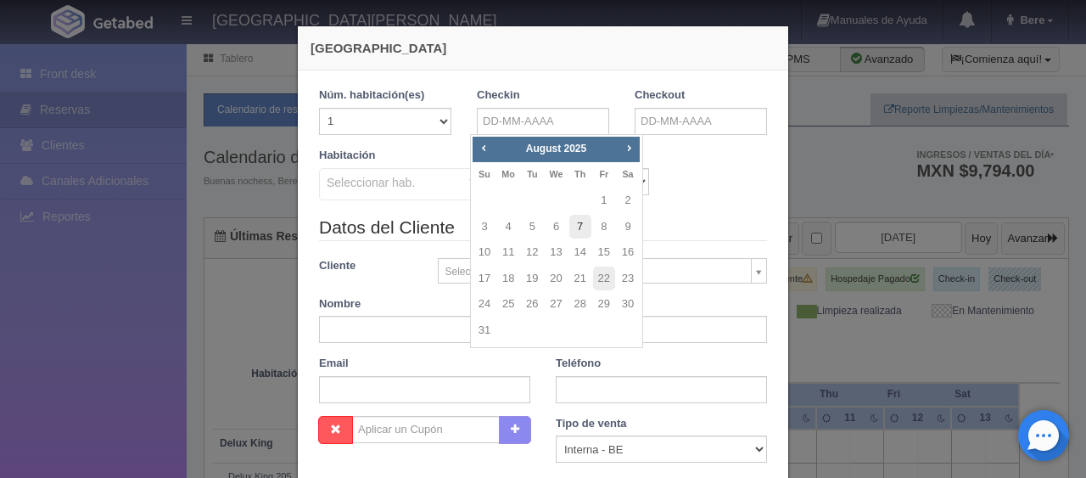
click at [577, 222] on link "7" at bounding box center [581, 227] width 22 height 25
type input "07-08-2025"
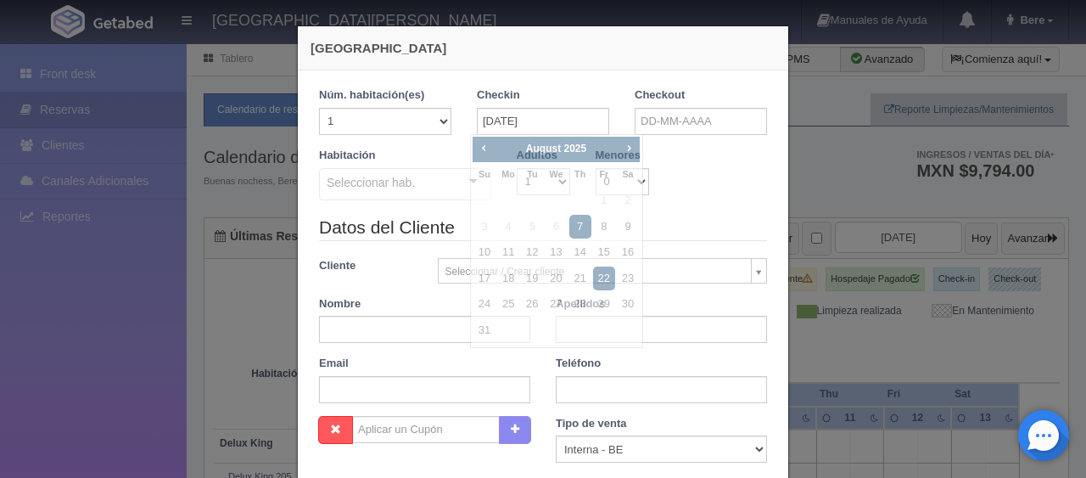
checkbox input "false"
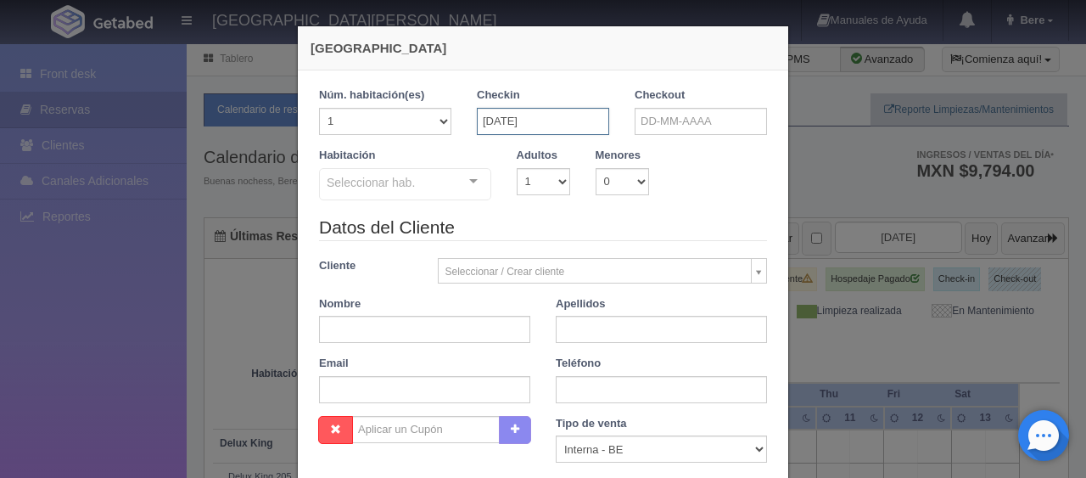
click at [554, 124] on input "07-08-2025" at bounding box center [543, 121] width 132 height 27
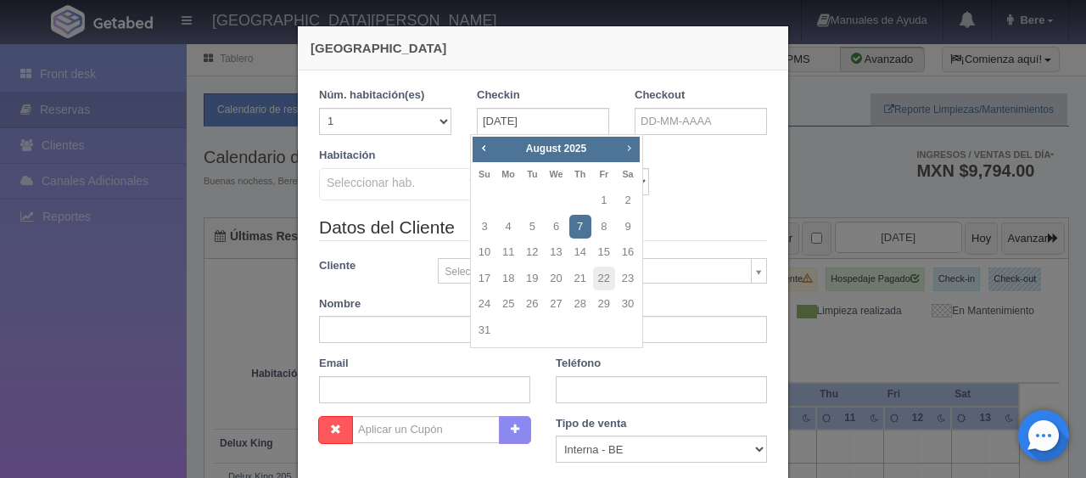
click at [633, 148] on span "Next" at bounding box center [629, 148] width 14 height 14
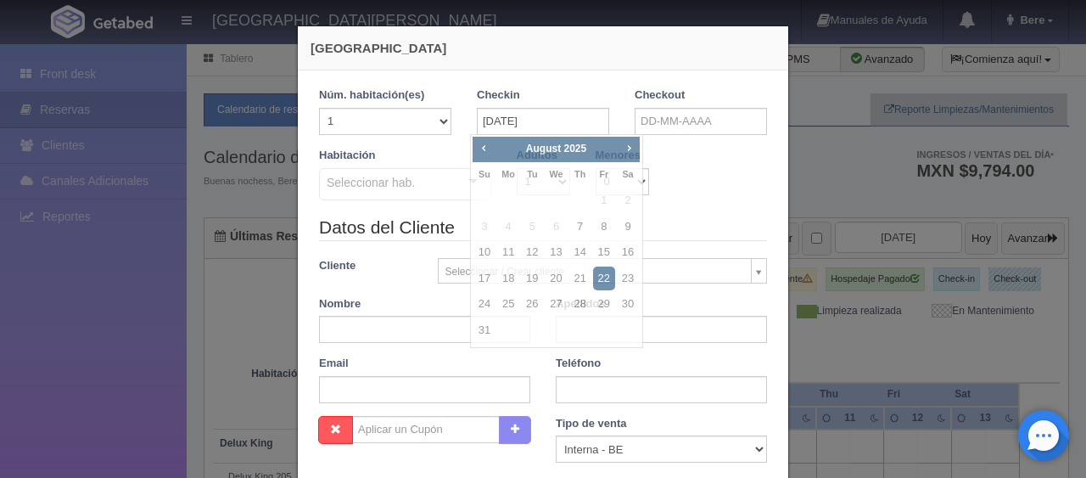
click at [691, 199] on div "Habitación Seleccionar hab. SUITE SUITE - Sin asignar SUITE 301 Habitación Pers…" at bounding box center [543, 181] width 474 height 67
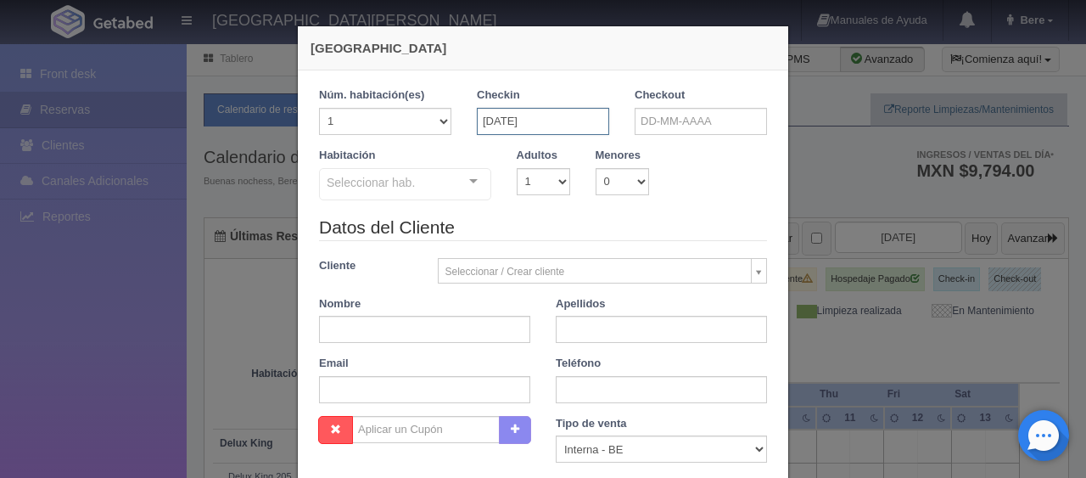
click at [562, 119] on input "07-08-2025" at bounding box center [543, 121] width 132 height 27
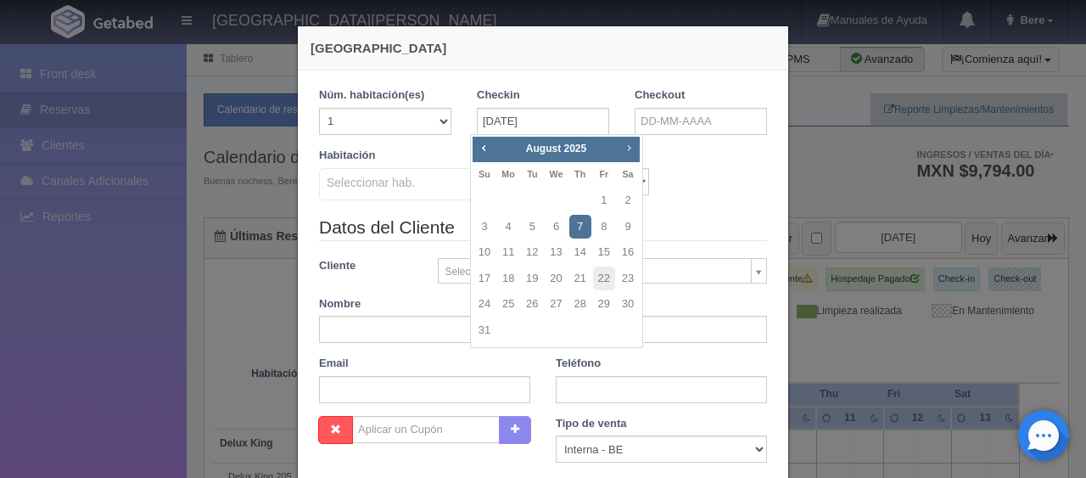
click at [631, 148] on span "Next" at bounding box center [629, 148] width 14 height 14
click at [628, 231] on link "13" at bounding box center [628, 227] width 22 height 25
type input "13-09-2025"
checkbox input "false"
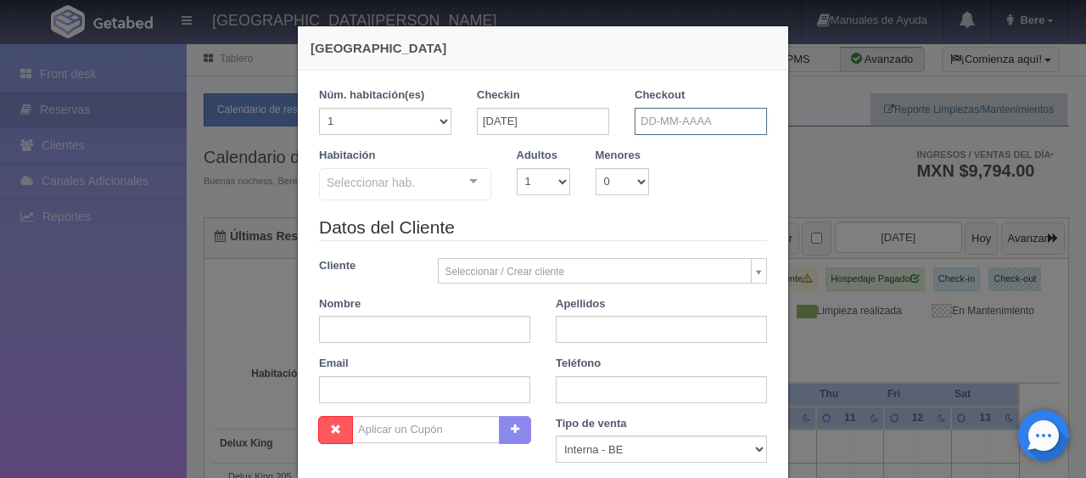
click at [742, 130] on input "text" at bounding box center [701, 121] width 132 height 27
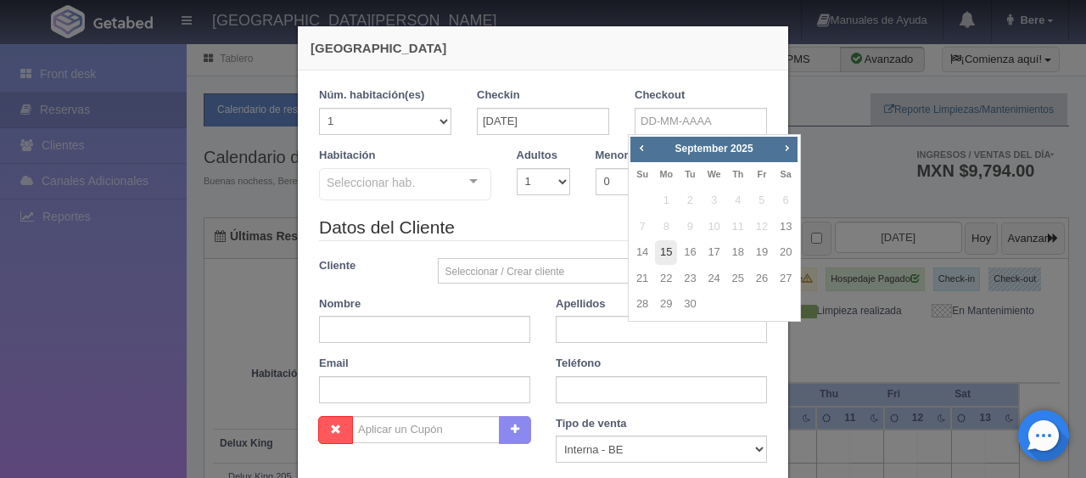
click at [665, 250] on link "15" at bounding box center [666, 252] width 22 height 25
type input "15-09-2025"
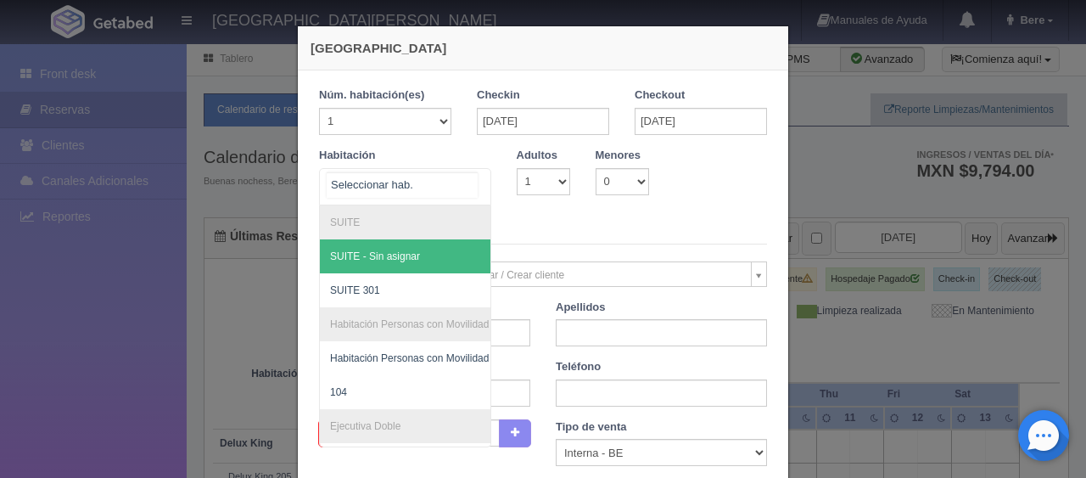
click at [467, 183] on div at bounding box center [474, 181] width 34 height 25
checkbox input "false"
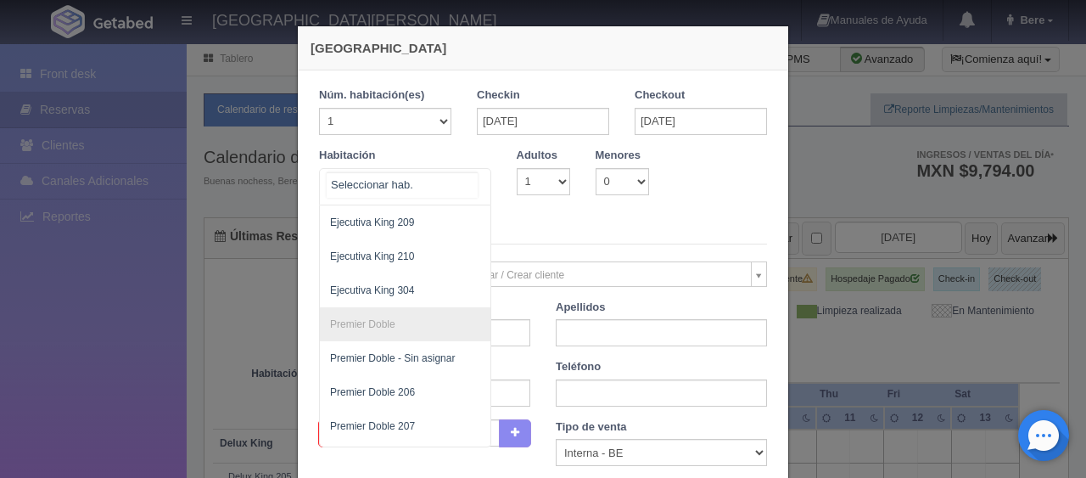
scroll to position [689, 0]
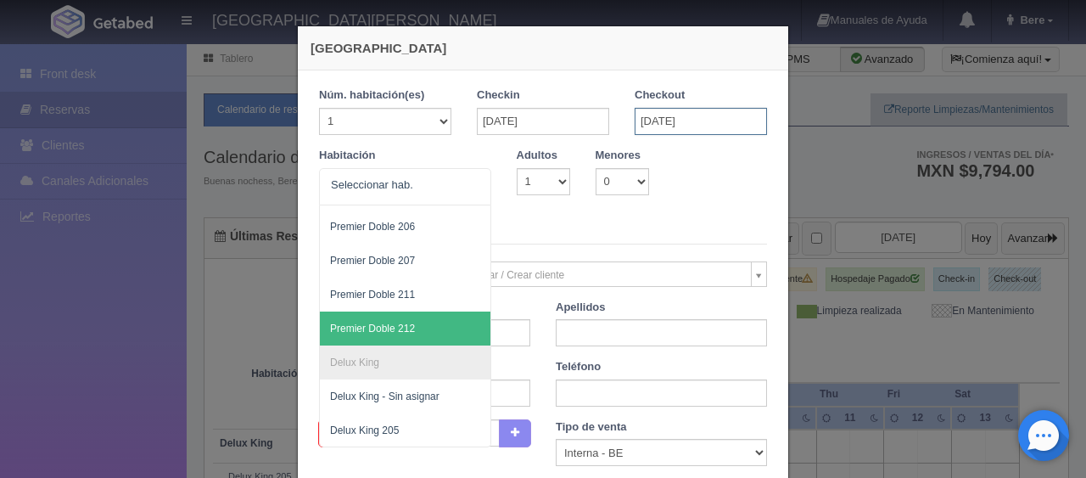
click at [706, 123] on input "15-09-2025" at bounding box center [701, 121] width 132 height 27
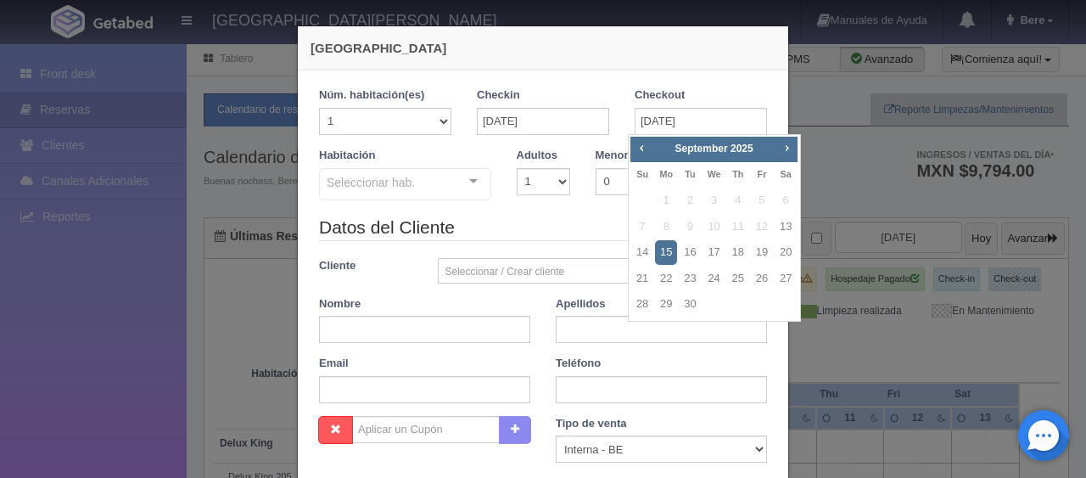
click at [551, 233] on legend "Datos del Cliente" at bounding box center [543, 228] width 448 height 26
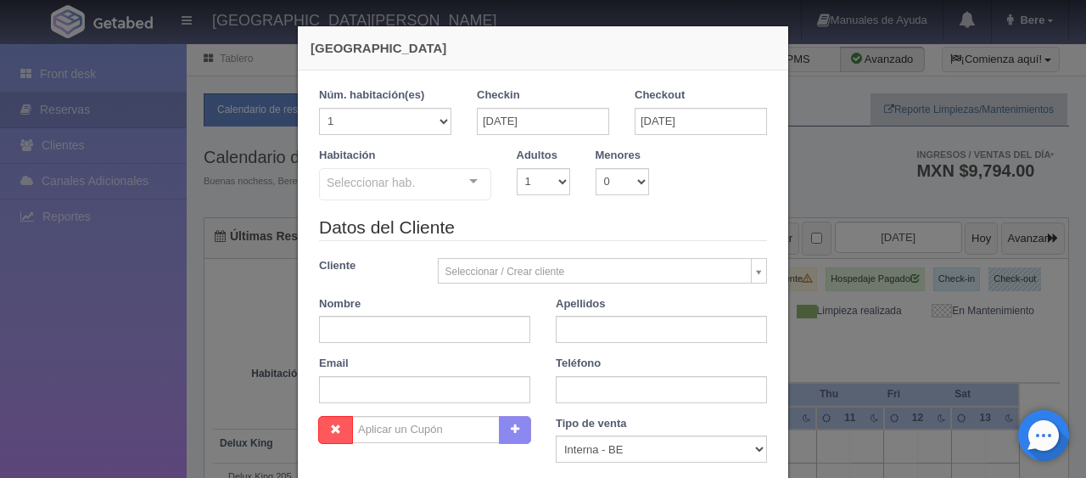
click at [440, 192] on div "Seleccionar hab." at bounding box center [405, 184] width 172 height 32
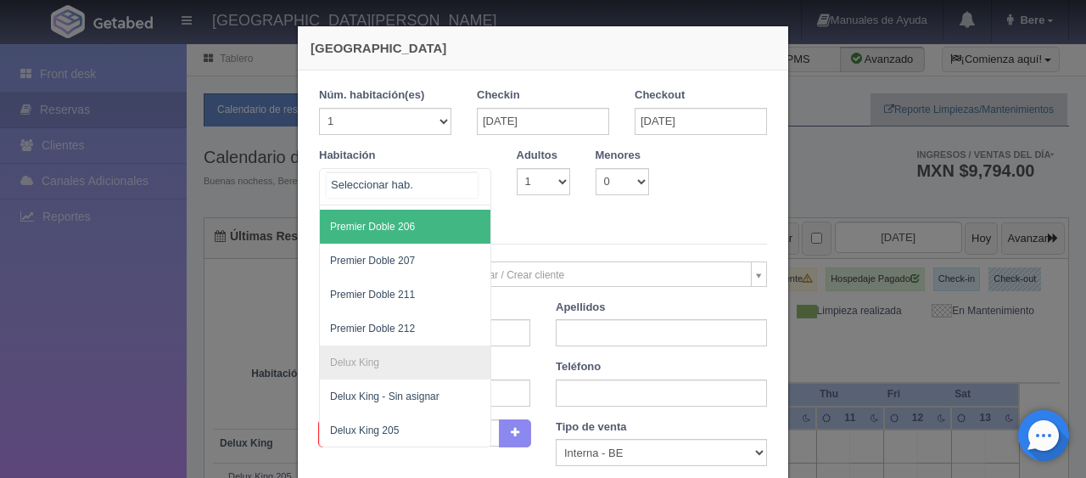
scroll to position [604, 0]
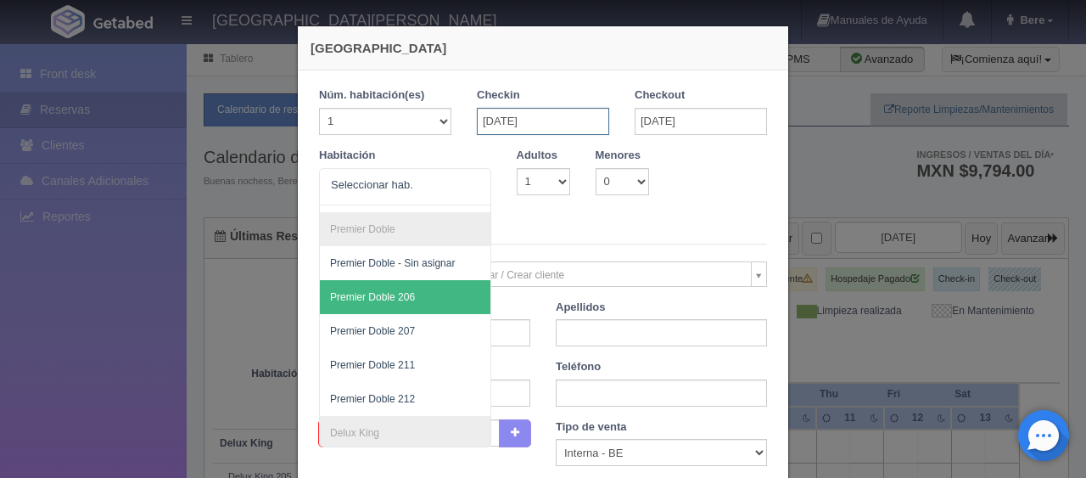
click at [556, 117] on input "13-09-2025" at bounding box center [543, 121] width 132 height 27
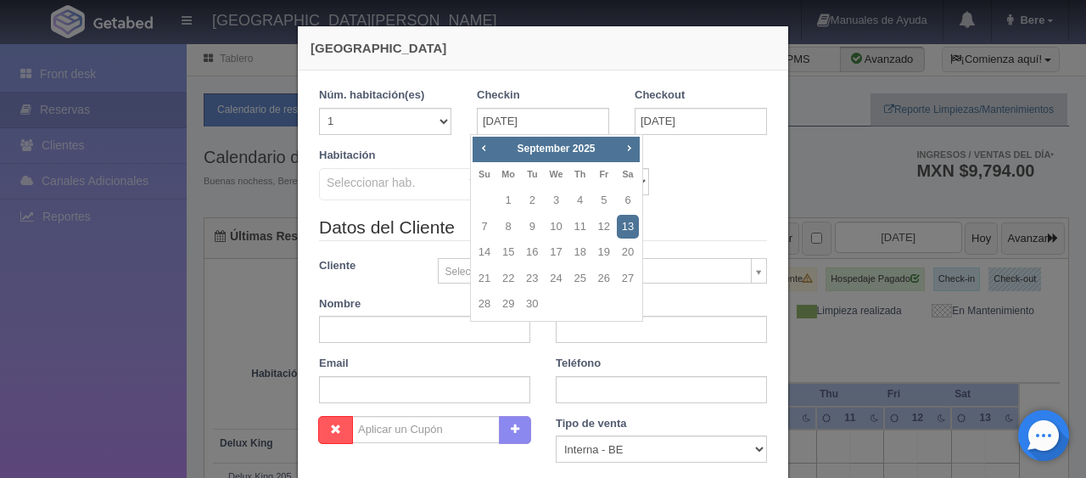
click at [408, 215] on legend "Datos del Cliente" at bounding box center [543, 228] width 448 height 26
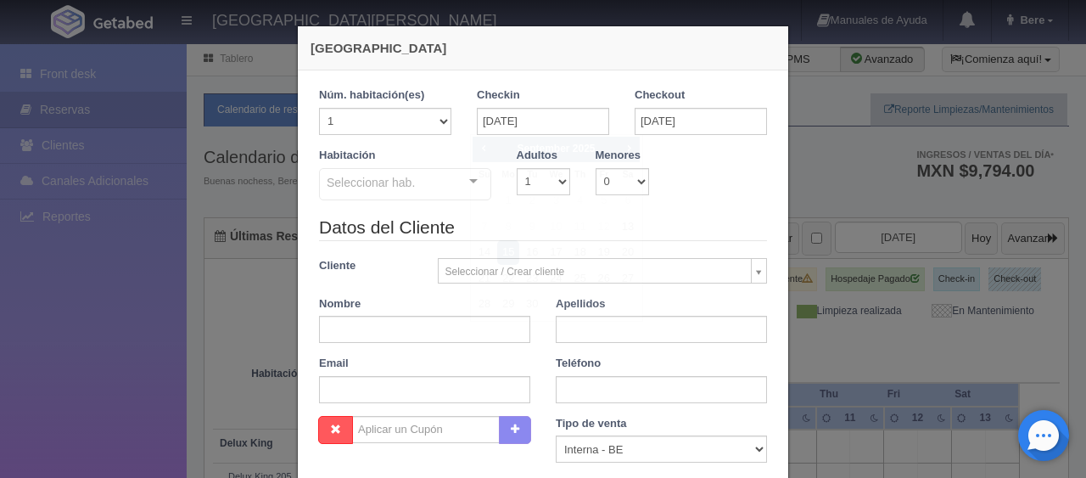
click at [418, 199] on div "Seleccionar hab." at bounding box center [405, 184] width 172 height 32
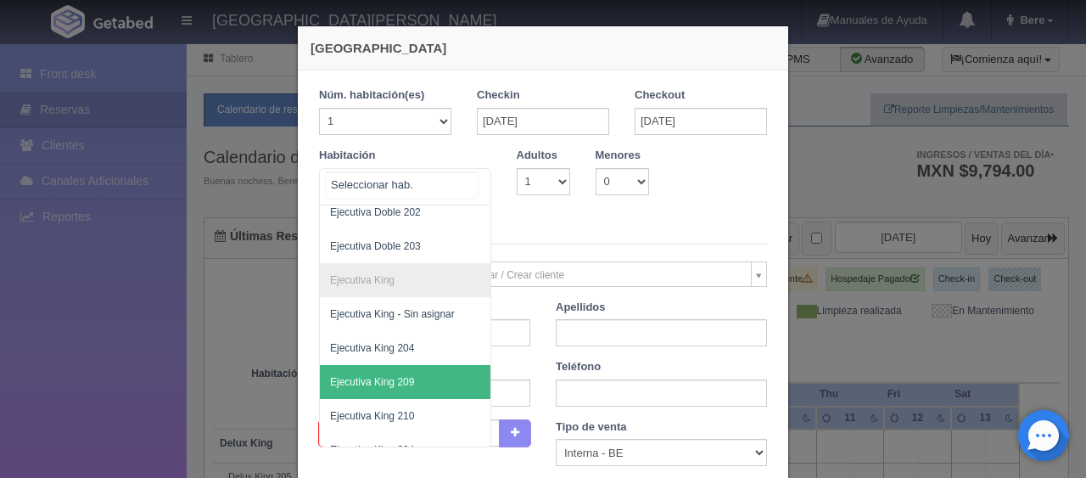
scroll to position [265, 0]
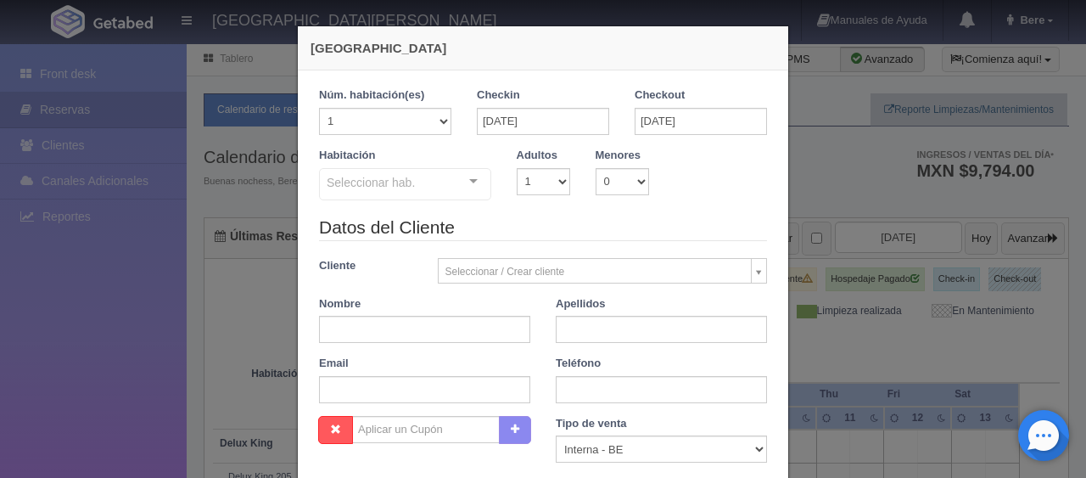
click at [587, 218] on legend "Datos del Cliente" at bounding box center [543, 228] width 448 height 26
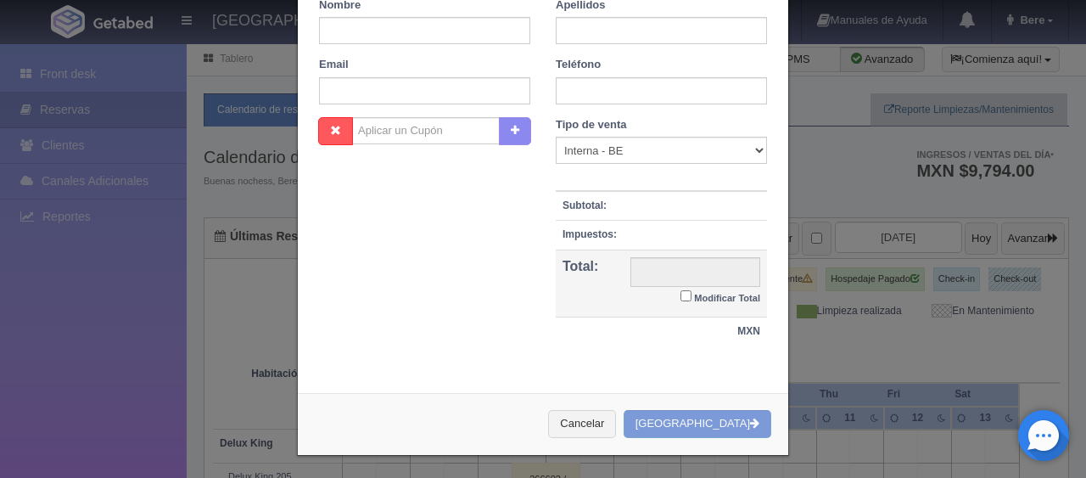
scroll to position [0, 0]
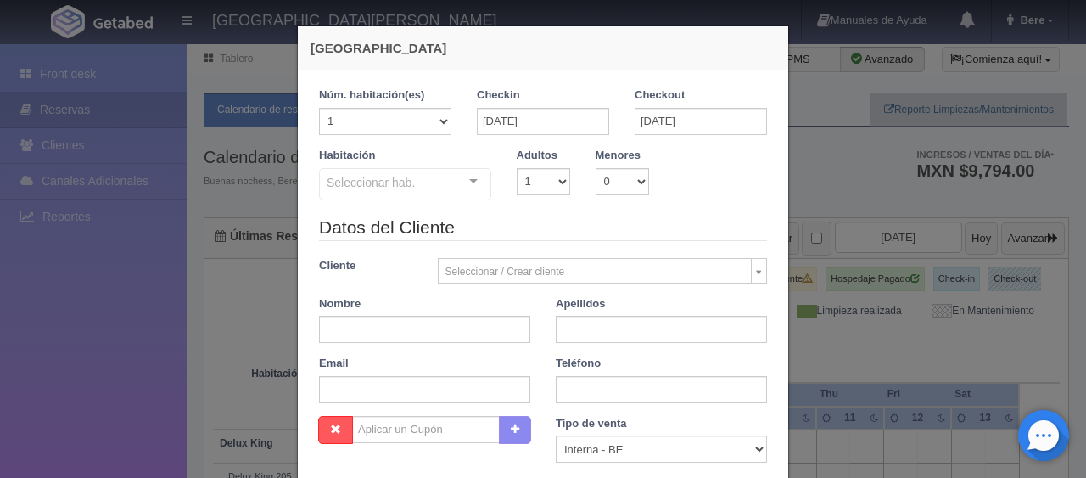
click at [597, 222] on legend "Datos del Cliente" at bounding box center [543, 228] width 448 height 26
click at [455, 172] on div "Seleccionar hab. SUITE SUITE - Sin asignar SUITE 301 Habitación Personas con Mo…" at bounding box center [405, 185] width 172 height 34
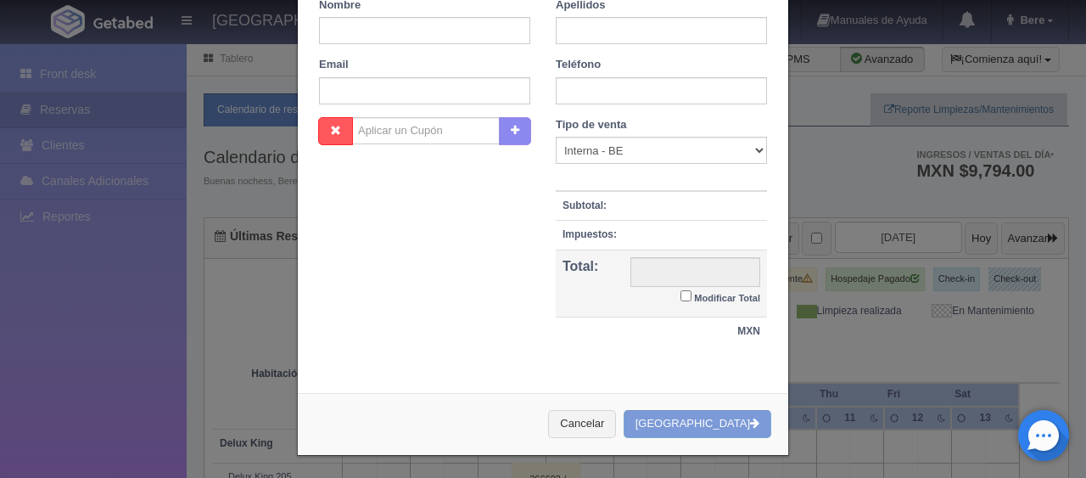
click at [991, 219] on div "Nueva Reserva 1 Núm. habitación(es) 1 2 3 4 5 6 7 8 9 10 11 12 13 14 15 16 17 1…" at bounding box center [543, 239] width 1086 height 478
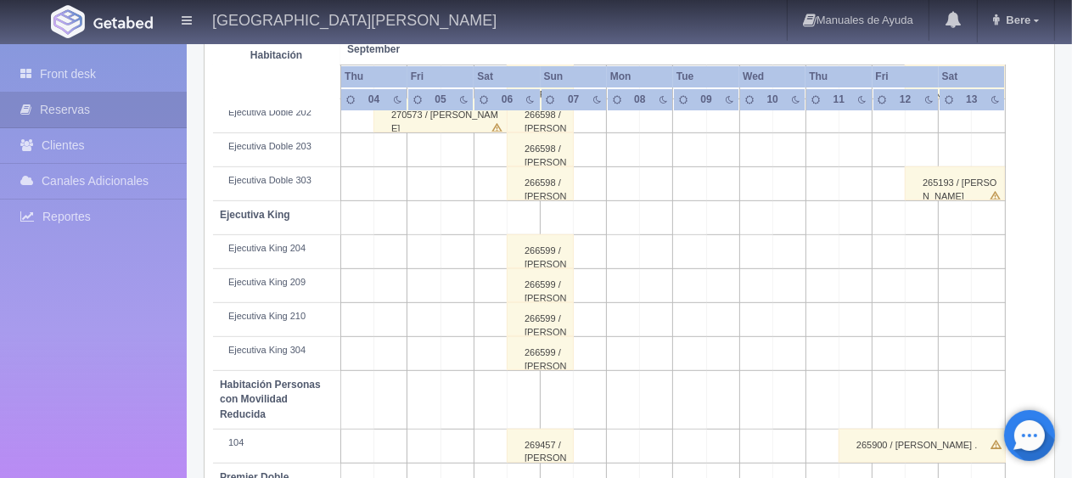
scroll to position [735, 0]
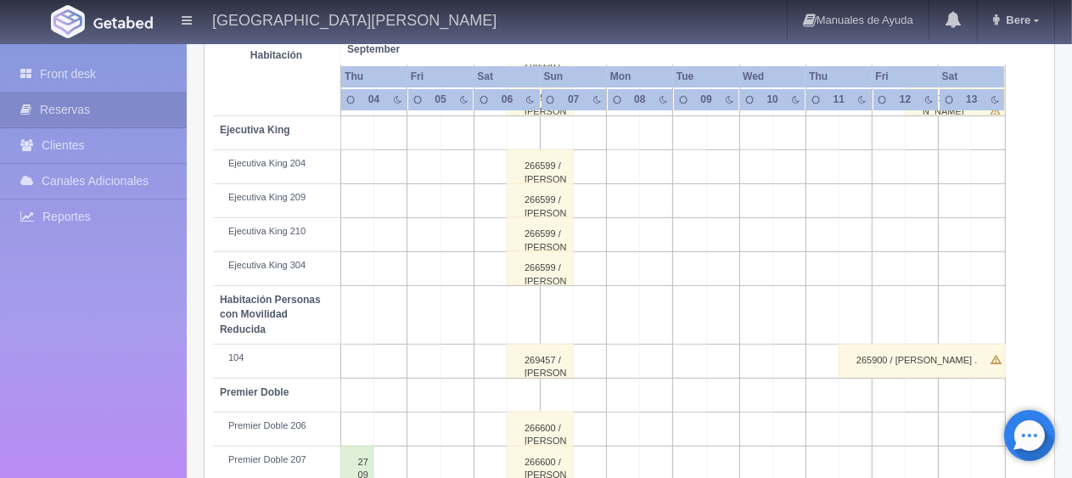
click at [541, 347] on div "269457 / Javier Romero" at bounding box center [540, 361] width 67 height 34
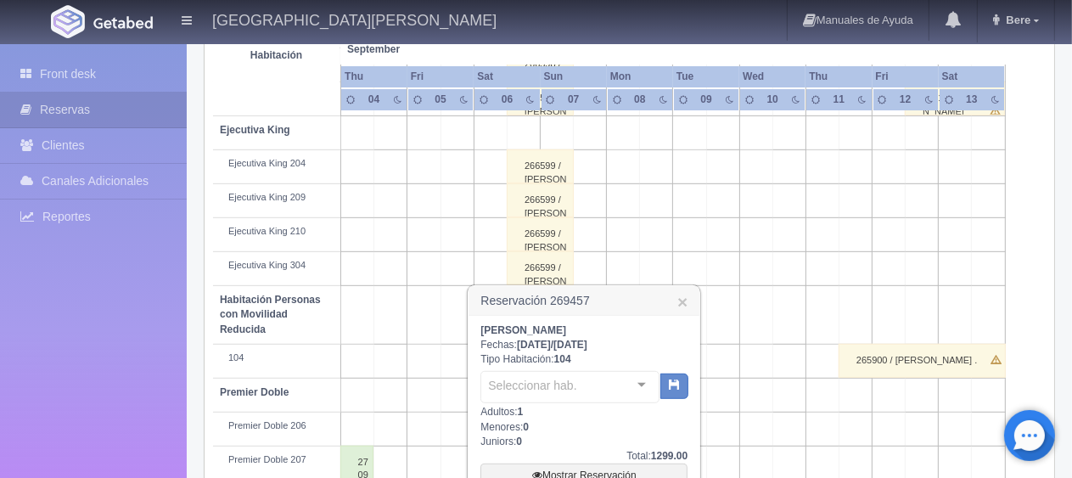
scroll to position [905, 0]
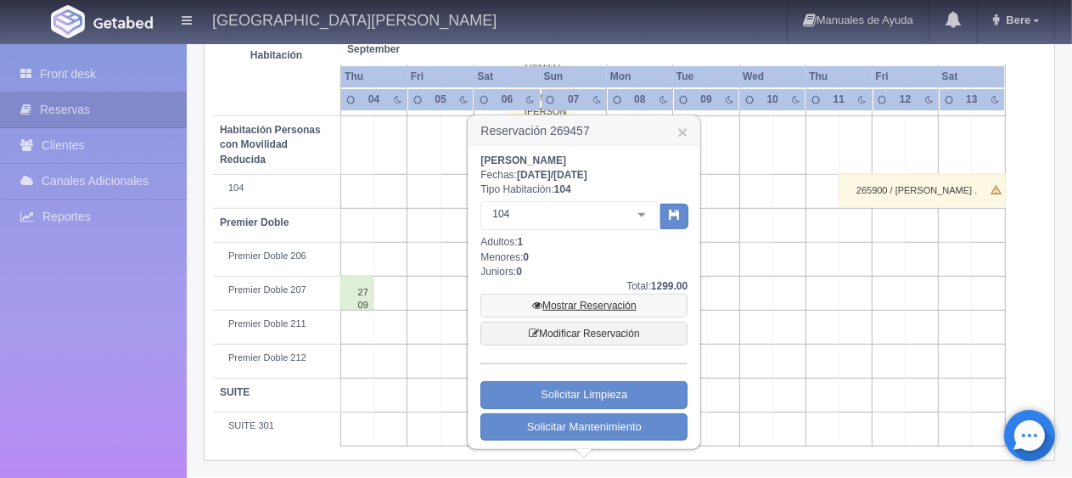
click at [580, 303] on link "Mostrar Reservación" at bounding box center [583, 306] width 207 height 24
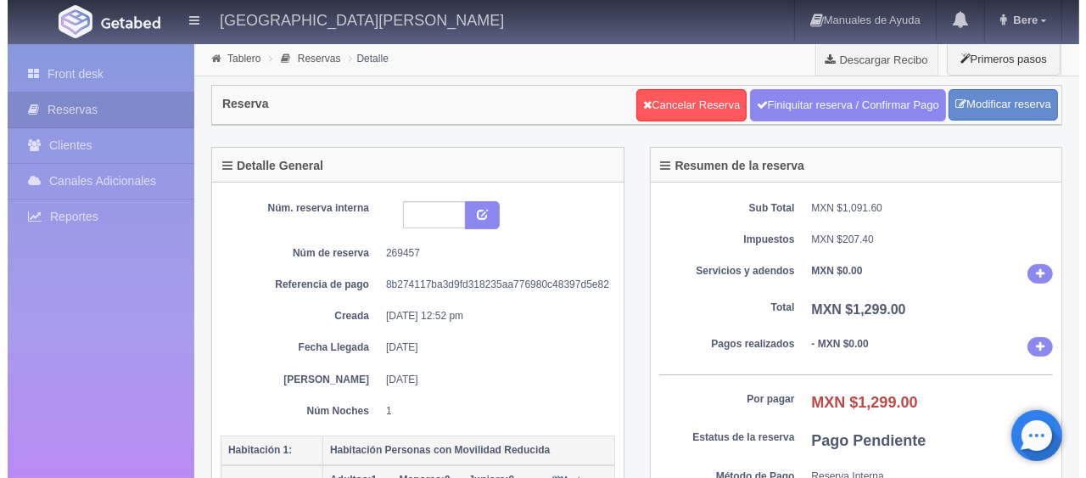
scroll to position [340, 0]
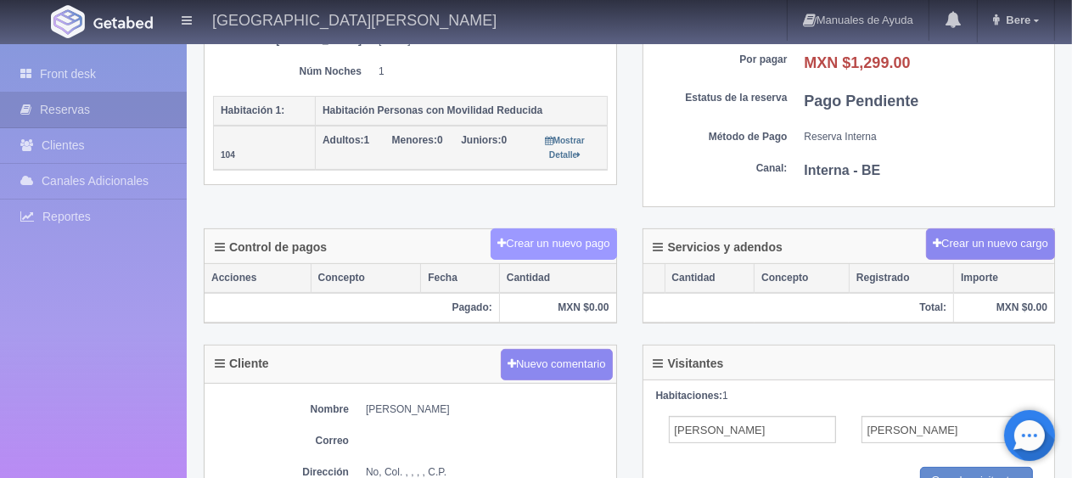
click at [540, 248] on button "Crear un nuevo pago" at bounding box center [554, 243] width 126 height 31
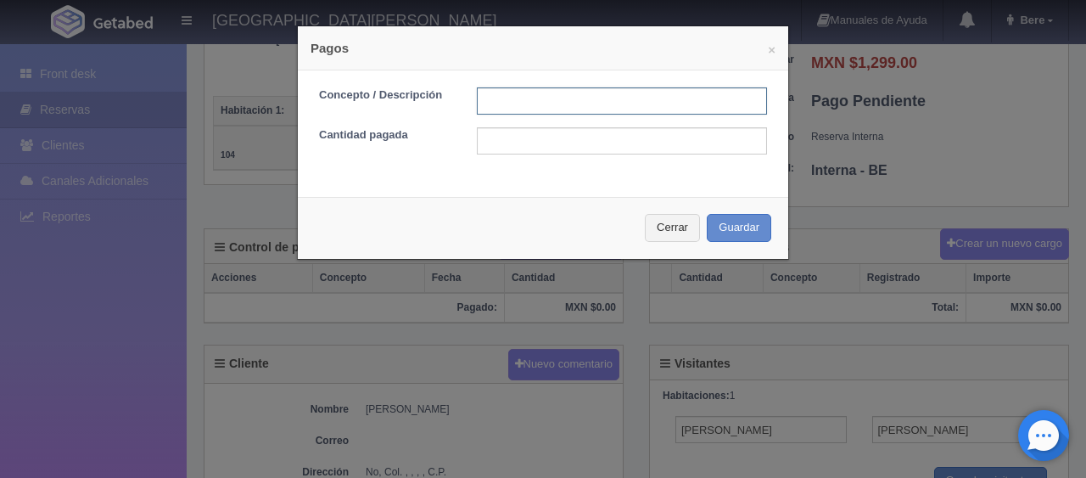
click at [539, 104] on input "text" at bounding box center [622, 100] width 290 height 27
drag, startPoint x: 617, startPoint y: 113, endPoint x: 390, endPoint y: 114, distance: 226.6
click at [390, 114] on div "Concepto / Descripción transferencia [DATE]" at bounding box center [543, 100] width 474 height 27
type input "transferencia [DATE]"
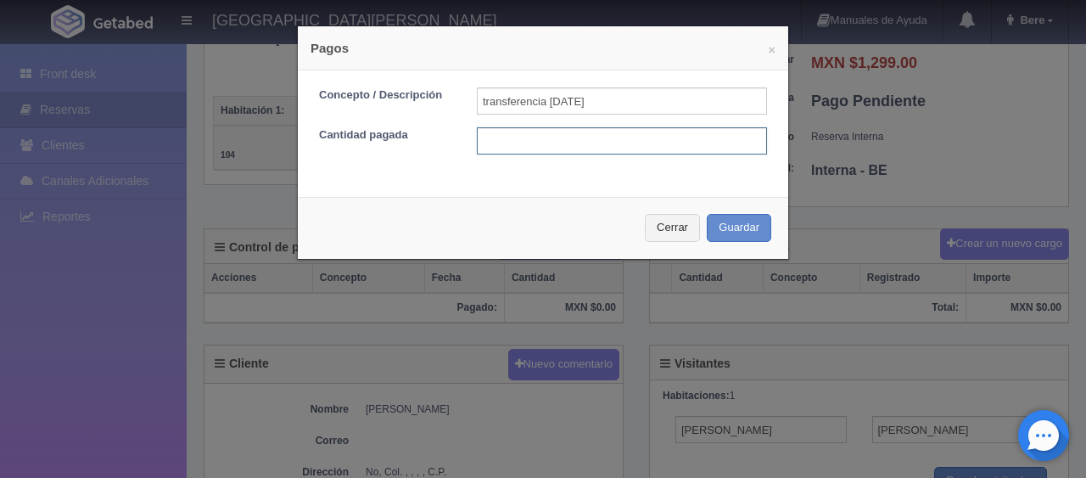
click at [546, 139] on input "text" at bounding box center [622, 140] width 290 height 27
type input "1299"
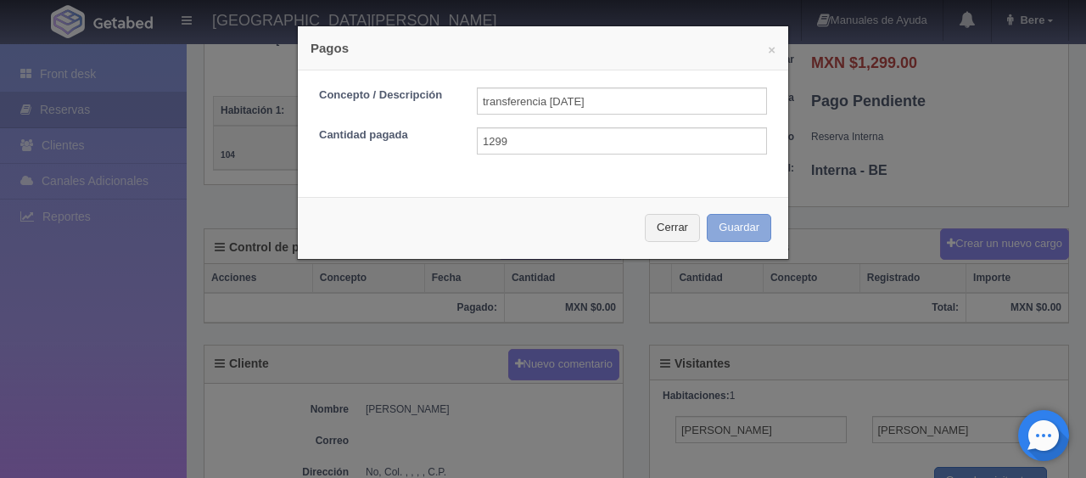
click at [707, 214] on button "Guardar" at bounding box center [739, 228] width 65 height 28
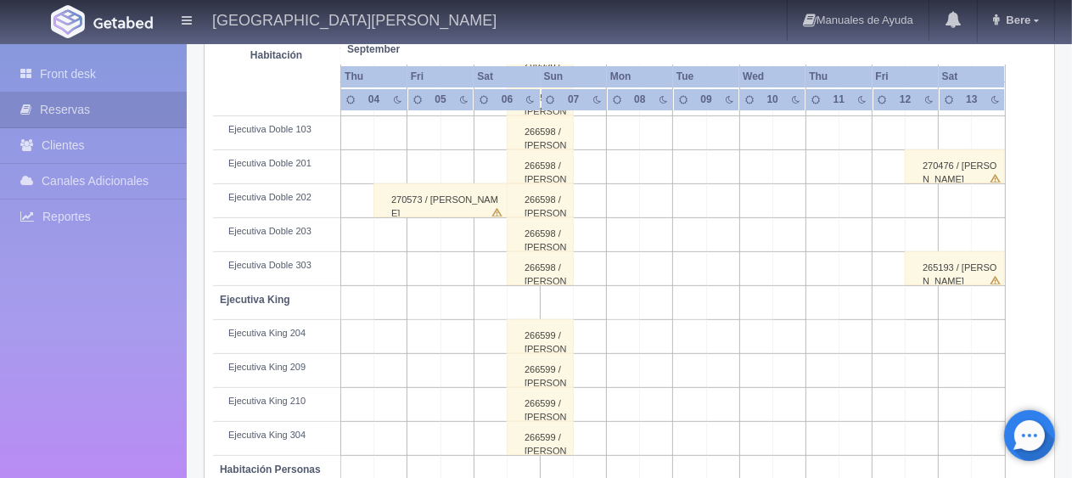
scroll to position [480, 0]
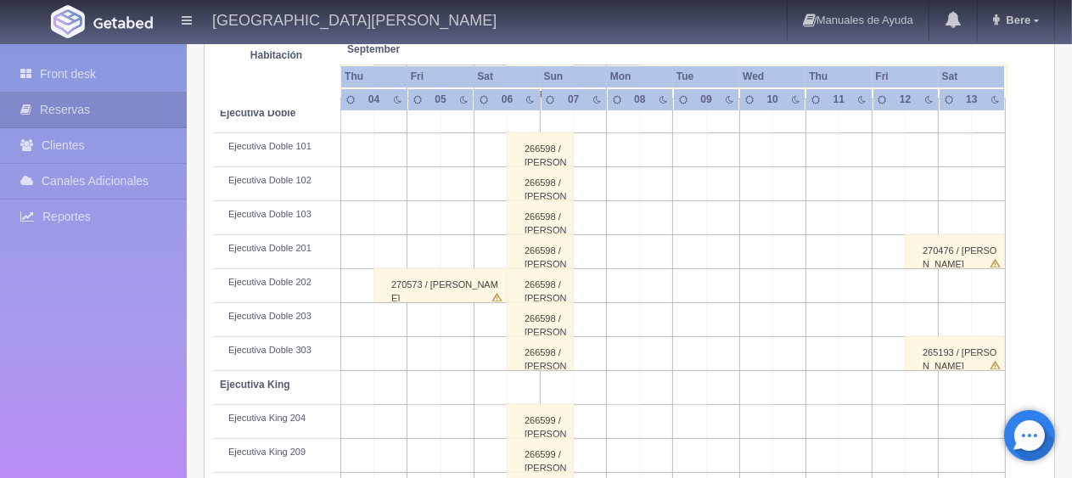
click at [557, 250] on div "266598 / [PERSON_NAME]" at bounding box center [540, 251] width 67 height 34
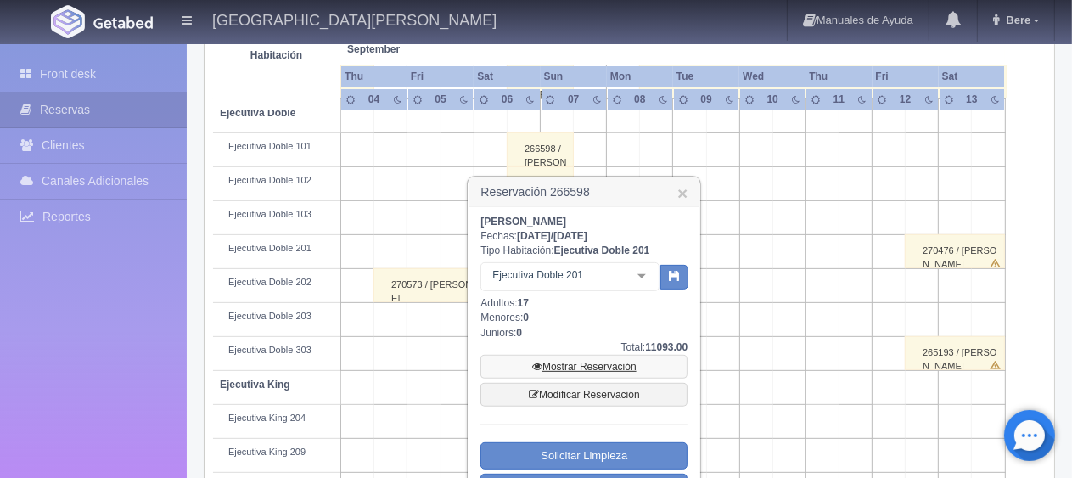
click at [594, 363] on link "Mostrar Reservación" at bounding box center [583, 367] width 207 height 24
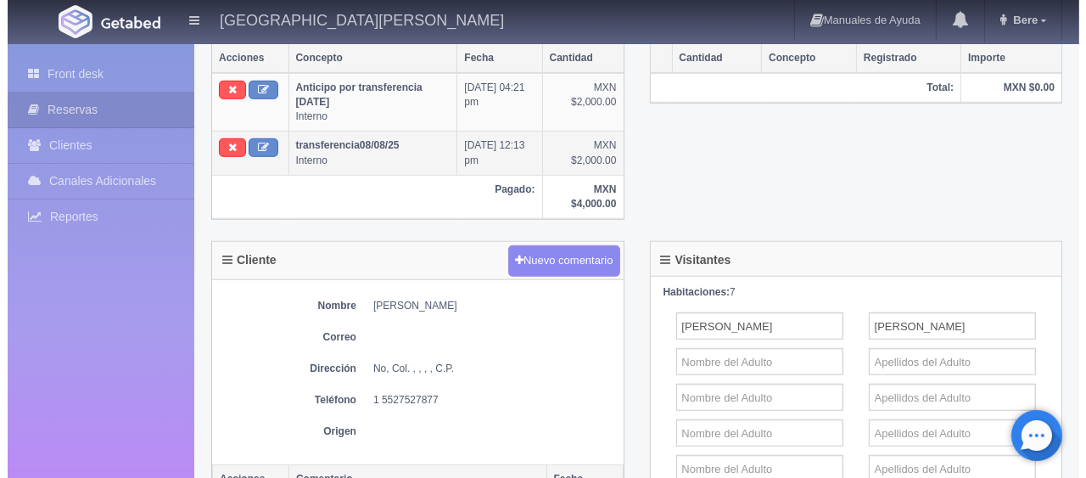
scroll to position [849, 0]
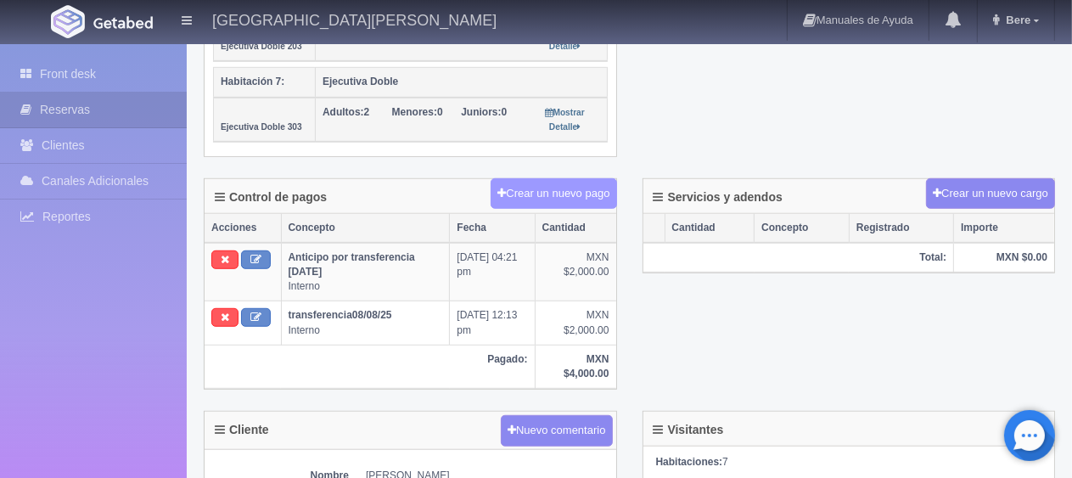
click at [577, 185] on button "Crear un nuevo pago" at bounding box center [554, 193] width 126 height 31
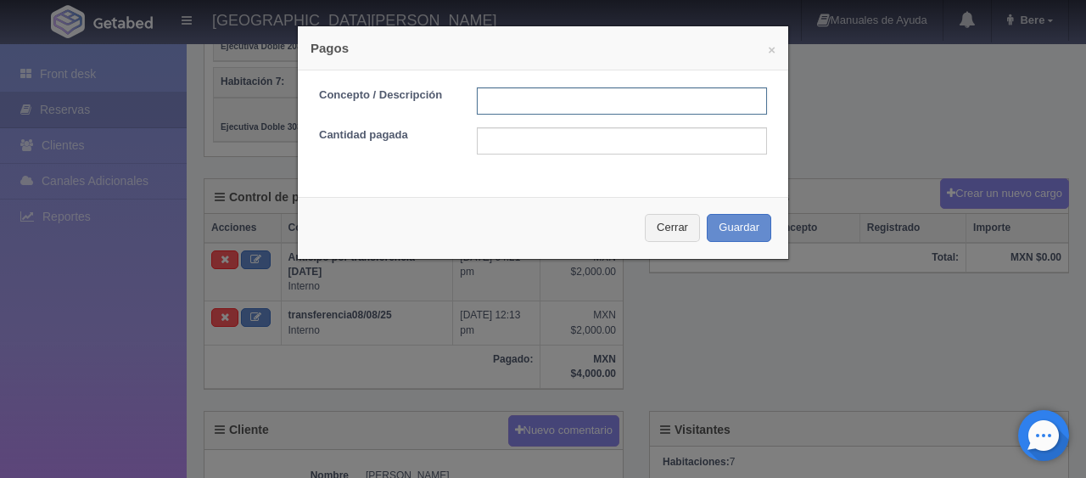
click at [541, 87] on input "text" at bounding box center [622, 100] width 290 height 27
paste input "transferencia [DATE]"
type input "transferencia [DATE]"
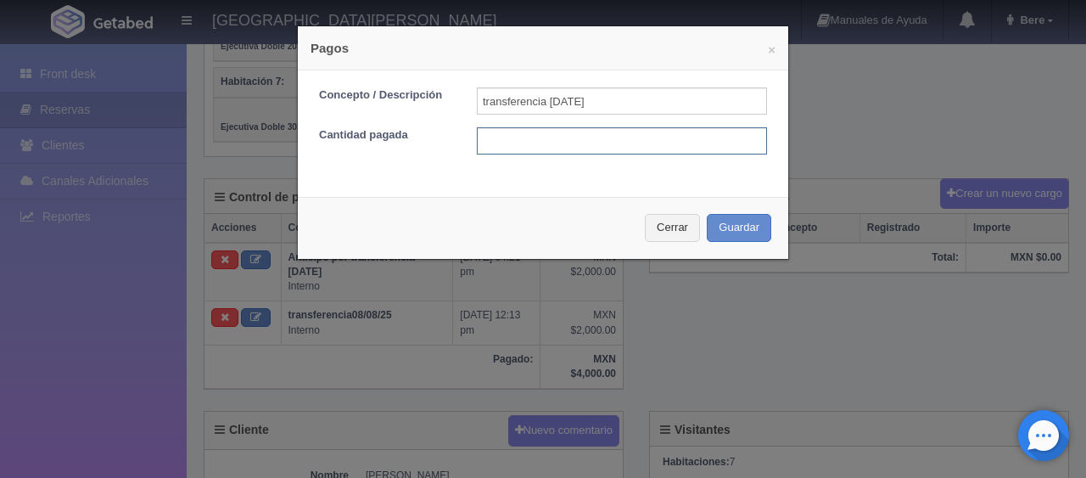
click at [534, 139] on input "text" at bounding box center [622, 140] width 290 height 27
type input "4497"
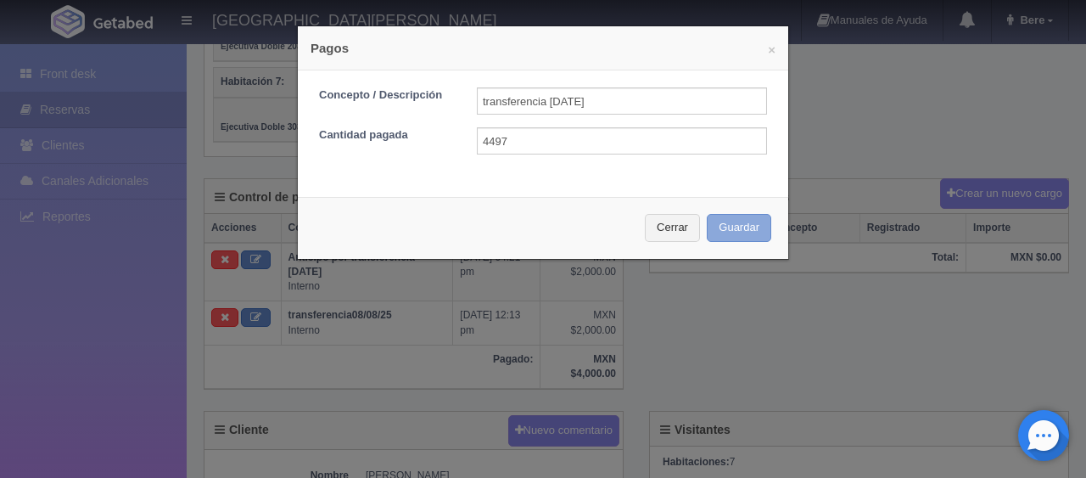
click at [730, 237] on button "Guardar" at bounding box center [739, 228] width 65 height 28
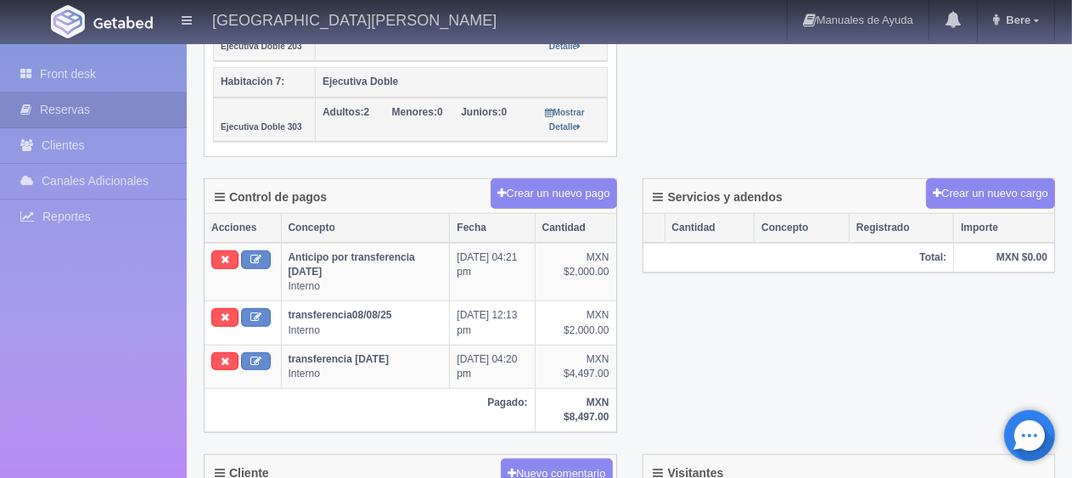
scroll to position [849, 0]
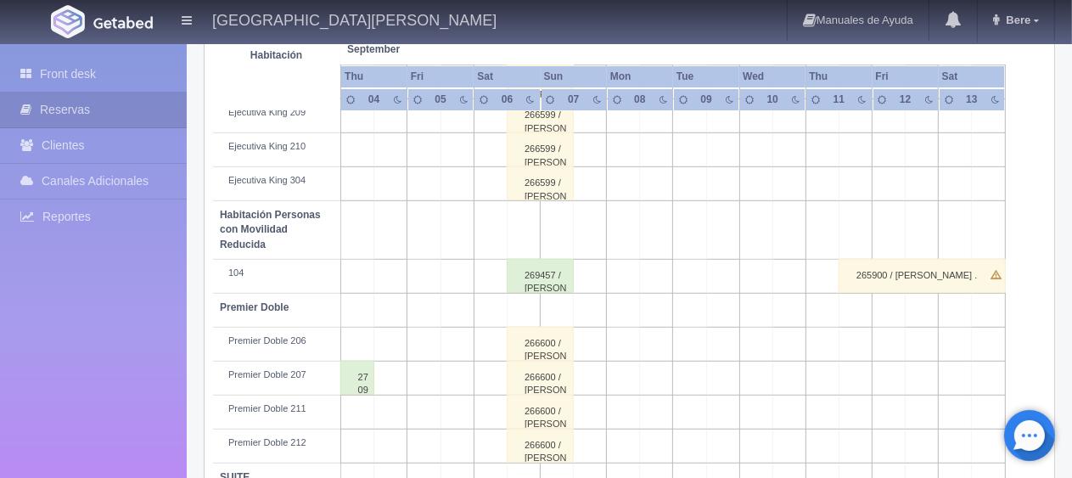
scroll to position [735, 0]
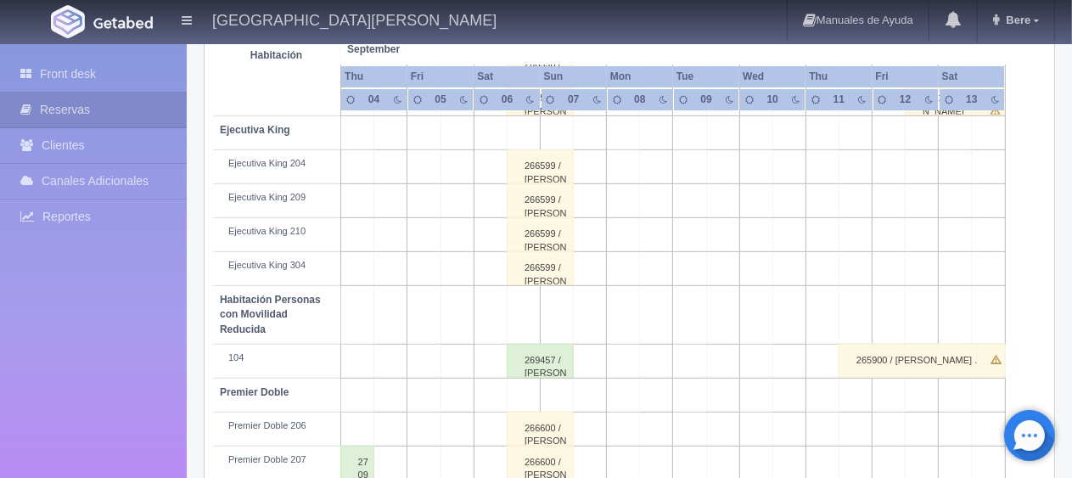
click at [560, 160] on div "266599 / Javier Romero" at bounding box center [540, 166] width 67 height 34
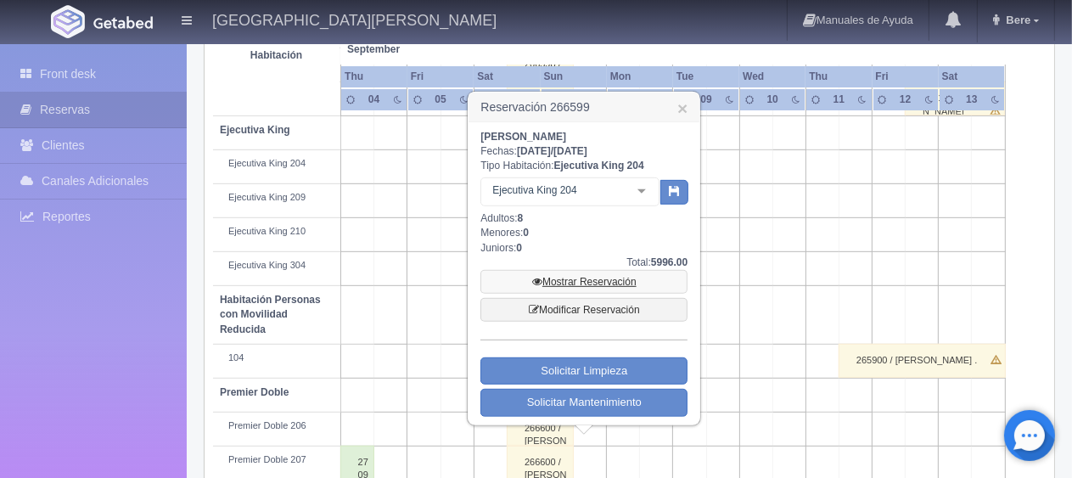
click at [574, 278] on link "Mostrar Reservación" at bounding box center [583, 282] width 207 height 24
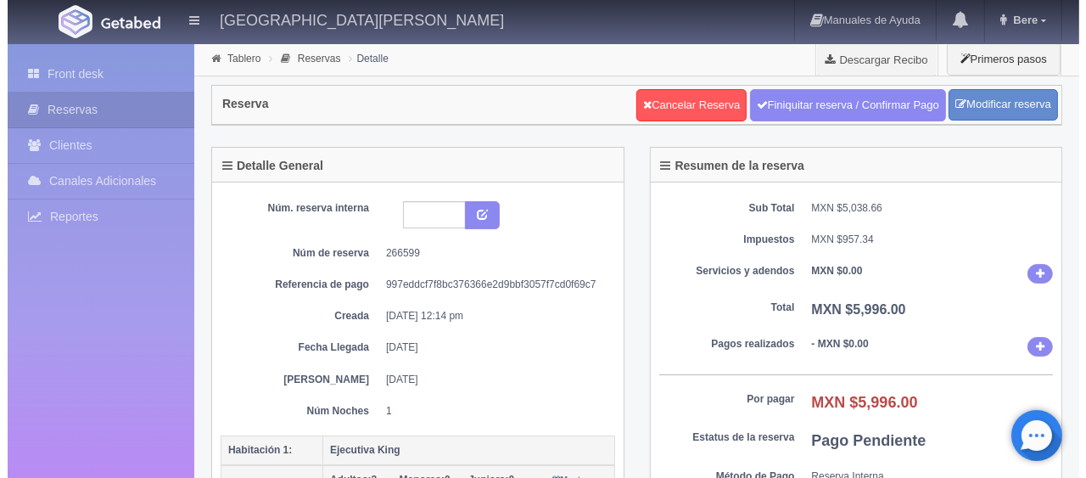
scroll to position [424, 0]
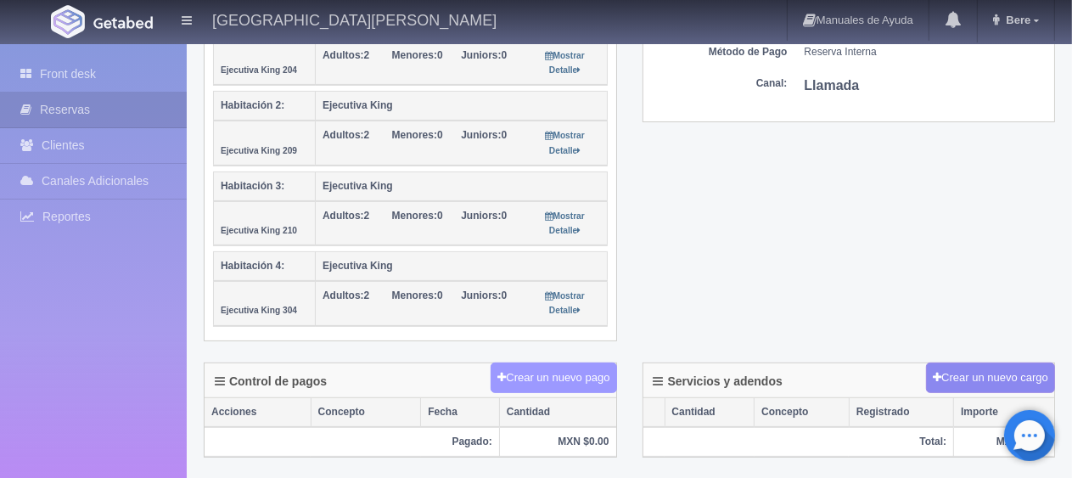
click at [581, 362] on button "Crear un nuevo pago" at bounding box center [554, 377] width 126 height 31
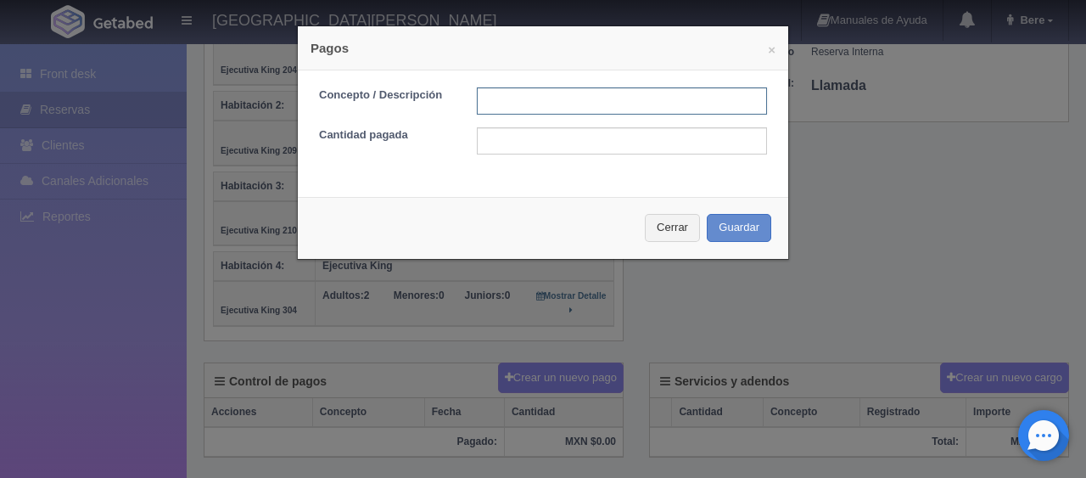
click at [552, 93] on input "text" at bounding box center [622, 100] width 290 height 27
paste input "transferencia [DATE]"
type input "transferencia [DATE]"
click at [561, 126] on form "Concepto / Descripción transferencia [DATE] Cantidad pagada" at bounding box center [543, 120] width 448 height 67
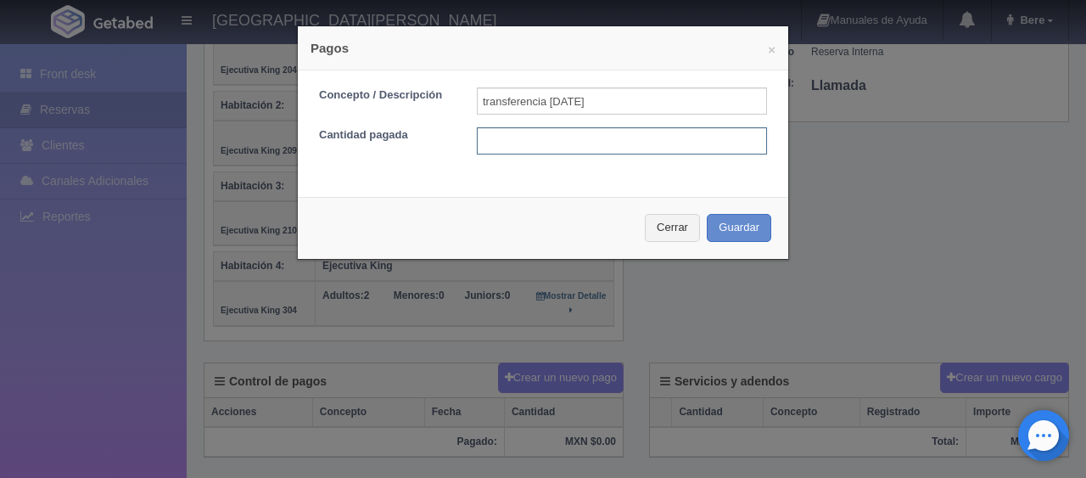
click at [557, 134] on input "text" at bounding box center [622, 140] width 290 height 27
type input "1499"
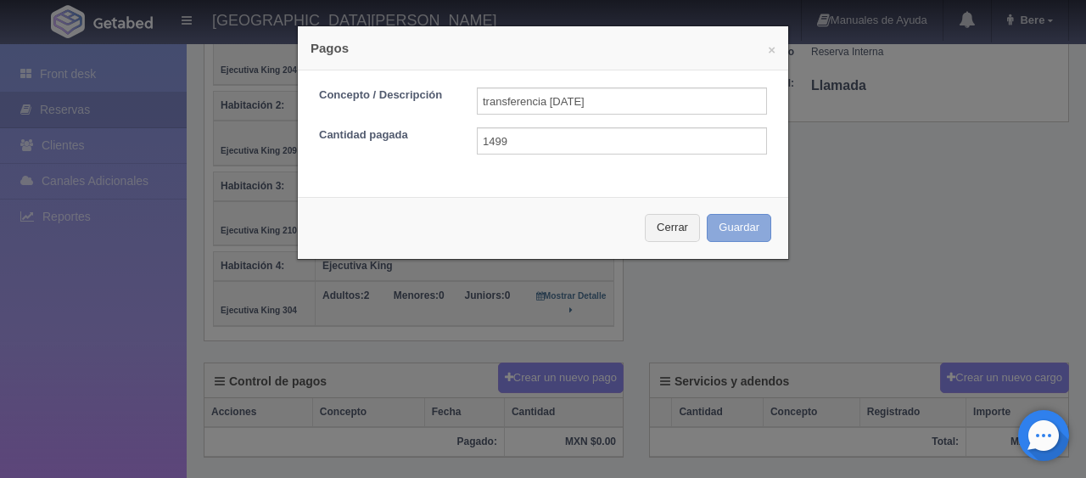
click at [707, 214] on button "Guardar" at bounding box center [739, 228] width 65 height 28
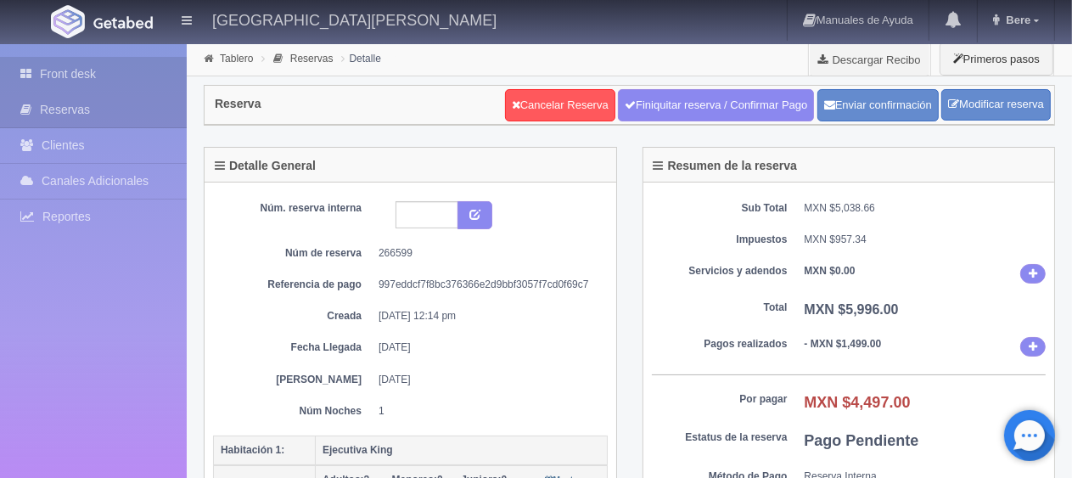
click at [104, 77] on link "Front desk" at bounding box center [93, 74] width 187 height 35
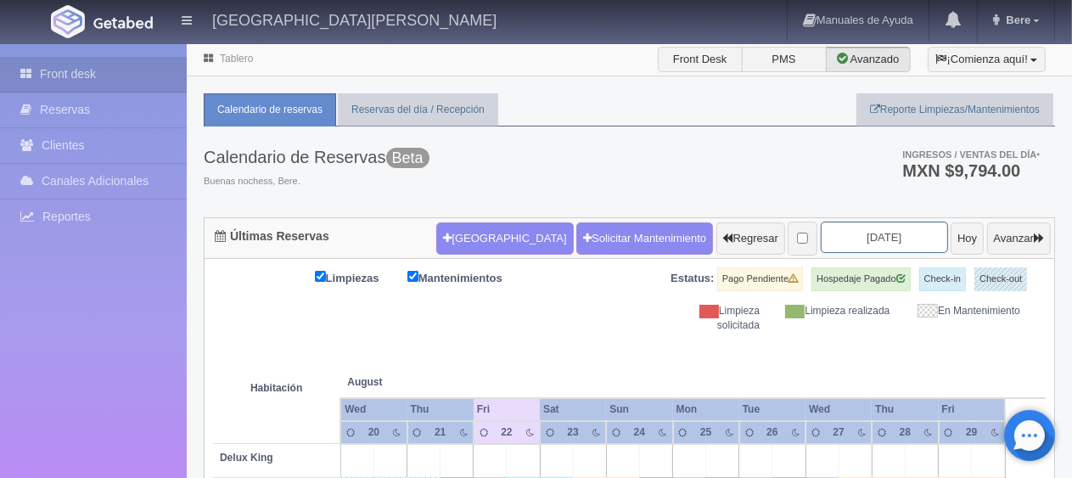
click at [874, 247] on input "2025-08-22" at bounding box center [884, 237] width 127 height 31
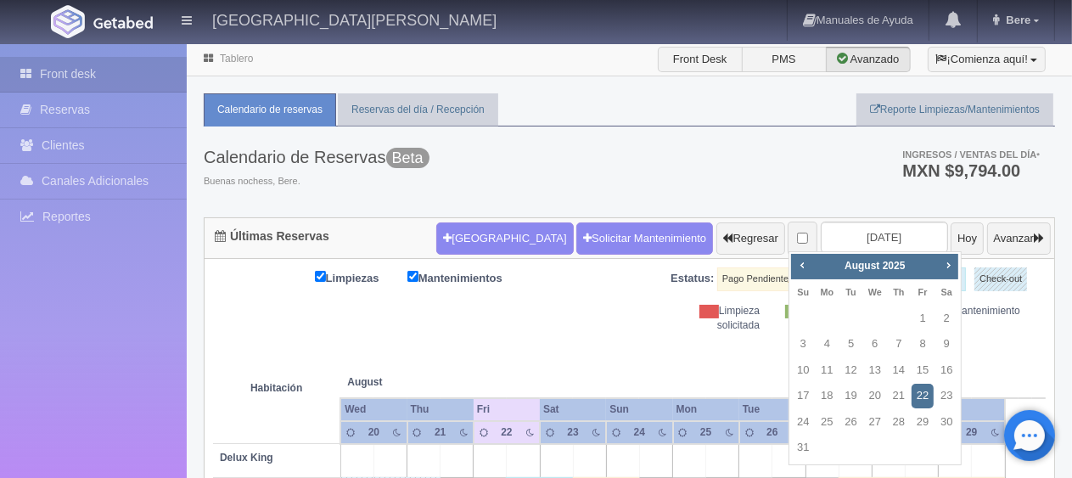
click at [958, 265] on div "Prev Next August 2025" at bounding box center [874, 266] width 167 height 25
click at [954, 263] on span "Next" at bounding box center [948, 265] width 14 height 14
click at [944, 319] on link "6" at bounding box center [946, 318] width 22 height 25
type input "2025-09-06"
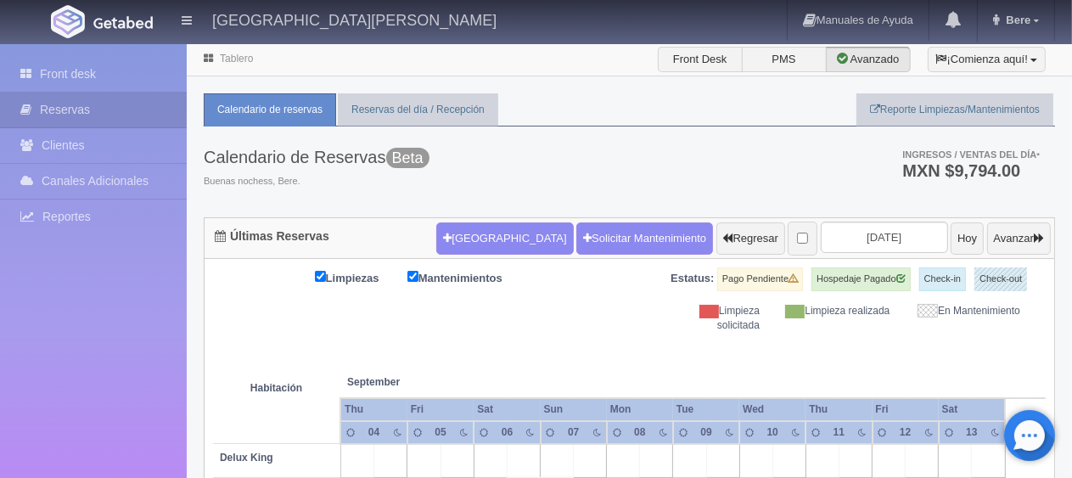
click at [499, 323] on div "Limpiezas Mantenimientos Estatus: Pago Pendiente Hospedaje Pagado Check-in Chec…" at bounding box center [629, 299] width 833 height 65
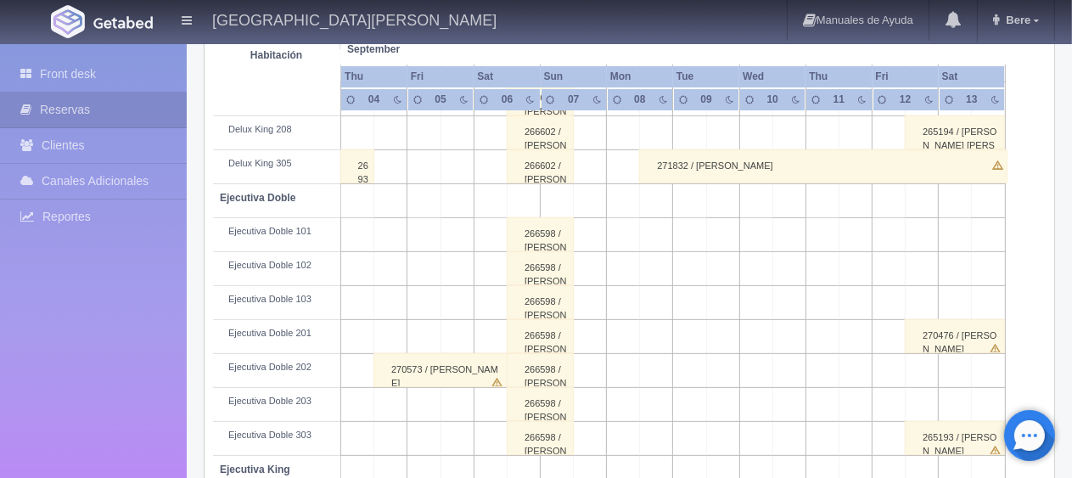
scroll to position [905, 0]
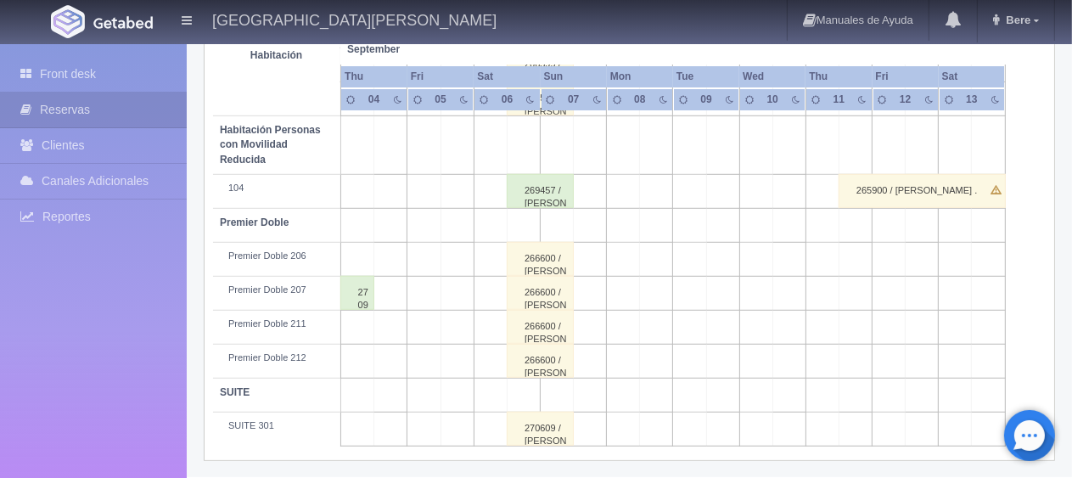
click at [556, 256] on div "266600 / Javier Romero" at bounding box center [540, 259] width 67 height 34
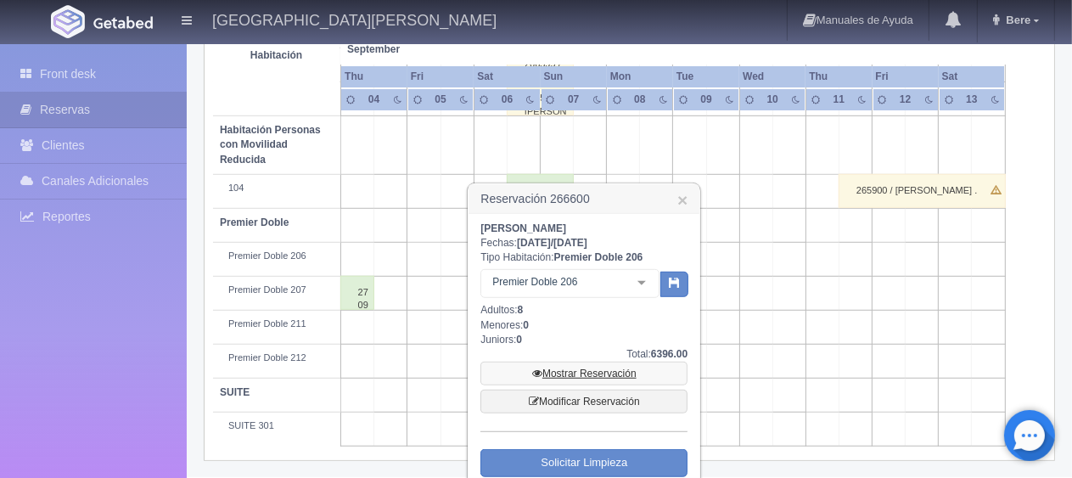
click at [590, 370] on link "Mostrar Reservación" at bounding box center [583, 374] width 207 height 24
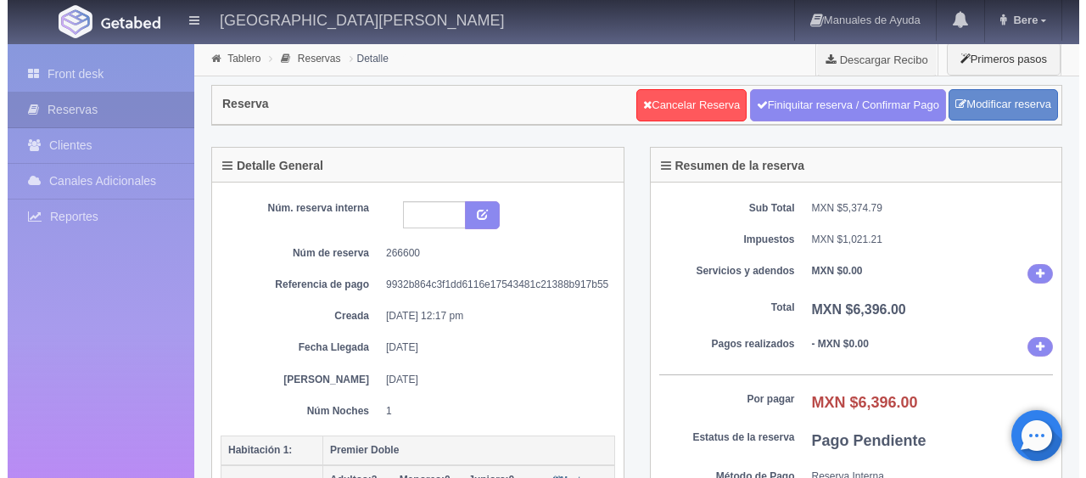
scroll to position [509, 0]
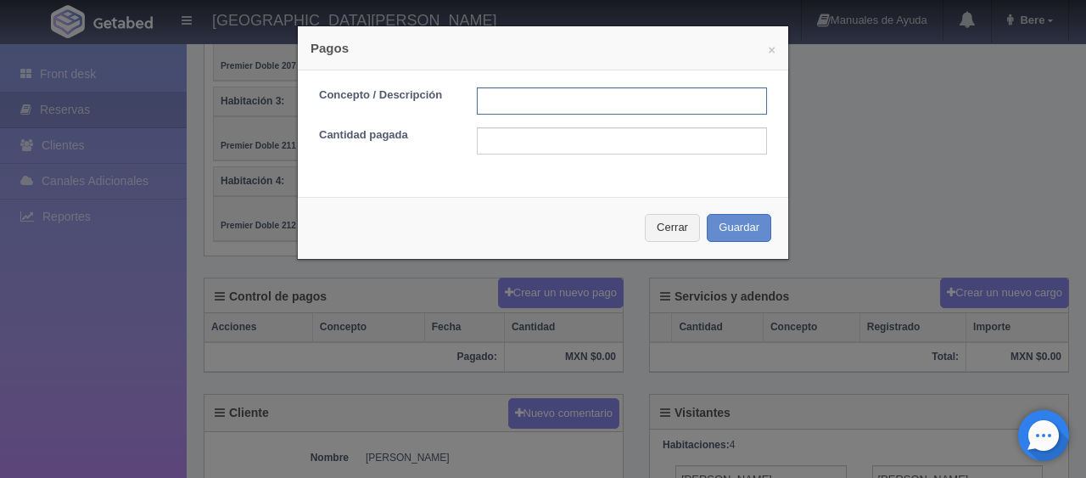
click at [562, 95] on input "text" at bounding box center [622, 100] width 290 height 27
paste input "transferencia [DATE]"
type input "transferencia [DATE]"
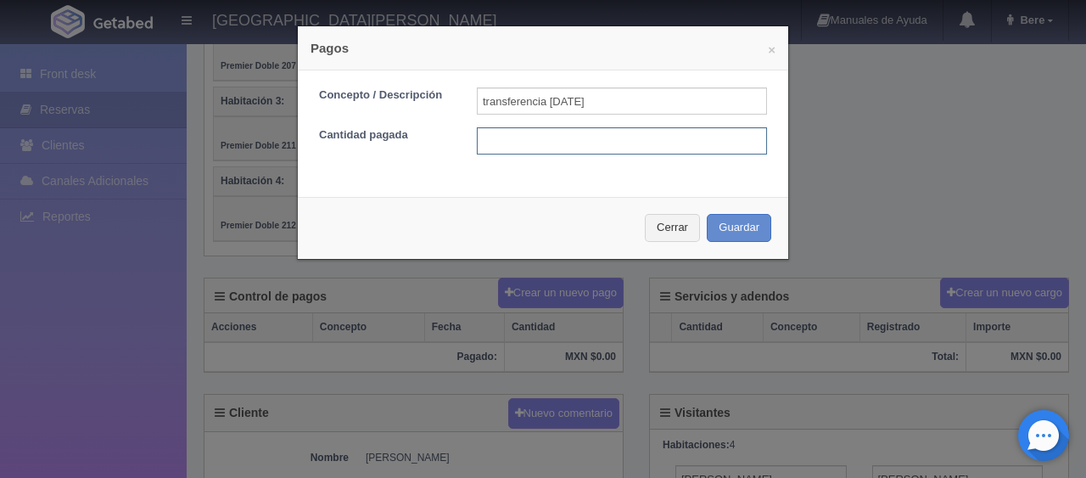
click at [497, 129] on input "text" at bounding box center [622, 140] width 290 height 27
type input "1106"
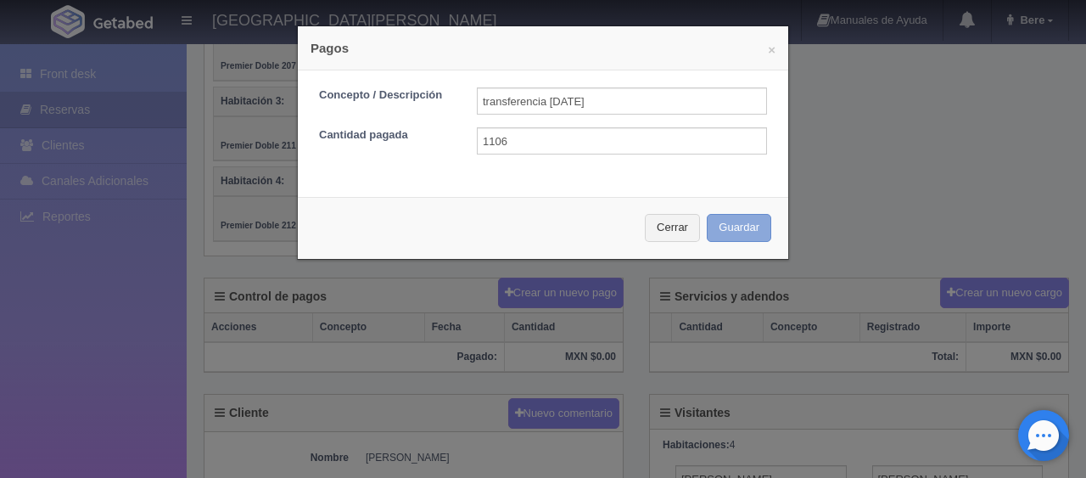
click at [707, 214] on button "Guardar" at bounding box center [739, 228] width 65 height 28
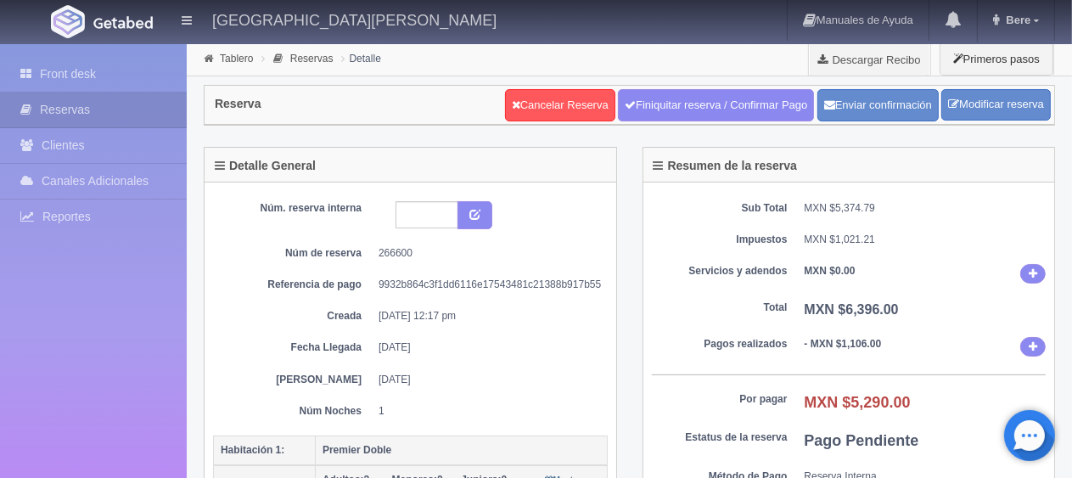
click at [815, 250] on div "Sub Total MXN $5,374.79 Impuestos MXN $1,021.21 Servicios y adendos MXN $0.00 T…" at bounding box center [849, 364] width 412 height 364
click at [160, 73] on link "Front desk" at bounding box center [93, 74] width 187 height 35
